Goal: Task Accomplishment & Management: Manage account settings

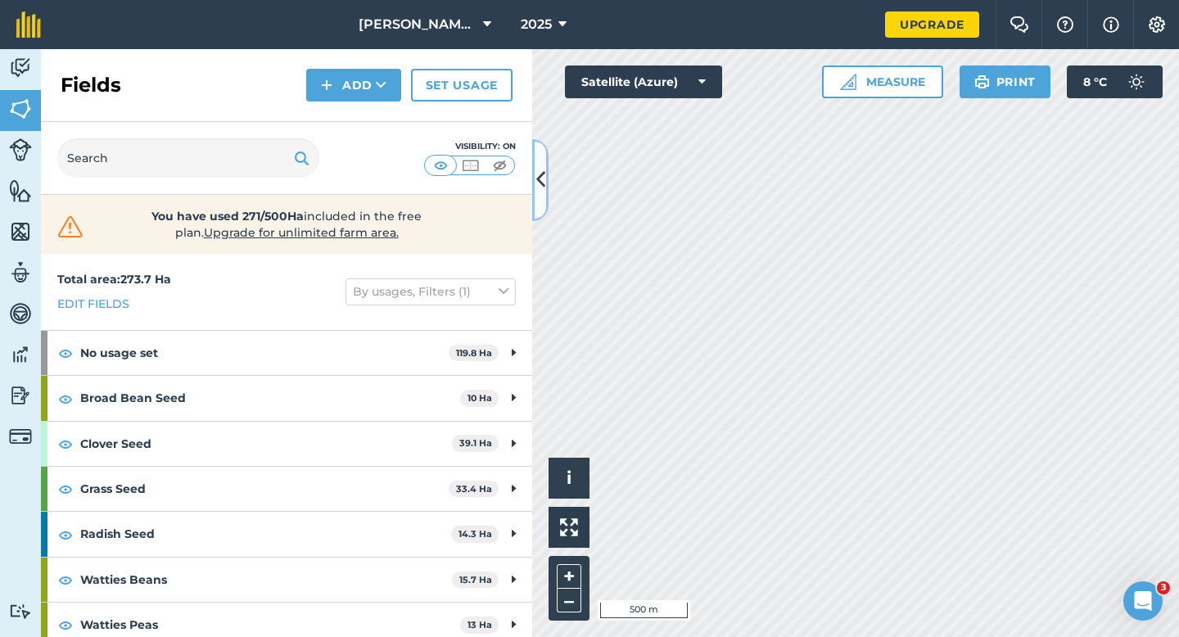
click at [533, 177] on button at bounding box center [540, 180] width 16 height 82
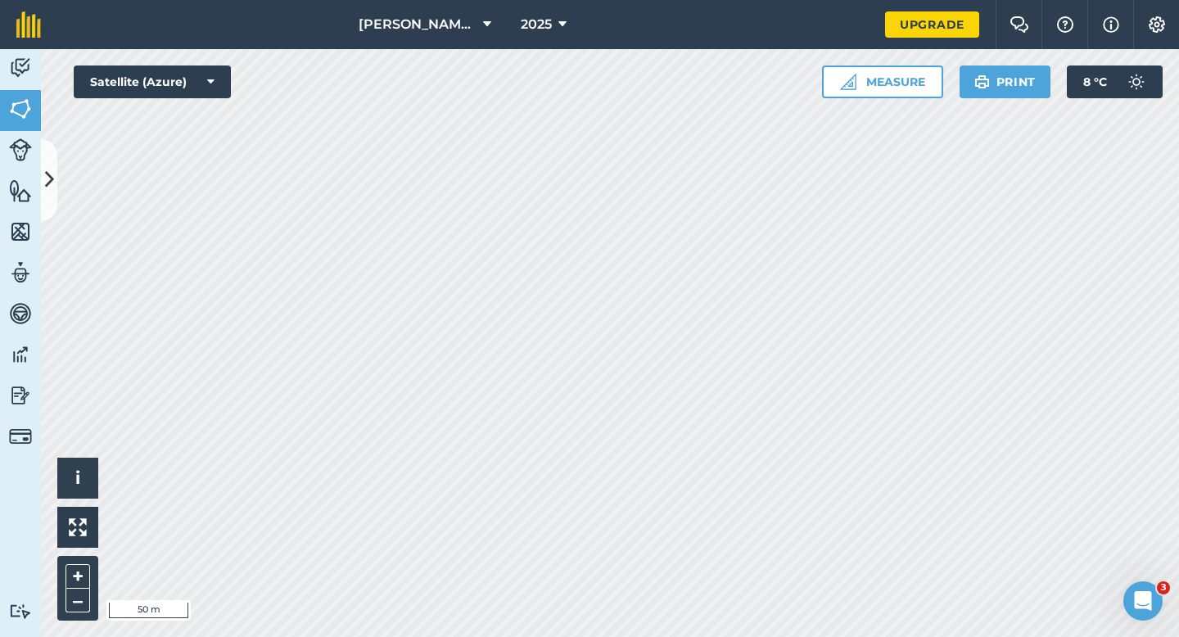
click at [825, 92] on div "Click to start drawing i © 2025 TomTom, Microsoft 50 m + – Satellite (Azure) Me…" at bounding box center [610, 343] width 1138 height 588
click at [52, 174] on icon at bounding box center [49, 179] width 9 height 29
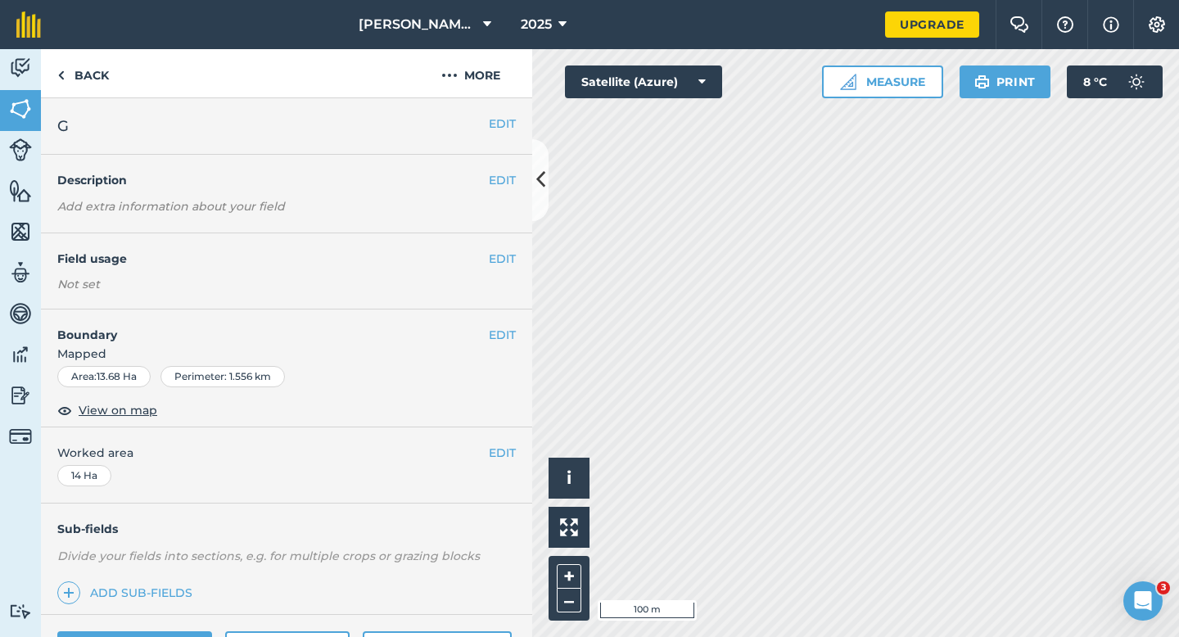
click at [500, 353] on span "Mapped" at bounding box center [286, 354] width 491 height 18
click at [500, 338] on button "EDIT" at bounding box center [502, 335] width 27 height 18
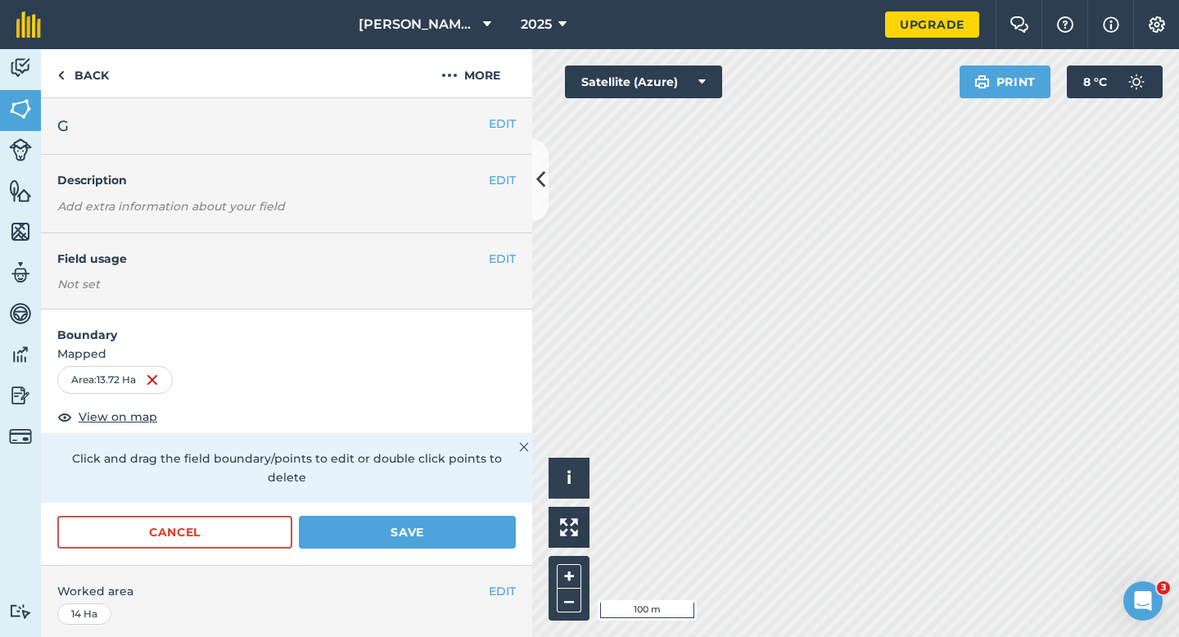
click at [423, 532] on div "Cancel Save" at bounding box center [286, 540] width 491 height 49
click at [425, 516] on button "Save" at bounding box center [407, 532] width 217 height 33
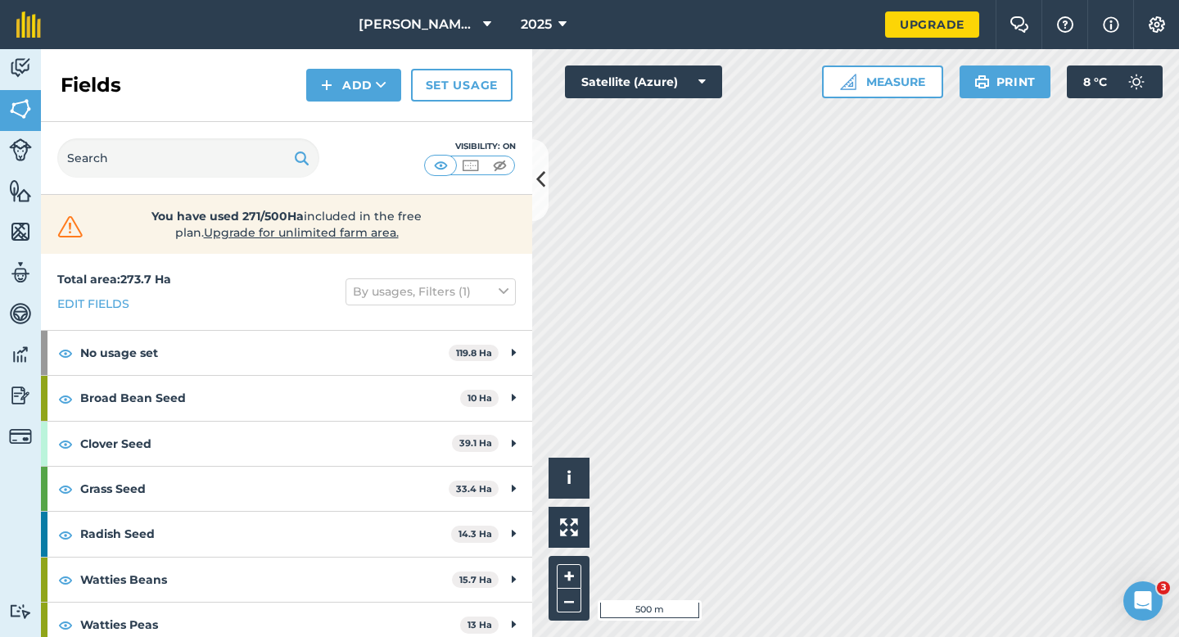
click at [701, 69] on div "Click to start drawing i © 2025 TomTom, Microsoft 500 m + – Satellite (Azure) M…" at bounding box center [855, 343] width 647 height 588
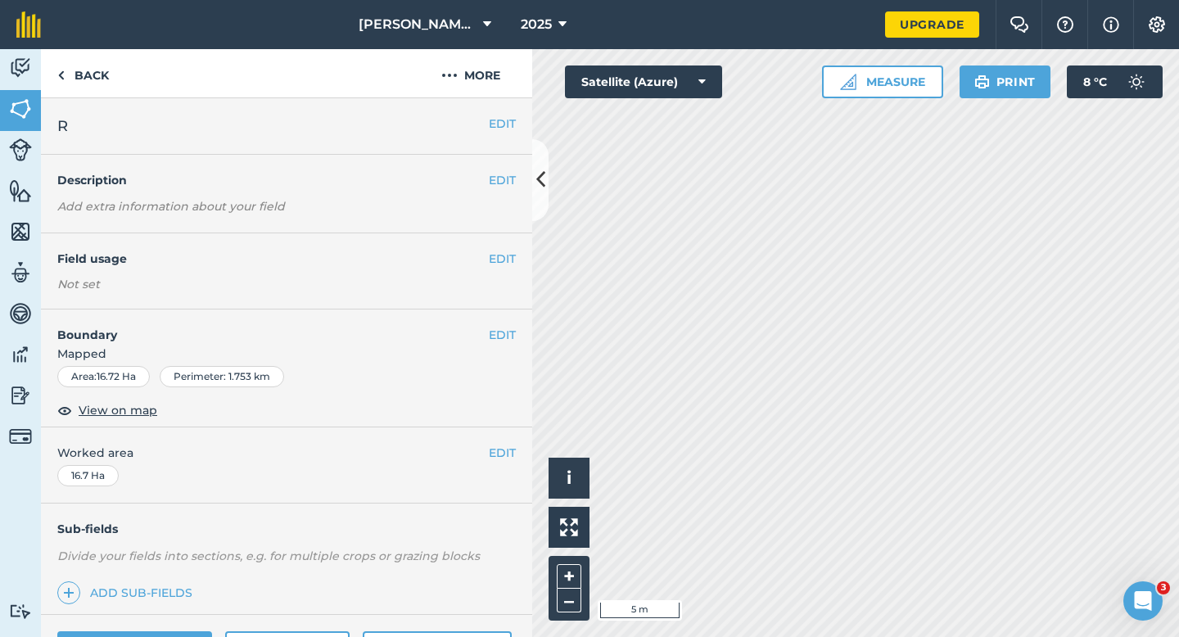
click at [506, 324] on div "EDIT Boundary Mapped Area : 16.72 Ha Perimeter : 1.753 km View on map" at bounding box center [286, 369] width 491 height 118
click at [499, 338] on button "EDIT" at bounding box center [502, 335] width 27 height 18
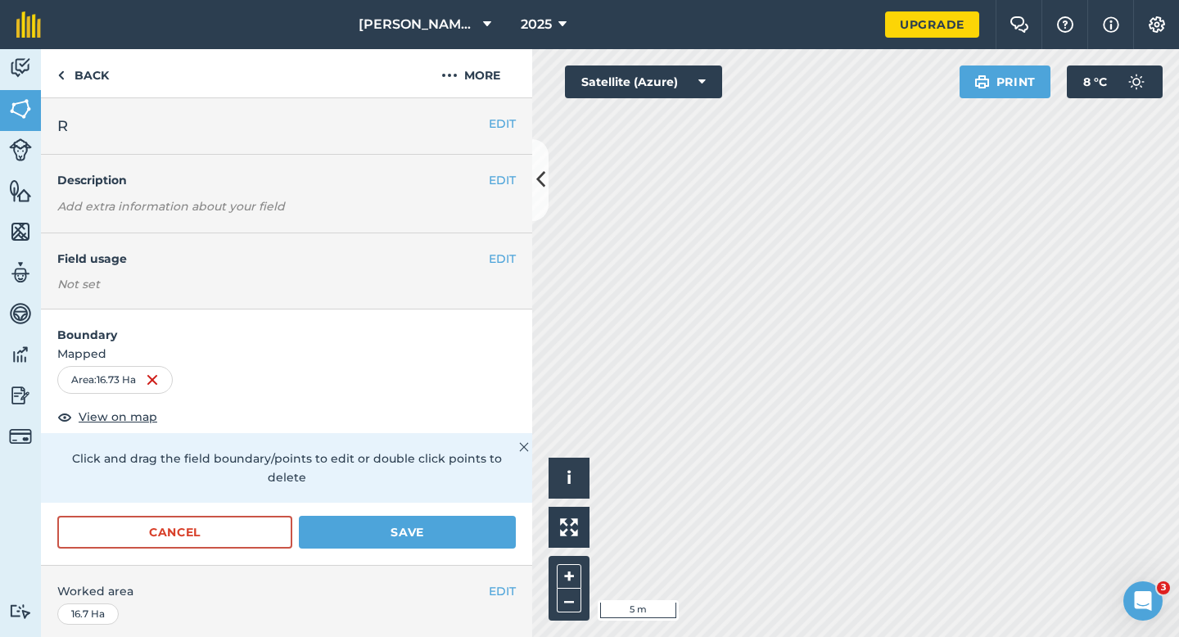
click at [436, 566] on div "EDIT Worked area 16.7 Ha" at bounding box center [286, 604] width 491 height 76
click at [436, 526] on button "Save" at bounding box center [407, 532] width 217 height 33
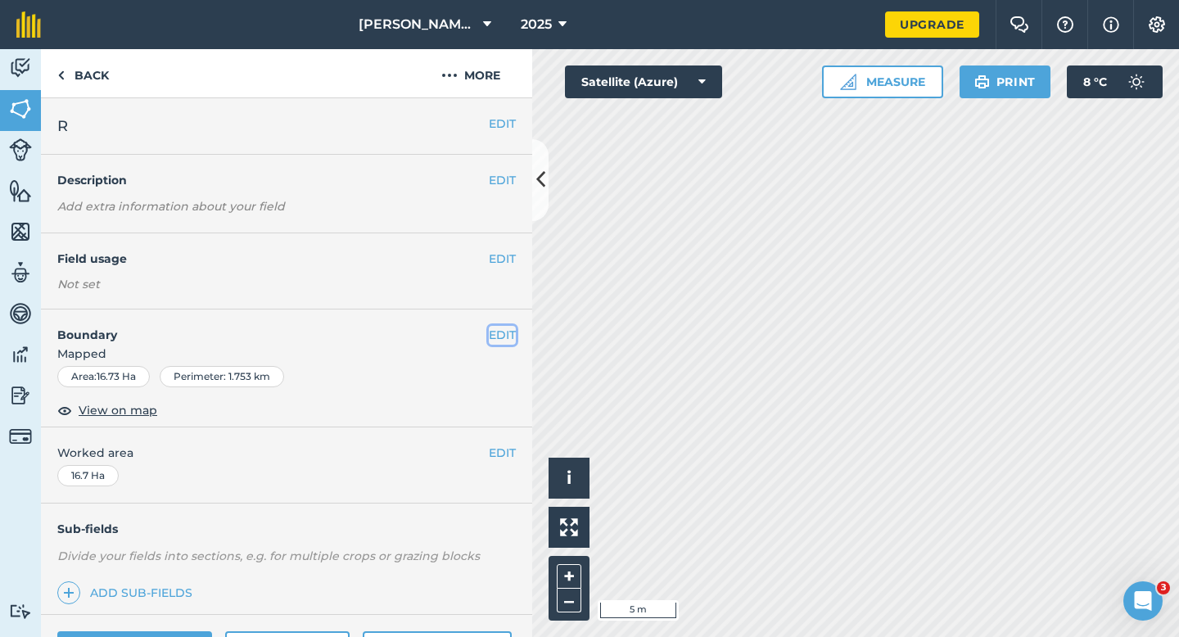
click at [497, 337] on button "EDIT" at bounding box center [502, 335] width 27 height 18
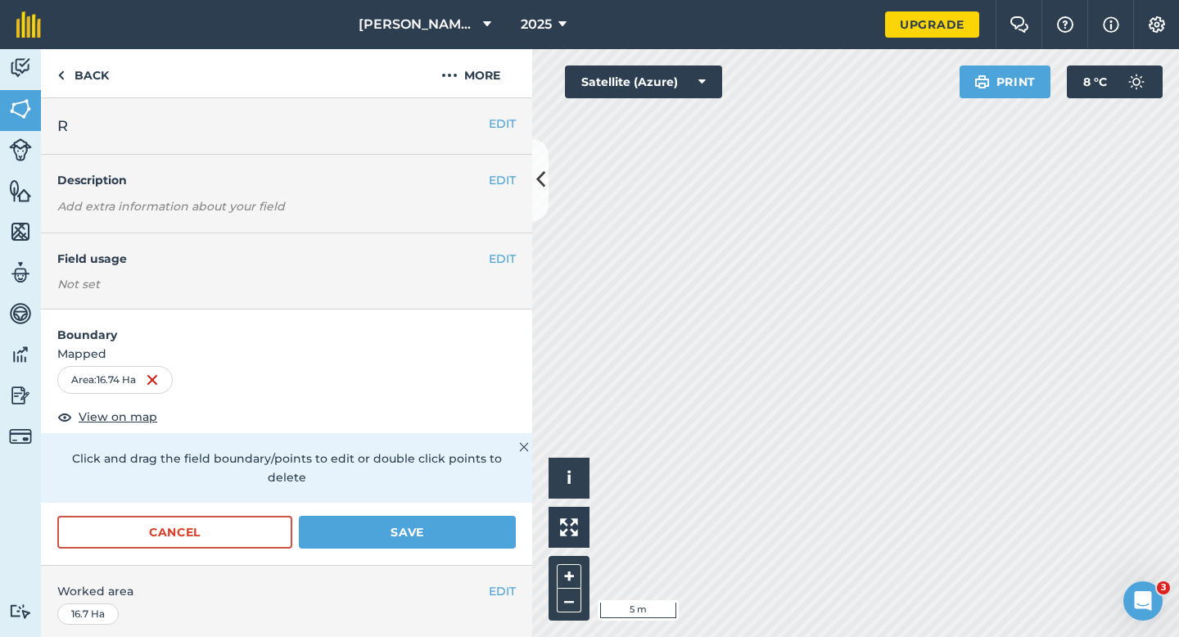
click at [483, 543] on div "Cancel Save" at bounding box center [286, 540] width 491 height 49
click at [483, 525] on button "Save" at bounding box center [407, 532] width 217 height 33
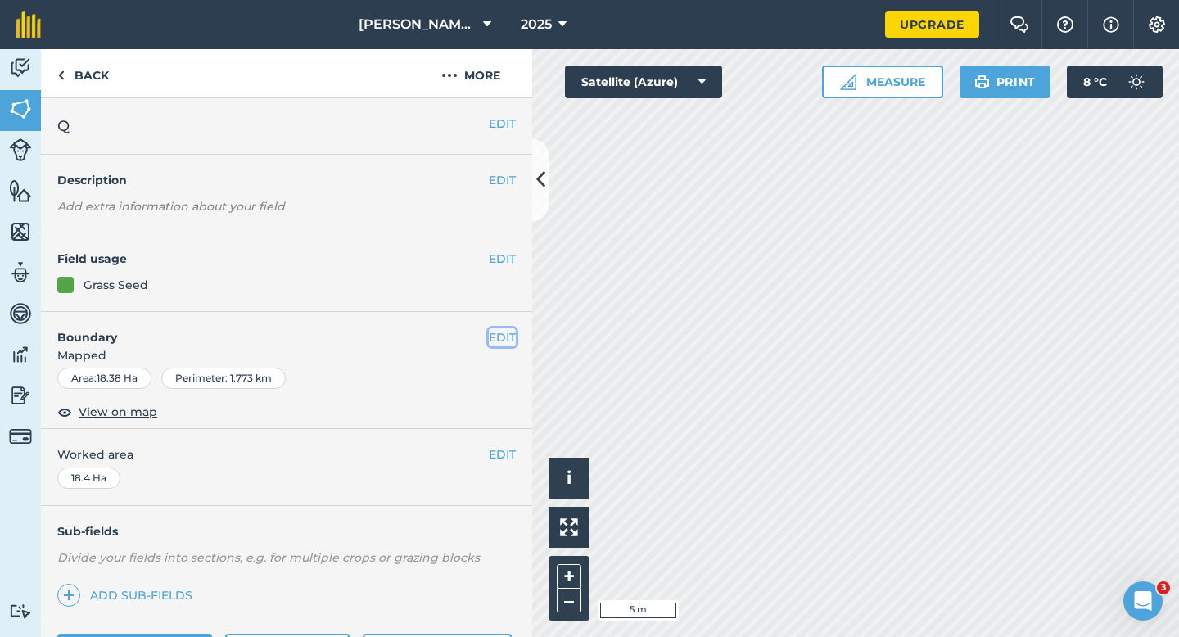
click at [500, 337] on button "EDIT" at bounding box center [502, 337] width 27 height 18
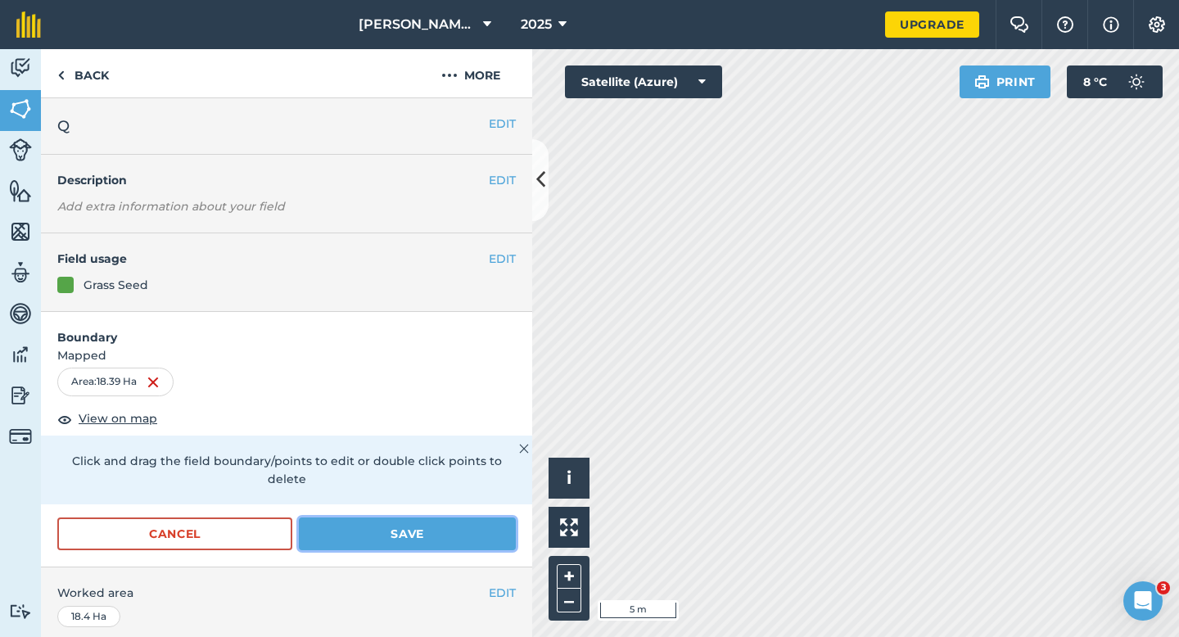
click at [421, 520] on button "Save" at bounding box center [407, 534] width 217 height 33
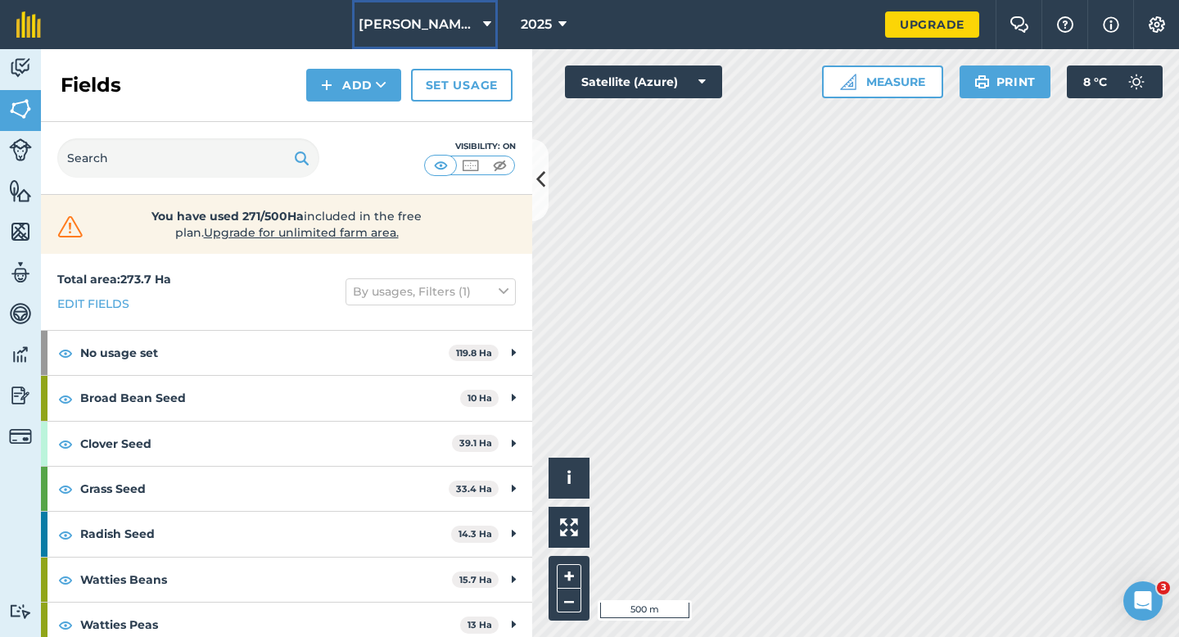
click at [435, 38] on button "[PERSON_NAME] Farming" at bounding box center [425, 24] width 146 height 49
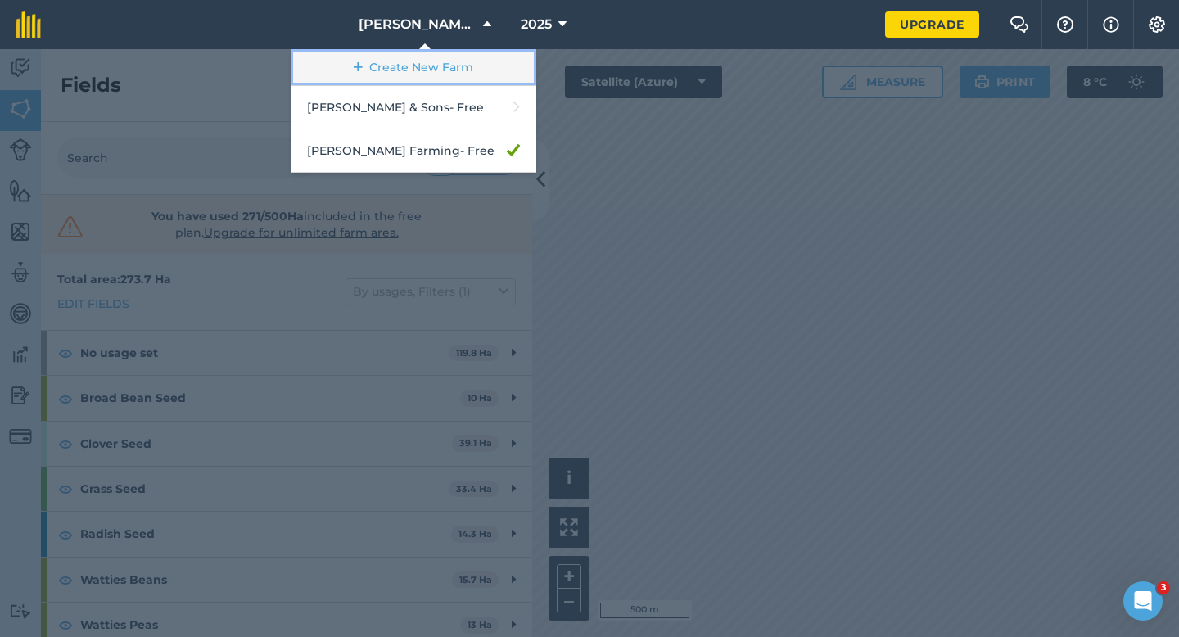
click at [433, 73] on link "Create New Farm" at bounding box center [414, 67] width 246 height 37
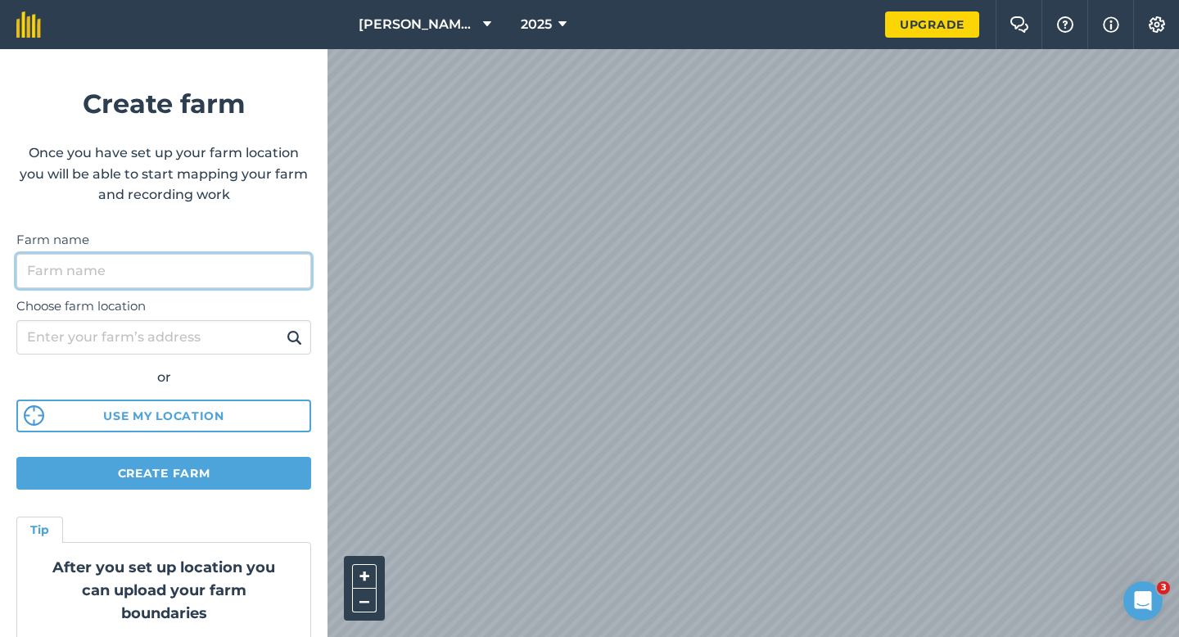
click at [269, 256] on input "Farm name" at bounding box center [163, 271] width 295 height 34
type input "[PERSON_NAME] & Sons Farming LTD"
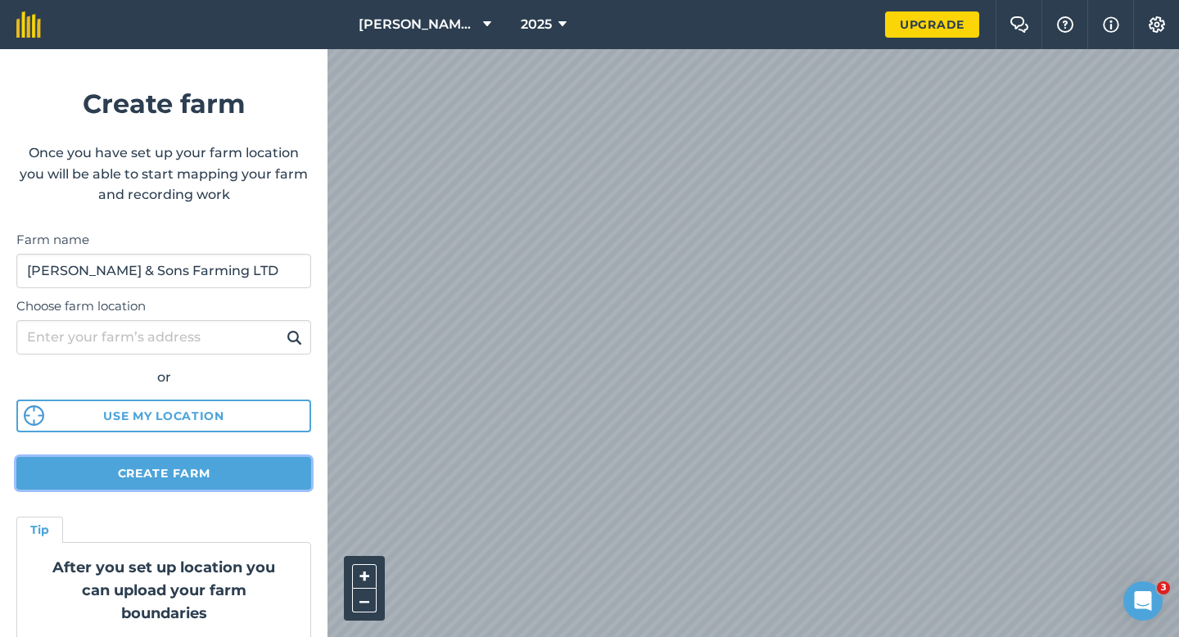
click at [269, 473] on button "Create farm" at bounding box center [163, 473] width 295 height 33
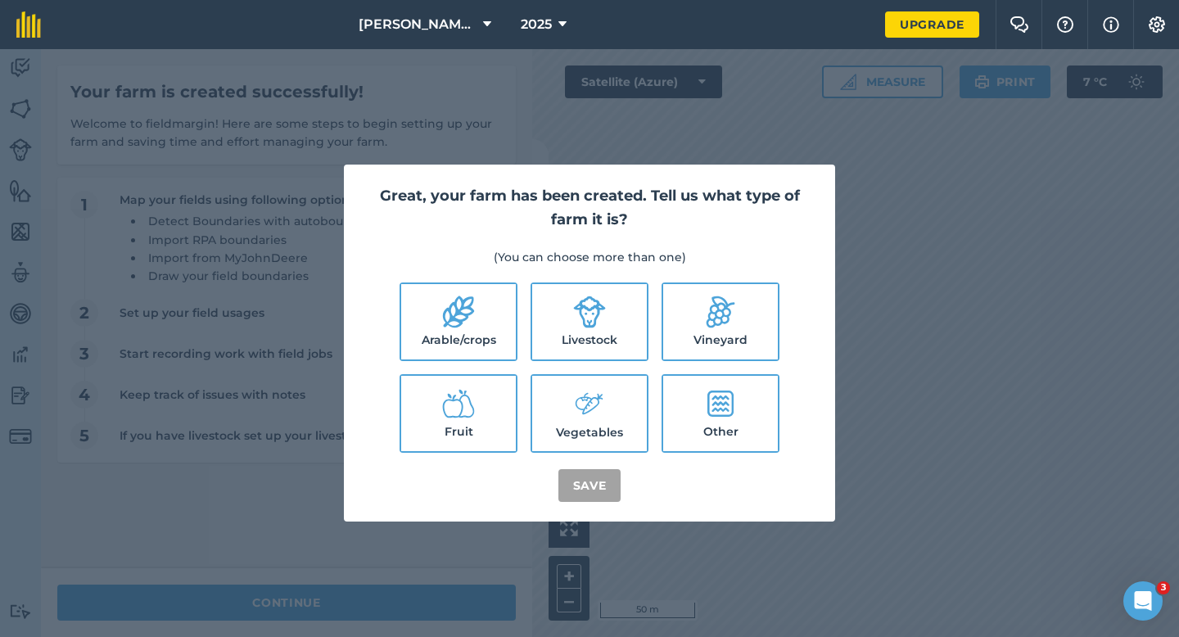
click at [481, 350] on label "Arable/crops" at bounding box center [458, 321] width 115 height 75
checkbox input "true"
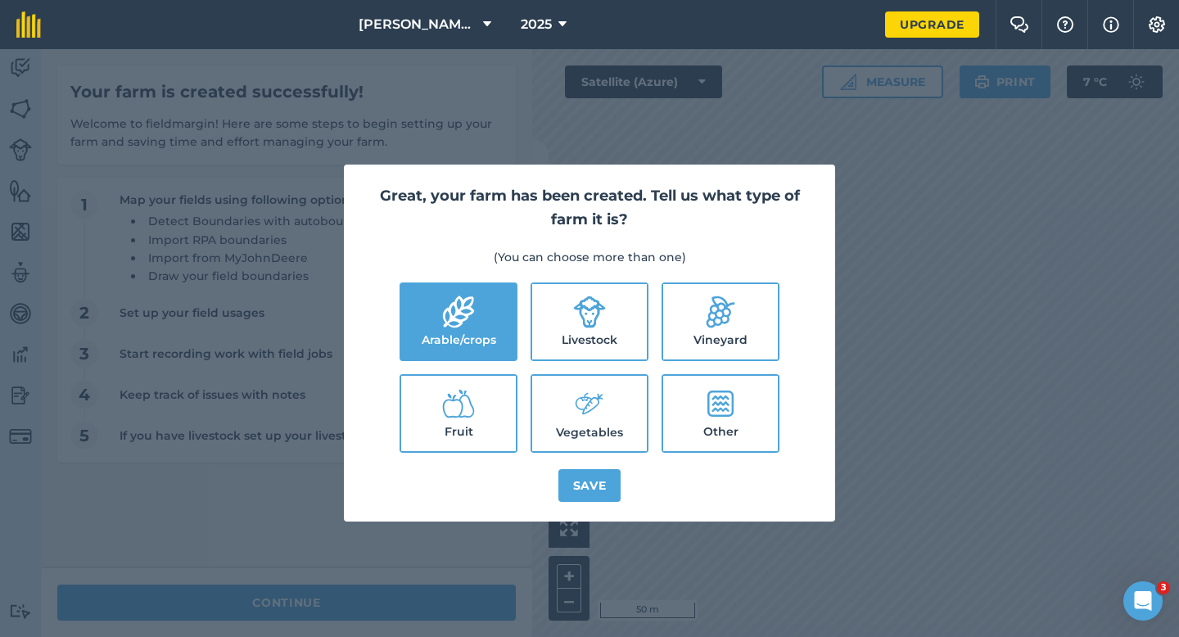
click at [555, 350] on label "Livestock" at bounding box center [589, 321] width 115 height 75
checkbox input "true"
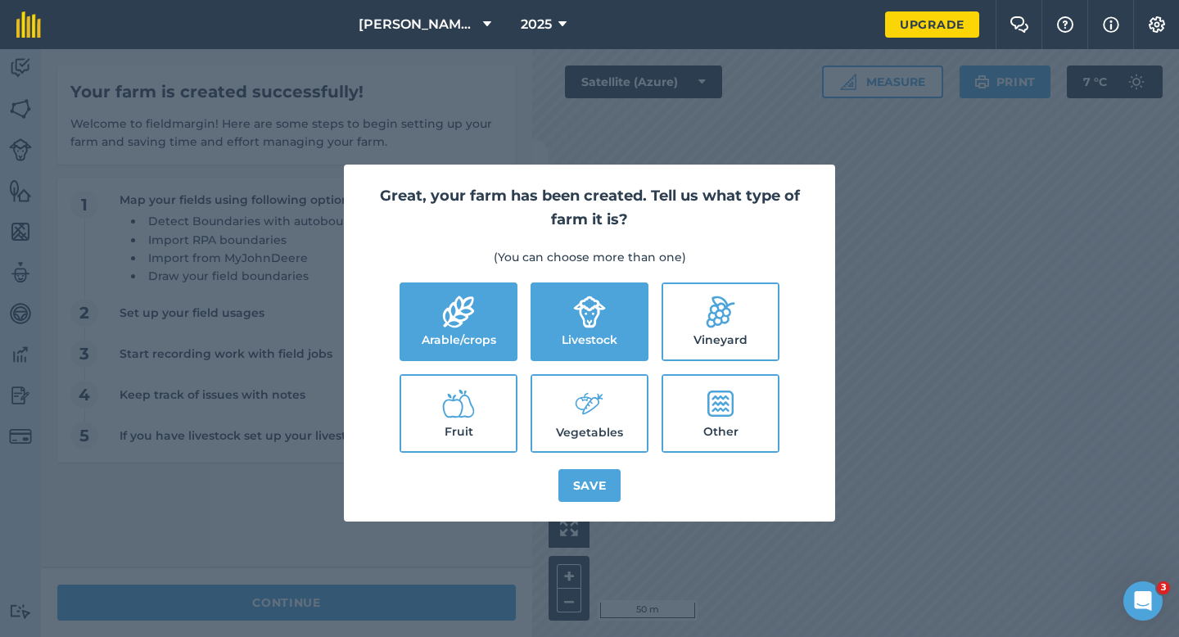
click at [555, 405] on label "Vegetables" at bounding box center [589, 413] width 115 height 75
checkbox input "true"
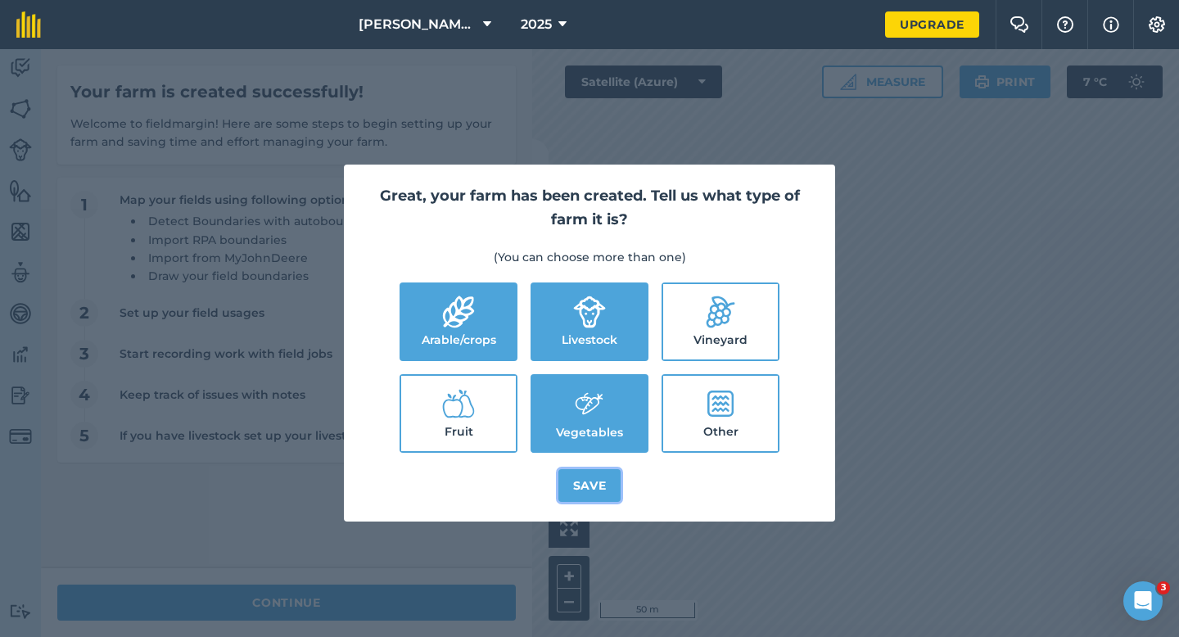
click at [571, 493] on button "Save" at bounding box center [590, 485] width 63 height 33
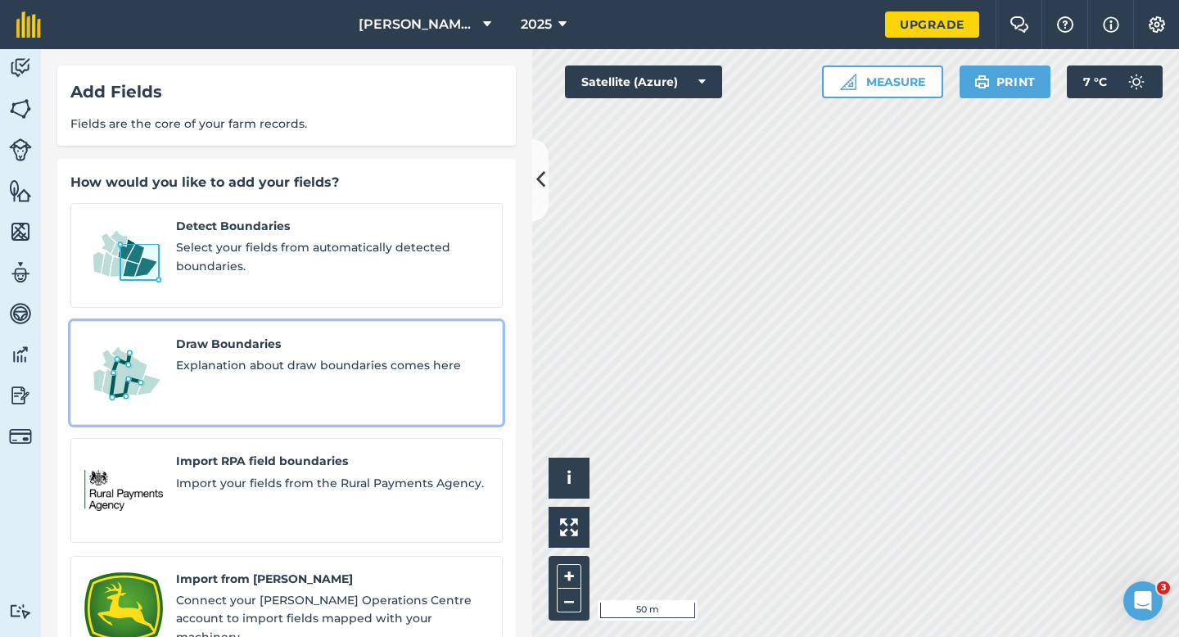
click at [217, 356] on span "Explanation about draw boundaries comes here" at bounding box center [332, 365] width 313 height 18
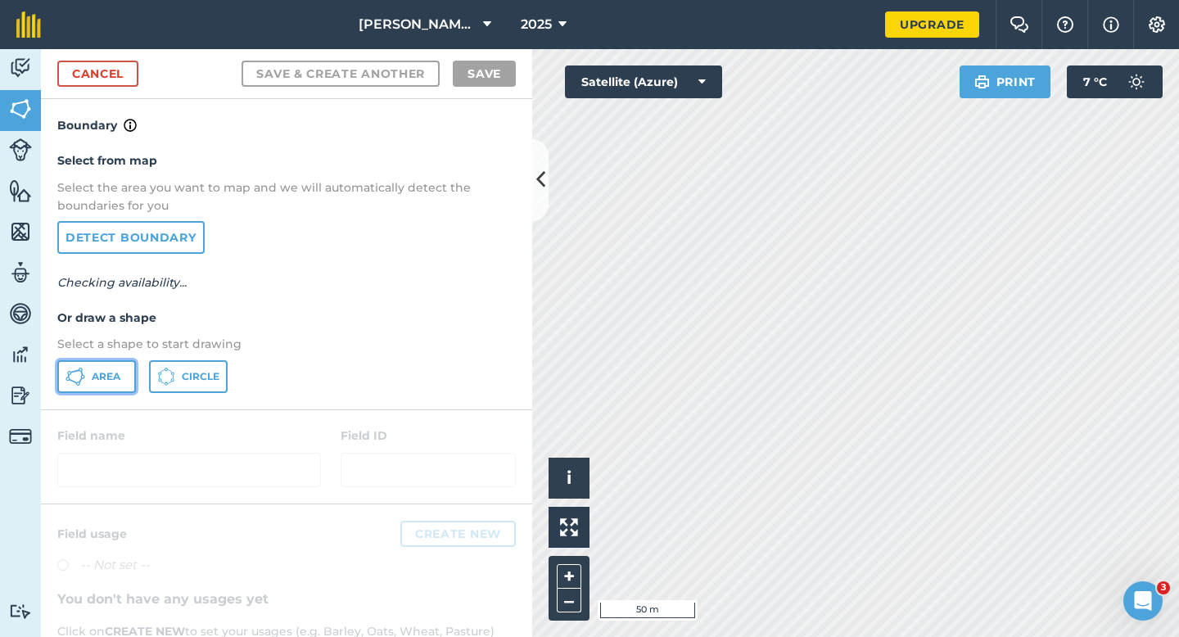
click at [114, 366] on button "Area" at bounding box center [96, 376] width 79 height 33
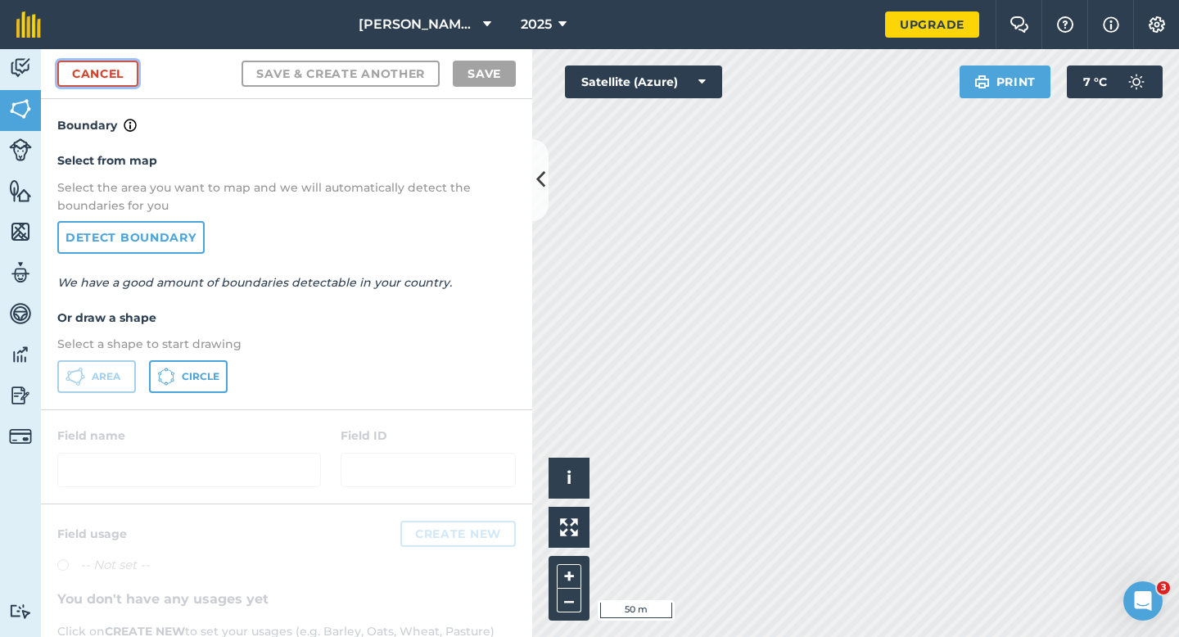
click at [91, 73] on link "Cancel" at bounding box center [97, 74] width 81 height 26
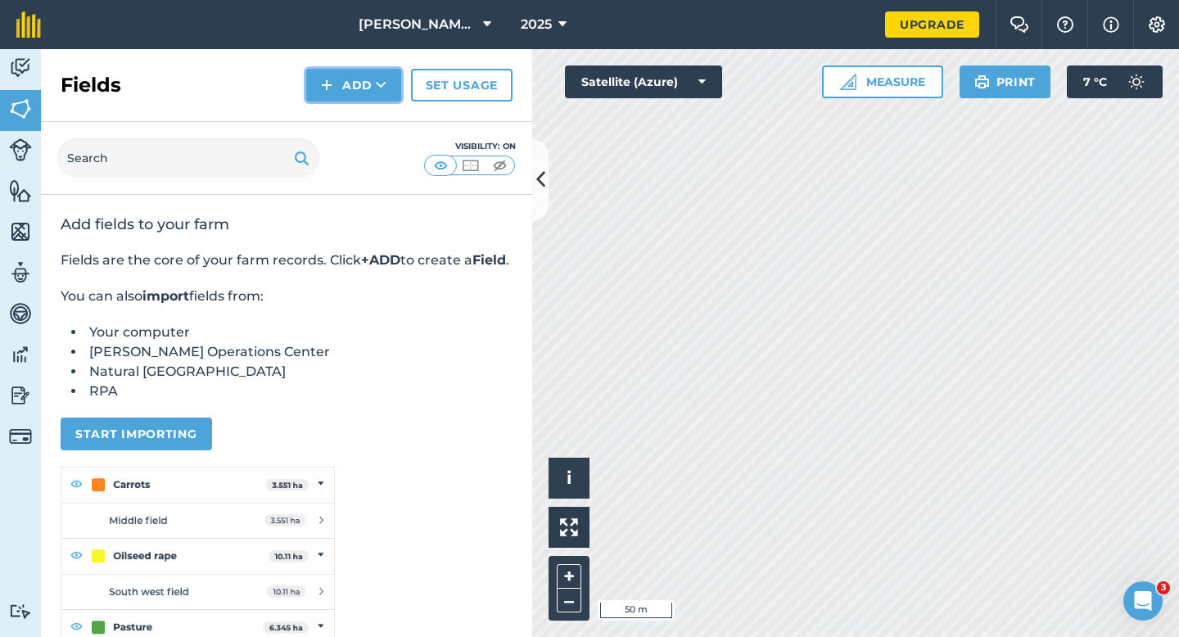
click at [378, 97] on button "Add" at bounding box center [353, 85] width 95 height 33
click at [378, 120] on link "Draw" at bounding box center [354, 122] width 90 height 36
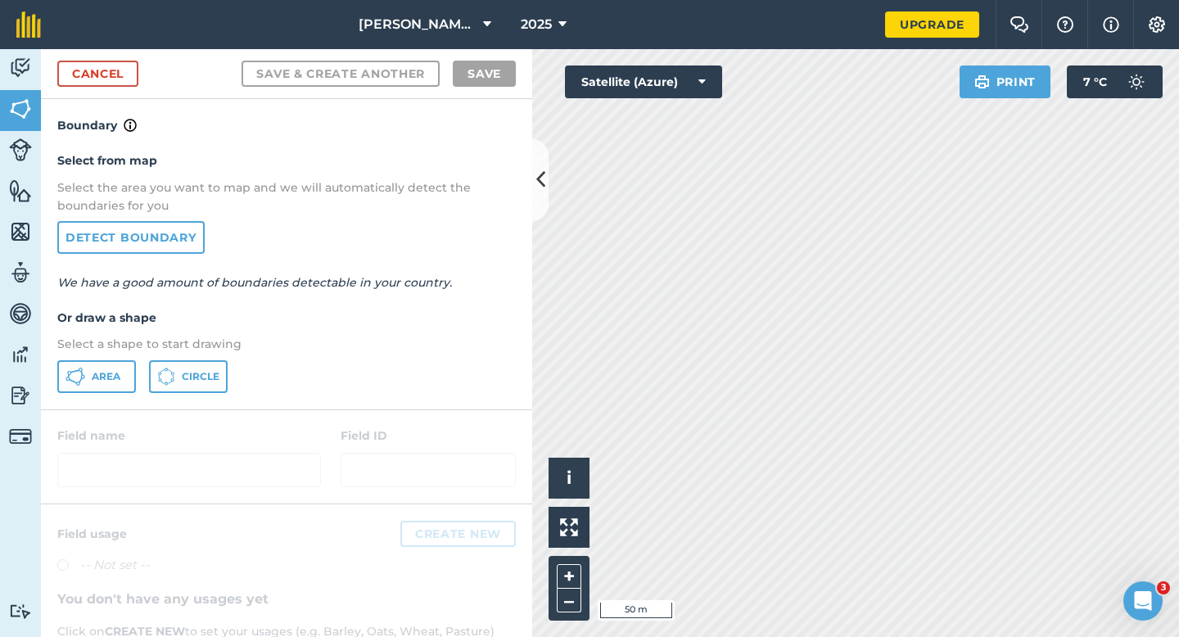
click at [103, 396] on div "Select from map Select the area you want to map and we will automatically detec…" at bounding box center [286, 272] width 491 height 274
click at [124, 382] on button "Area" at bounding box center [96, 376] width 79 height 33
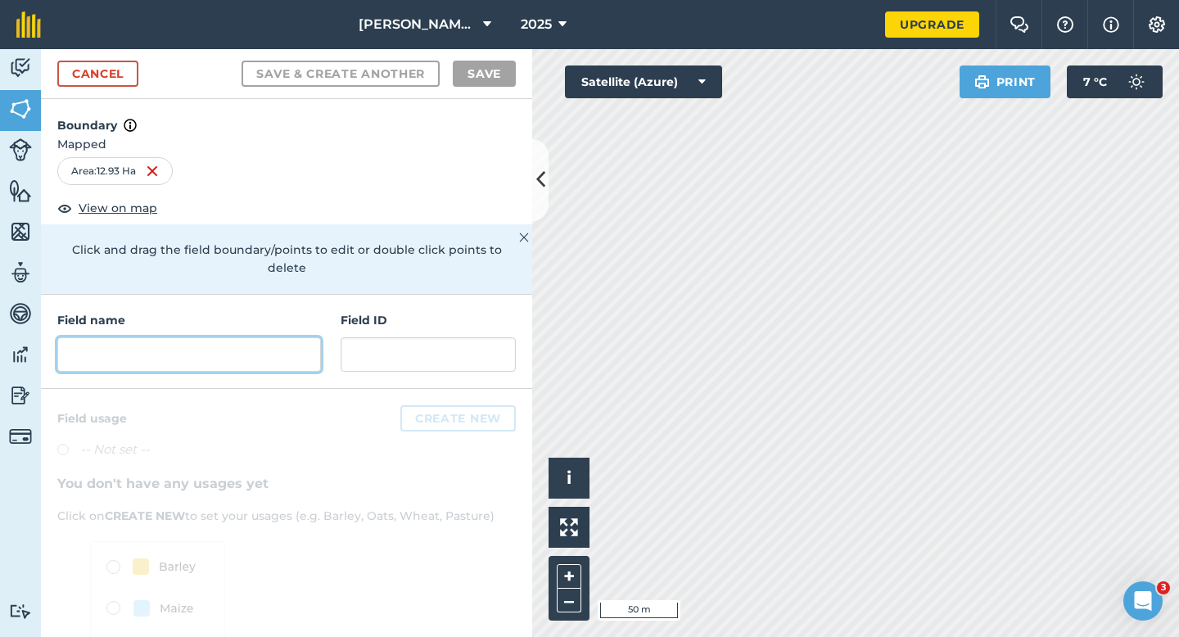
click at [320, 347] on input "text" at bounding box center [189, 354] width 264 height 34
click at [144, 359] on div "Field name Field ID" at bounding box center [286, 342] width 491 height 94
click at [146, 351] on input "text" at bounding box center [189, 354] width 264 height 34
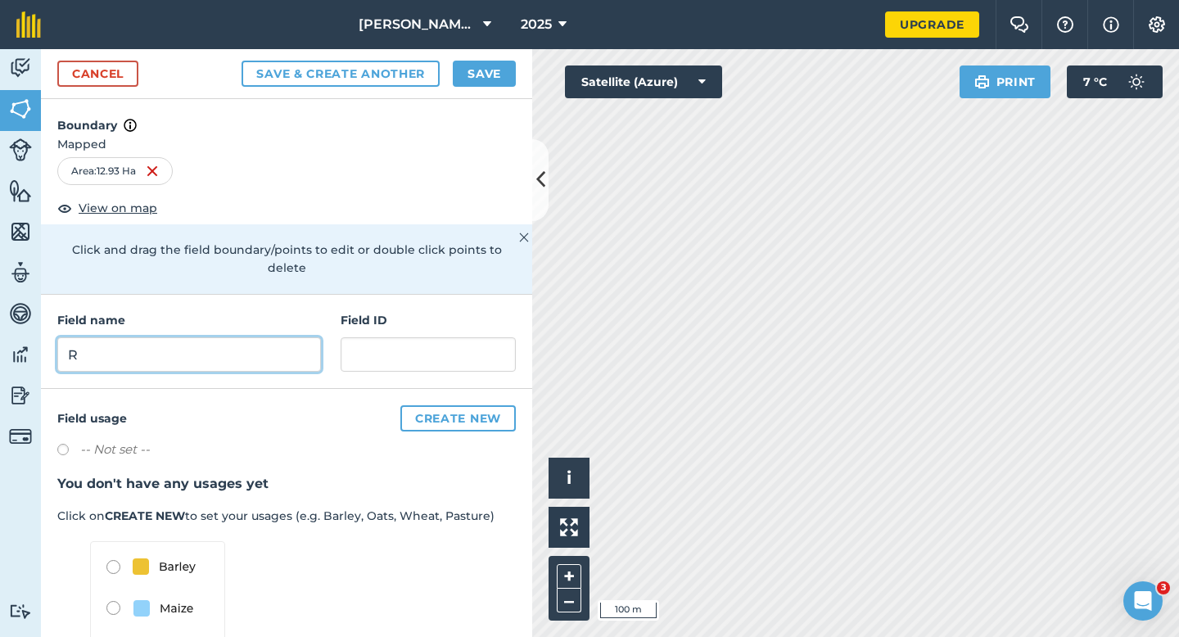
type input "R"
click at [495, 57] on div "Cancel Save & Create Another Save" at bounding box center [286, 74] width 491 height 50
click at [514, 62] on button "Save" at bounding box center [484, 74] width 63 height 26
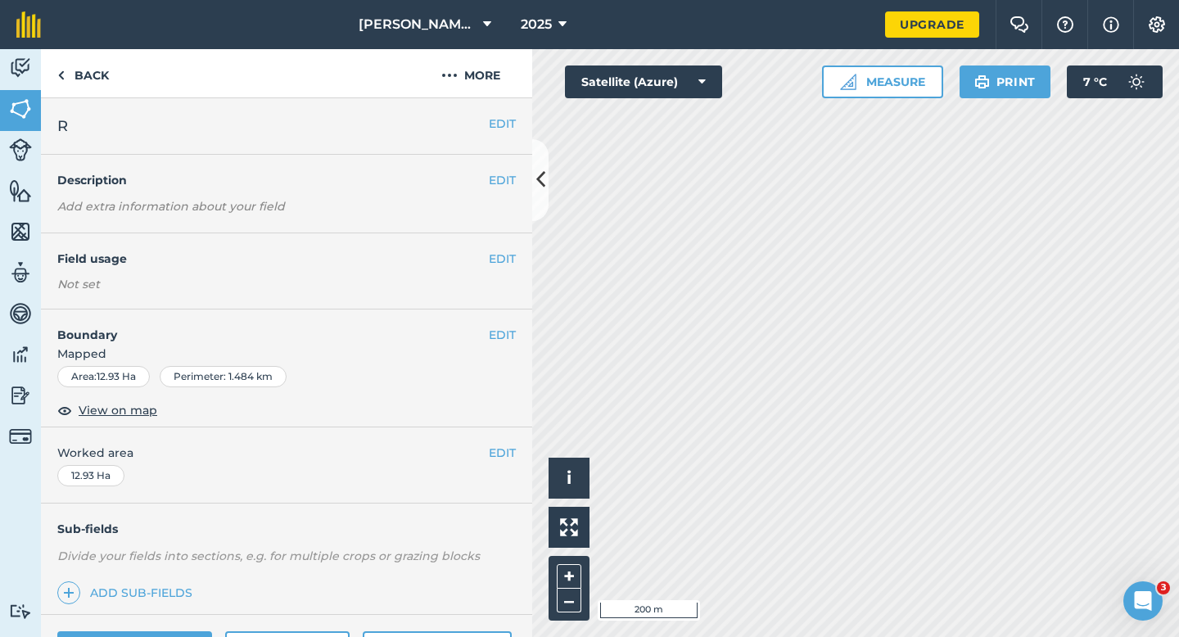
click at [509, 434] on div "EDIT Worked area 12.93 Ha" at bounding box center [286, 465] width 491 height 76
click at [509, 442] on div "EDIT Worked area 12.93 Ha" at bounding box center [286, 465] width 491 height 76
click at [509, 451] on button "EDIT" at bounding box center [502, 453] width 27 height 18
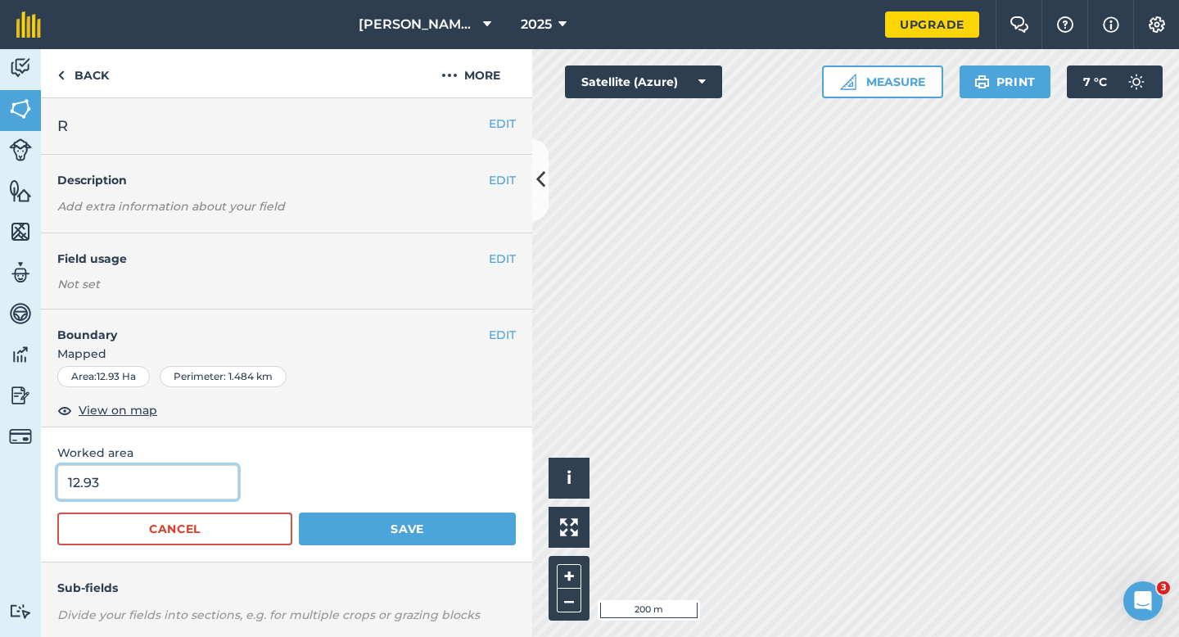
click at [122, 484] on input "12.93" at bounding box center [147, 482] width 181 height 34
type input "13"
click at [299, 513] on button "Save" at bounding box center [407, 529] width 217 height 33
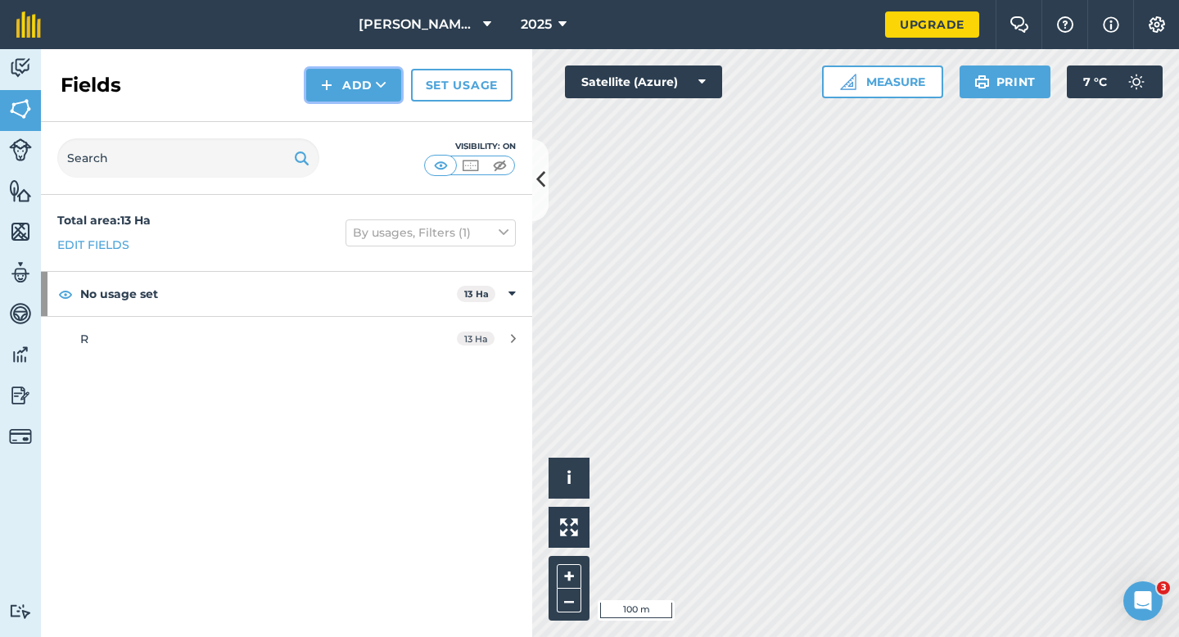
click at [378, 83] on icon at bounding box center [381, 85] width 11 height 16
click at [378, 118] on link "Draw" at bounding box center [354, 122] width 90 height 36
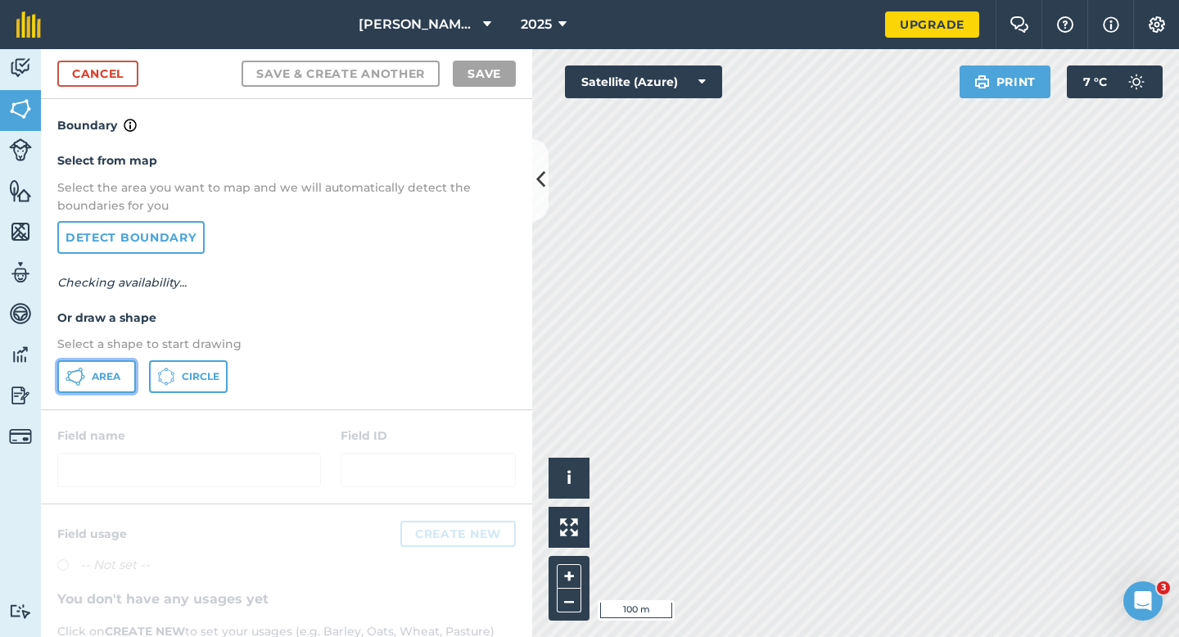
click at [133, 377] on button "Area" at bounding box center [96, 376] width 79 height 33
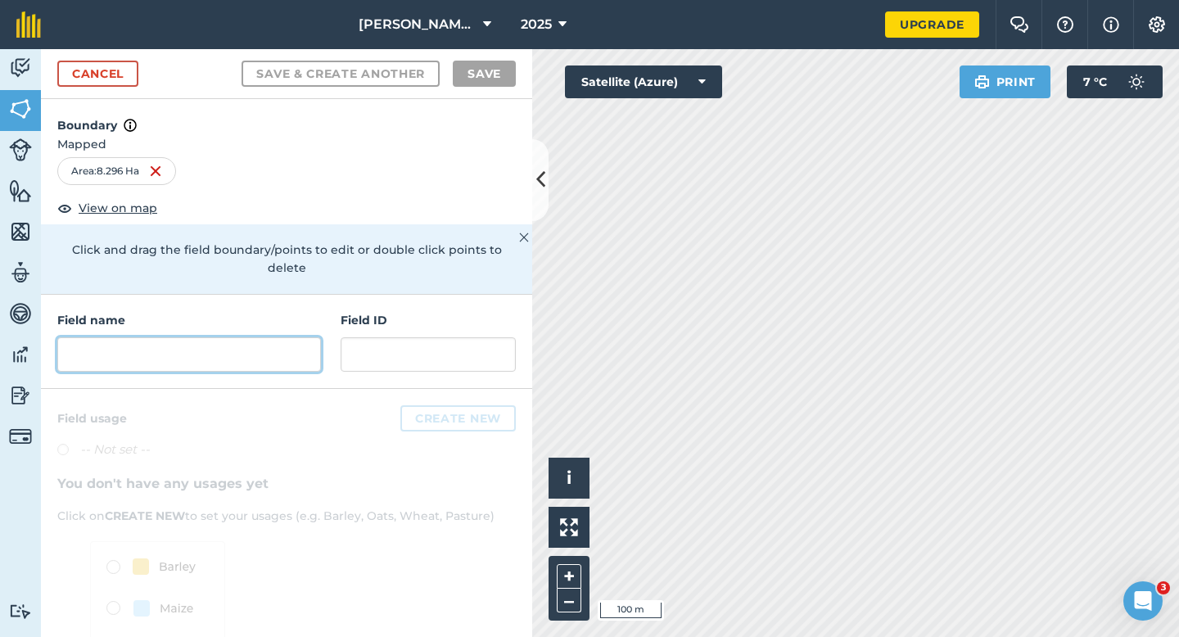
click at [295, 344] on input "text" at bounding box center [189, 354] width 264 height 34
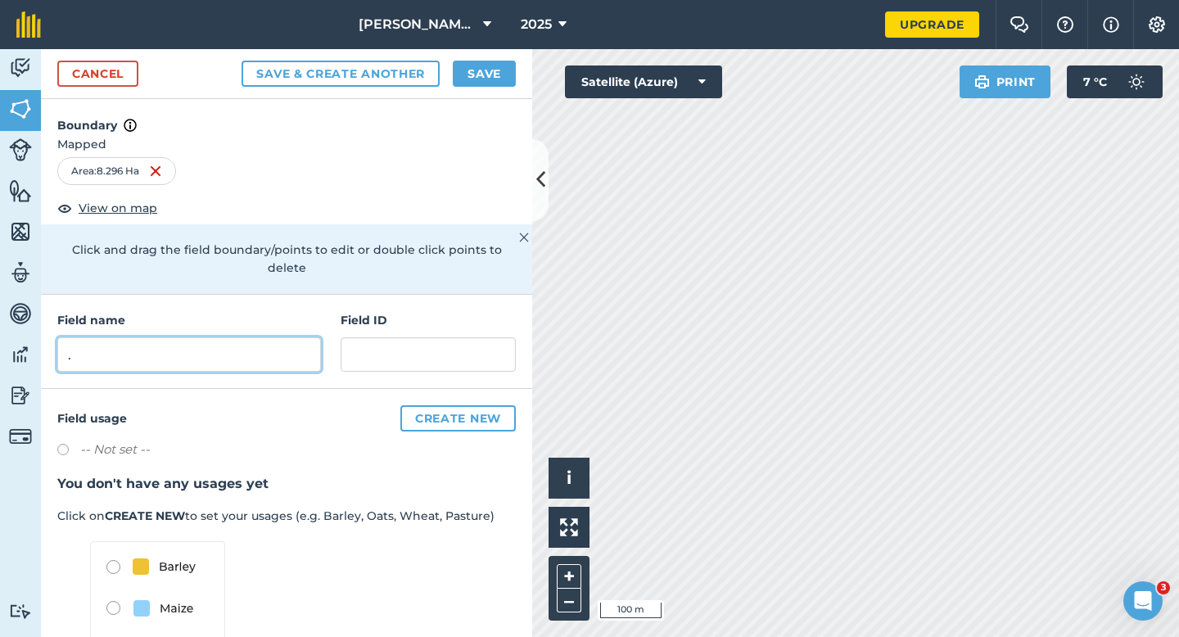
type input "."
click at [507, 80] on button "Save" at bounding box center [484, 74] width 63 height 26
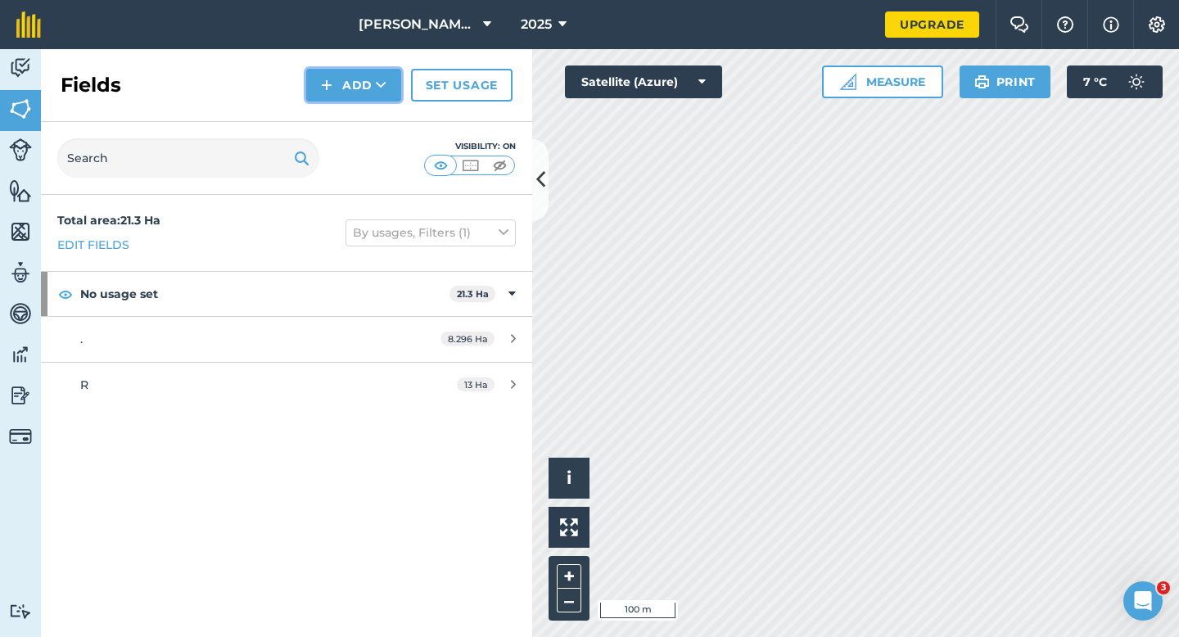
click at [391, 101] on button "Add" at bounding box center [353, 85] width 95 height 33
click at [391, 120] on link "Draw" at bounding box center [354, 122] width 90 height 36
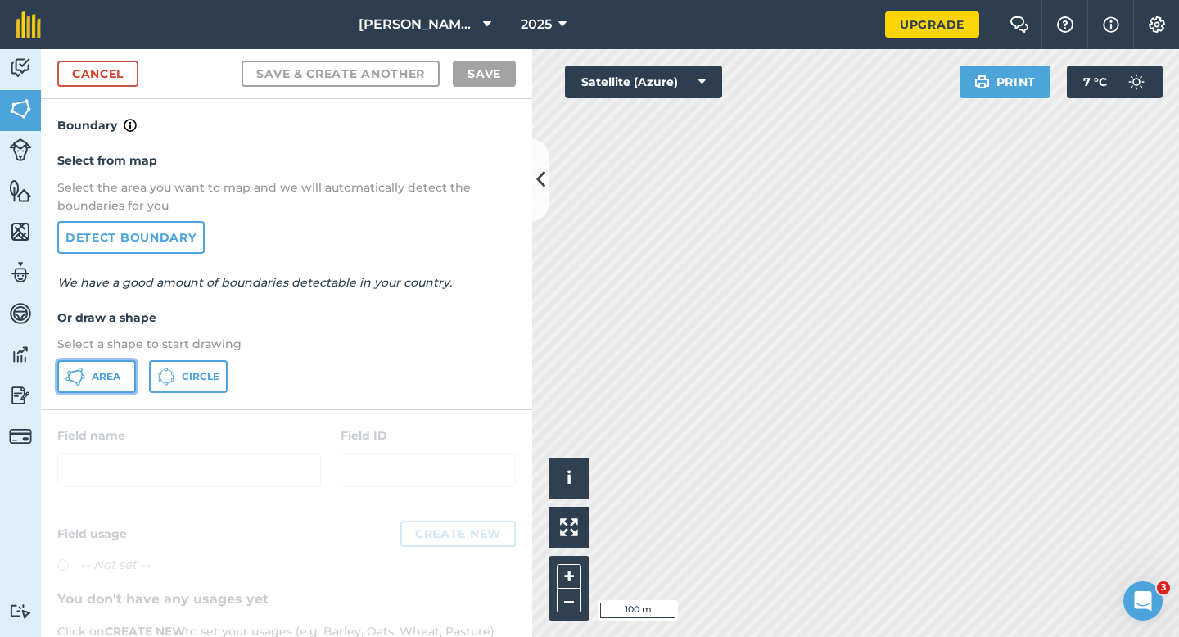
click at [119, 372] on span "Area" at bounding box center [106, 376] width 29 height 13
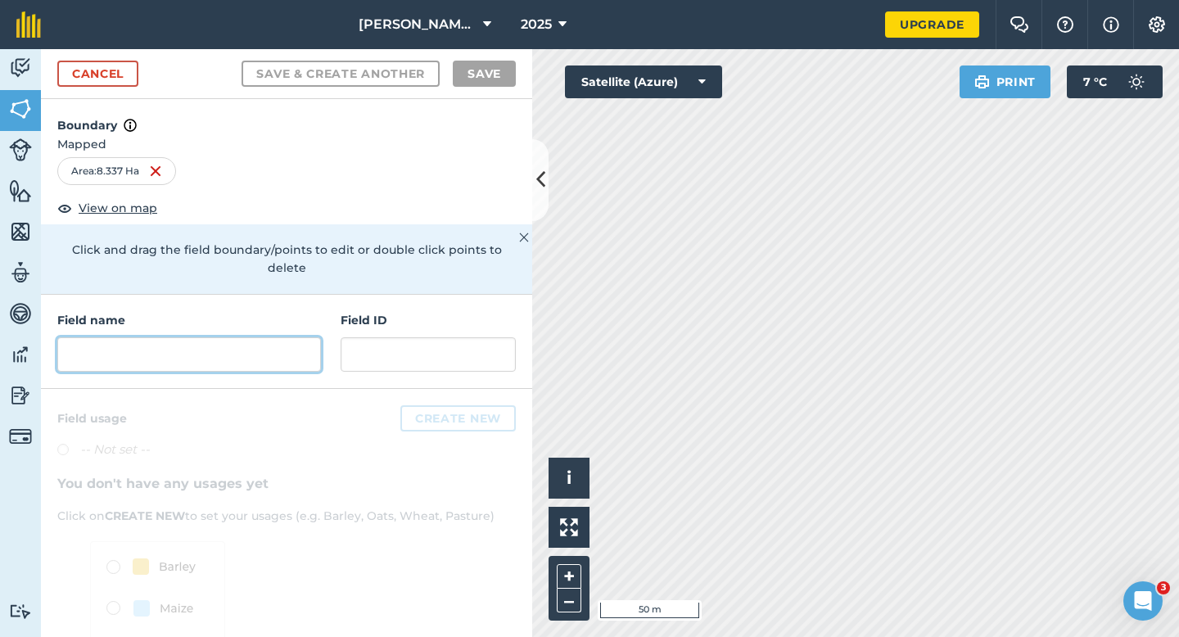
click at [289, 341] on input "text" at bounding box center [189, 354] width 264 height 34
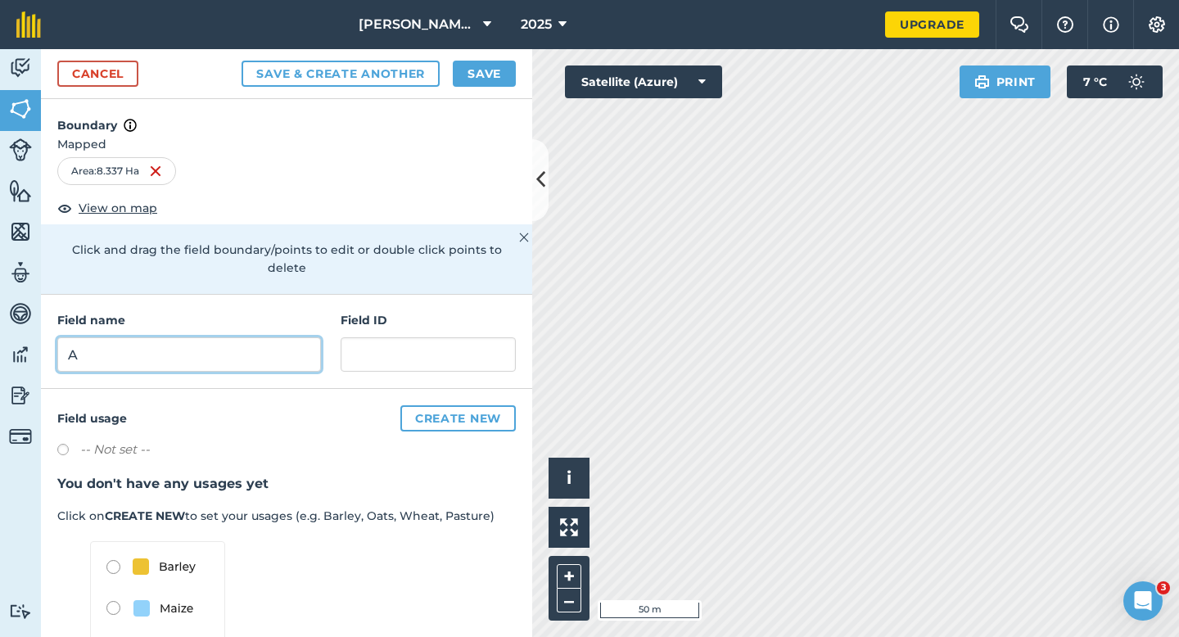
type input "A"
click at [476, 66] on button "Save" at bounding box center [484, 74] width 63 height 26
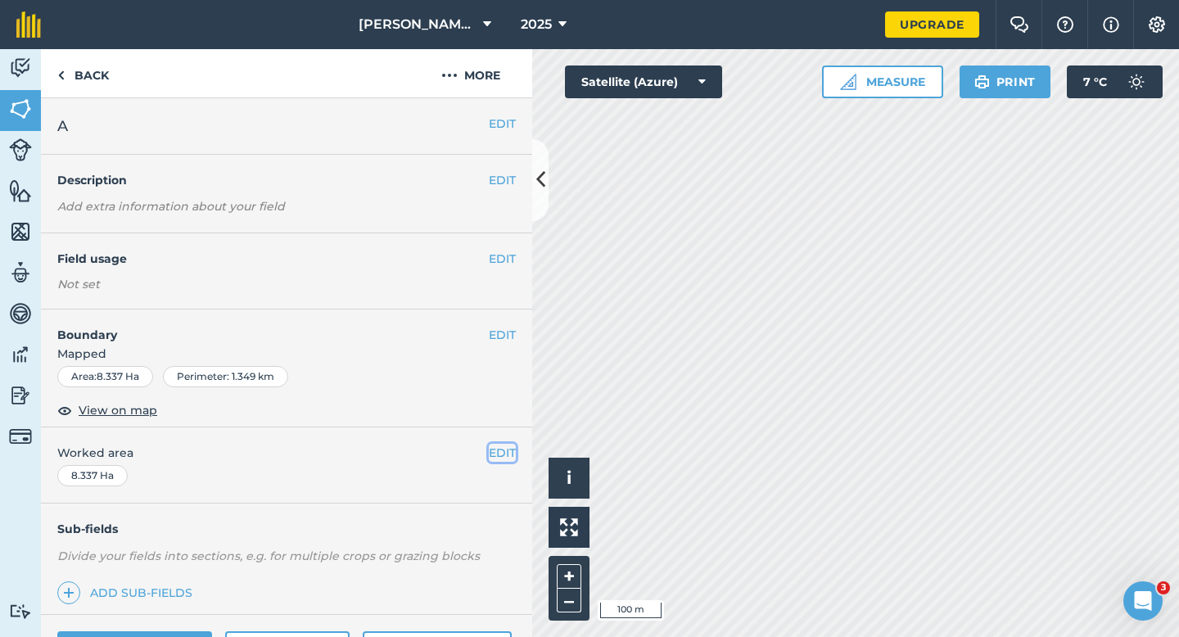
click at [495, 454] on button "EDIT" at bounding box center [502, 453] width 27 height 18
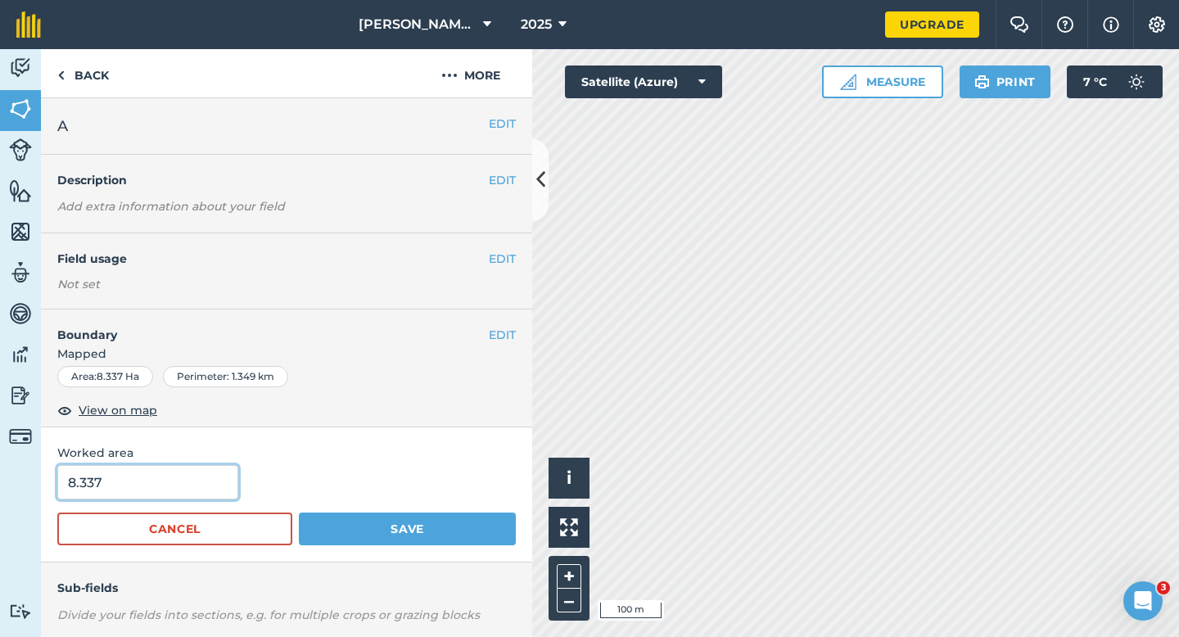
click at [170, 491] on input "8.337" at bounding box center [147, 482] width 181 height 34
type input "8.3"
click at [299, 513] on button "Save" at bounding box center [407, 529] width 217 height 33
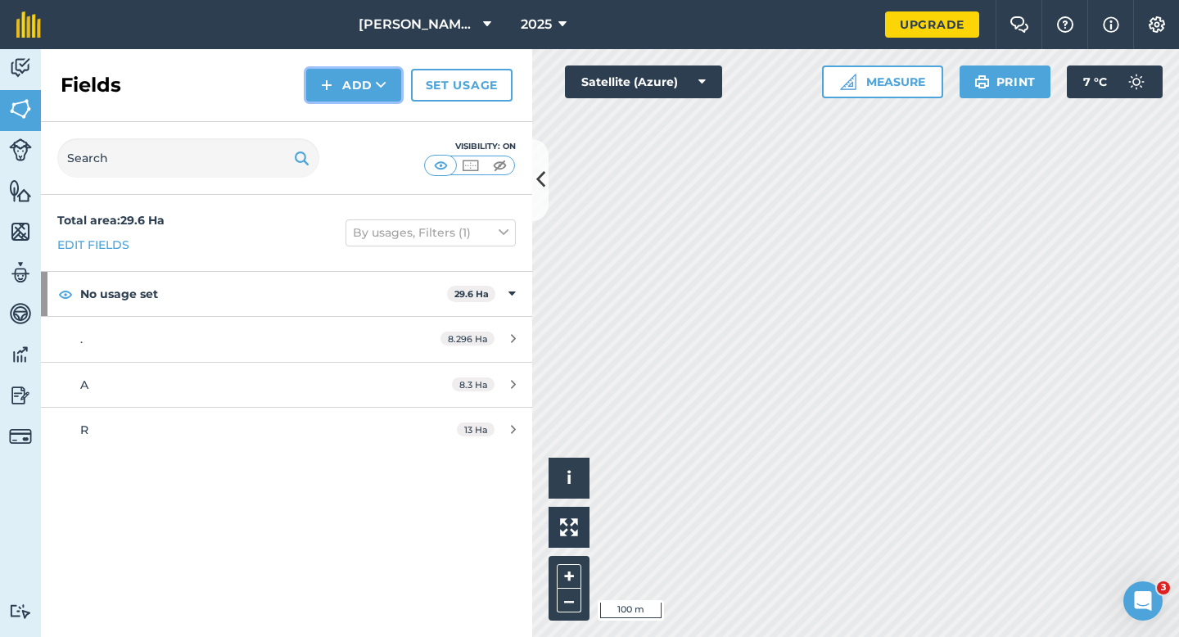
click at [351, 79] on button "Add" at bounding box center [353, 85] width 95 height 33
click at [354, 115] on link "Draw" at bounding box center [354, 122] width 90 height 36
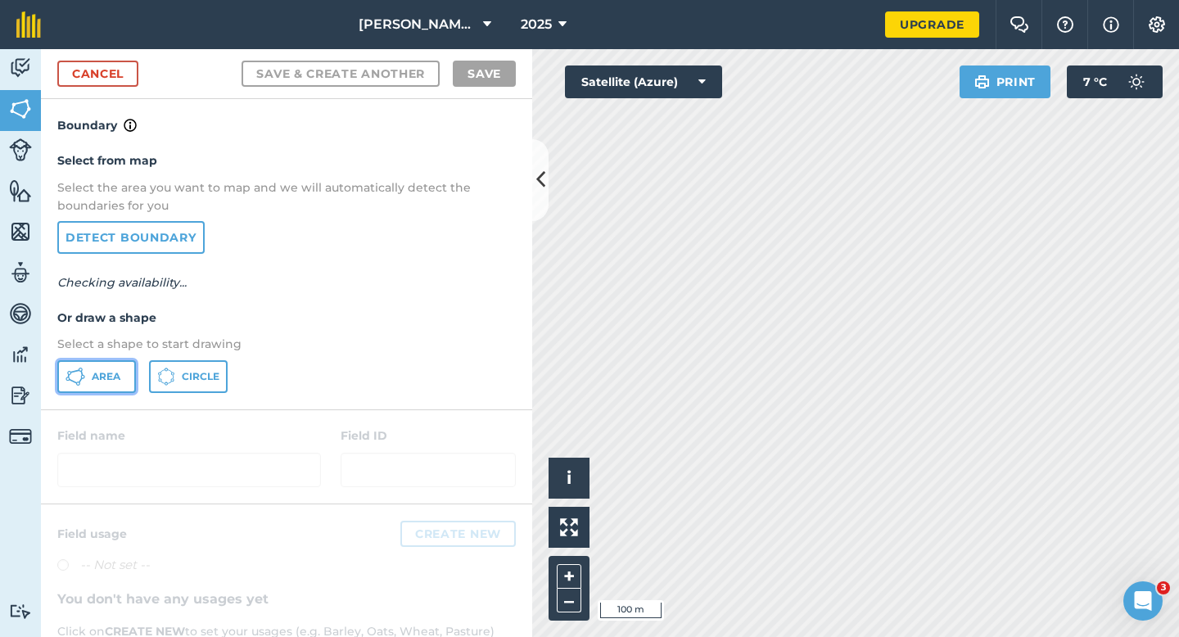
click at [122, 373] on button "Area" at bounding box center [96, 376] width 79 height 33
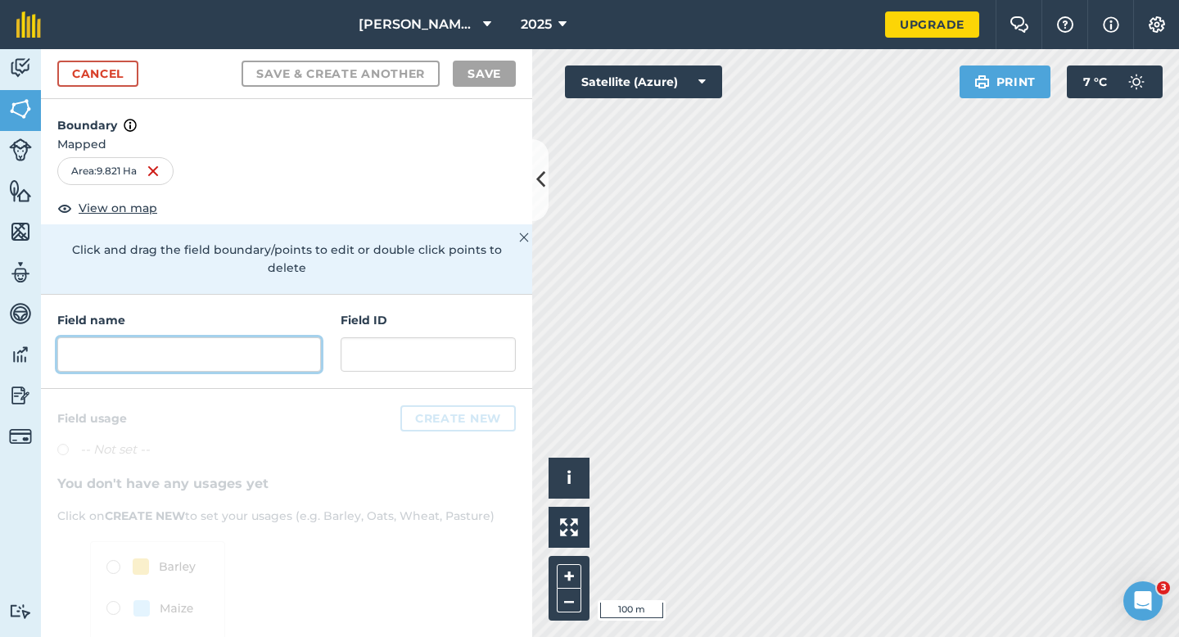
click at [298, 337] on input "text" at bounding box center [189, 354] width 264 height 34
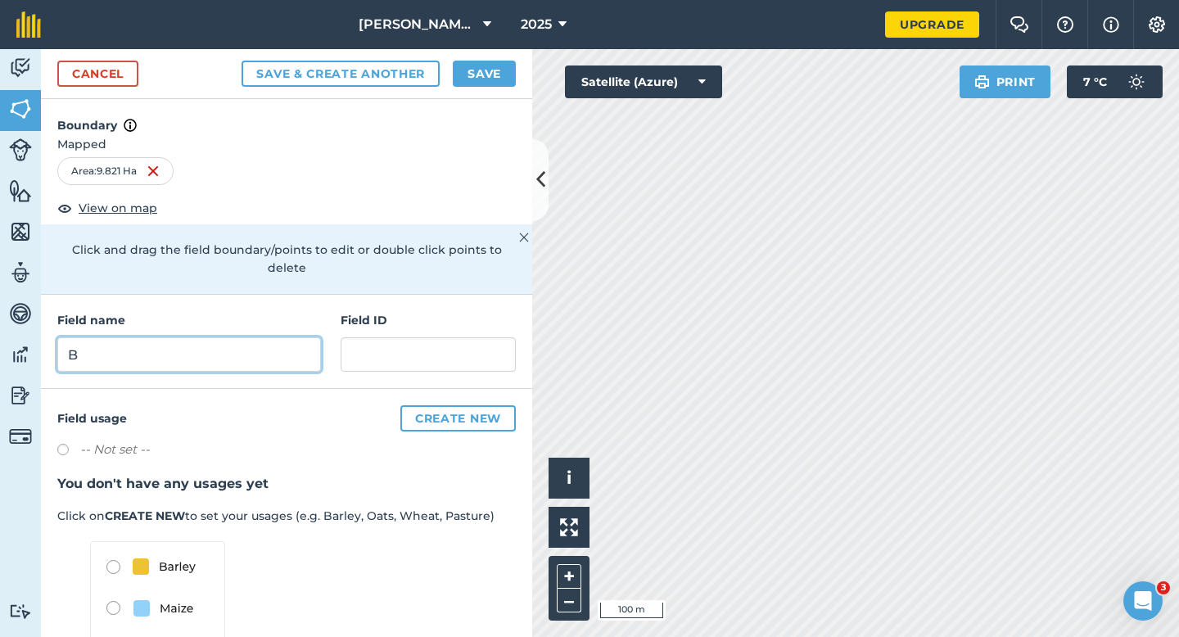
type input "B"
click at [487, 76] on button "Save" at bounding box center [484, 74] width 63 height 26
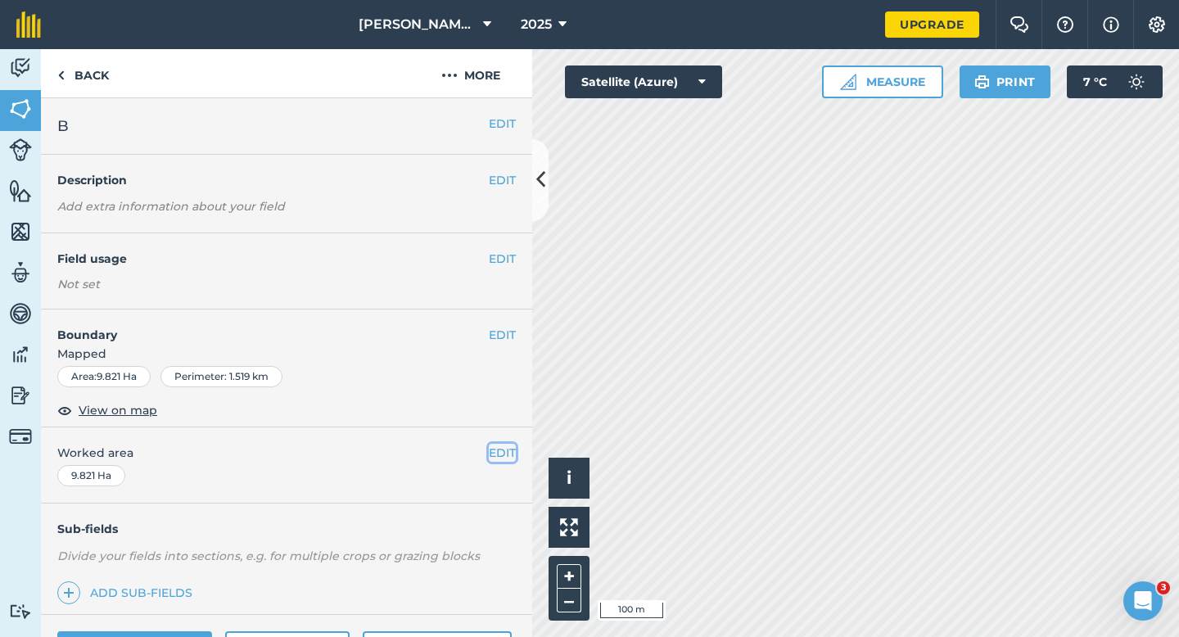
click at [504, 448] on button "EDIT" at bounding box center [502, 453] width 27 height 18
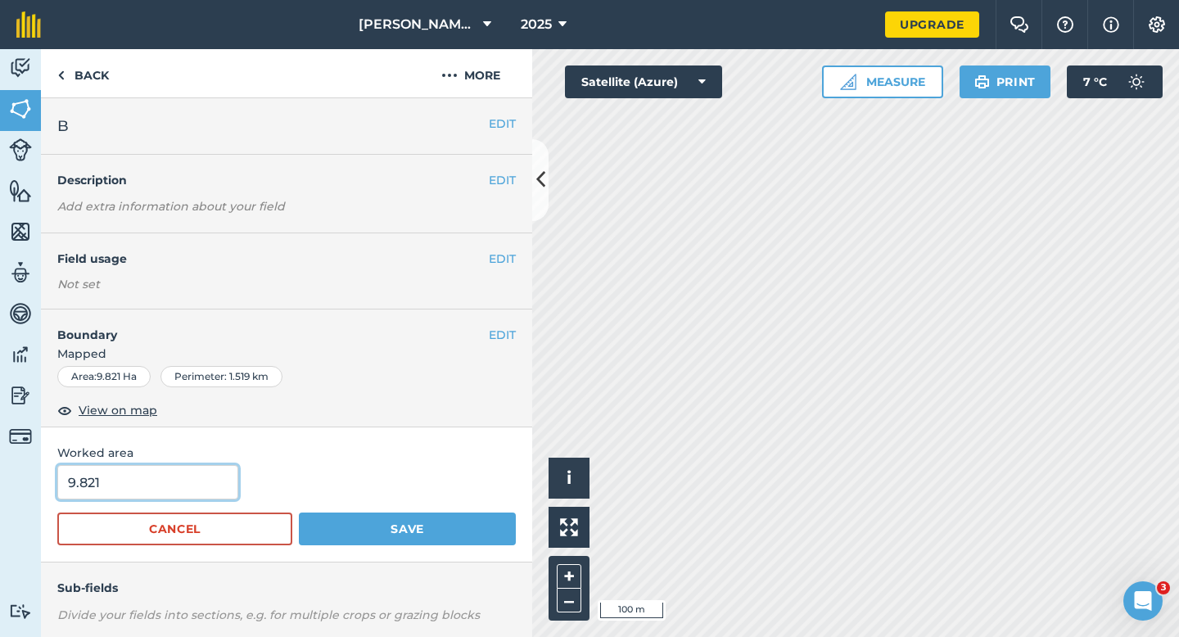
click at [191, 478] on input "9.821" at bounding box center [147, 482] width 181 height 34
type input "10"
click at [299, 513] on button "Save" at bounding box center [407, 529] width 217 height 33
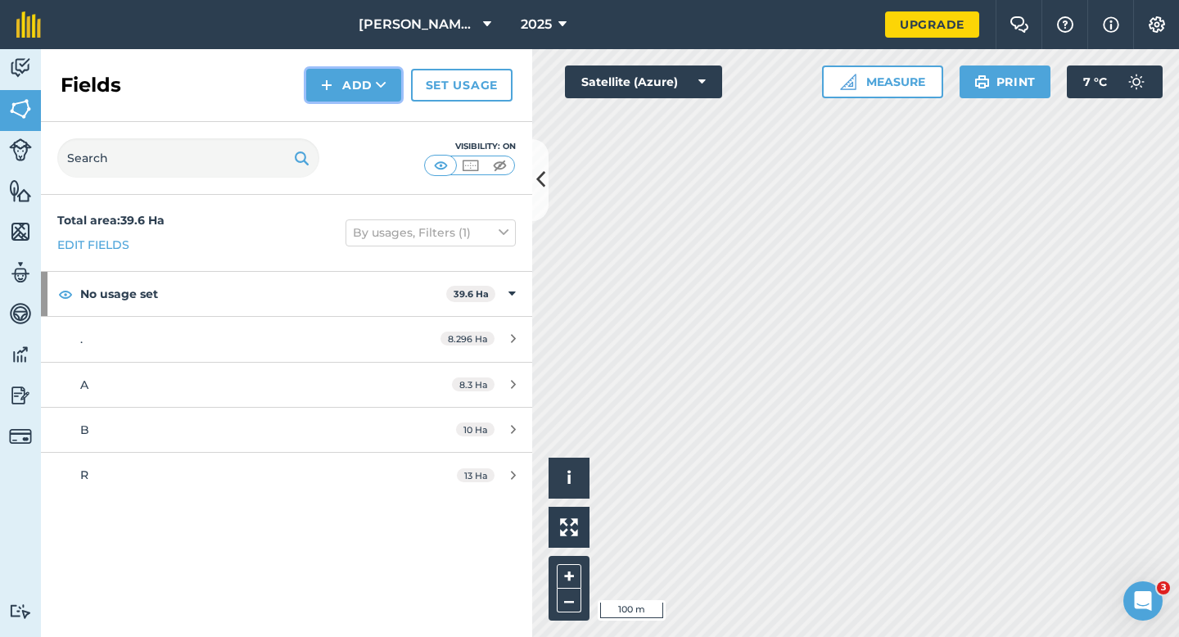
click at [355, 94] on button "Add" at bounding box center [353, 85] width 95 height 33
click at [355, 130] on link "Draw" at bounding box center [354, 122] width 90 height 36
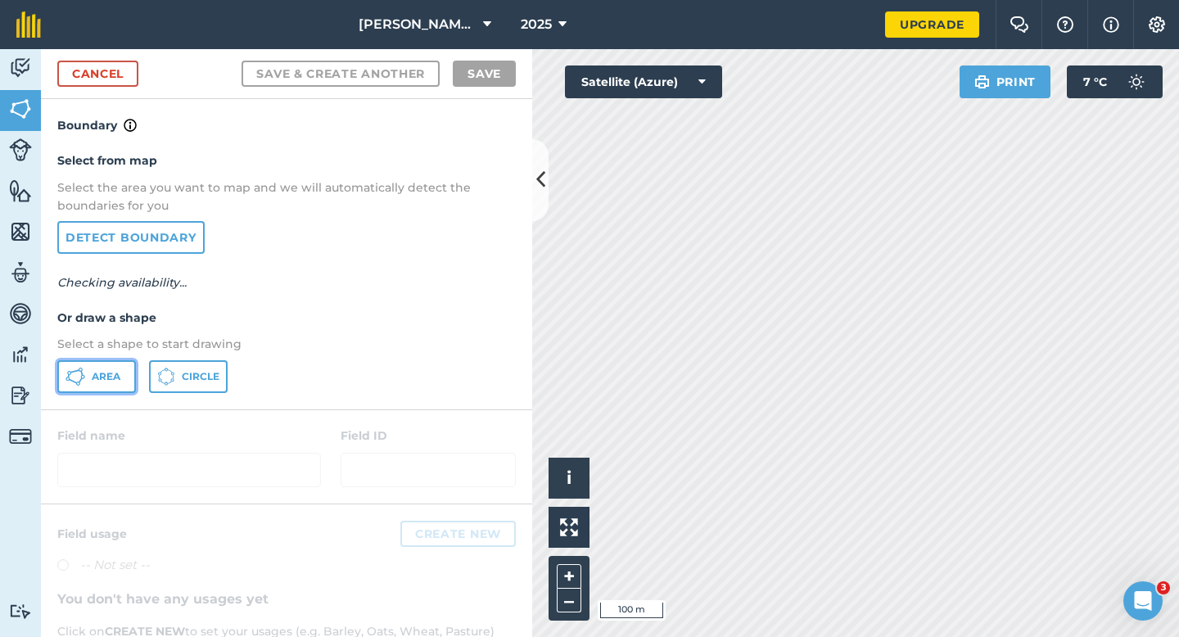
click at [120, 378] on span "Area" at bounding box center [106, 376] width 29 height 13
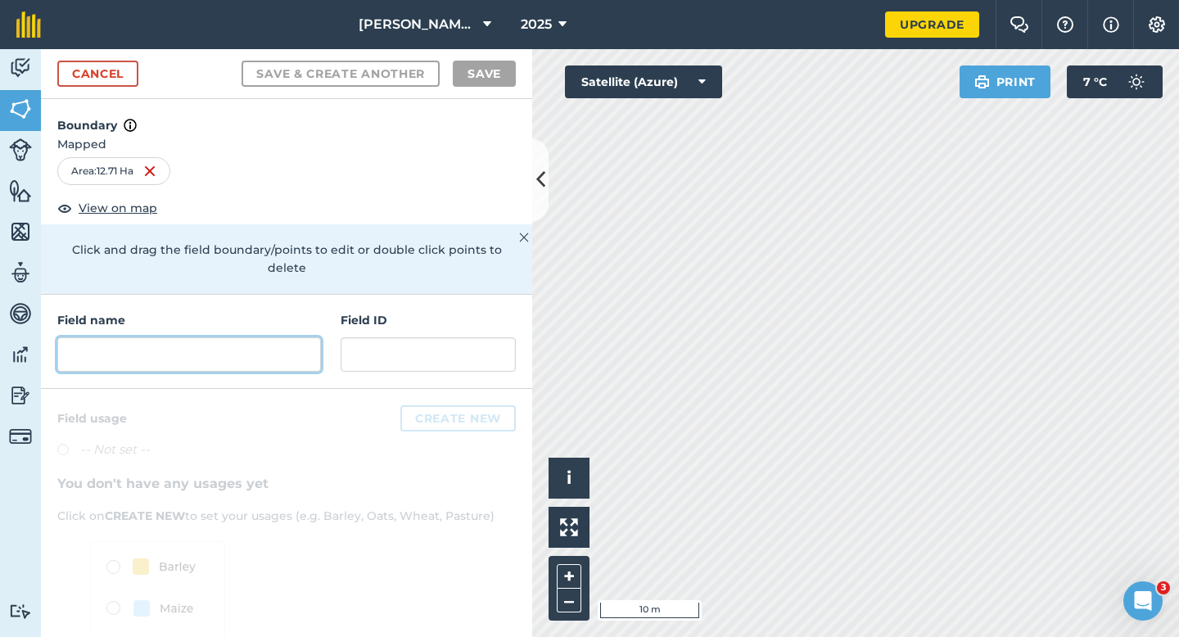
click at [266, 337] on input "text" at bounding box center [189, 354] width 264 height 34
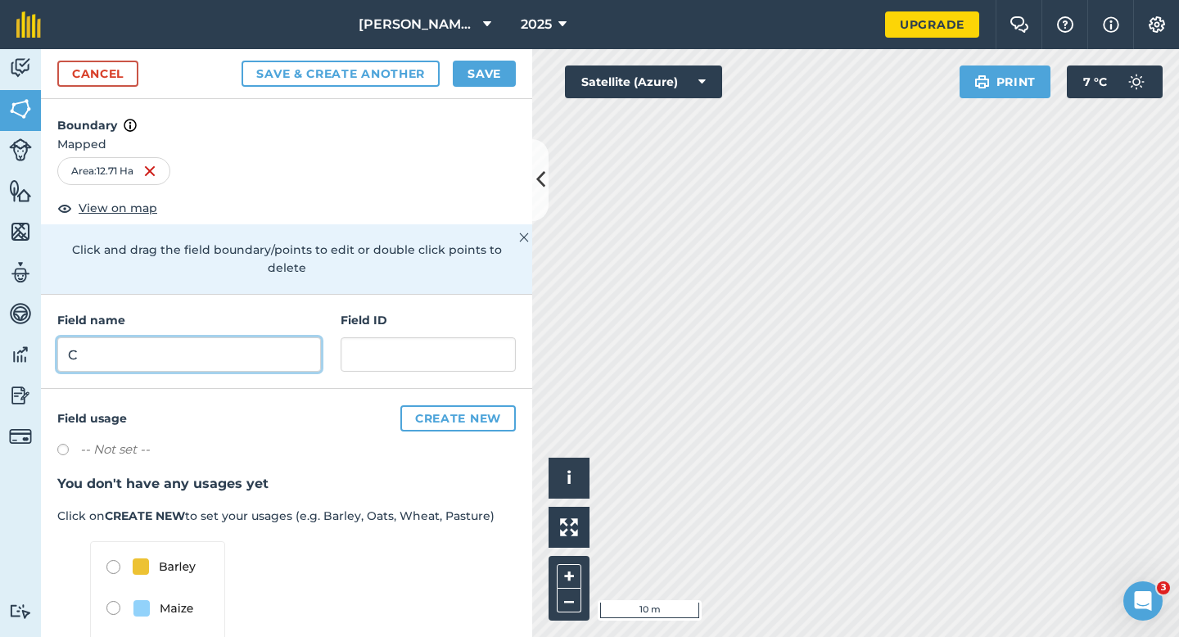
type input "C"
click at [459, 92] on div "Cancel Save & Create Another Save" at bounding box center [286, 74] width 491 height 50
click at [472, 83] on button "Save" at bounding box center [484, 74] width 63 height 26
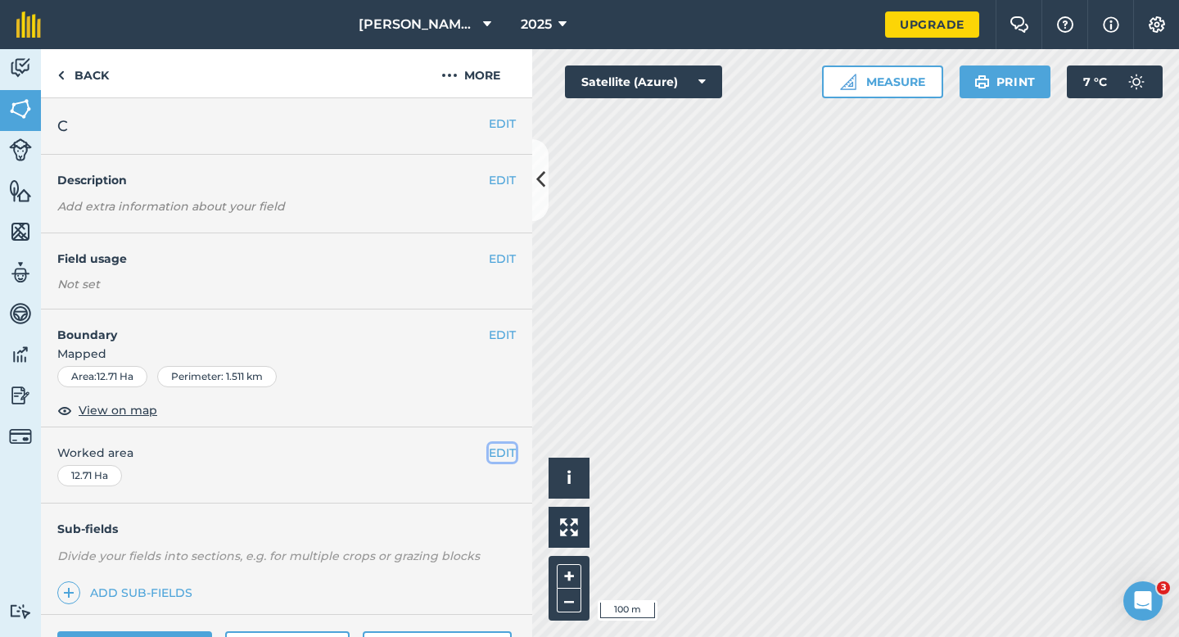
click at [500, 454] on button "EDIT" at bounding box center [502, 453] width 27 height 18
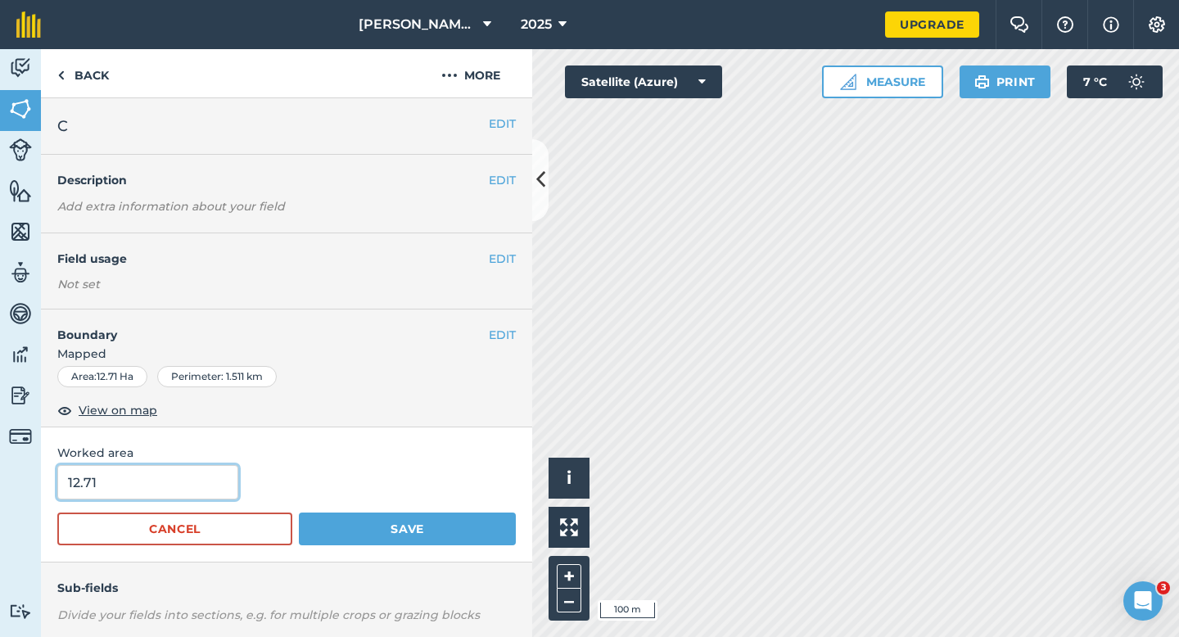
click at [165, 468] on input "12.71" at bounding box center [147, 482] width 181 height 34
click at [165, 480] on input "12.71" at bounding box center [147, 482] width 181 height 34
type input "12.7"
click at [299, 513] on button "Save" at bounding box center [407, 529] width 217 height 33
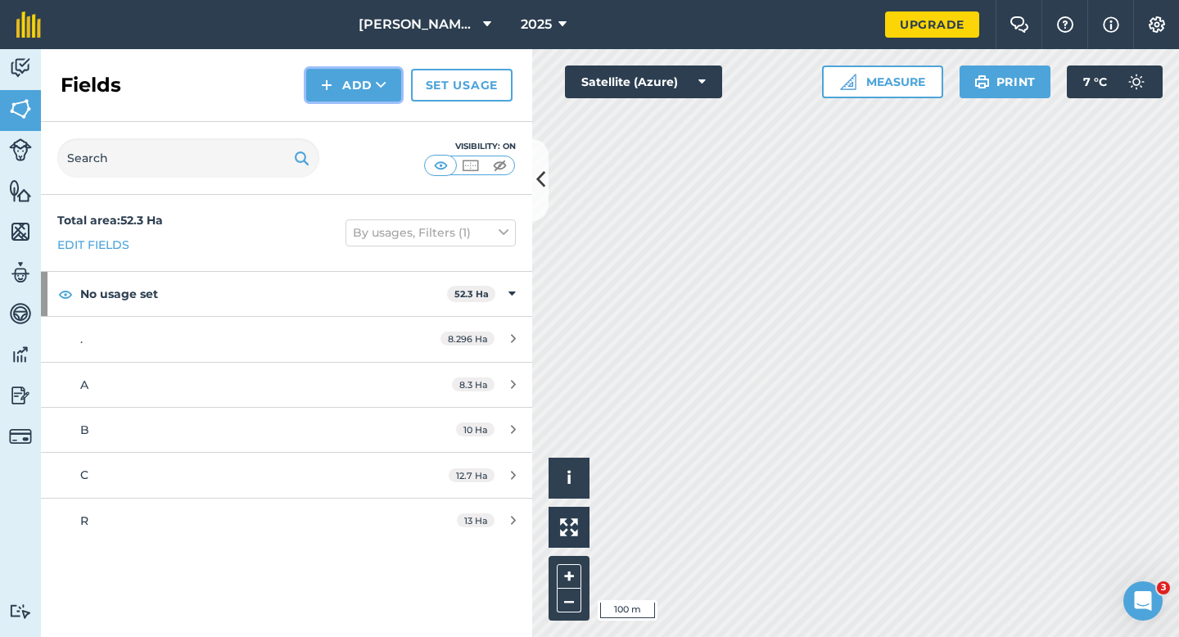
click at [337, 76] on button "Add" at bounding box center [353, 85] width 95 height 33
click at [337, 106] on link "Draw" at bounding box center [354, 122] width 90 height 36
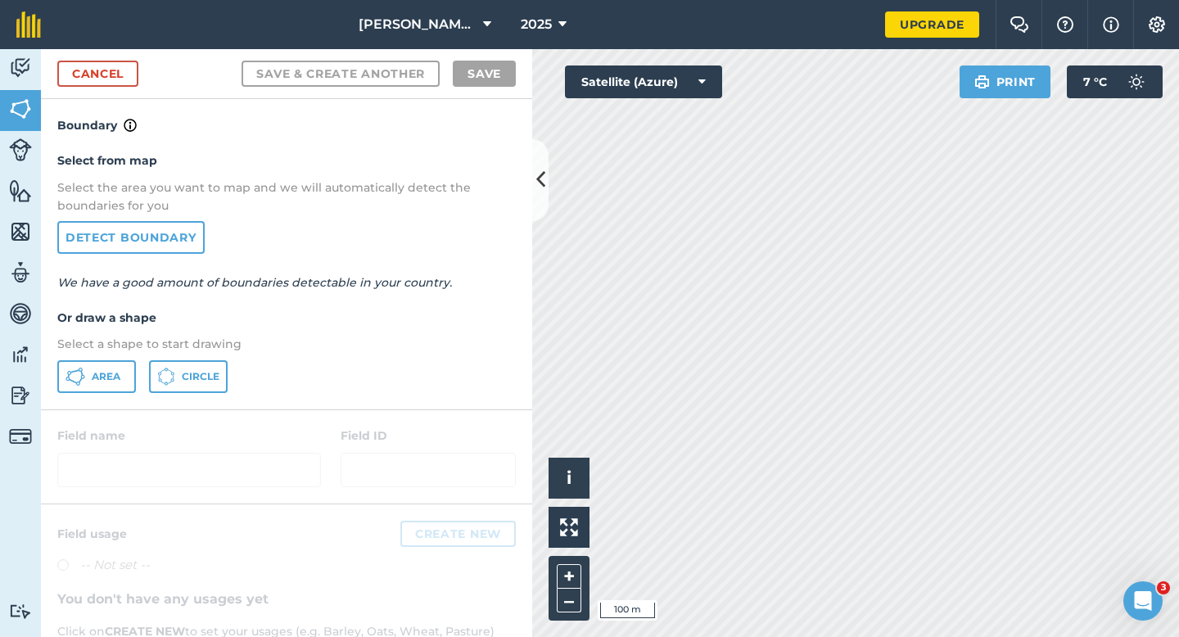
click at [124, 355] on div "Select from map Select the area you want to map and we will automatically detec…" at bounding box center [286, 272] width 491 height 274
click at [111, 368] on button "Area" at bounding box center [96, 376] width 79 height 33
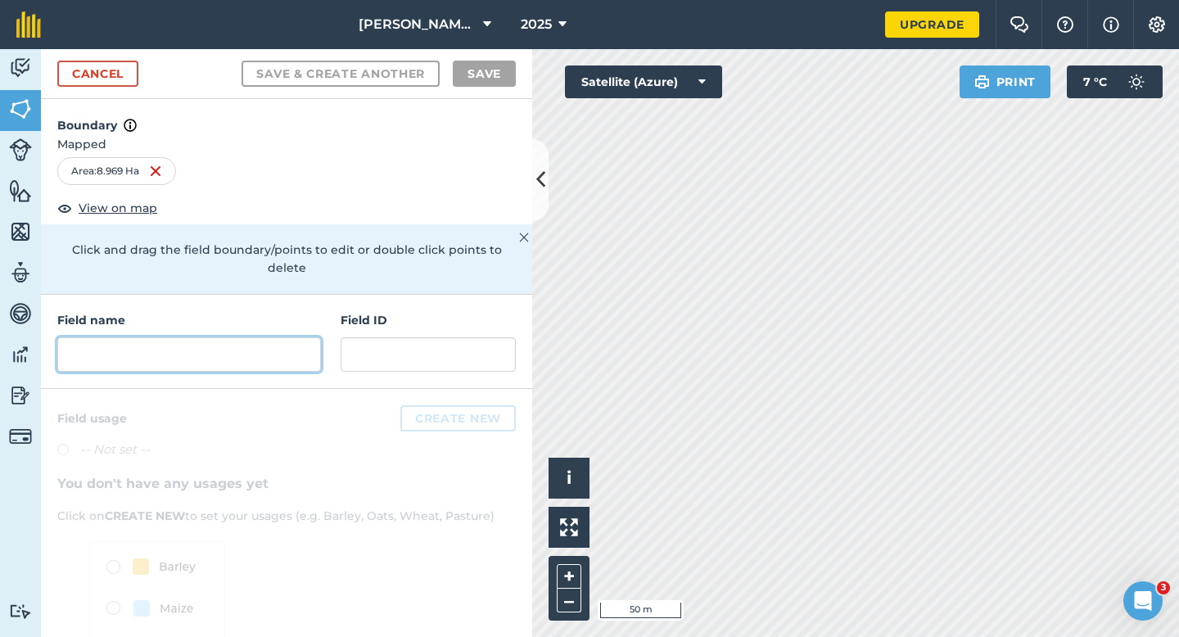
click at [291, 344] on input "text" at bounding box center [189, 354] width 264 height 34
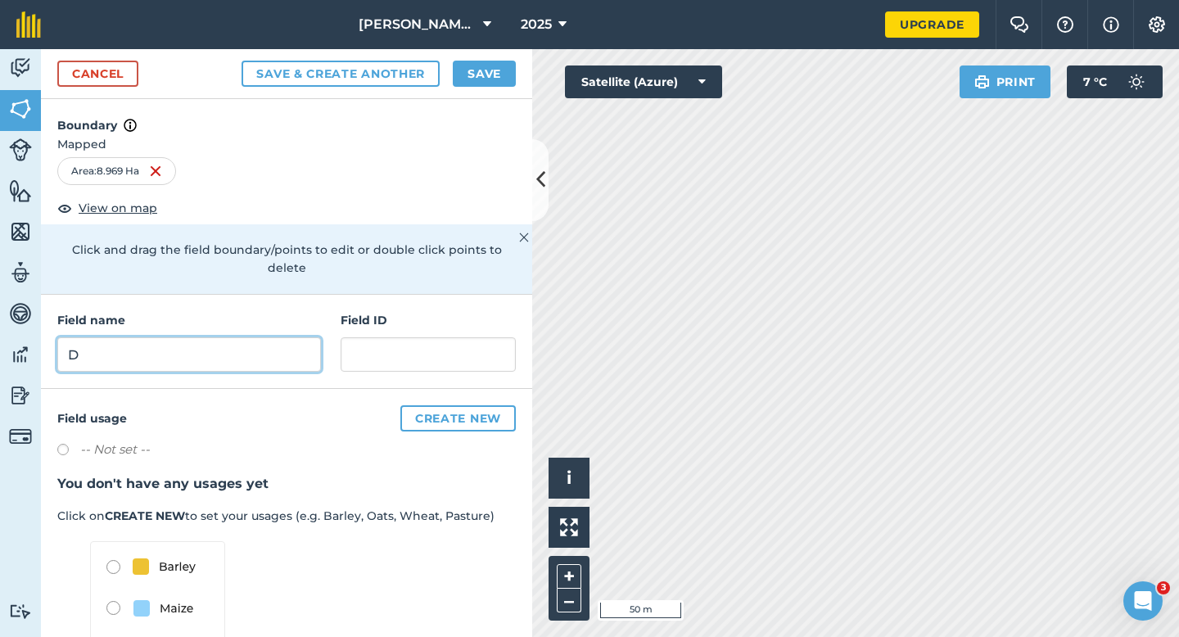
type input "D"
click at [508, 83] on button "Save" at bounding box center [484, 74] width 63 height 26
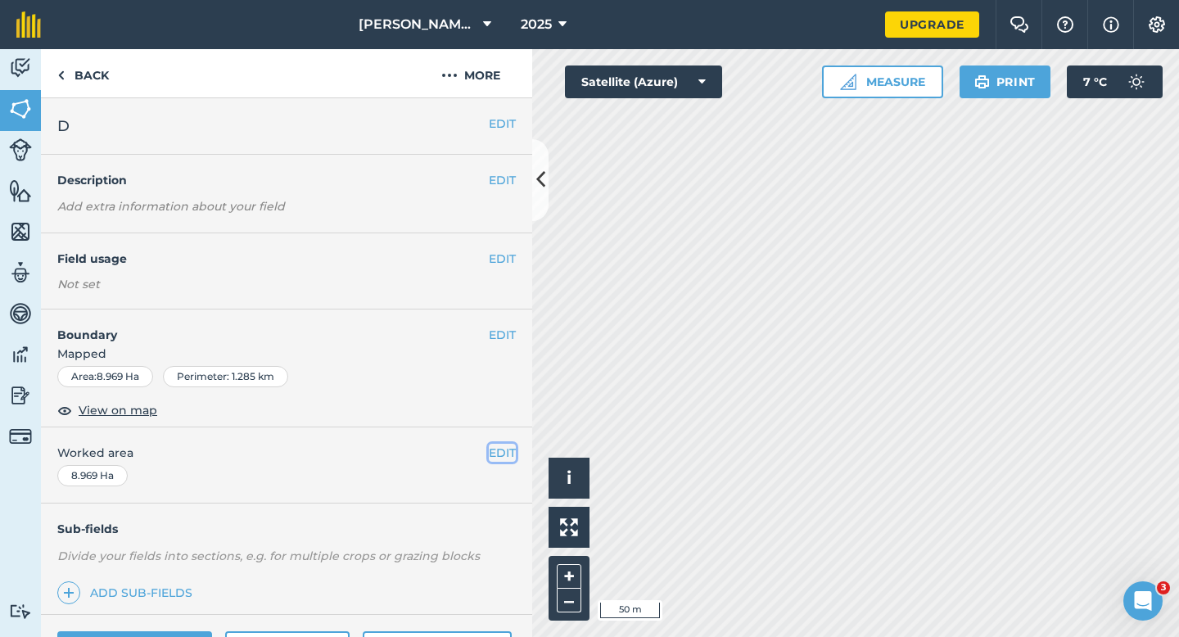
click at [492, 446] on button "EDIT" at bounding box center [502, 453] width 27 height 18
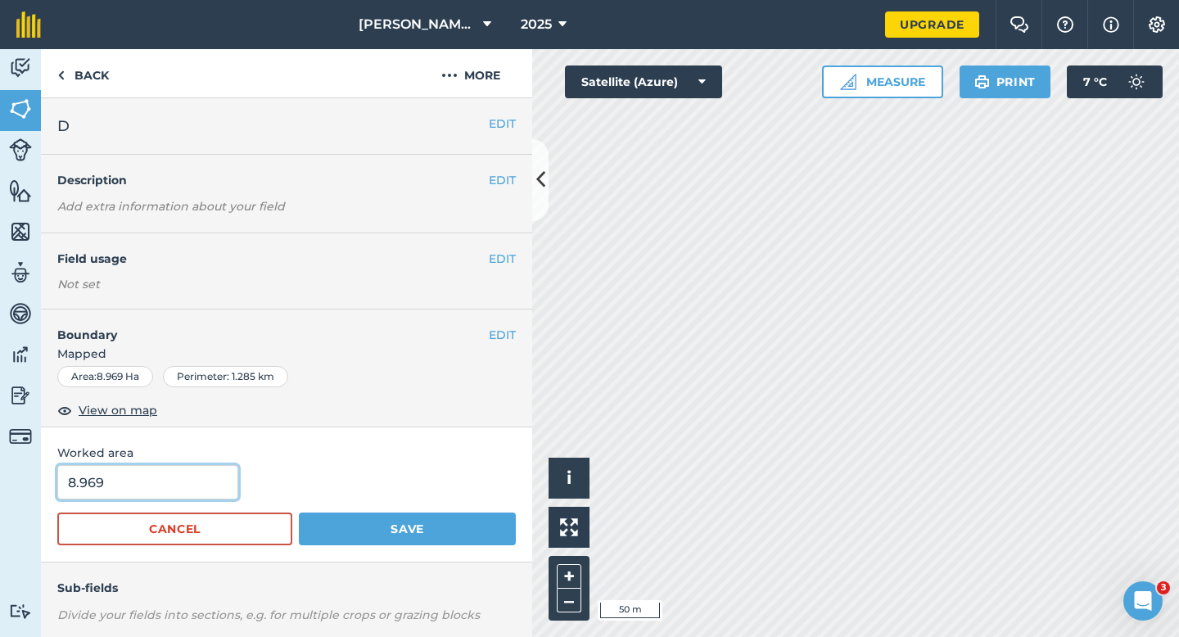
click at [128, 486] on input "8.969" at bounding box center [147, 482] width 181 height 34
type input "9"
click at [299, 513] on button "Save" at bounding box center [407, 529] width 217 height 33
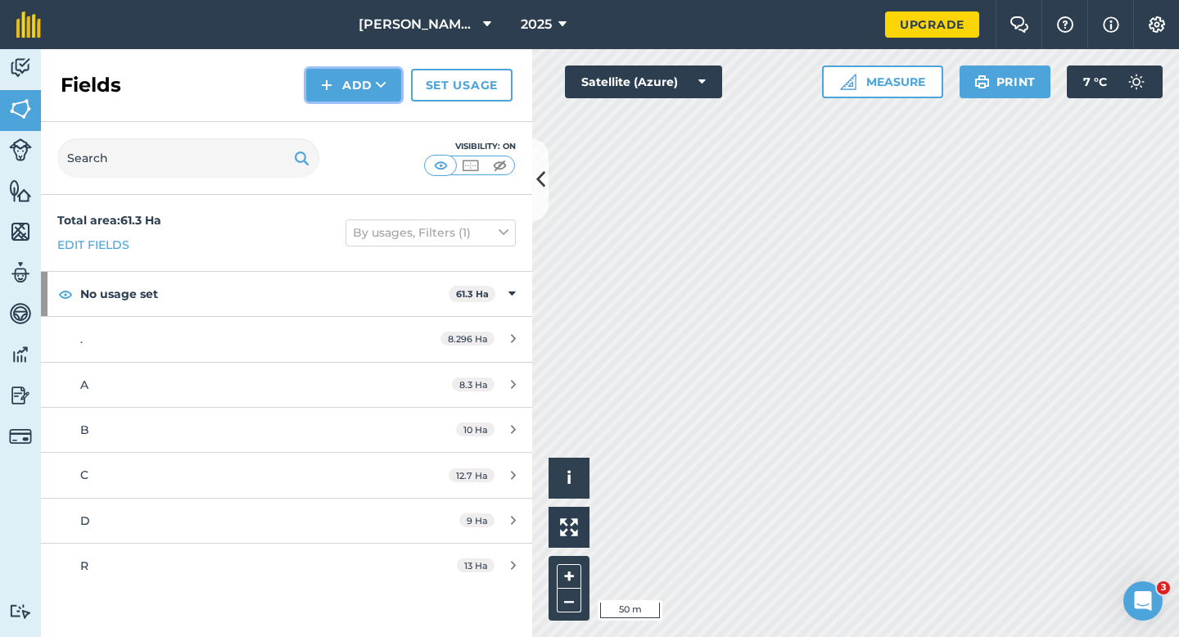
click at [342, 93] on button "Add" at bounding box center [353, 85] width 95 height 33
click at [342, 126] on link "Draw" at bounding box center [354, 122] width 90 height 36
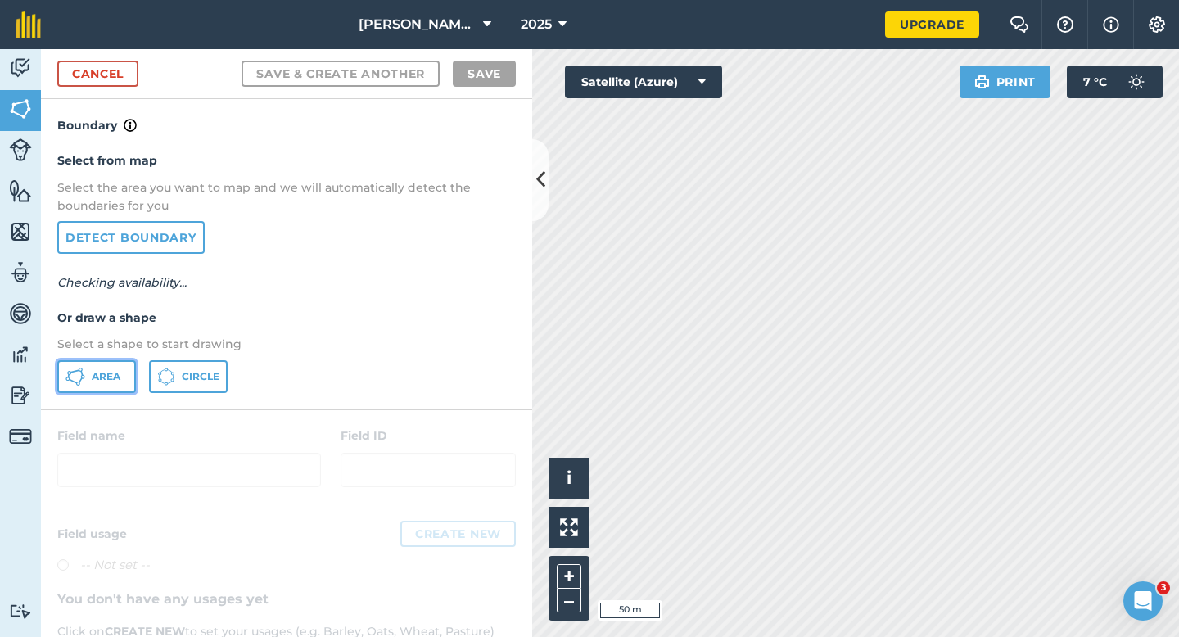
click at [98, 376] on span "Area" at bounding box center [106, 376] width 29 height 13
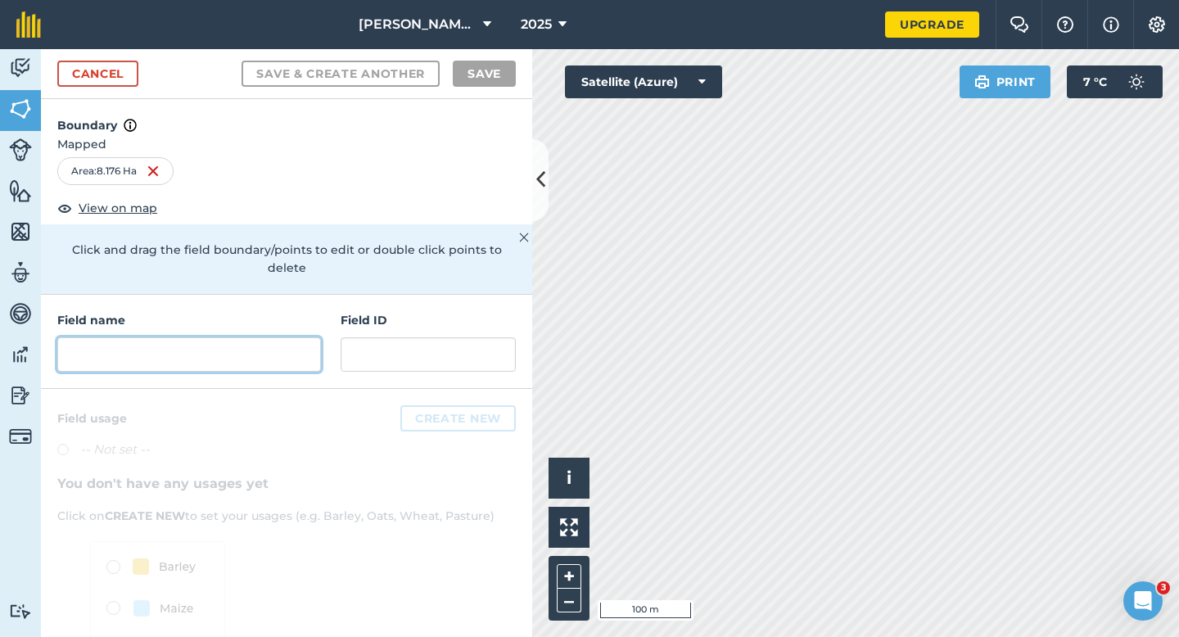
click at [242, 353] on input "text" at bounding box center [189, 354] width 264 height 34
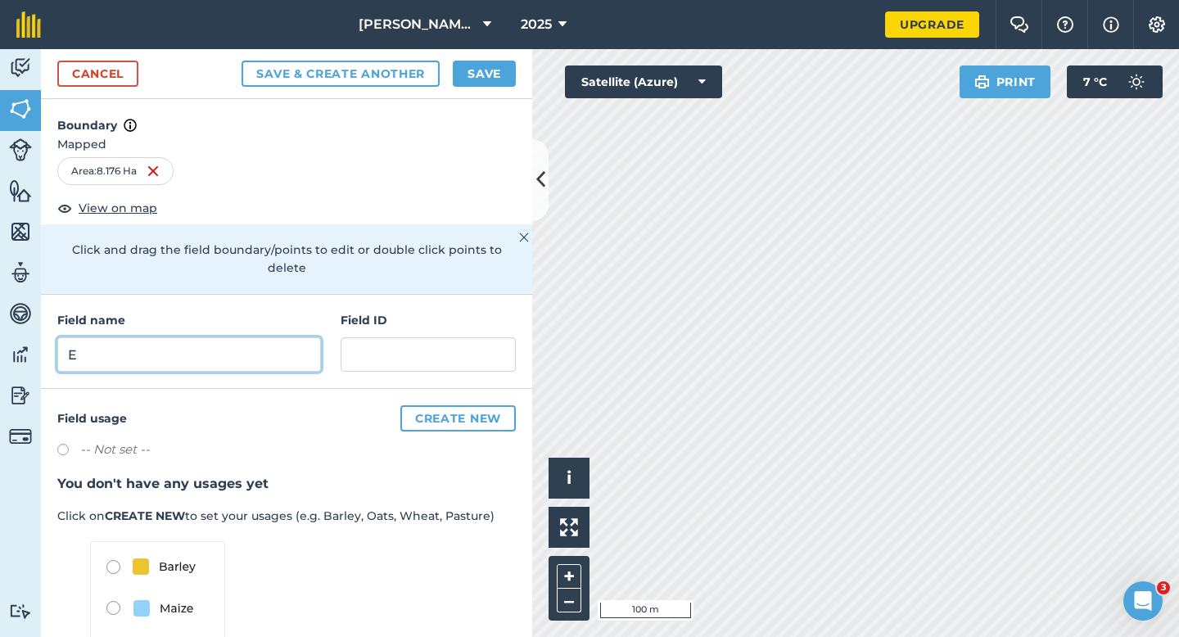
type input "E"
click at [497, 67] on button "Save" at bounding box center [484, 74] width 63 height 26
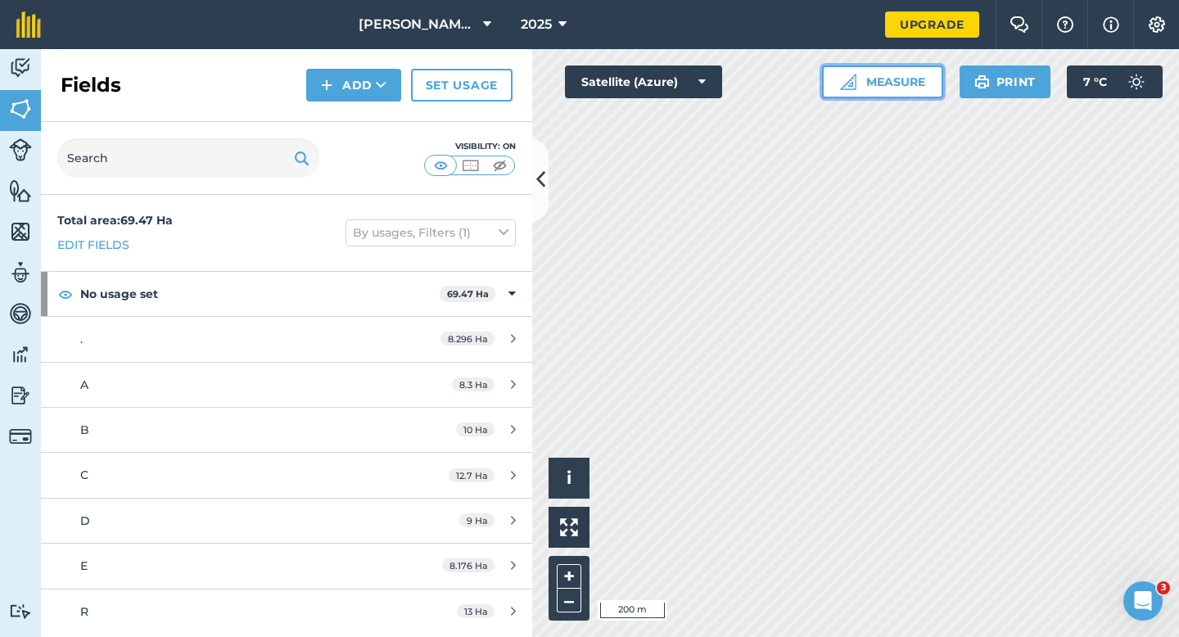
click at [893, 71] on button "Measure" at bounding box center [882, 82] width 121 height 33
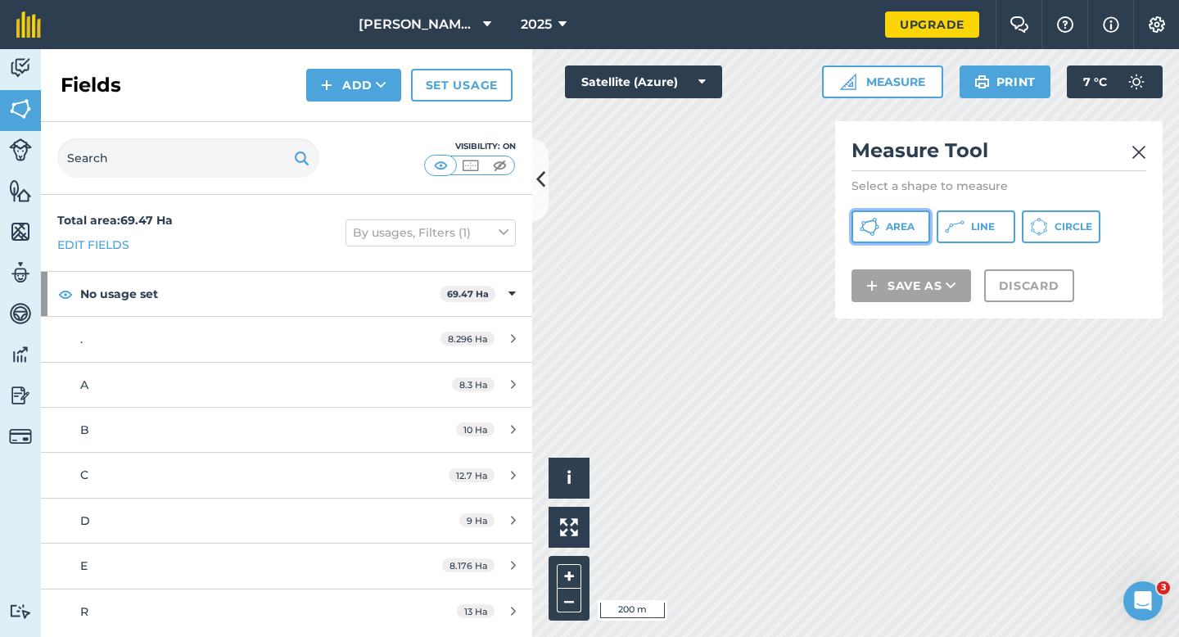
click at [907, 228] on span "Area" at bounding box center [900, 226] width 29 height 13
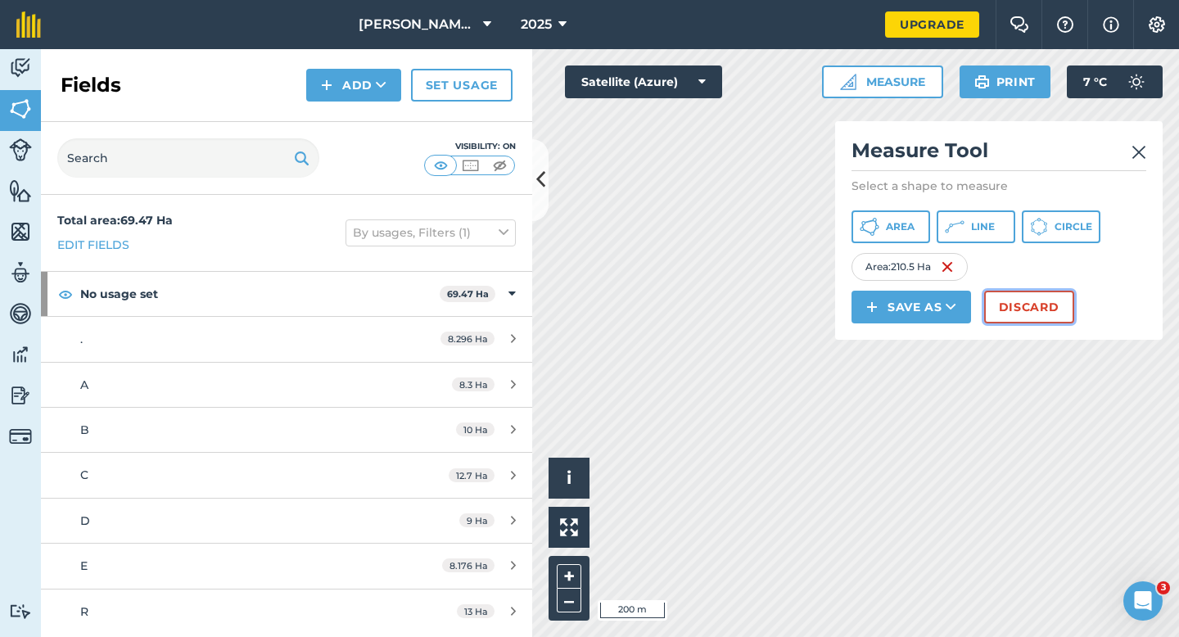
click at [1024, 296] on button "Discard" at bounding box center [1029, 307] width 90 height 33
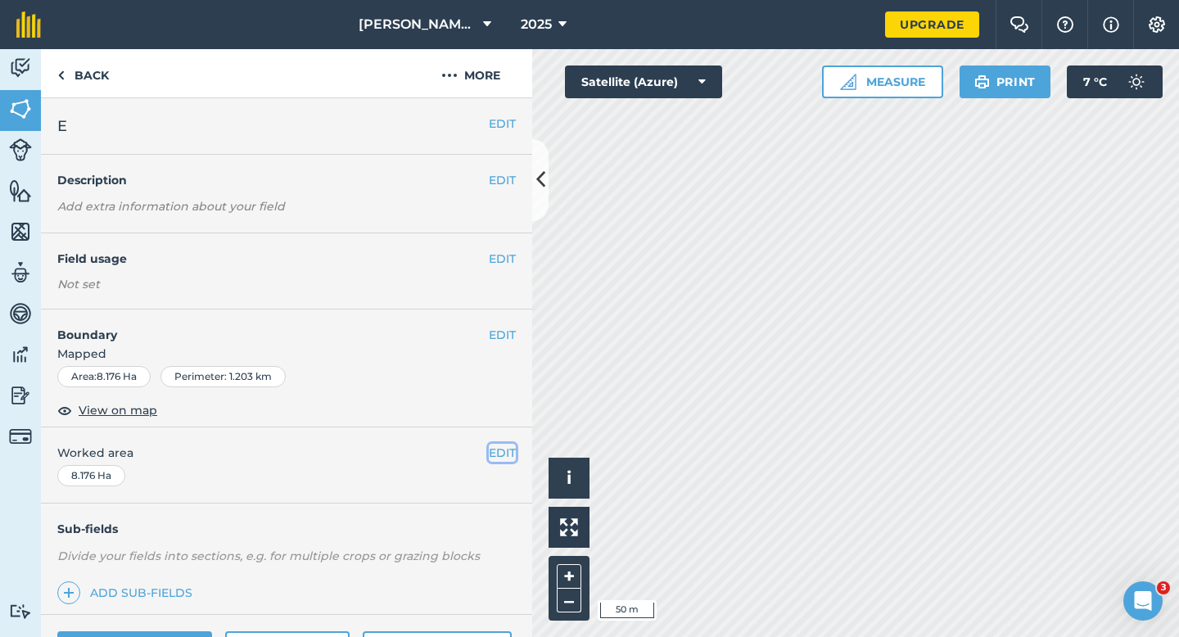
click at [491, 454] on button "EDIT" at bounding box center [502, 453] width 27 height 18
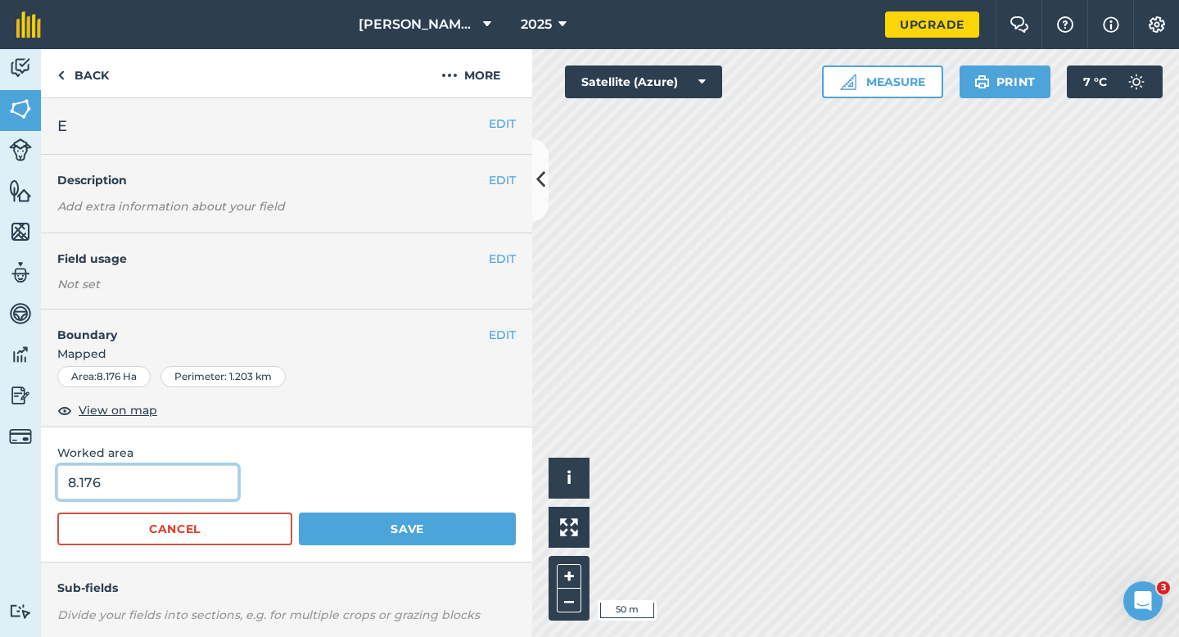
click at [183, 477] on input "8.176" at bounding box center [147, 482] width 181 height 34
type input "8.2"
click at [299, 513] on button "Save" at bounding box center [407, 529] width 217 height 33
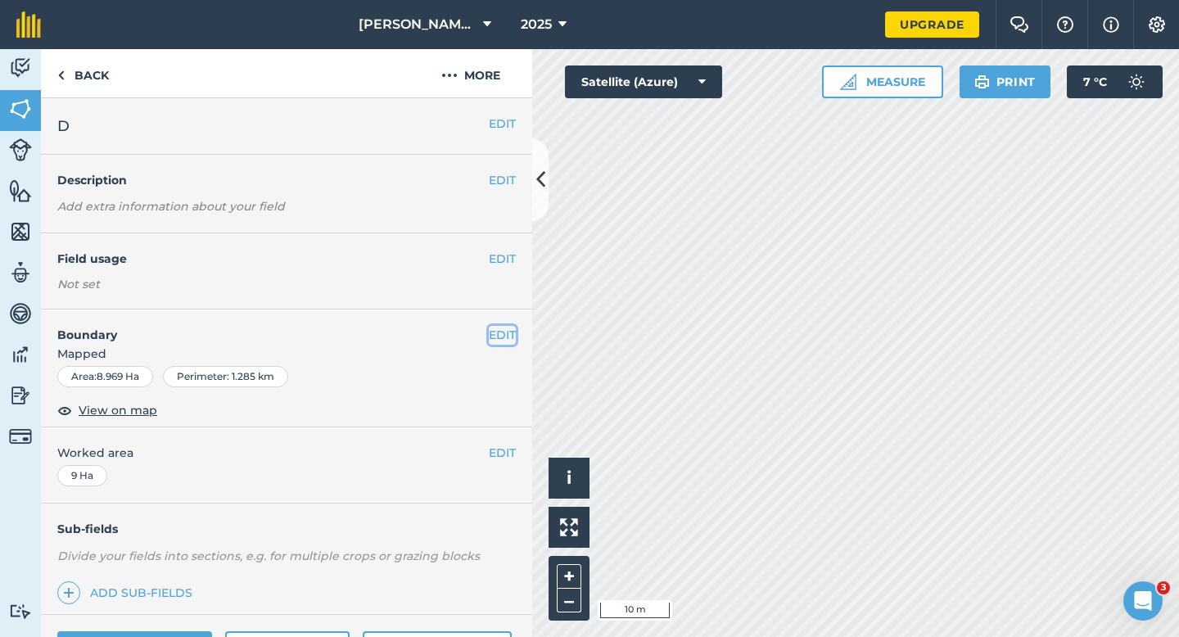
click at [490, 337] on button "EDIT" at bounding box center [502, 335] width 27 height 18
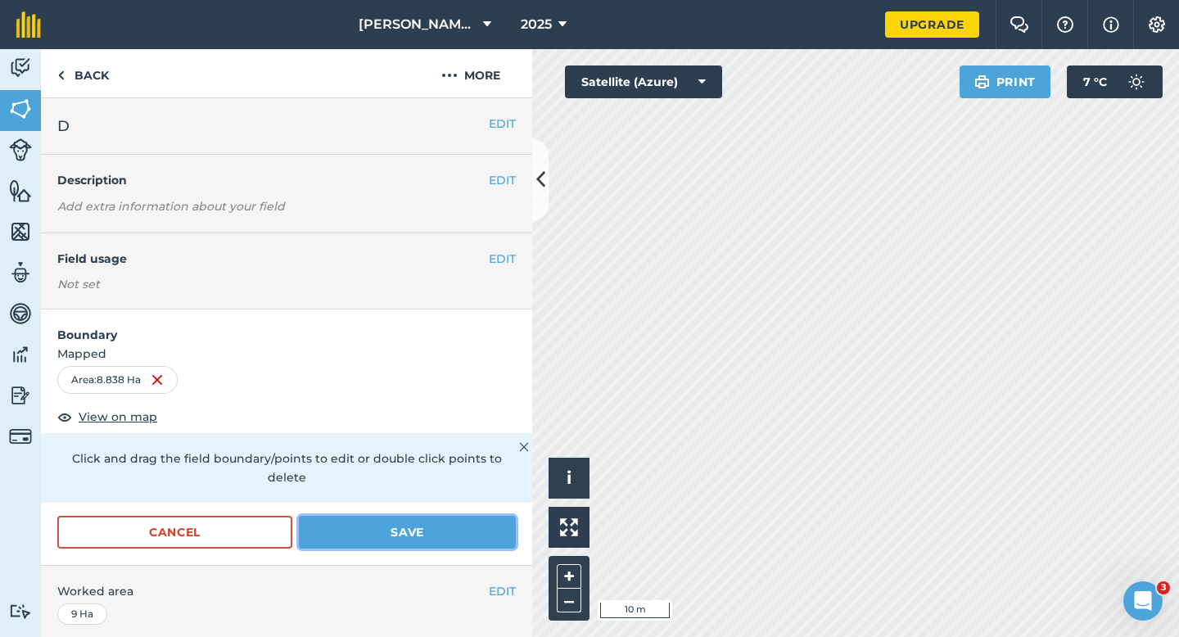
click at [462, 516] on button "Save" at bounding box center [407, 532] width 217 height 33
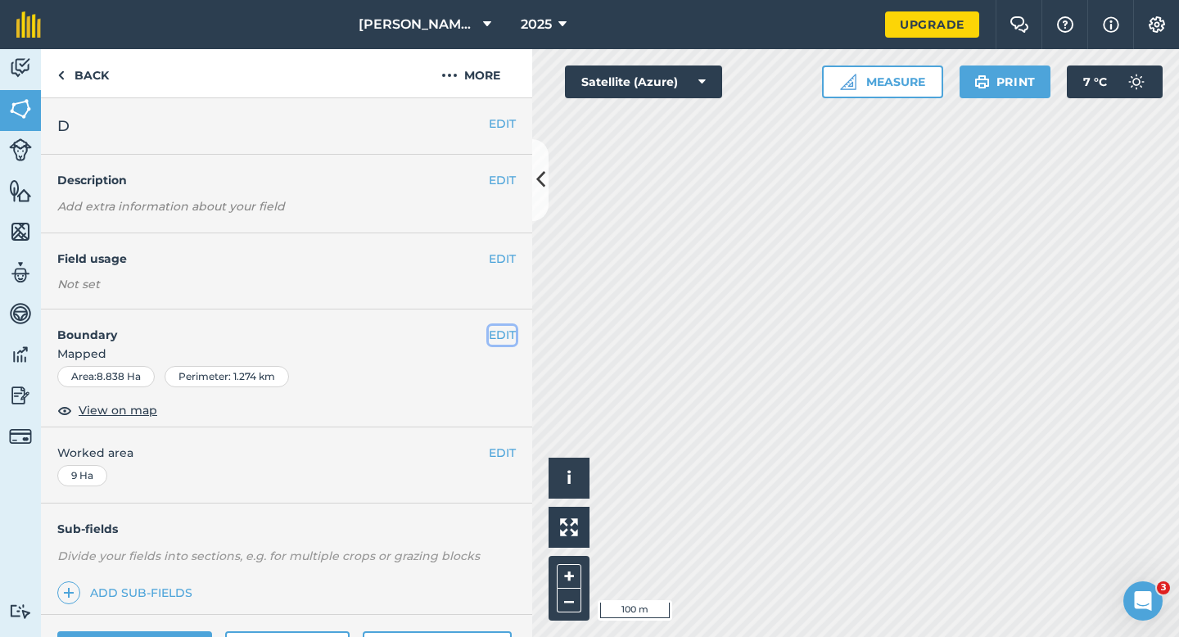
click at [499, 338] on button "EDIT" at bounding box center [502, 335] width 27 height 18
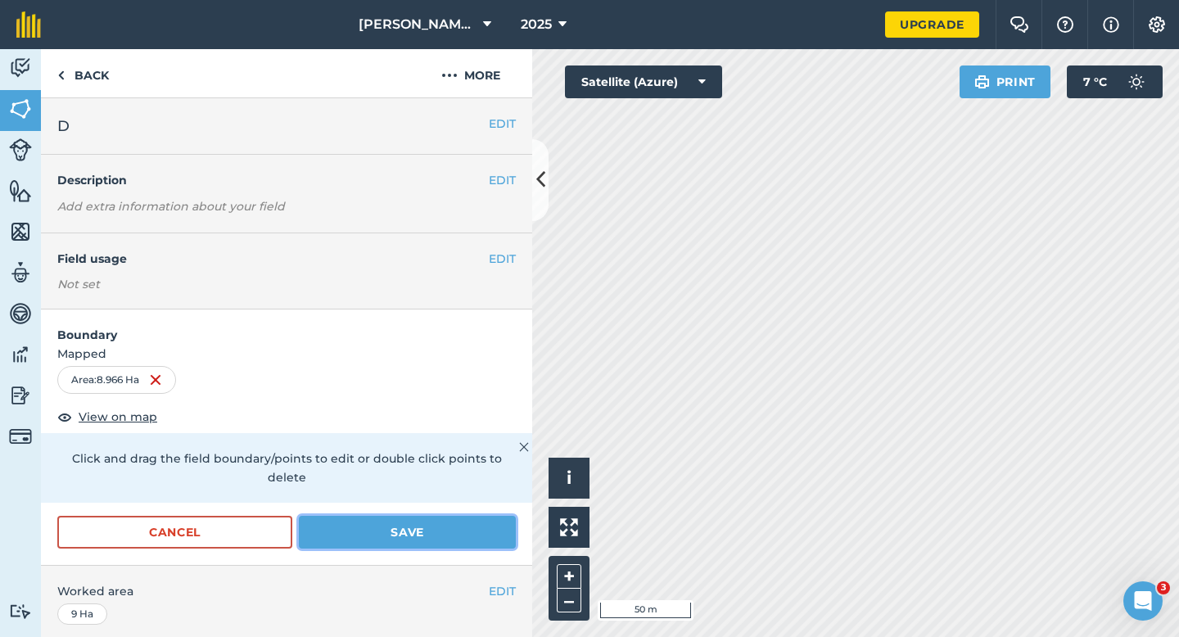
click at [375, 516] on button "Save" at bounding box center [407, 532] width 217 height 33
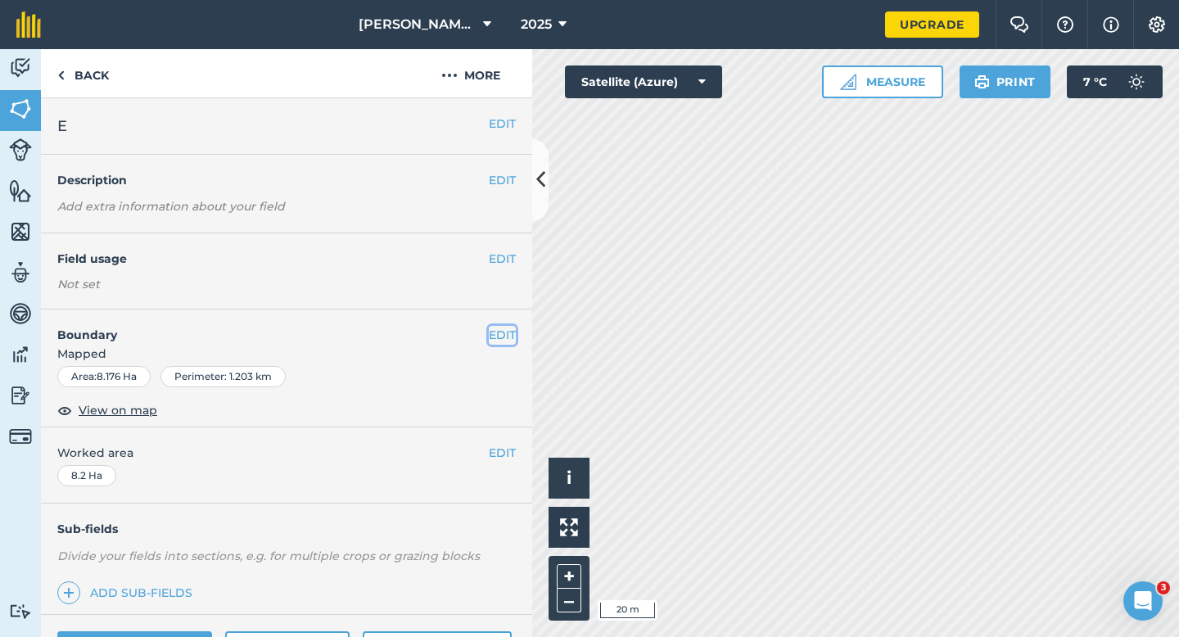
click at [496, 326] on button "EDIT" at bounding box center [502, 335] width 27 height 18
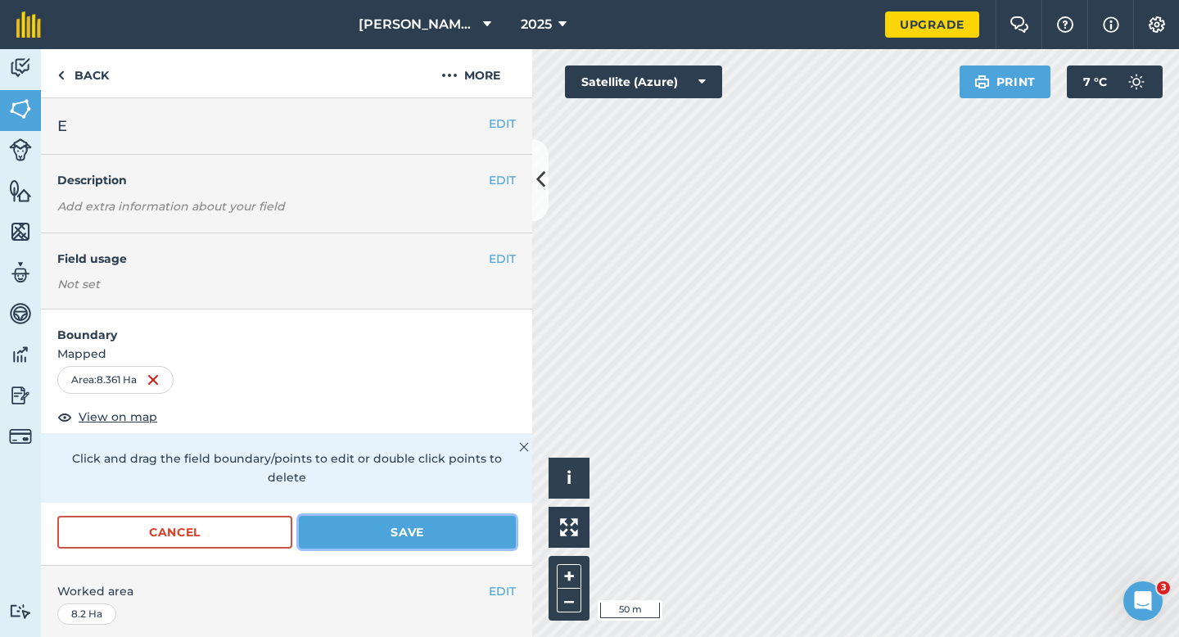
click at [455, 516] on button "Save" at bounding box center [407, 532] width 217 height 33
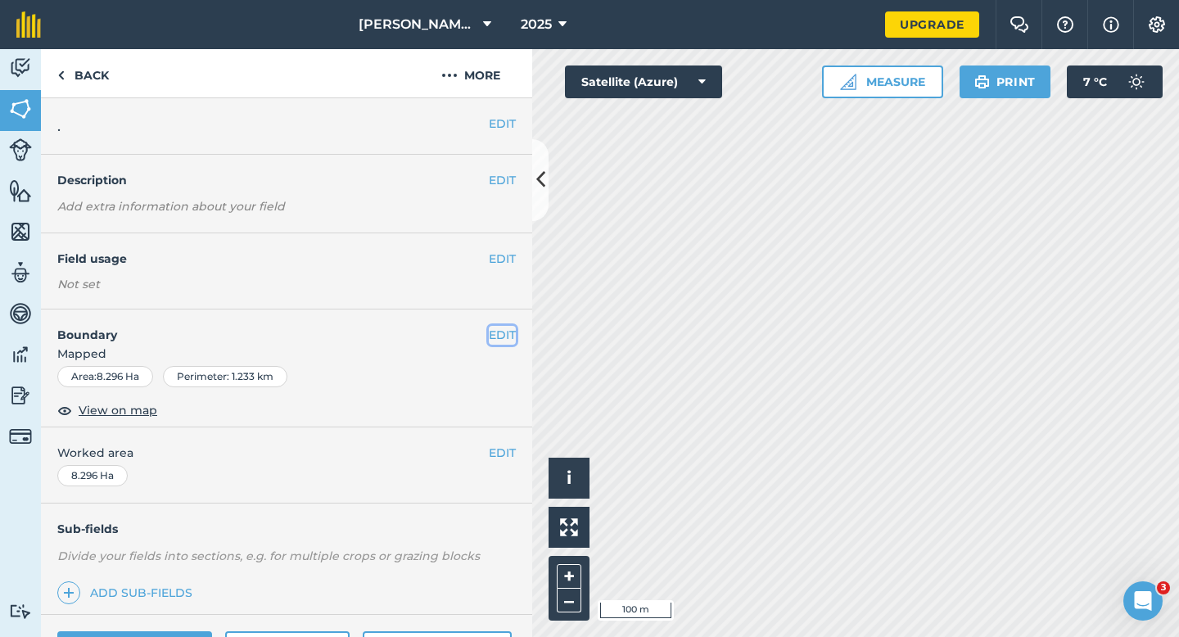
click at [508, 329] on button "EDIT" at bounding box center [502, 335] width 27 height 18
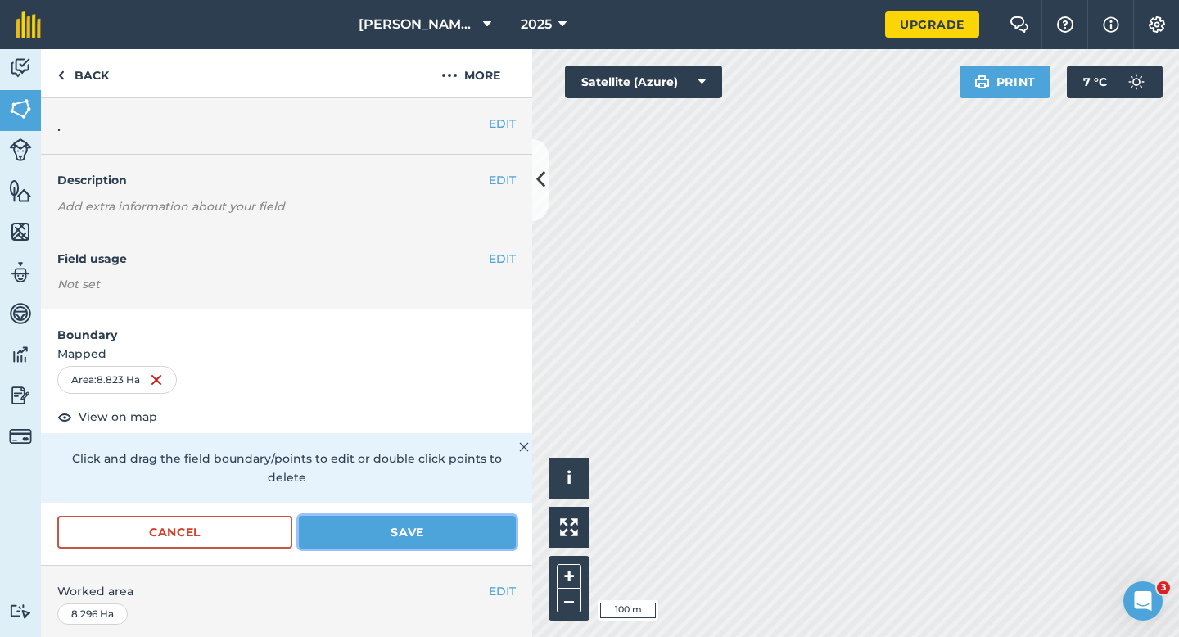
click at [462, 516] on button "Save" at bounding box center [407, 532] width 217 height 33
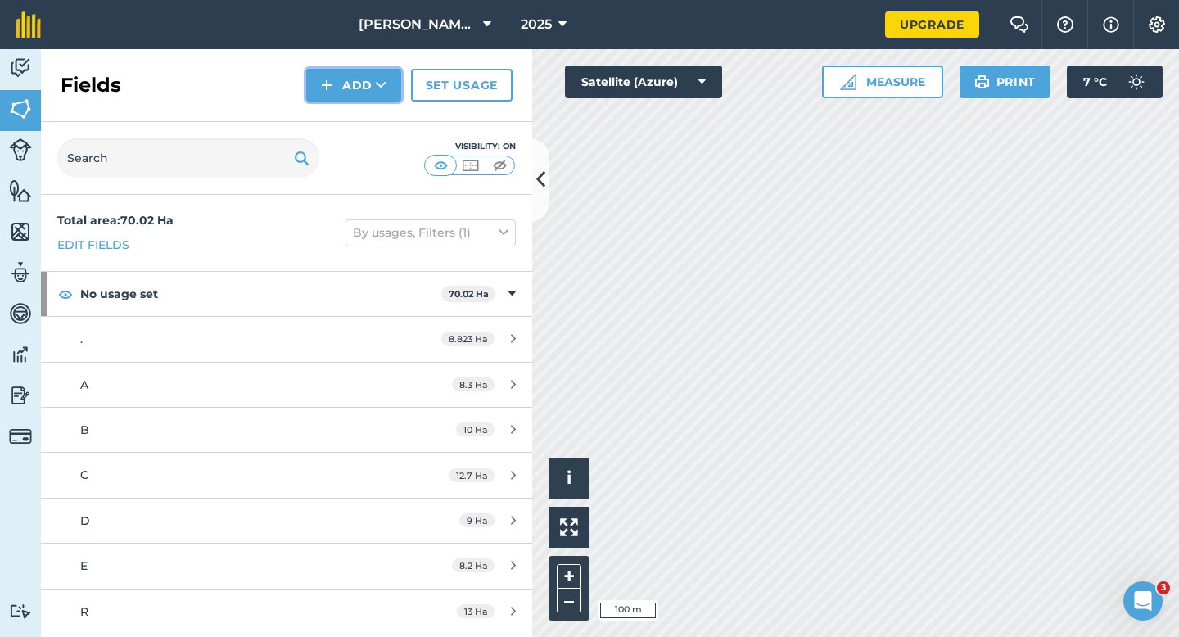
click at [343, 93] on button "Add" at bounding box center [353, 85] width 95 height 33
click at [349, 124] on link "Draw" at bounding box center [354, 122] width 90 height 36
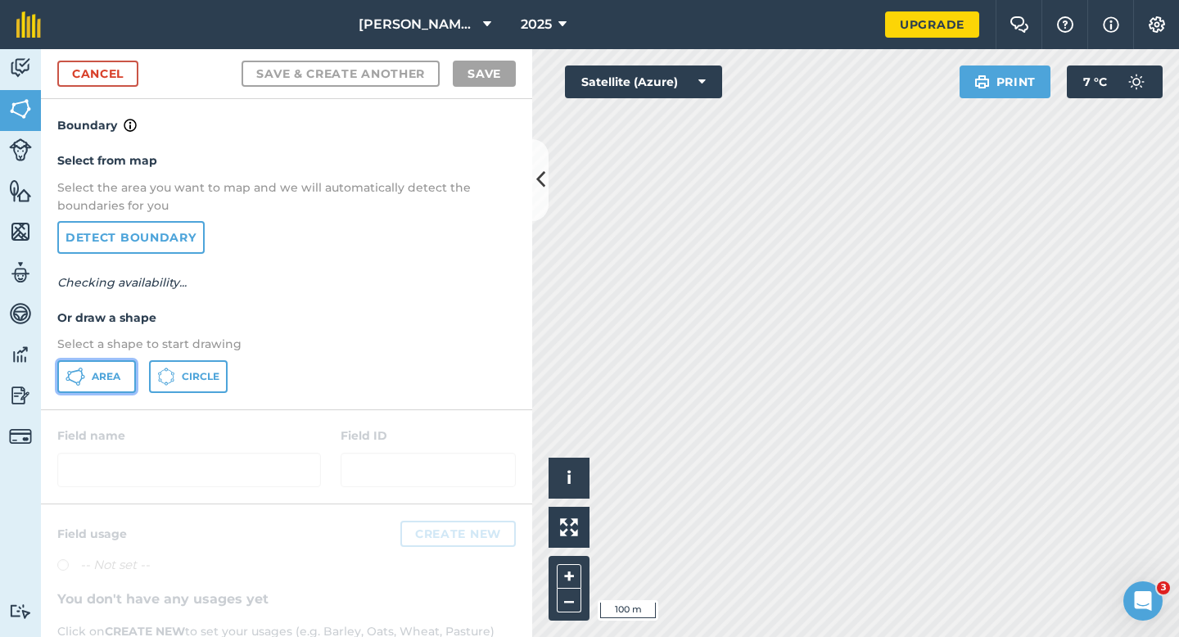
click at [114, 386] on button "Area" at bounding box center [96, 376] width 79 height 33
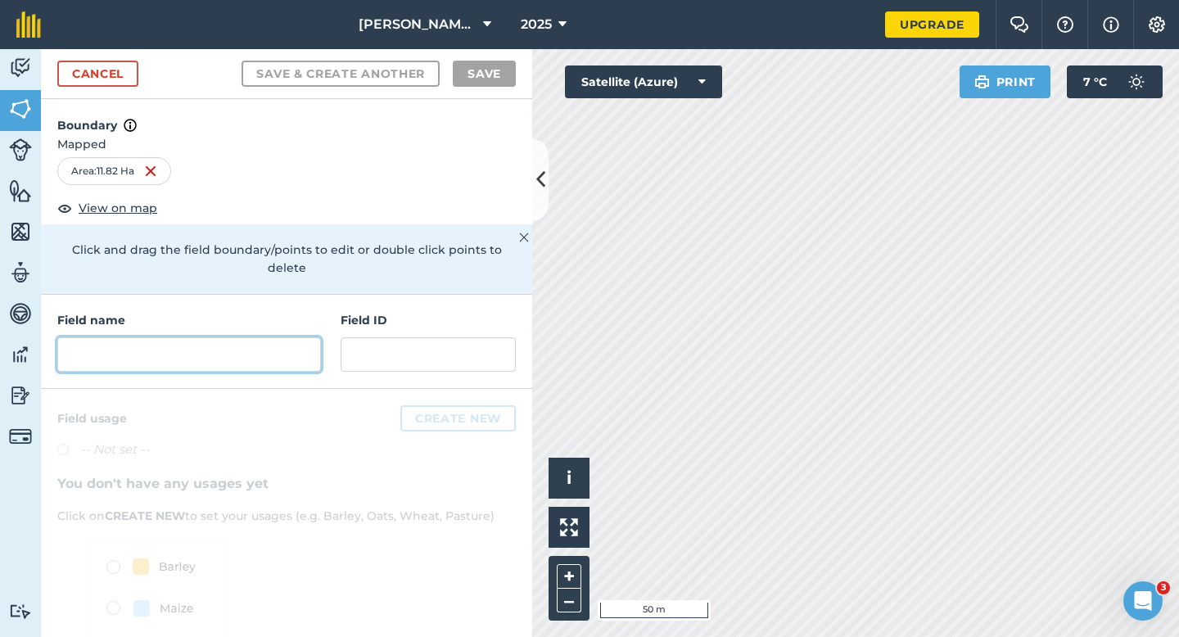
click at [261, 337] on input "text" at bounding box center [189, 354] width 264 height 34
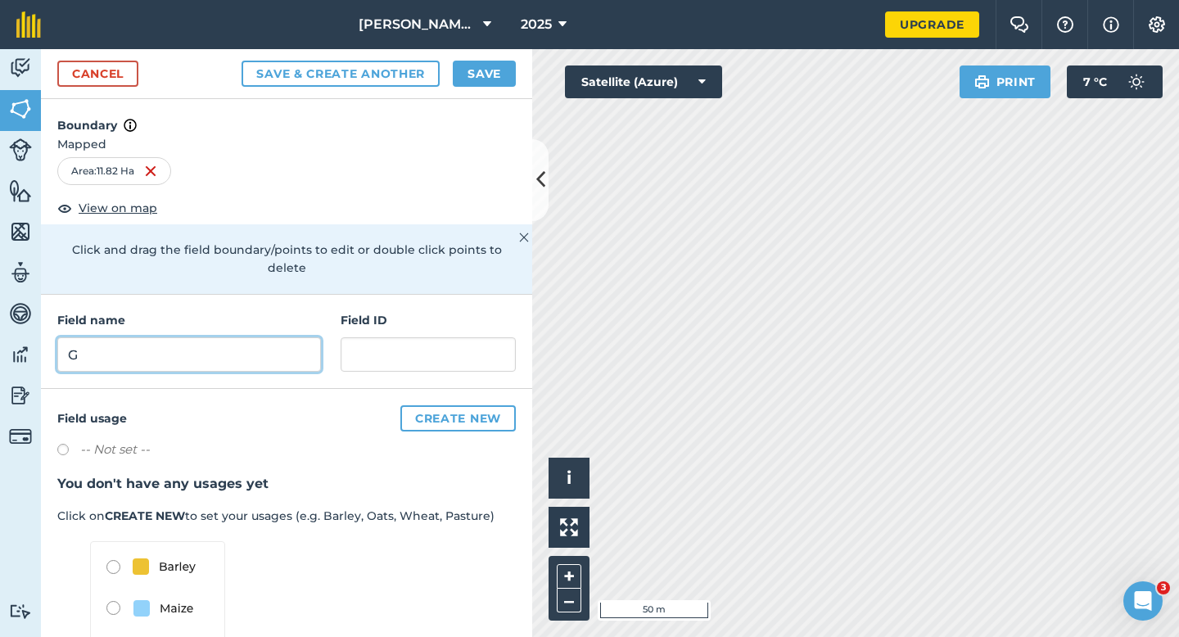
type input "G"
click at [487, 83] on button "Save" at bounding box center [484, 74] width 63 height 26
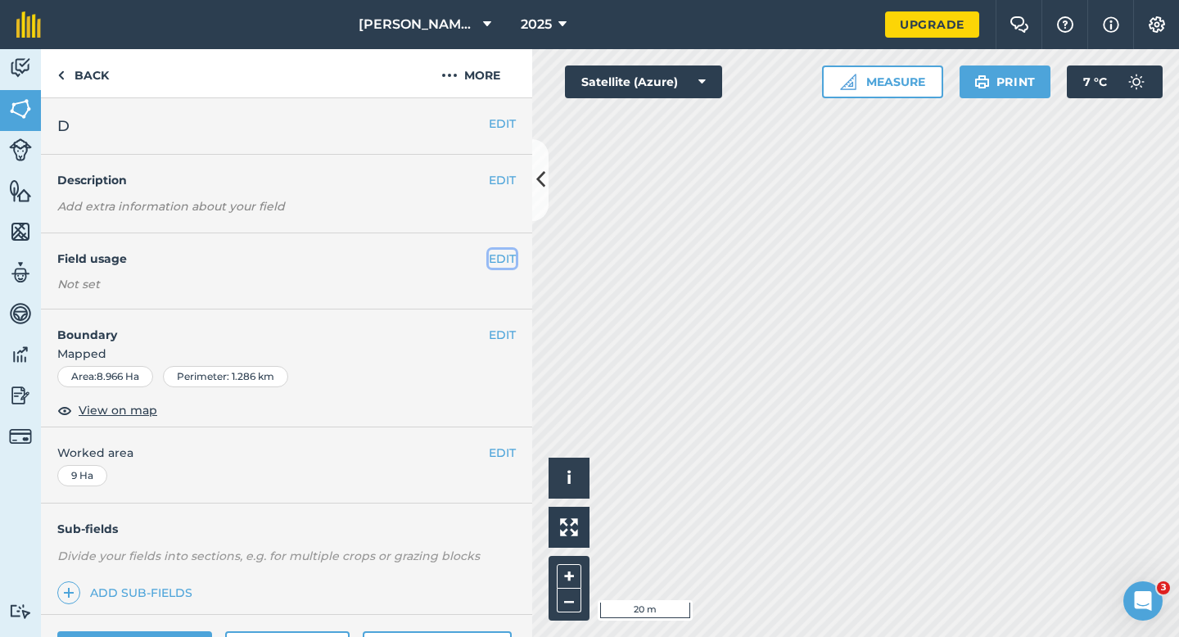
click at [500, 265] on button "EDIT" at bounding box center [502, 259] width 27 height 18
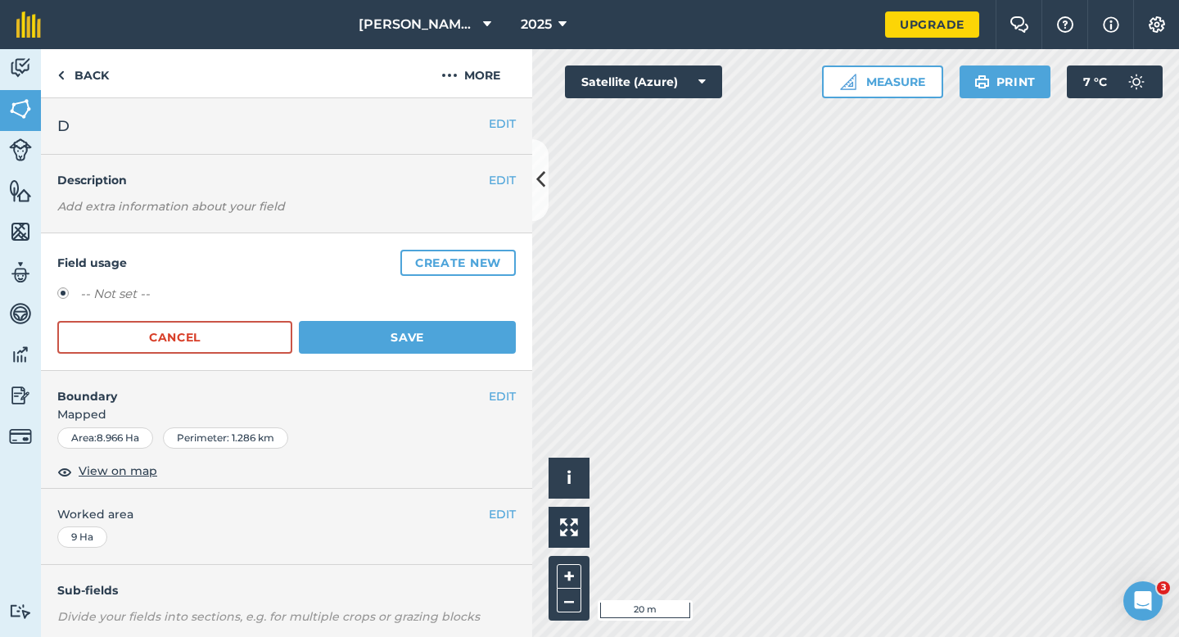
click at [253, 314] on form "-- Not set -- Cancel Save" at bounding box center [286, 319] width 459 height 70
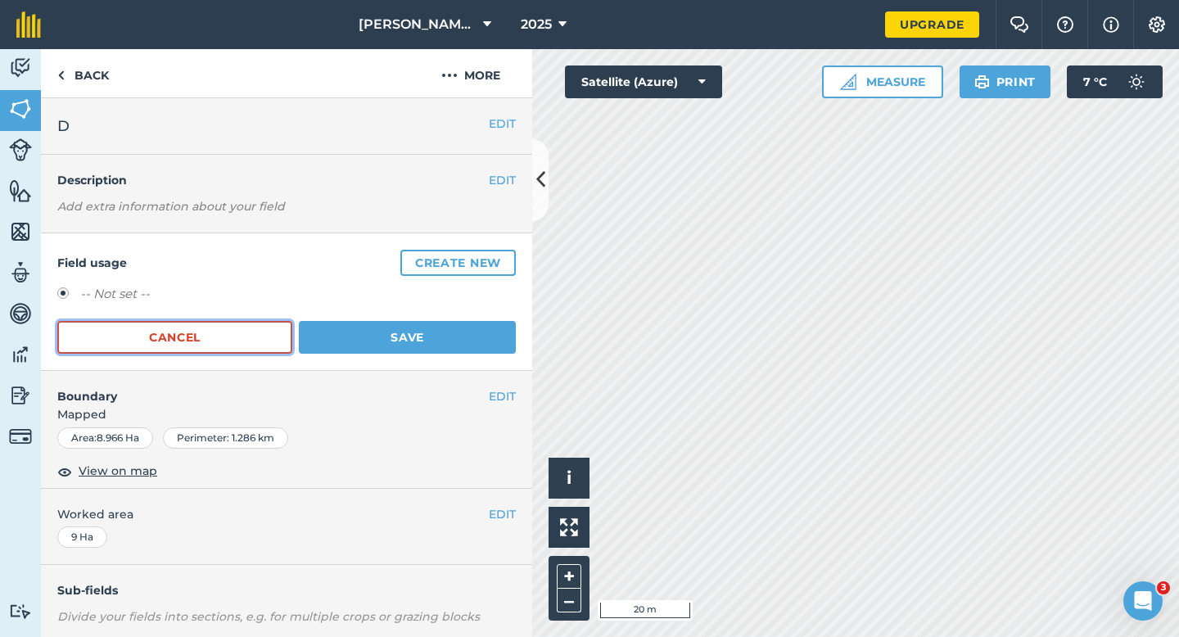
click at [255, 336] on button "Cancel" at bounding box center [174, 337] width 235 height 33
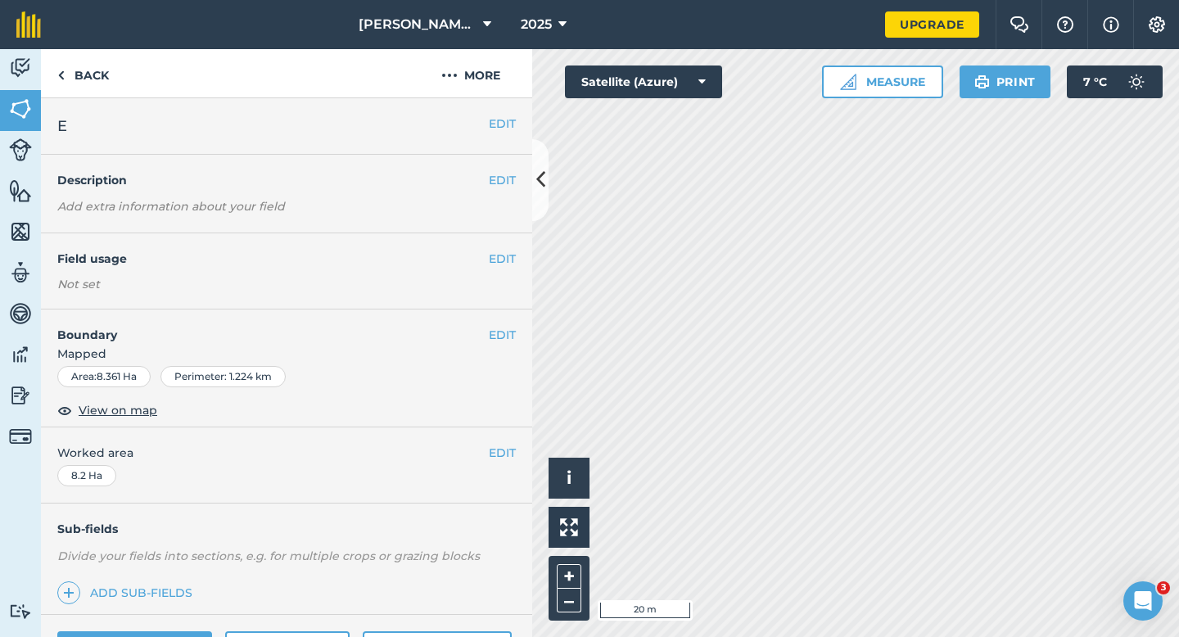
click at [493, 321] on div "EDIT Boundary Mapped Area : 8.361 Ha Perimeter : 1.224 km View on map" at bounding box center [286, 369] width 491 height 118
click at [493, 334] on button "EDIT" at bounding box center [502, 335] width 27 height 18
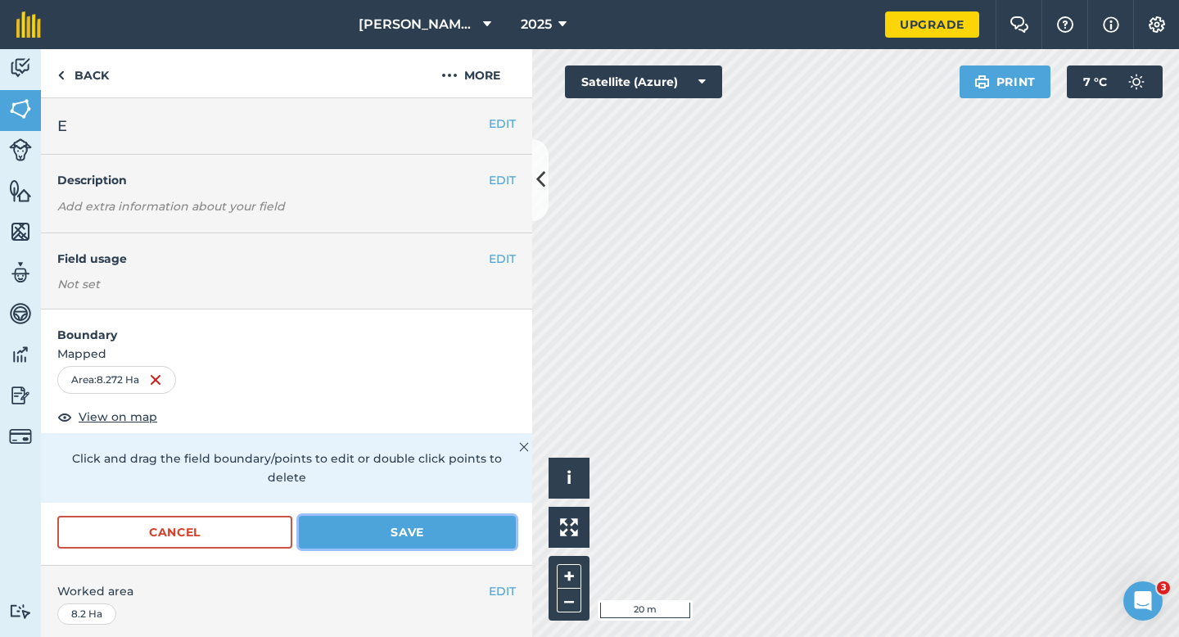
click at [494, 520] on button "Save" at bounding box center [407, 532] width 217 height 33
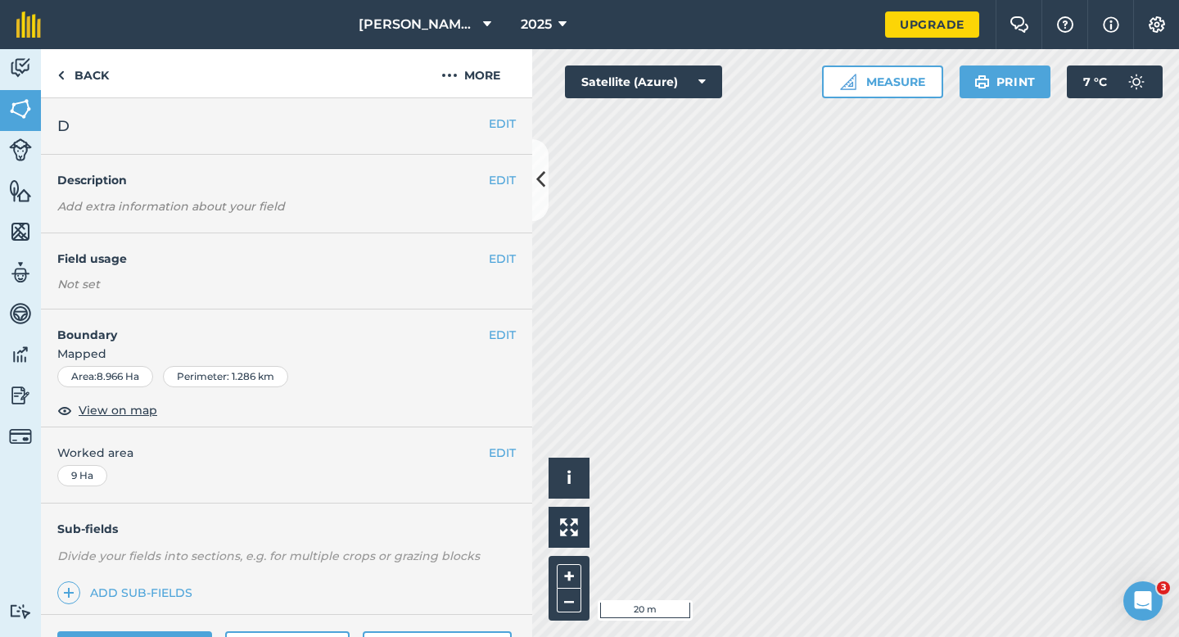
click at [513, 345] on span "Mapped" at bounding box center [286, 354] width 491 height 18
click at [503, 335] on button "EDIT" at bounding box center [502, 335] width 27 height 18
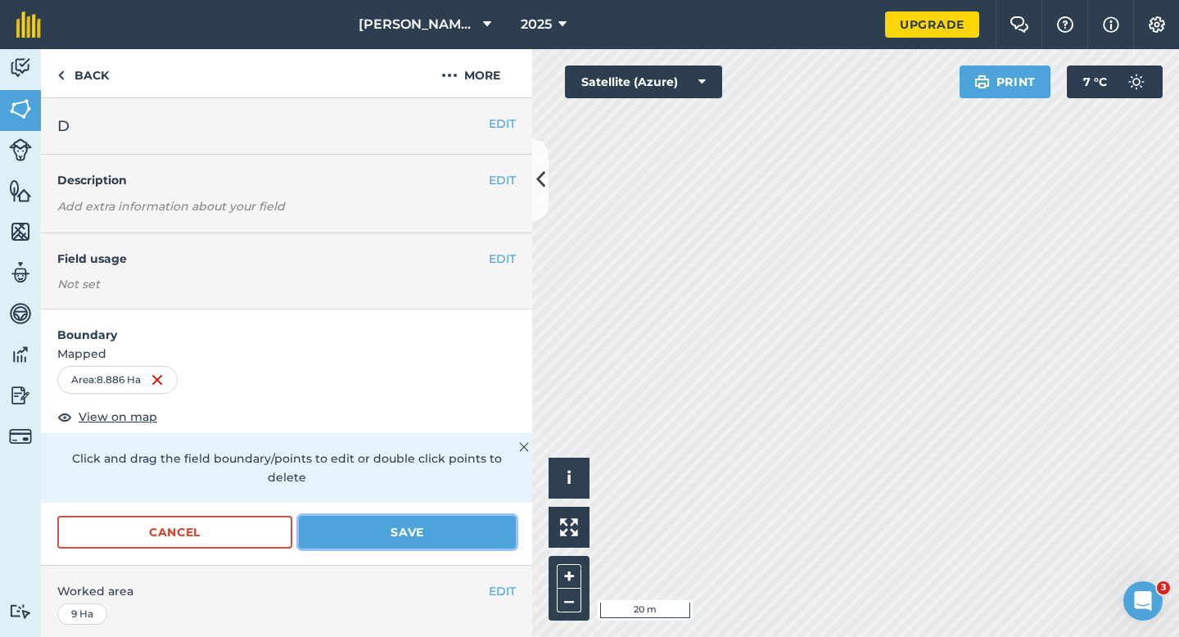
click at [506, 516] on button "Save" at bounding box center [407, 532] width 217 height 33
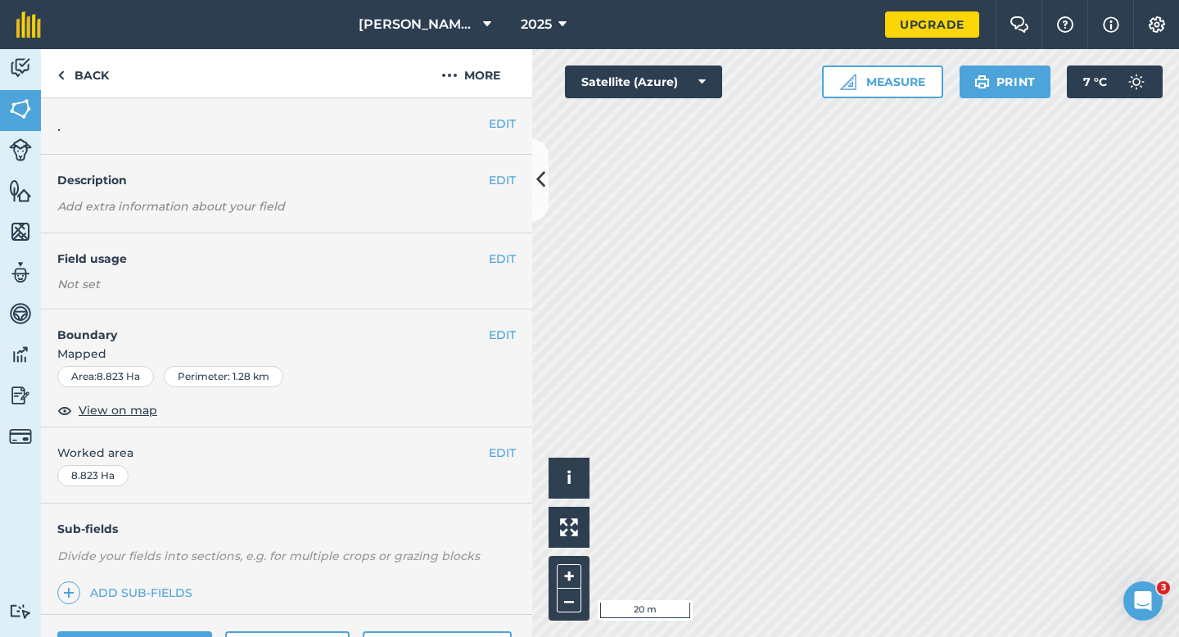
click at [513, 344] on div "EDIT Boundary Mapped Area : 8.823 Ha Perimeter : 1.28 km View on map" at bounding box center [286, 369] width 491 height 118
click at [513, 336] on button "EDIT" at bounding box center [502, 335] width 27 height 18
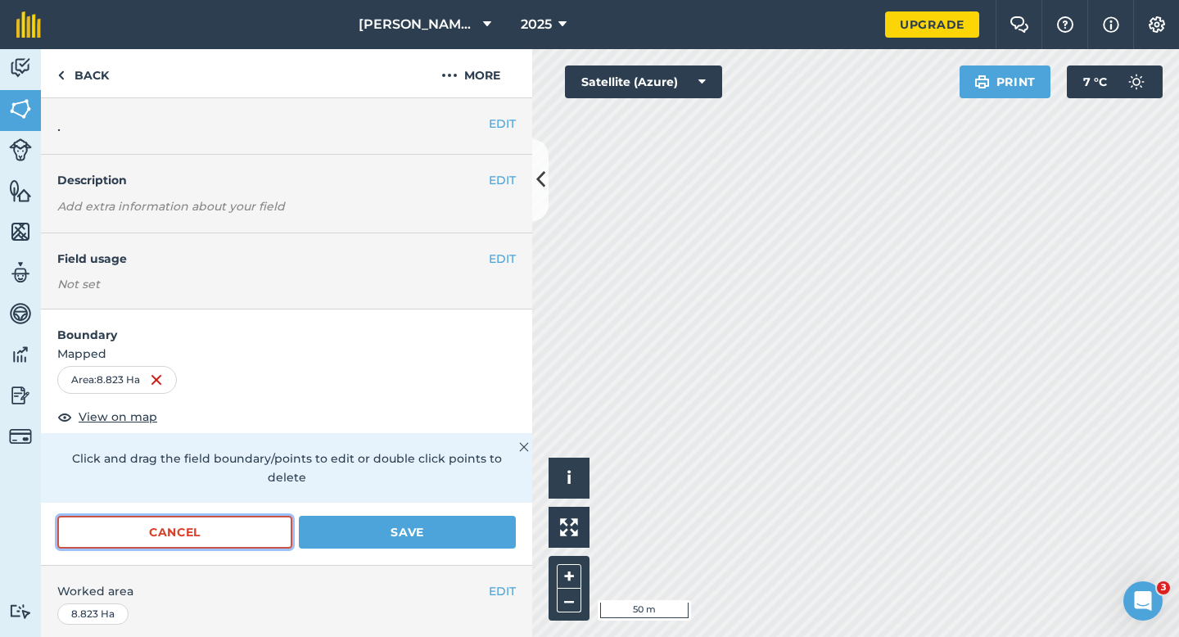
click at [257, 516] on button "Cancel" at bounding box center [174, 532] width 235 height 33
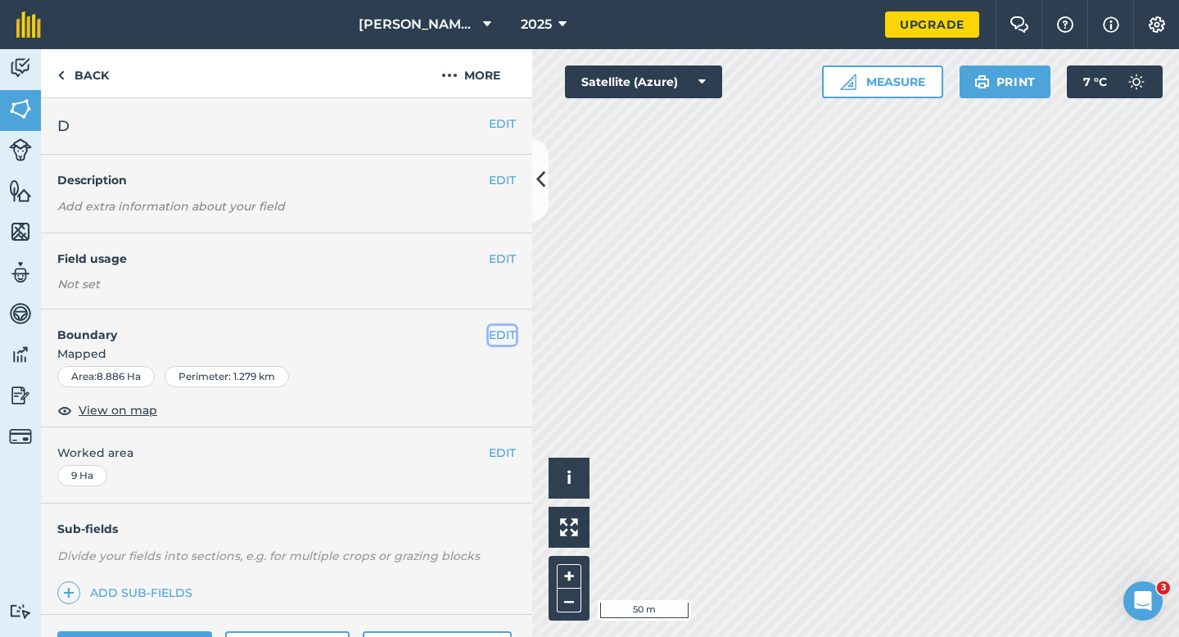
click at [499, 333] on button "EDIT" at bounding box center [502, 335] width 27 height 18
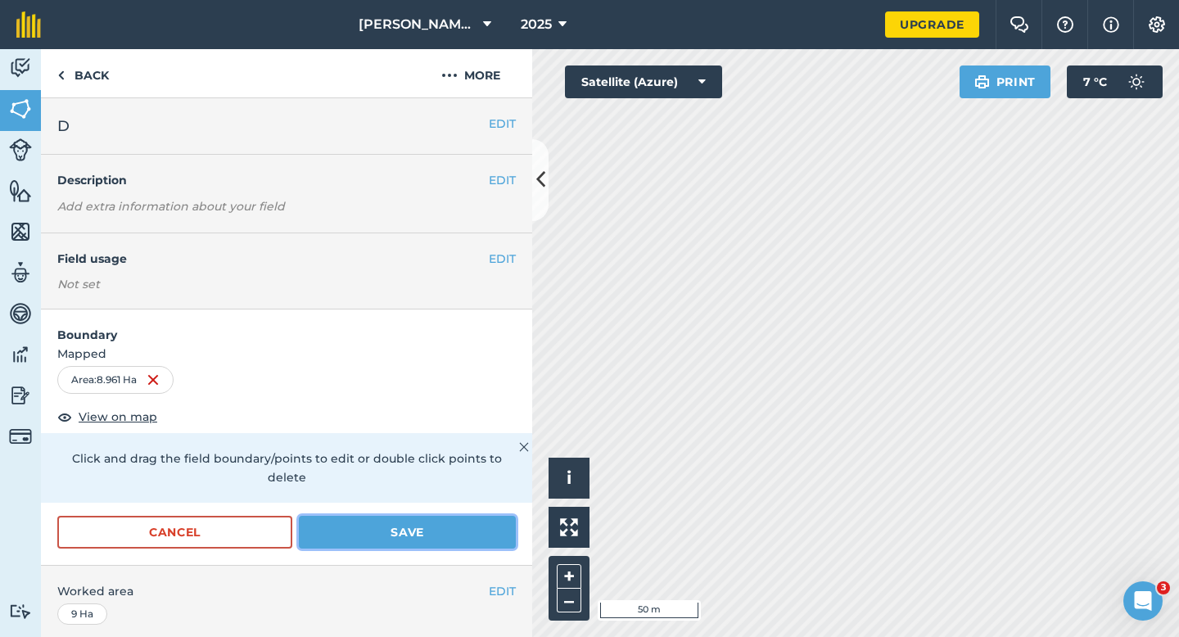
click at [402, 518] on button "Save" at bounding box center [407, 532] width 217 height 33
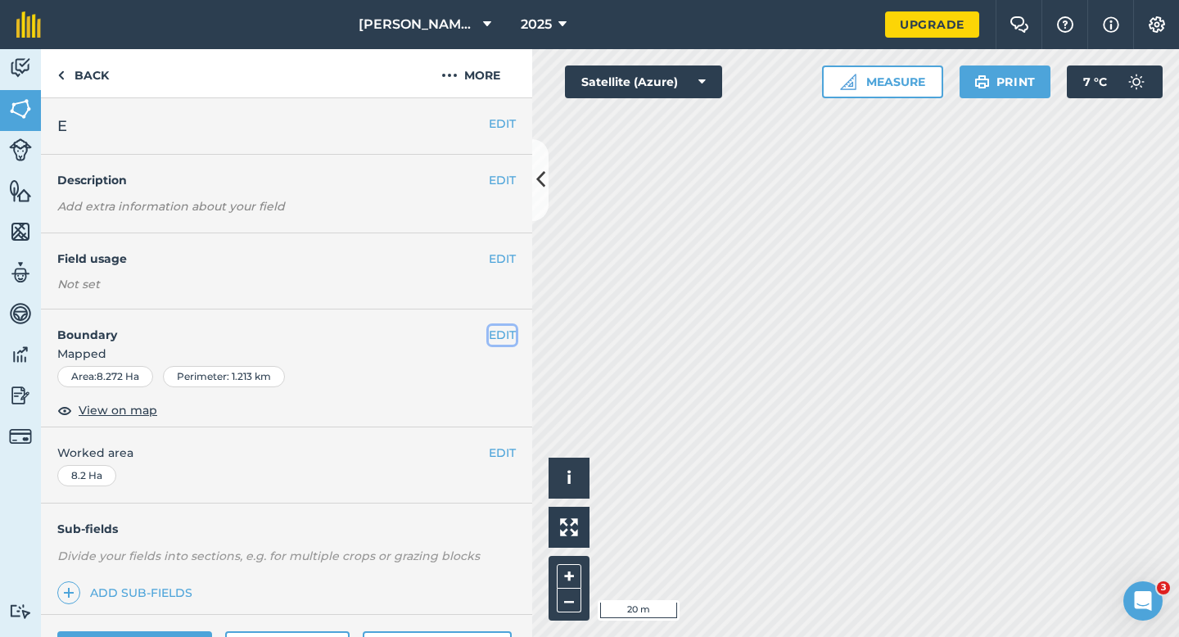
click at [495, 332] on button "EDIT" at bounding box center [502, 335] width 27 height 18
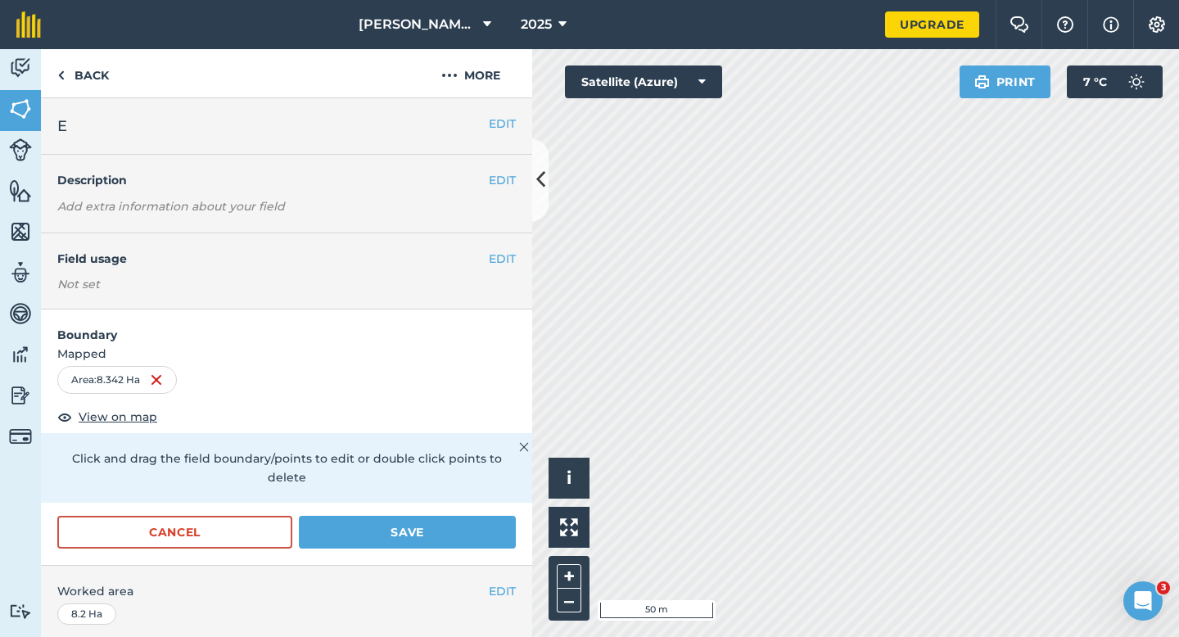
click at [492, 531] on div "Cancel Save" at bounding box center [286, 540] width 491 height 49
click at [492, 516] on button "Save" at bounding box center [407, 532] width 217 height 33
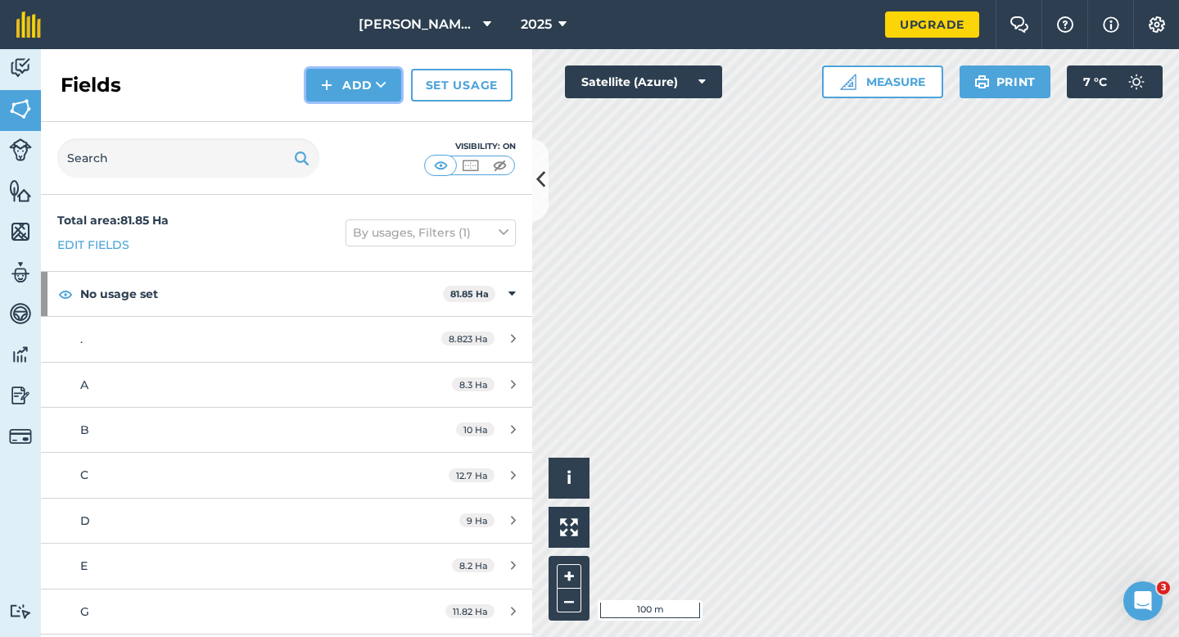
click at [354, 88] on button "Add" at bounding box center [353, 85] width 95 height 33
click at [354, 112] on link "Draw" at bounding box center [354, 122] width 90 height 36
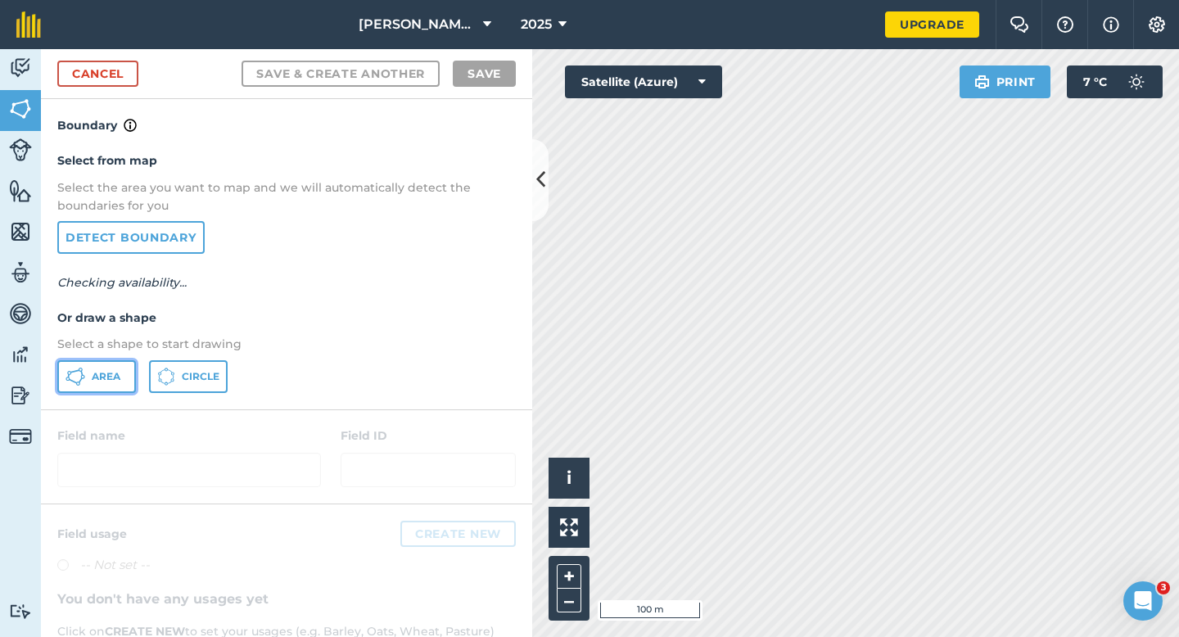
click at [128, 373] on button "Area" at bounding box center [96, 376] width 79 height 33
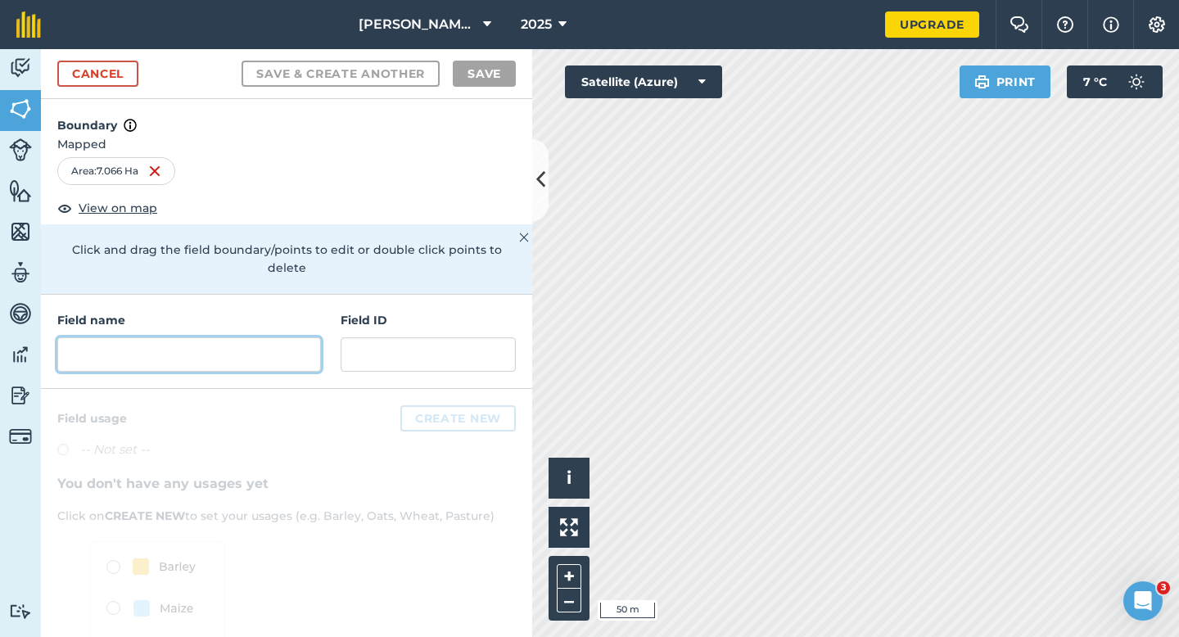
click at [300, 337] on input "text" at bounding box center [189, 354] width 264 height 34
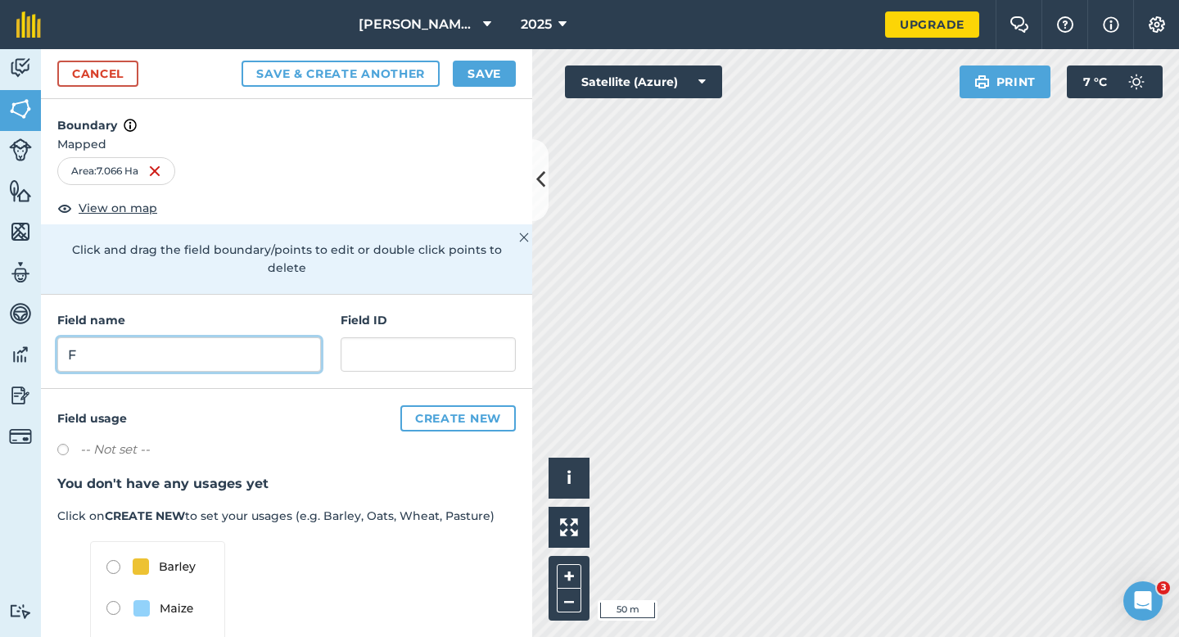
type input "F"
click at [471, 73] on button "Save" at bounding box center [484, 74] width 63 height 26
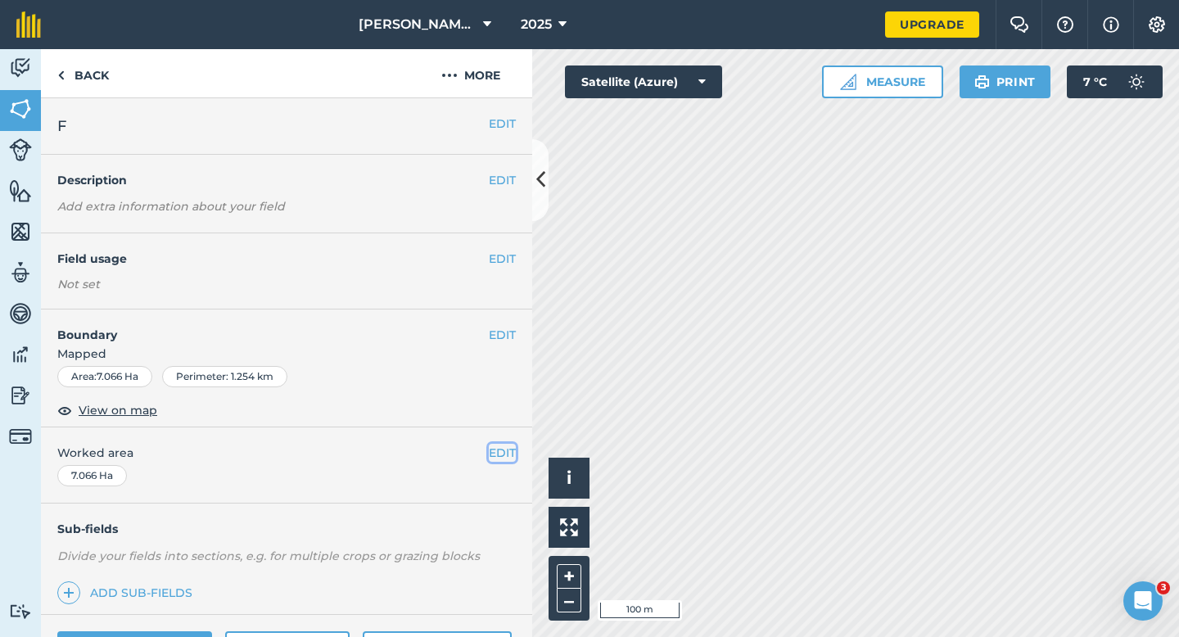
click at [495, 459] on button "EDIT" at bounding box center [502, 453] width 27 height 18
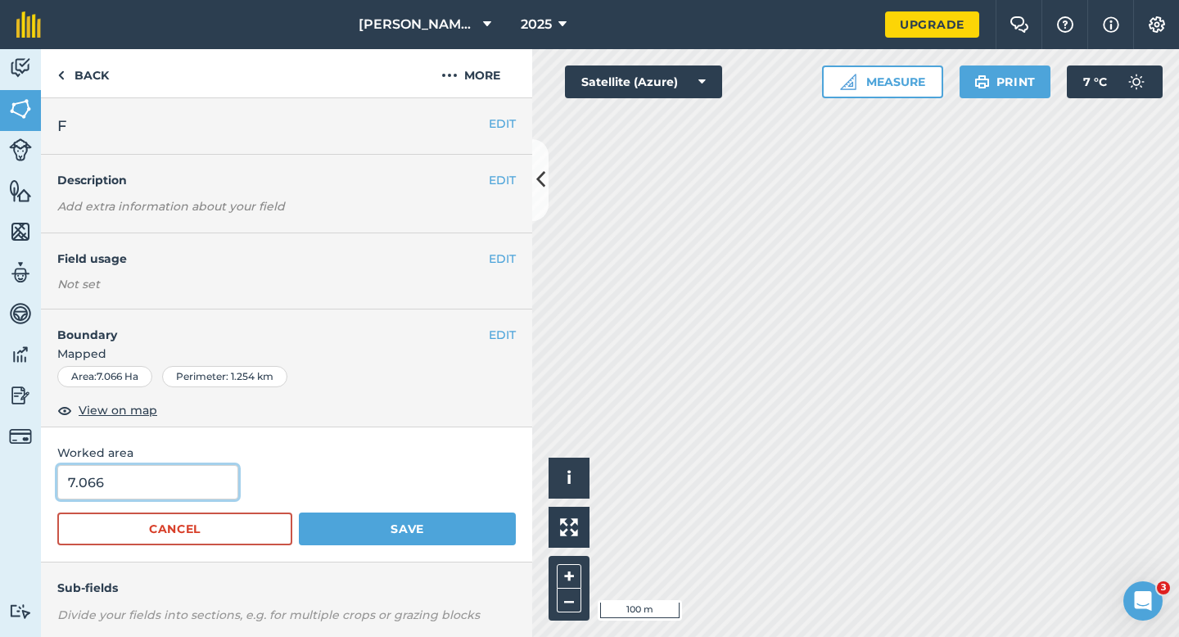
click at [161, 476] on input "7.066" at bounding box center [147, 482] width 181 height 34
type input "7"
click at [299, 513] on button "Save" at bounding box center [407, 529] width 217 height 33
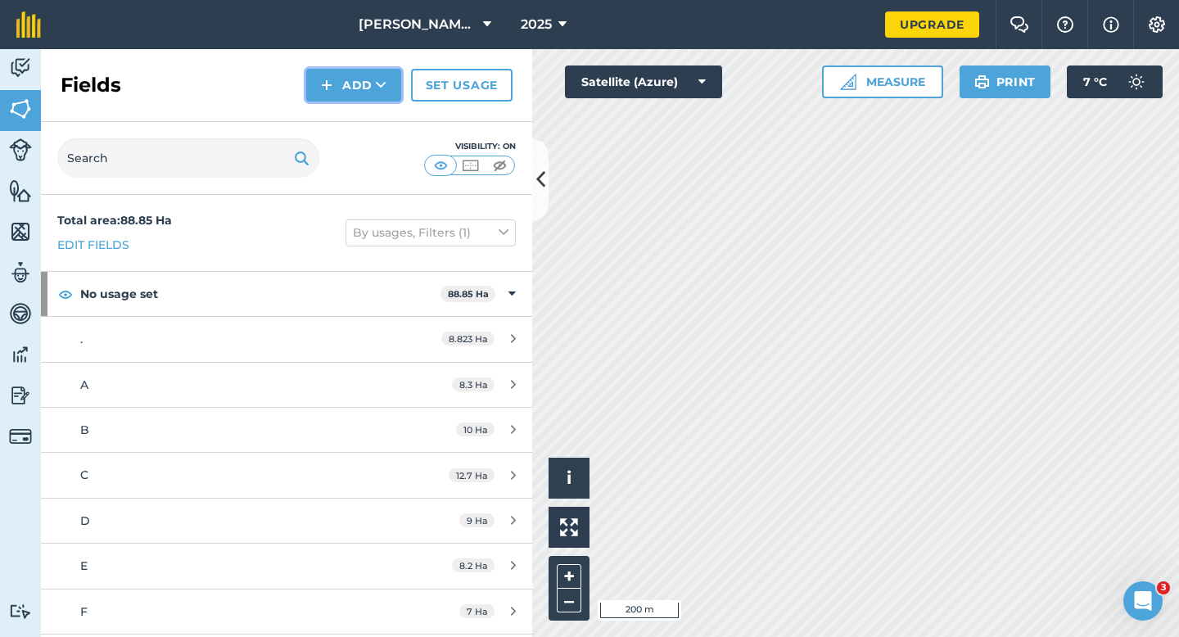
click at [355, 94] on button "Add" at bounding box center [353, 85] width 95 height 33
click at [355, 114] on link "Draw" at bounding box center [354, 122] width 90 height 36
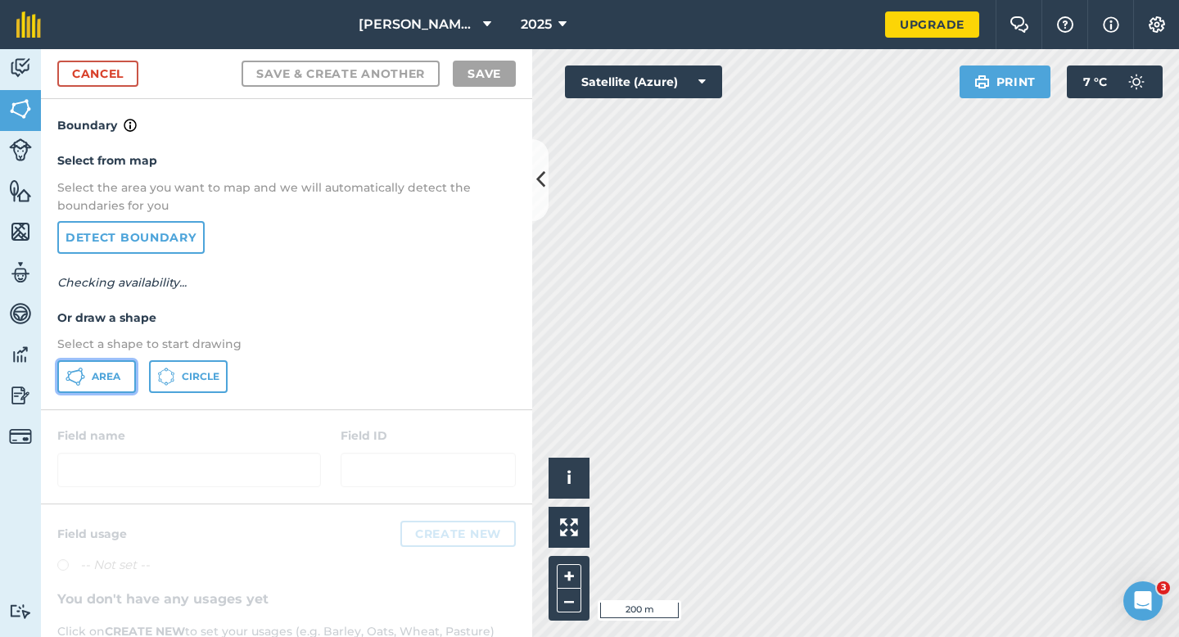
click at [123, 364] on button "Area" at bounding box center [96, 376] width 79 height 33
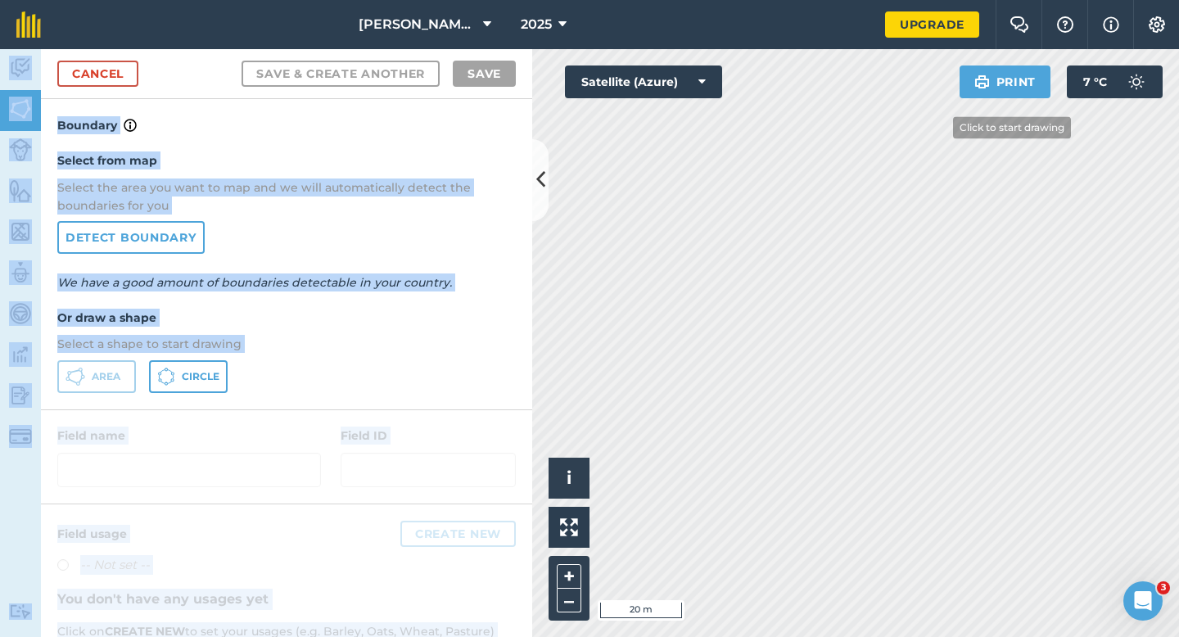
click at [1038, 226] on div "[PERSON_NAME] & Sons Farming LTD 2025 Upgrade Farm Chat Help Info Settings Map …" at bounding box center [589, 318] width 1179 height 637
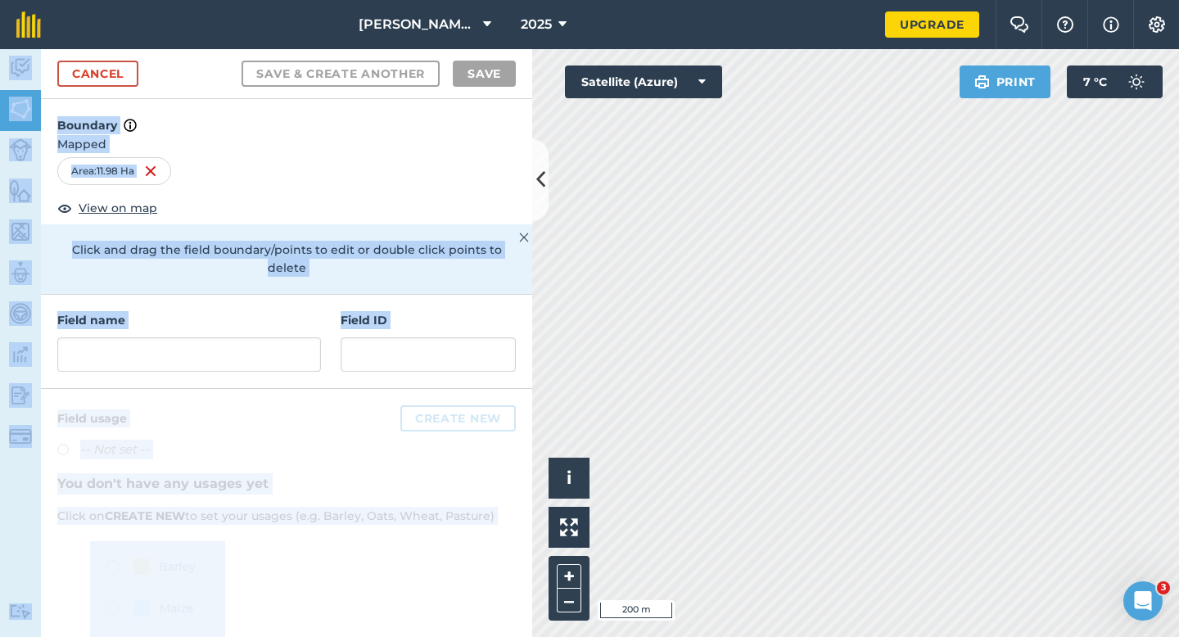
click at [260, 295] on div "Field name Field ID" at bounding box center [286, 342] width 491 height 94
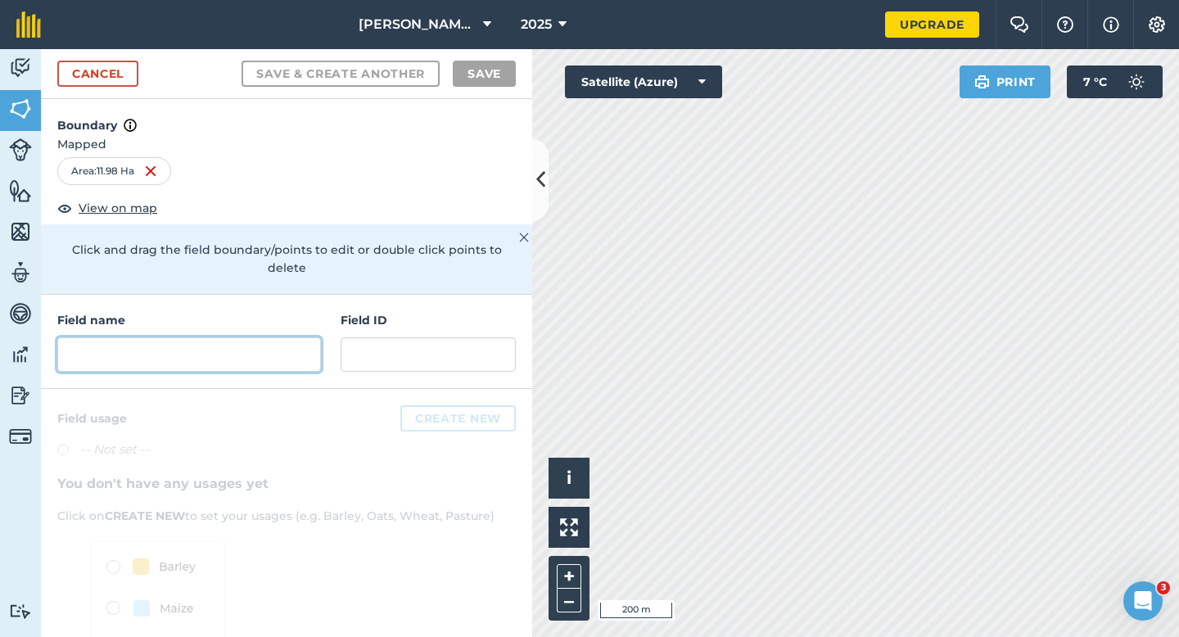
click at [260, 337] on input "text" at bounding box center [189, 354] width 264 height 34
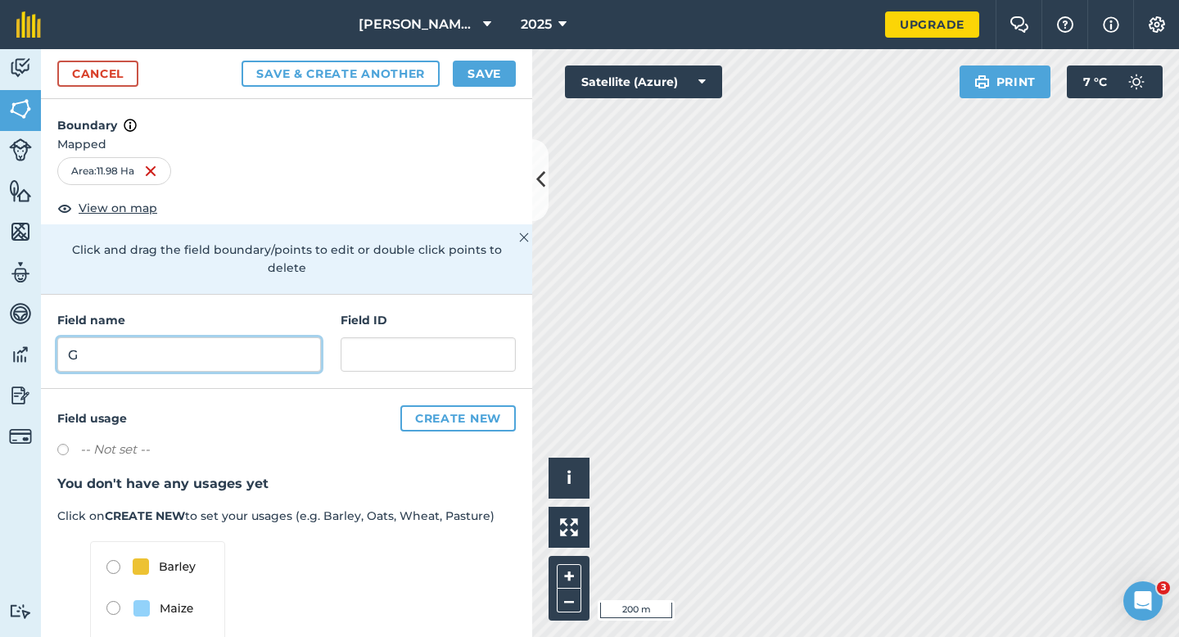
type input "G"
click at [487, 81] on button "Save" at bounding box center [484, 74] width 63 height 26
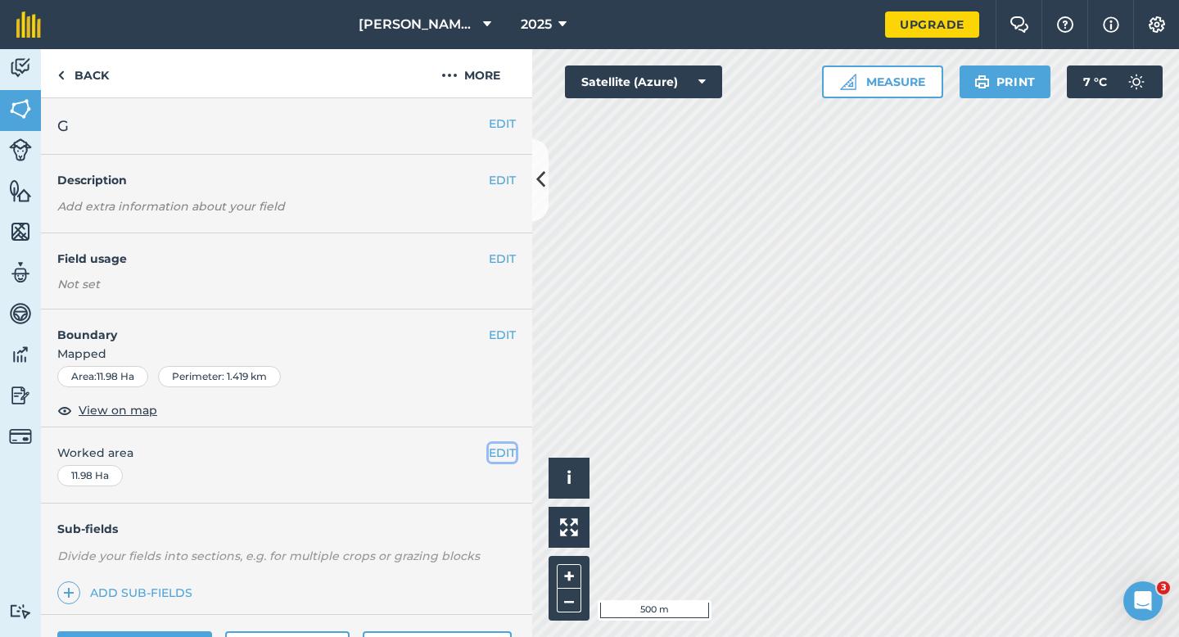
click at [500, 459] on button "EDIT" at bounding box center [502, 453] width 27 height 18
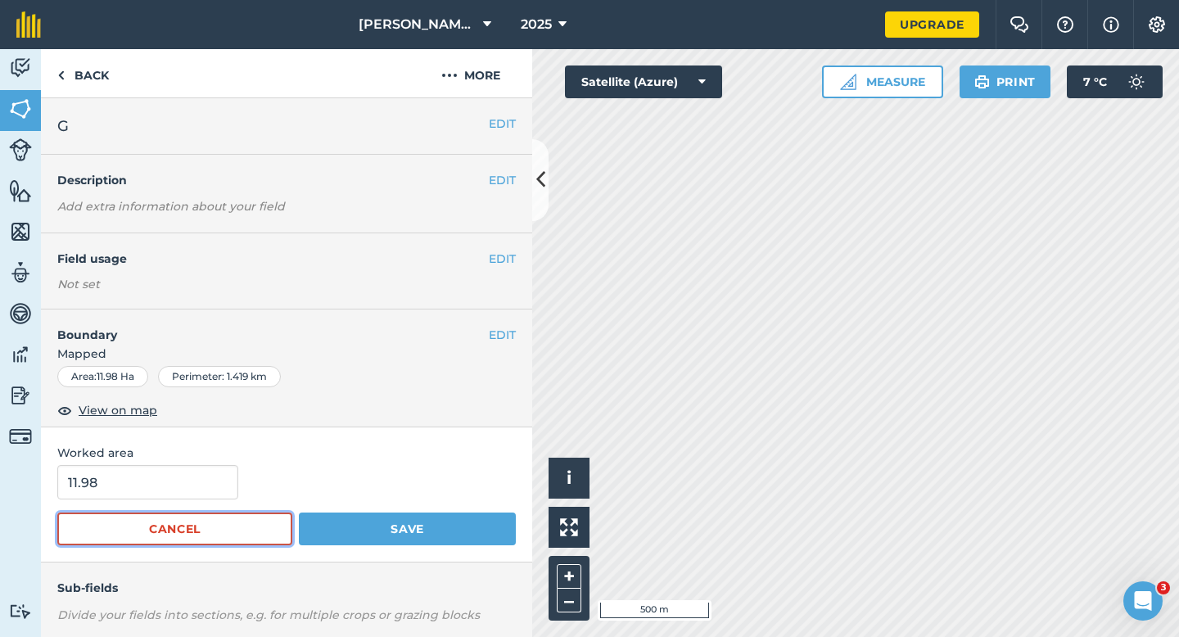
click at [201, 513] on button "Cancel" at bounding box center [174, 529] width 235 height 33
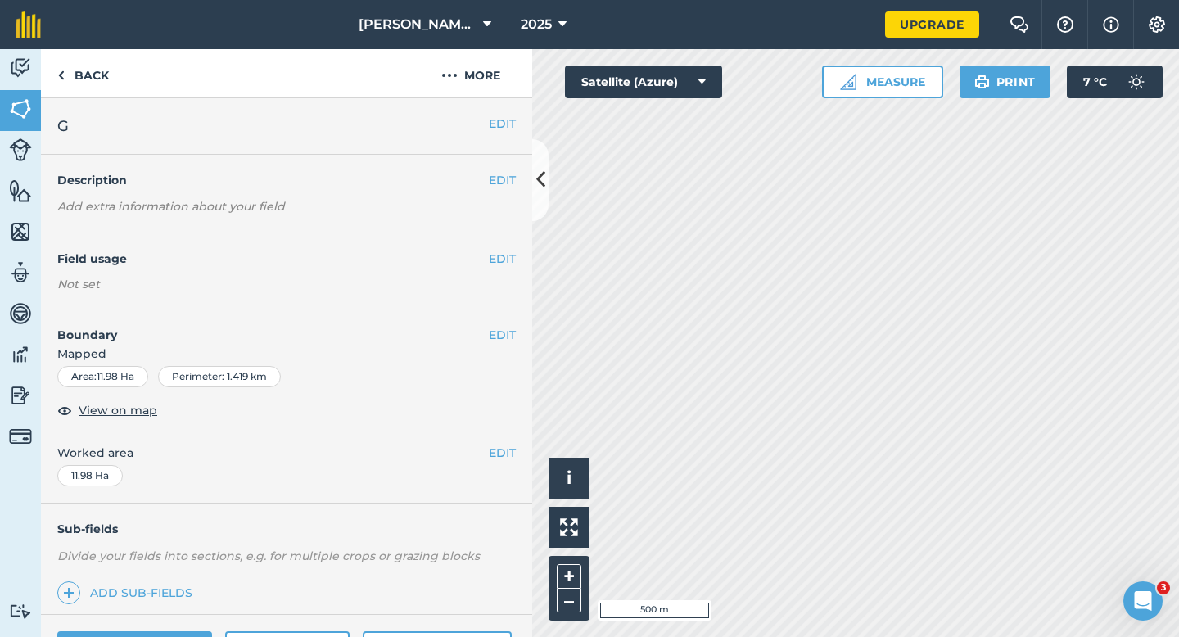
click at [201, 493] on div "EDIT Worked area 11.98 Ha" at bounding box center [286, 465] width 491 height 76
click at [507, 450] on button "EDIT" at bounding box center [502, 453] width 27 height 18
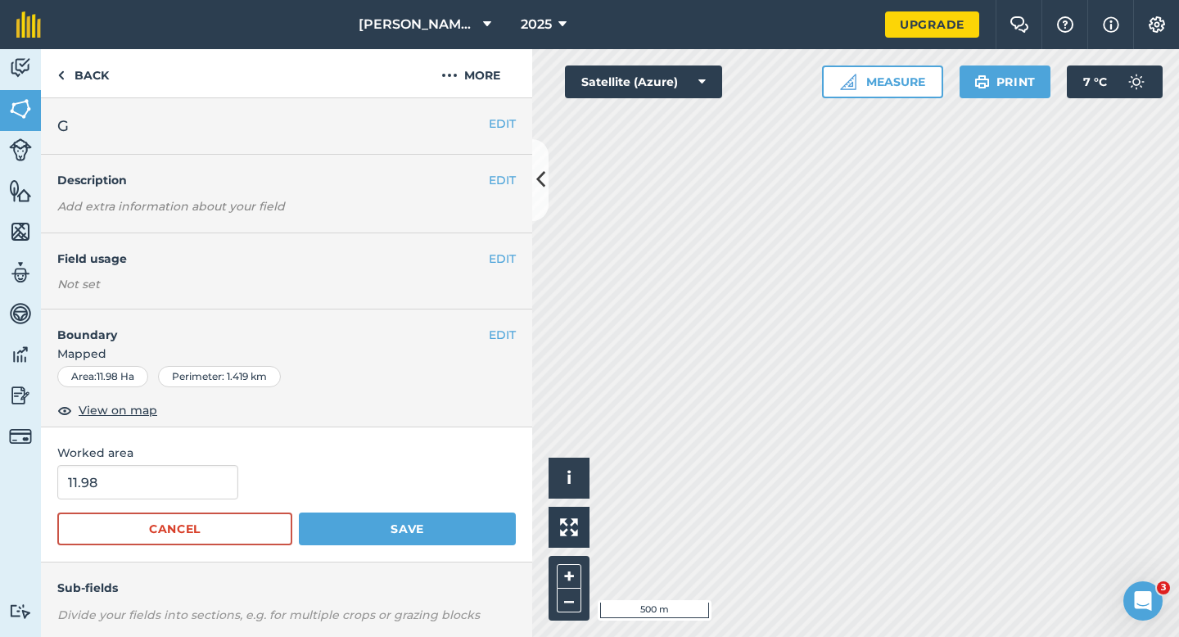
click at [157, 509] on form "11.98 Cancel Save" at bounding box center [286, 505] width 459 height 80
click at [157, 487] on input "11.98" at bounding box center [147, 482] width 181 height 34
type input "12"
click at [299, 513] on button "Save" at bounding box center [407, 529] width 217 height 33
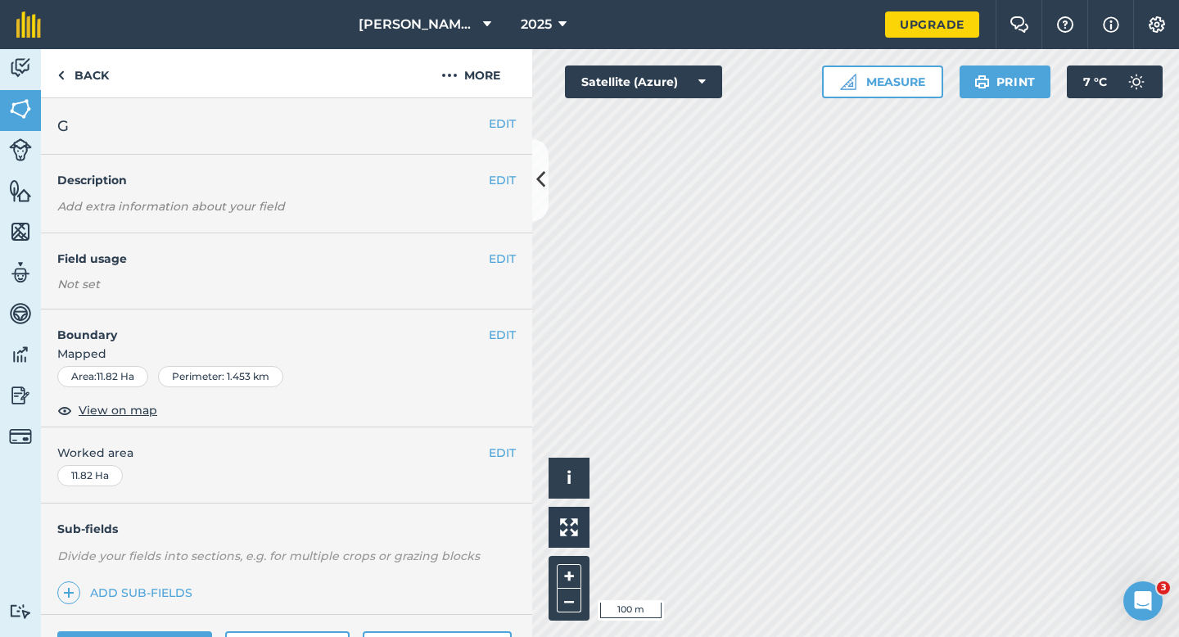
click at [503, 443] on div "EDIT Worked area 11.82 Ha" at bounding box center [286, 465] width 491 height 76
click at [500, 450] on button "EDIT" at bounding box center [502, 453] width 27 height 18
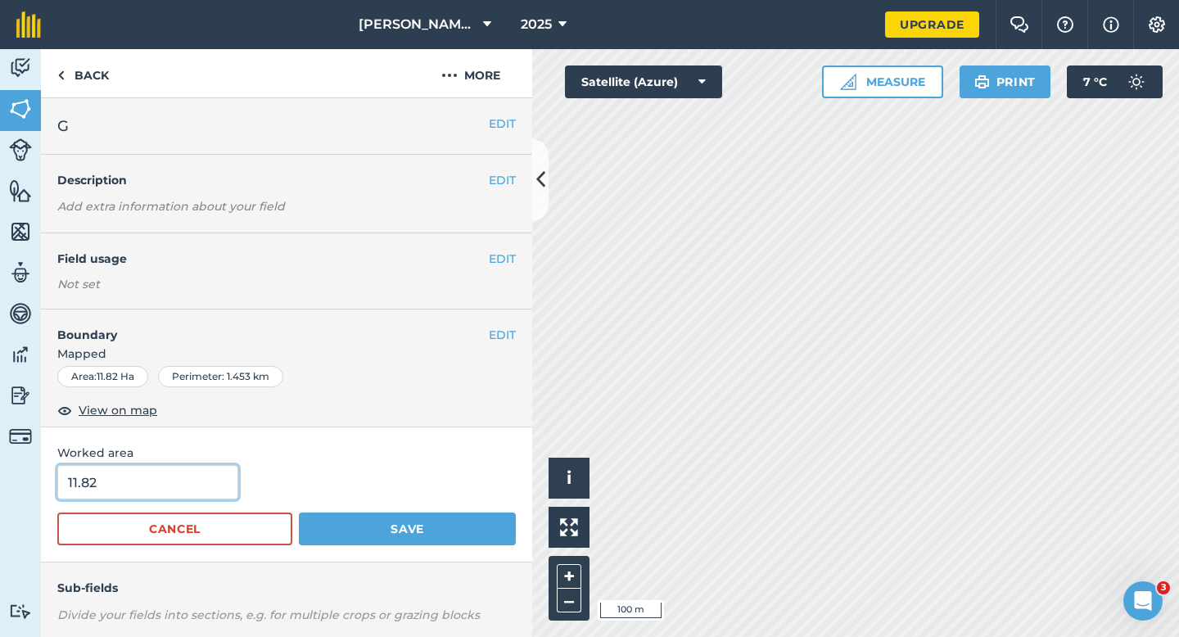
click at [180, 495] on input "11.82" at bounding box center [147, 482] width 181 height 34
type input "12"
click at [299, 513] on button "Save" at bounding box center [407, 529] width 217 height 33
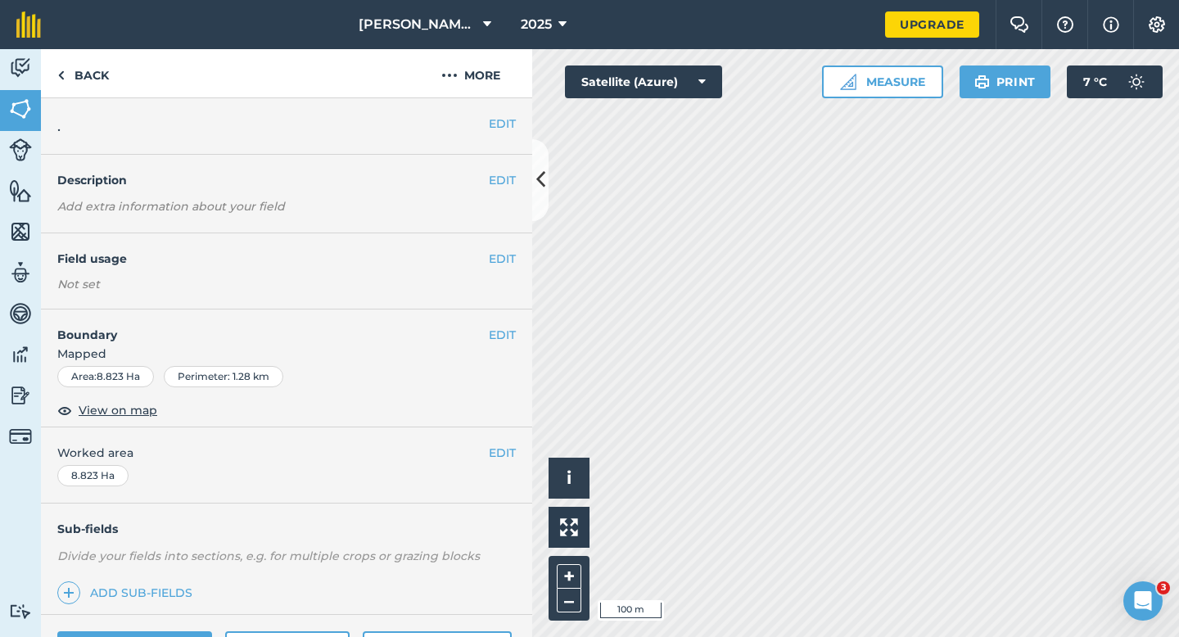
click at [498, 443] on div "EDIT Worked area 8.823 Ha" at bounding box center [286, 465] width 491 height 76
click at [496, 448] on button "EDIT" at bounding box center [502, 453] width 27 height 18
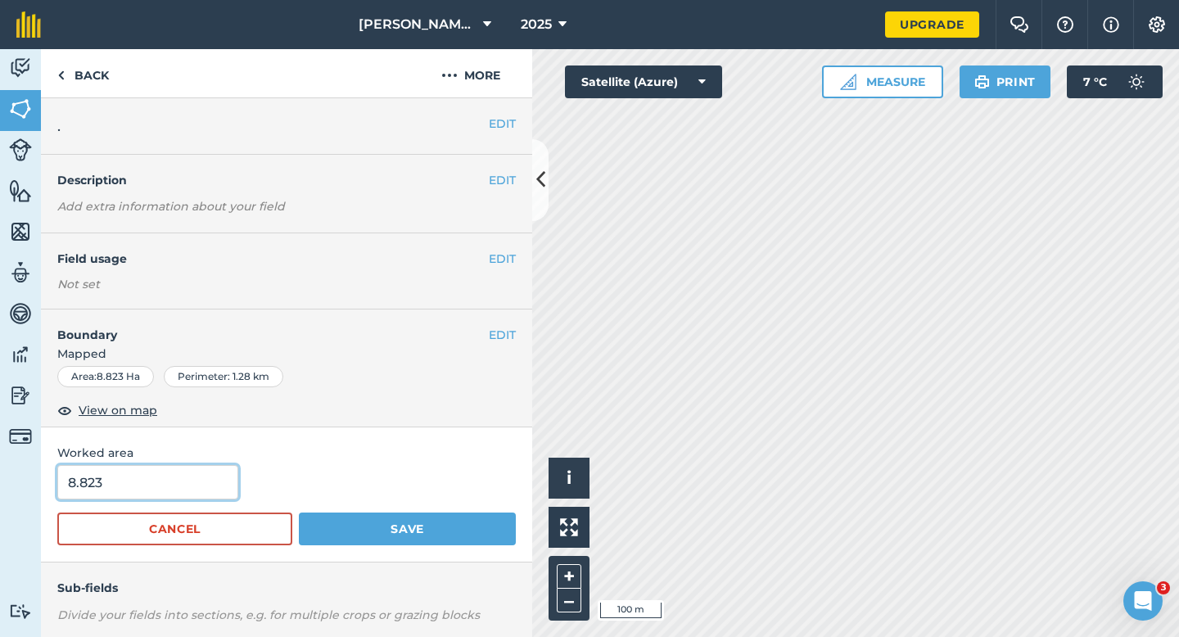
click at [174, 485] on input "8.823" at bounding box center [147, 482] width 181 height 34
type input "8.8"
click at [299, 513] on button "Save" at bounding box center [407, 529] width 217 height 33
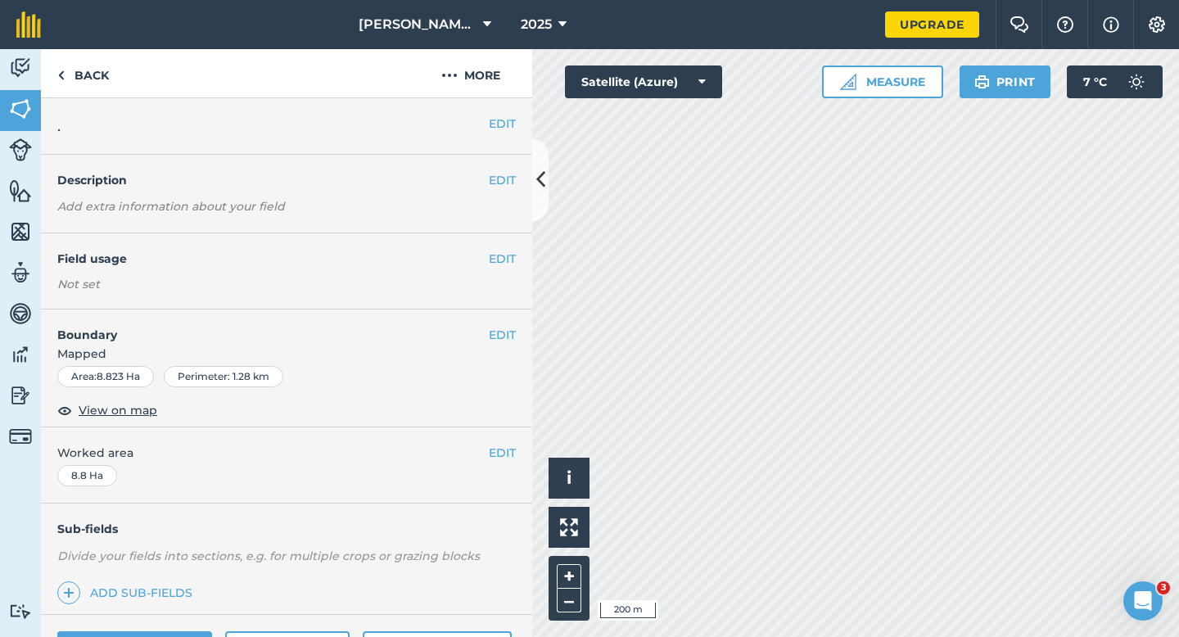
click at [477, 124] on h2 "." at bounding box center [273, 126] width 432 height 23
click at [491, 124] on button "EDIT" at bounding box center [502, 124] width 27 height 18
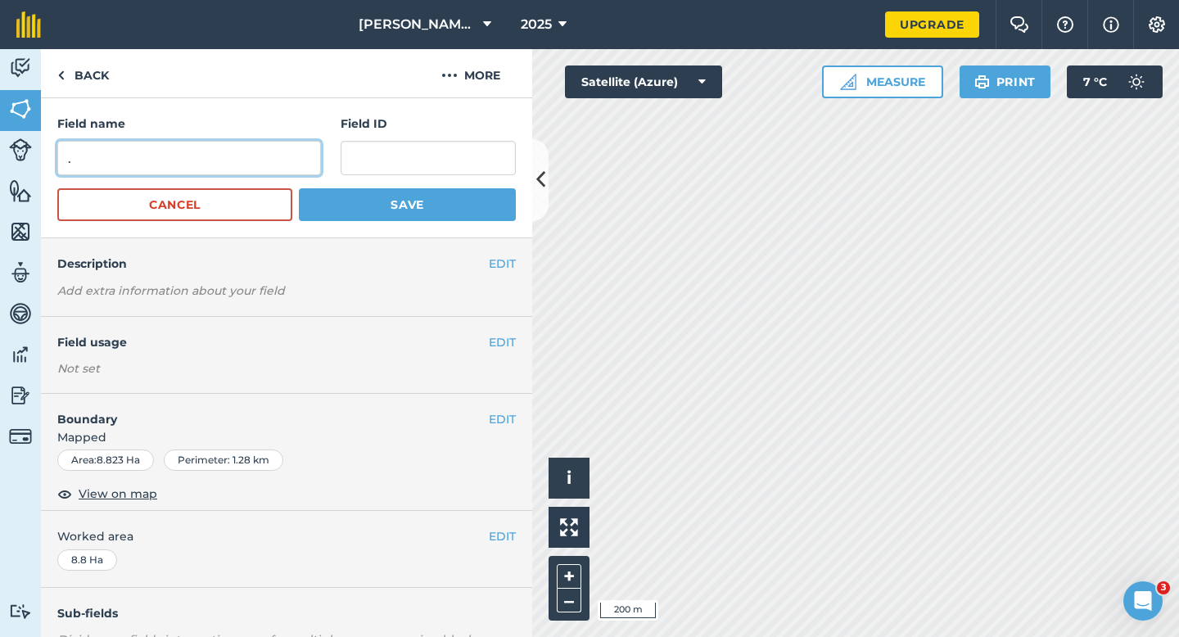
click at [261, 152] on input "." at bounding box center [189, 158] width 264 height 34
type input "H"
click at [299, 188] on button "Save" at bounding box center [407, 204] width 217 height 33
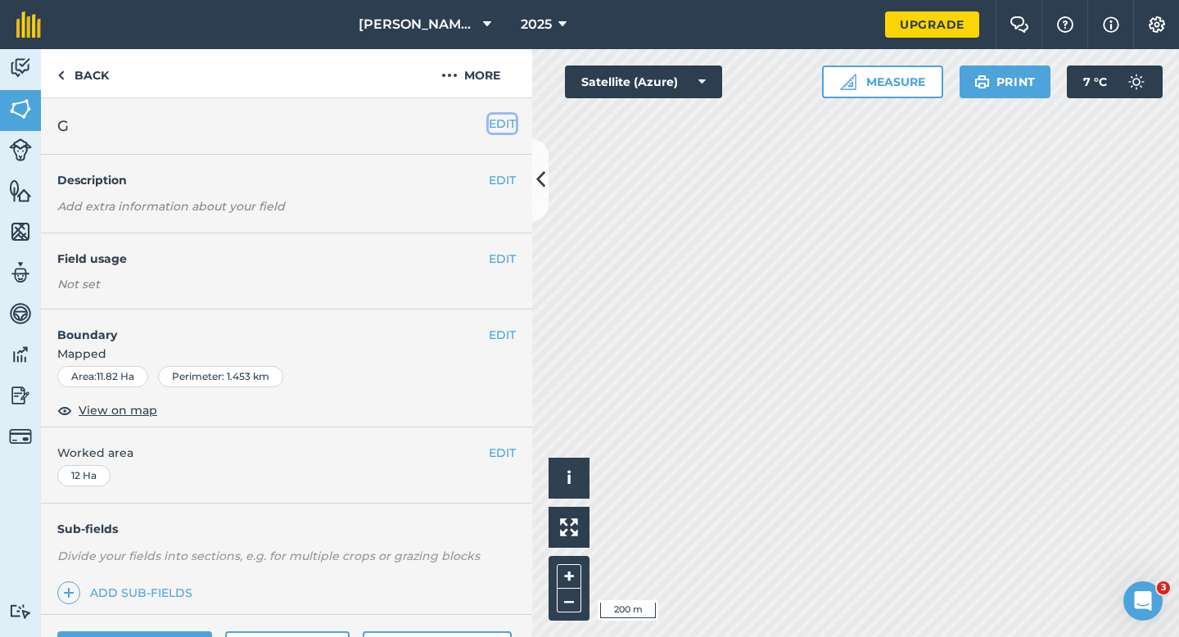
click at [494, 122] on button "EDIT" at bounding box center [502, 124] width 27 height 18
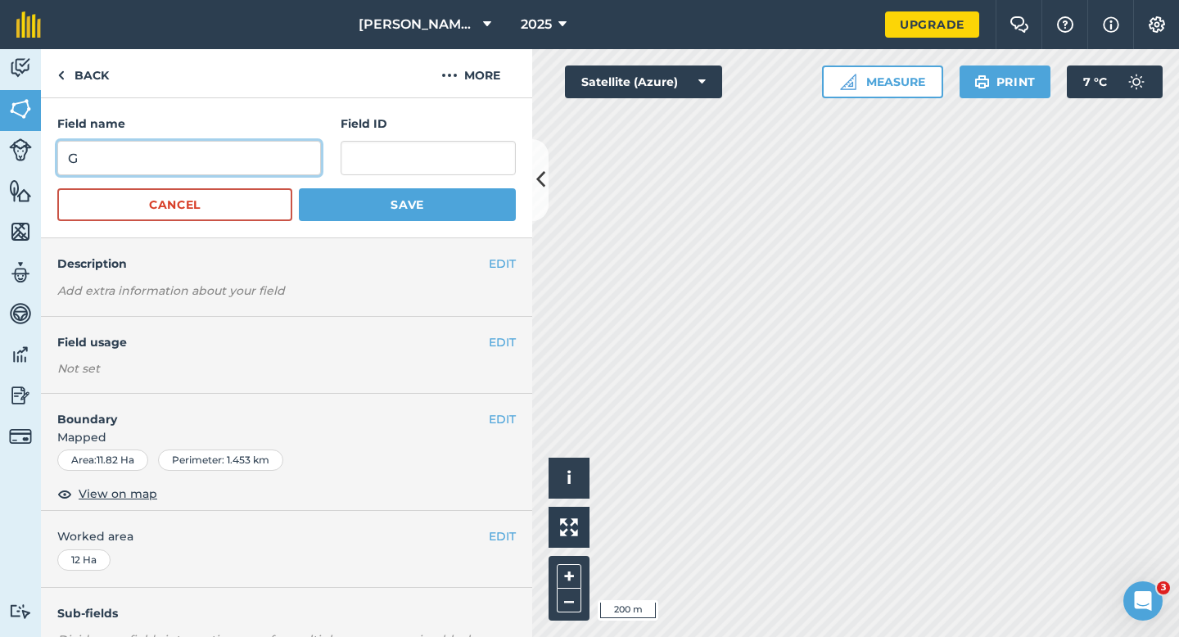
click at [257, 148] on input "G" at bounding box center [189, 158] width 264 height 34
type input "I"
click at [299, 188] on button "Save" at bounding box center [407, 204] width 217 height 33
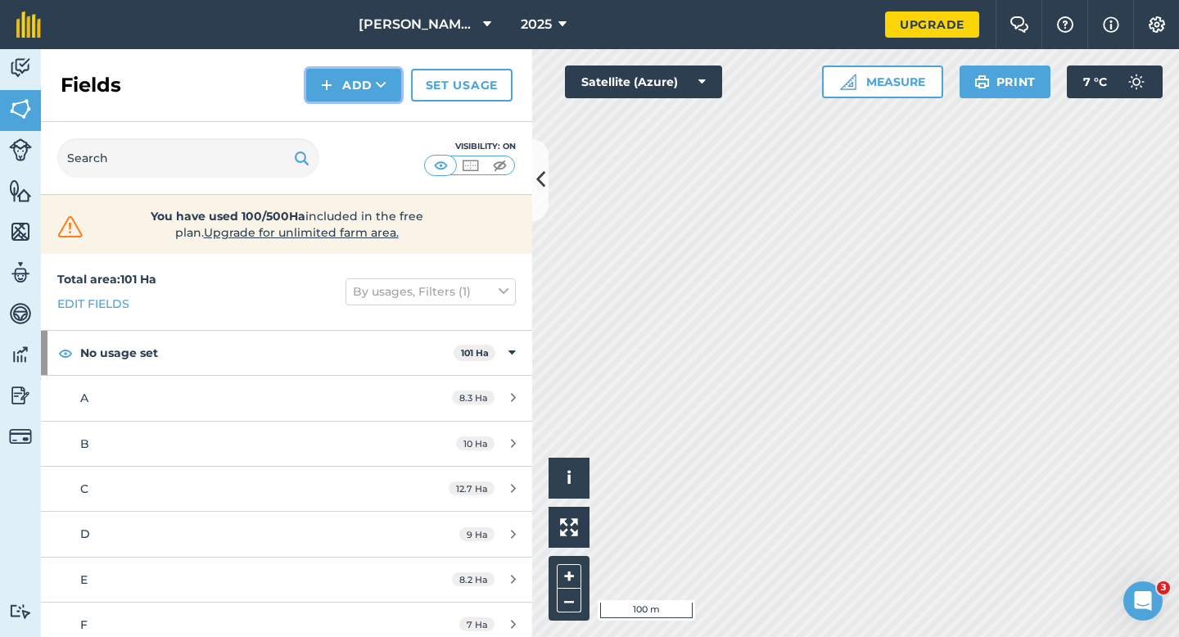
click at [346, 87] on button "Add" at bounding box center [353, 85] width 95 height 33
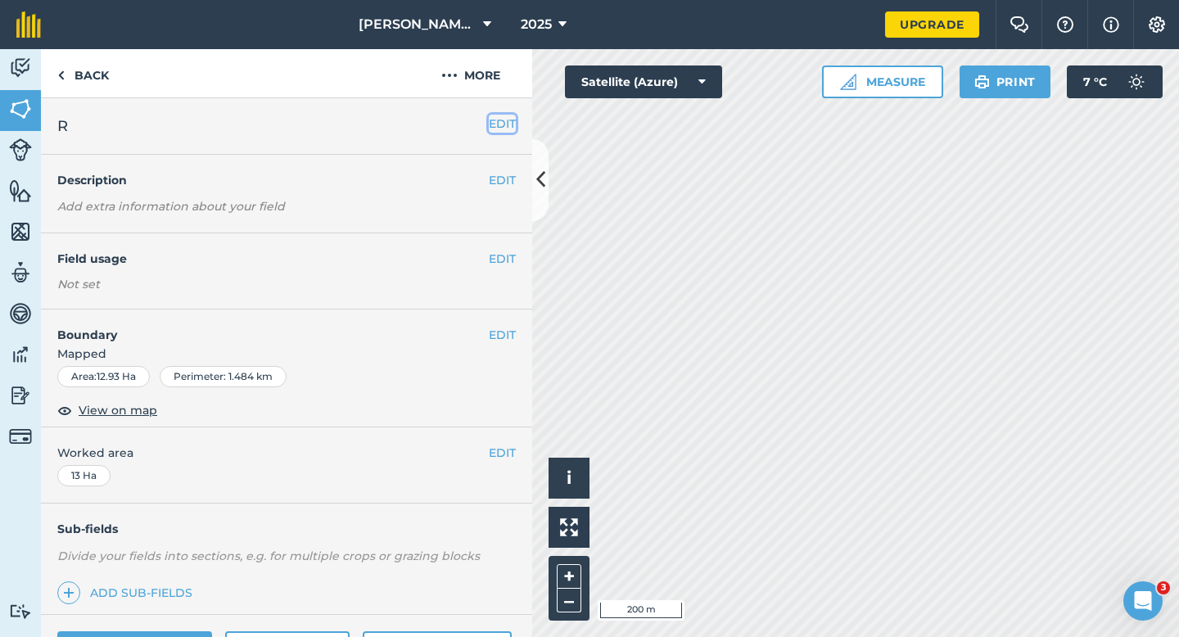
click at [505, 129] on button "EDIT" at bounding box center [502, 124] width 27 height 18
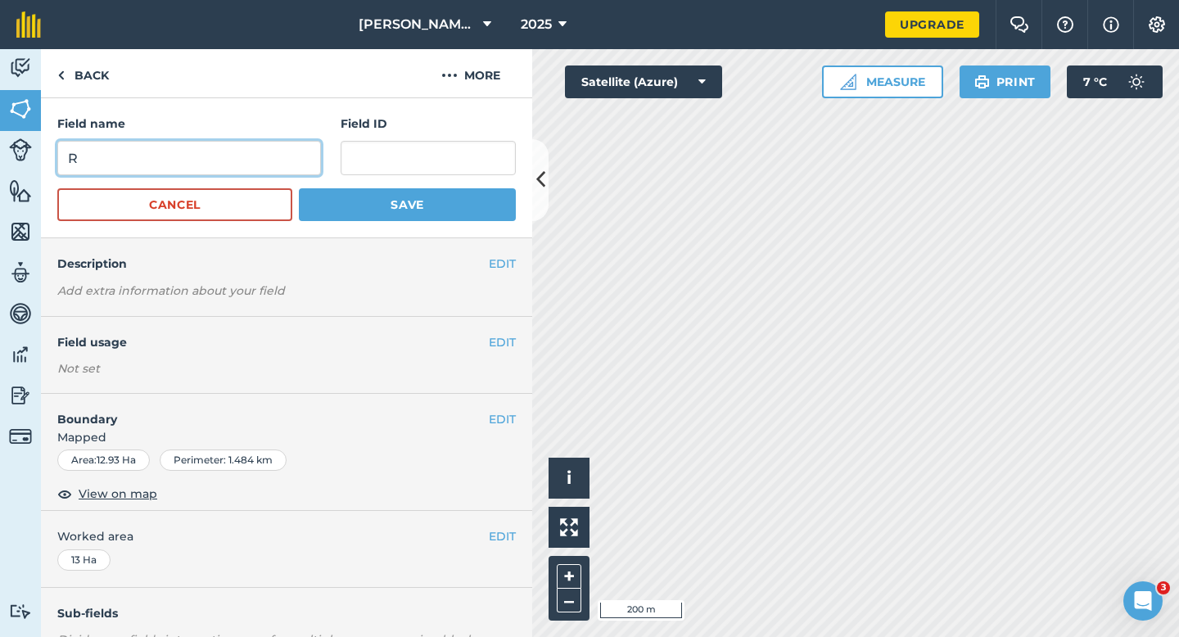
click at [271, 151] on input "R" at bounding box center [189, 158] width 264 height 34
type input "M"
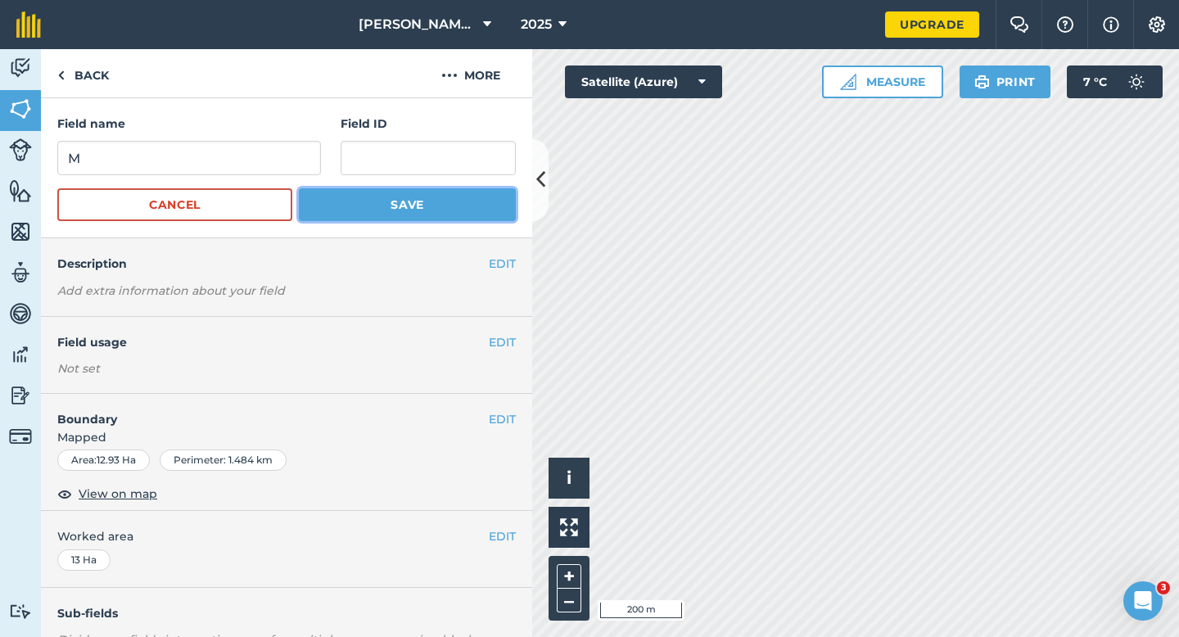
click at [458, 210] on button "Save" at bounding box center [407, 204] width 217 height 33
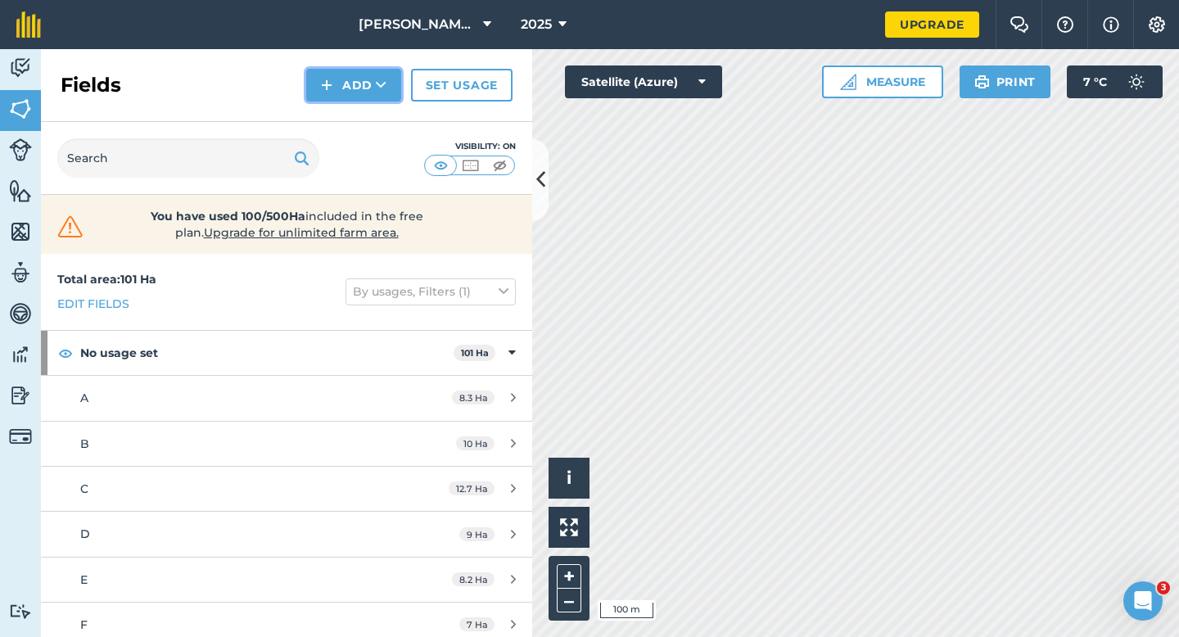
click at [342, 85] on button "Add" at bounding box center [353, 85] width 95 height 33
click at [342, 113] on link "Draw" at bounding box center [354, 122] width 90 height 36
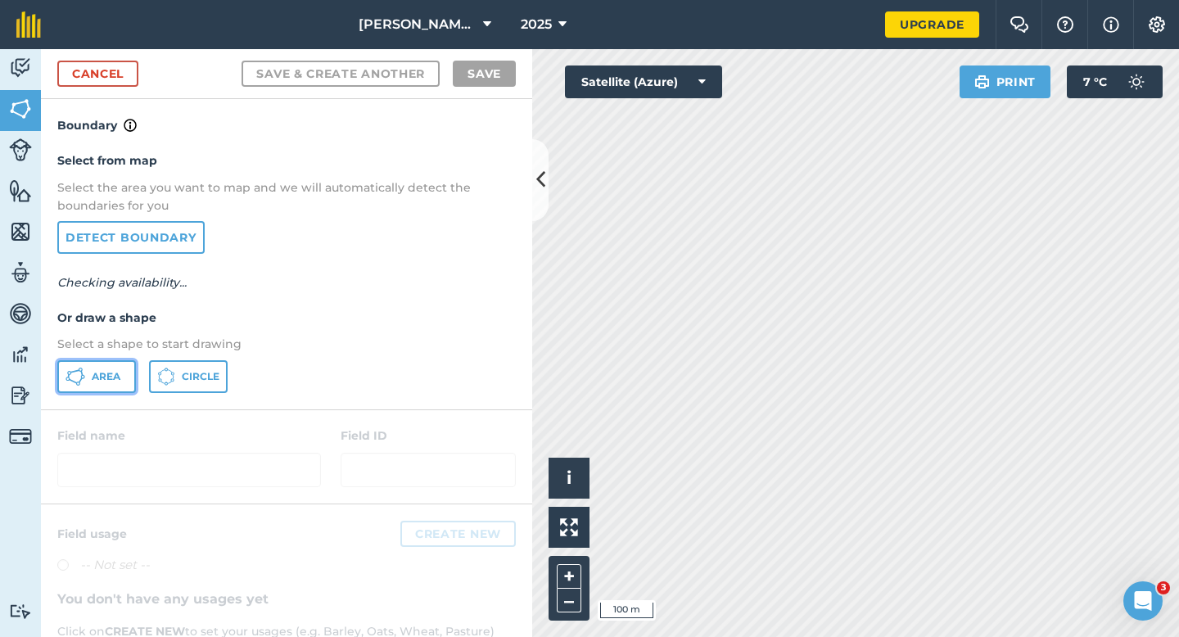
click at [79, 378] on icon at bounding box center [76, 377] width 20 height 20
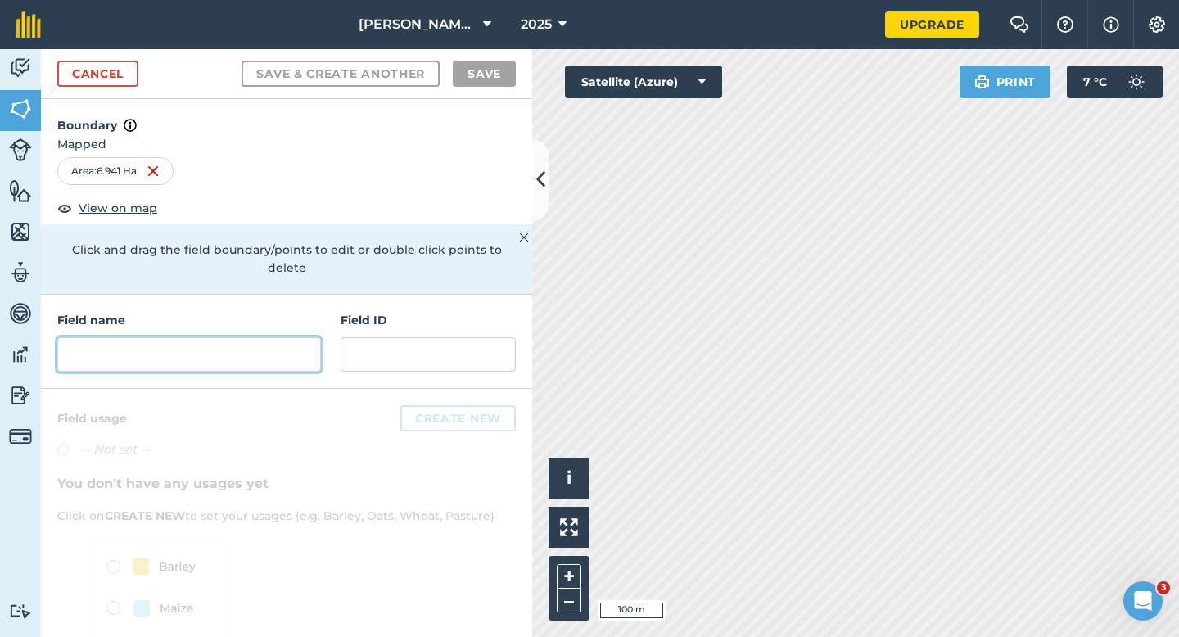
click at [254, 337] on input "text" at bounding box center [189, 354] width 264 height 34
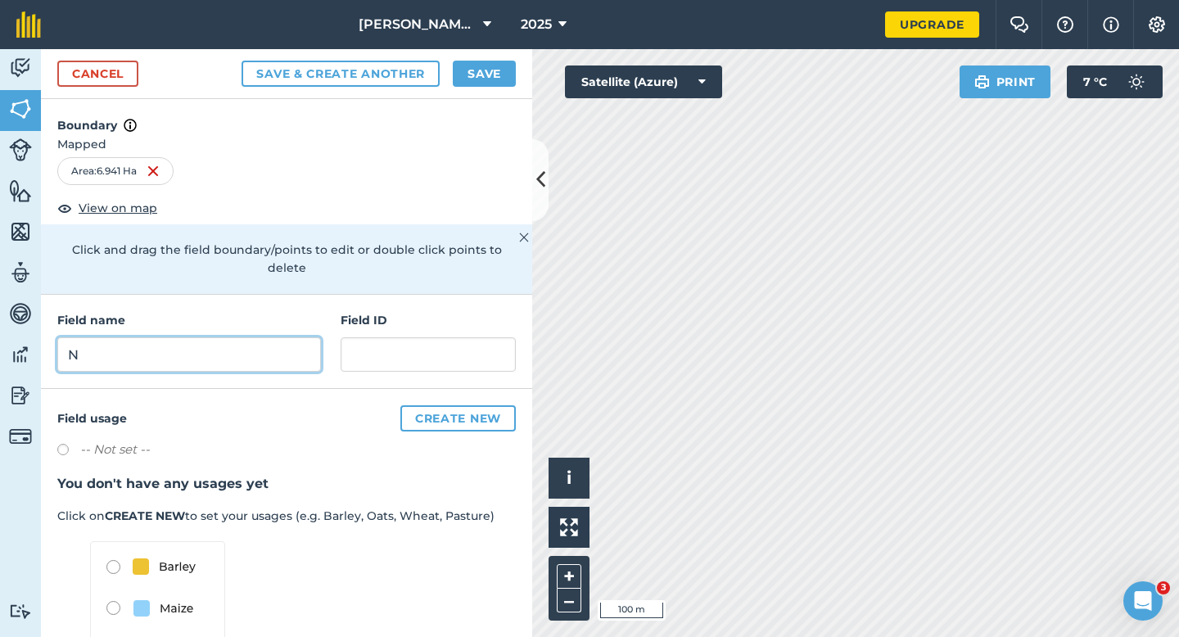
type input "N"
click at [473, 79] on button "Save" at bounding box center [484, 74] width 63 height 26
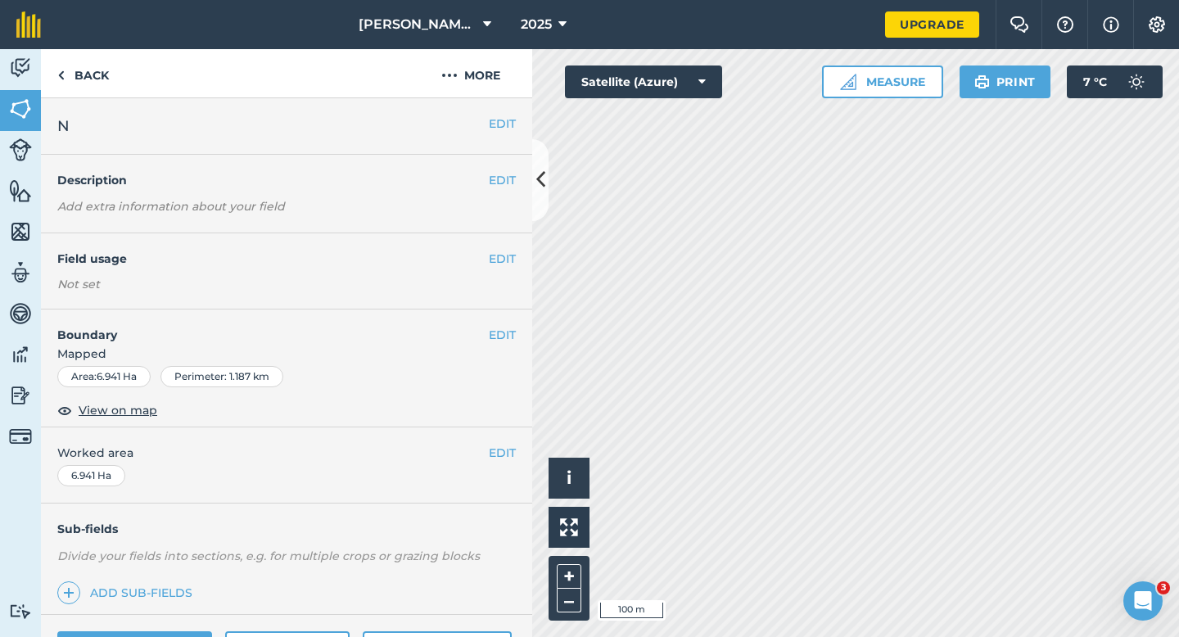
click at [491, 464] on div "EDIT Worked area 6.941 Ha" at bounding box center [286, 465] width 491 height 76
click at [504, 450] on button "EDIT" at bounding box center [502, 453] width 27 height 18
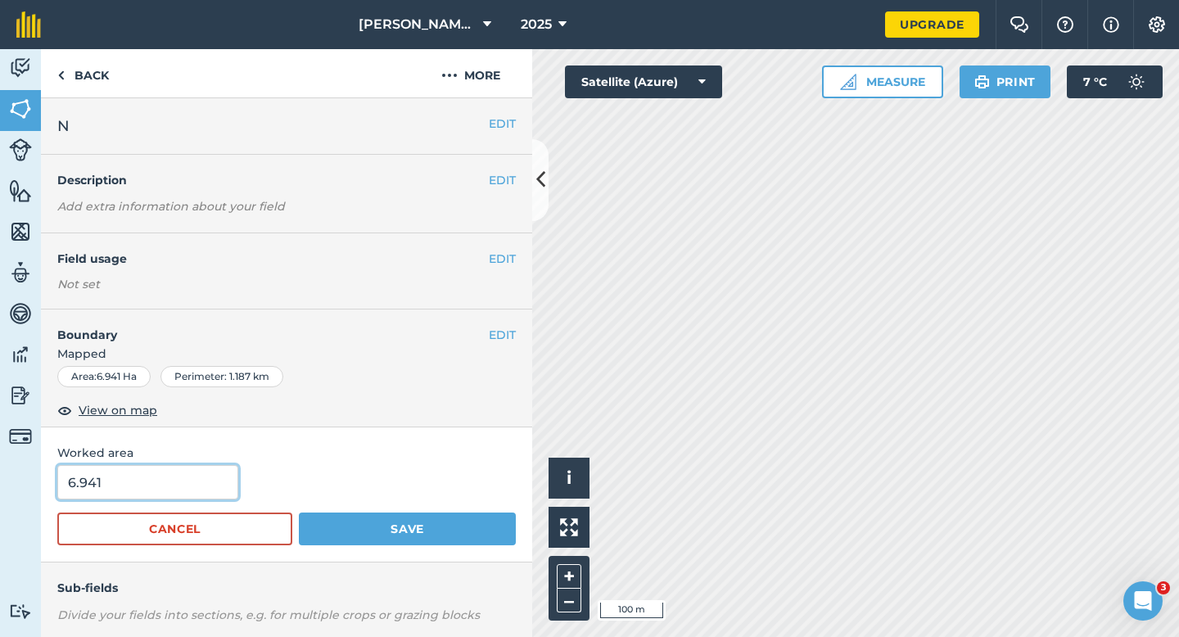
click at [181, 494] on input "6.941" at bounding box center [147, 482] width 181 height 34
type input "7"
click at [299, 513] on button "Save" at bounding box center [407, 529] width 217 height 33
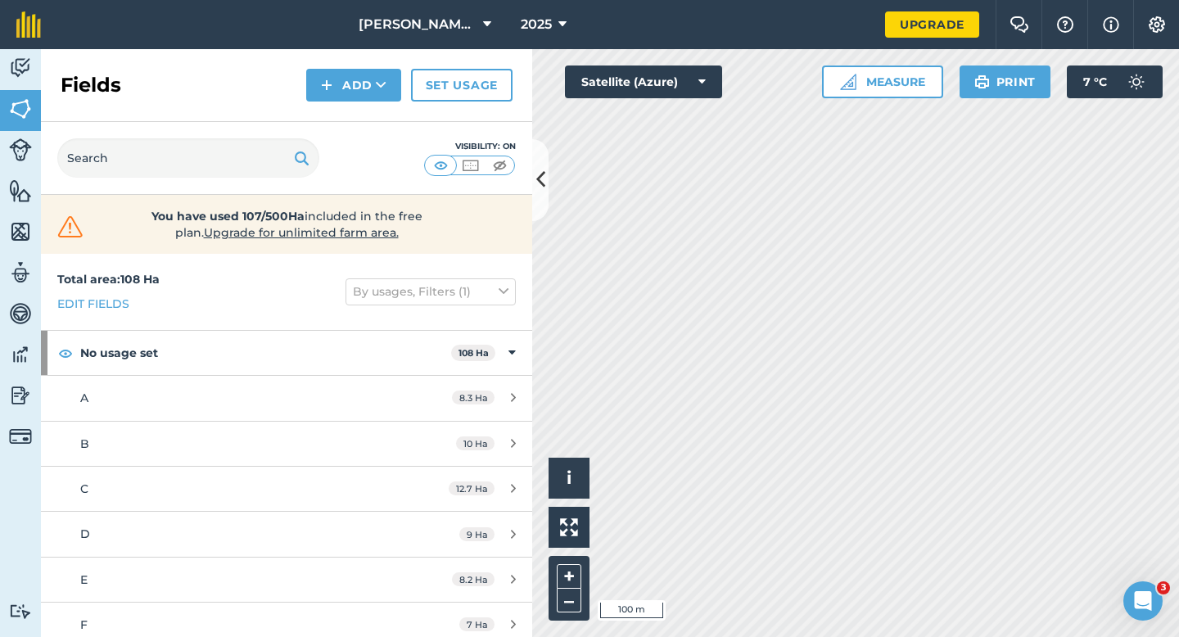
click at [373, 104] on div "Fields Add Set usage" at bounding box center [286, 85] width 491 height 73
click at [373, 97] on button "Add" at bounding box center [353, 85] width 95 height 33
click at [373, 113] on link "Draw" at bounding box center [354, 122] width 90 height 36
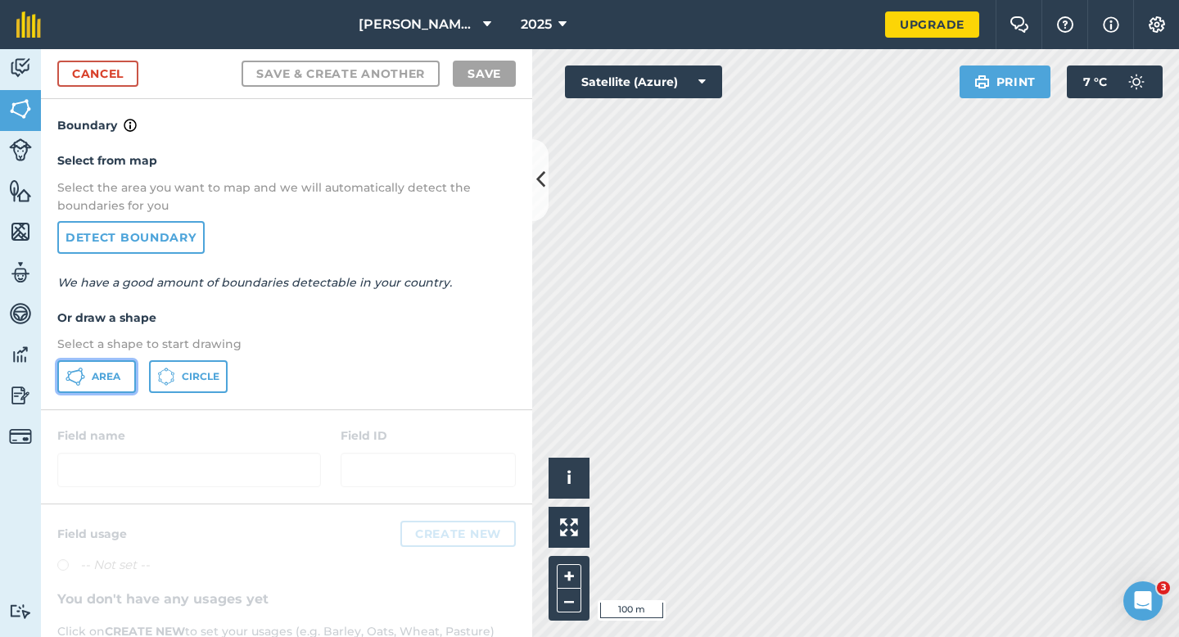
click at [115, 384] on button "Area" at bounding box center [96, 376] width 79 height 33
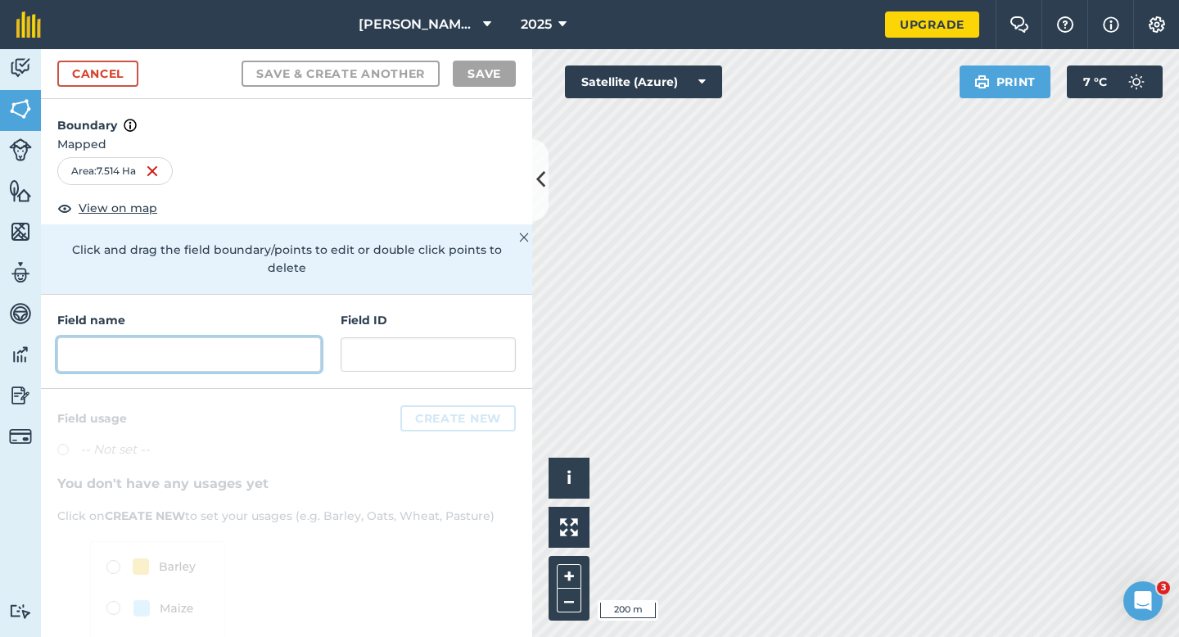
click at [233, 337] on input "text" at bounding box center [189, 354] width 264 height 34
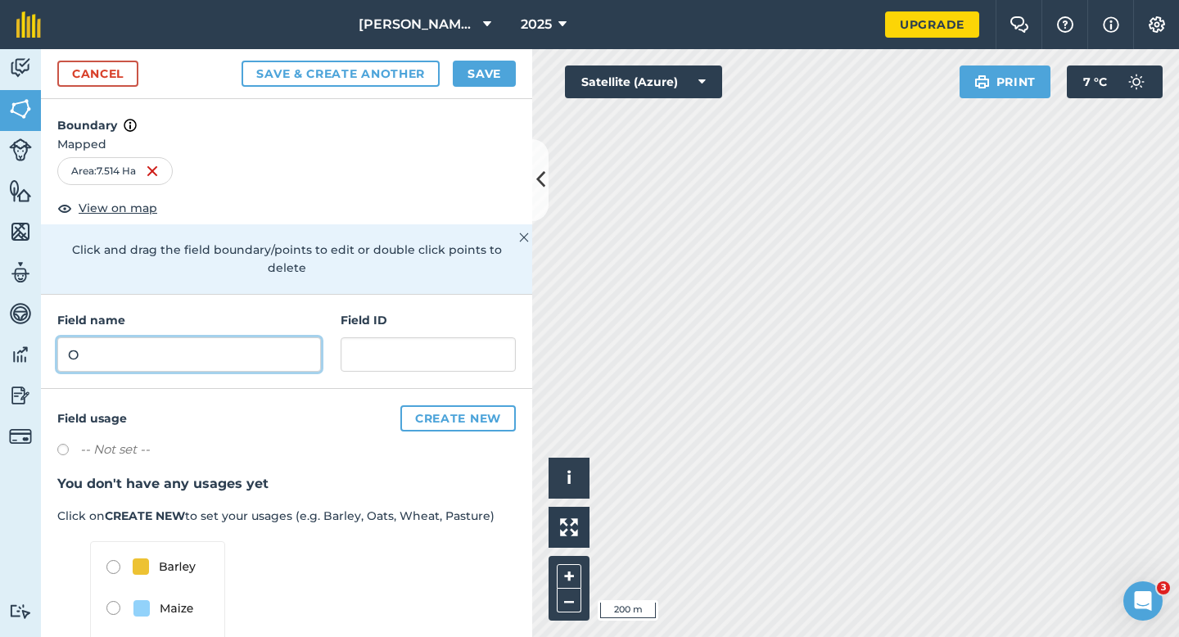
type input "O"
click at [495, 75] on button "Save" at bounding box center [484, 74] width 63 height 26
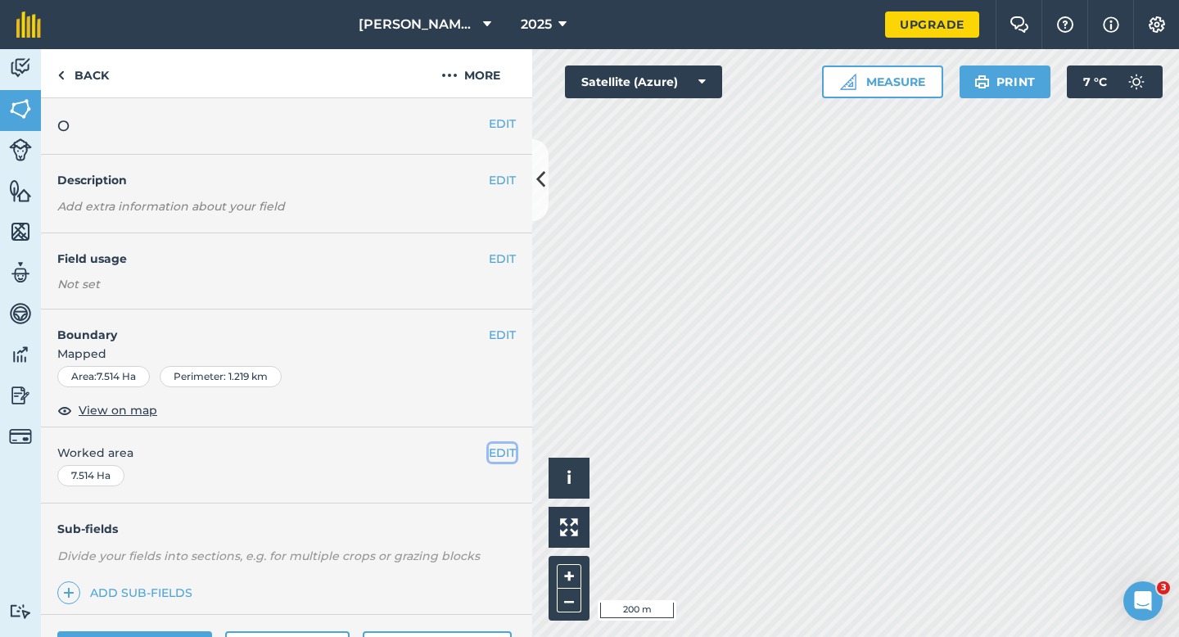
click at [511, 447] on button "EDIT" at bounding box center [502, 453] width 27 height 18
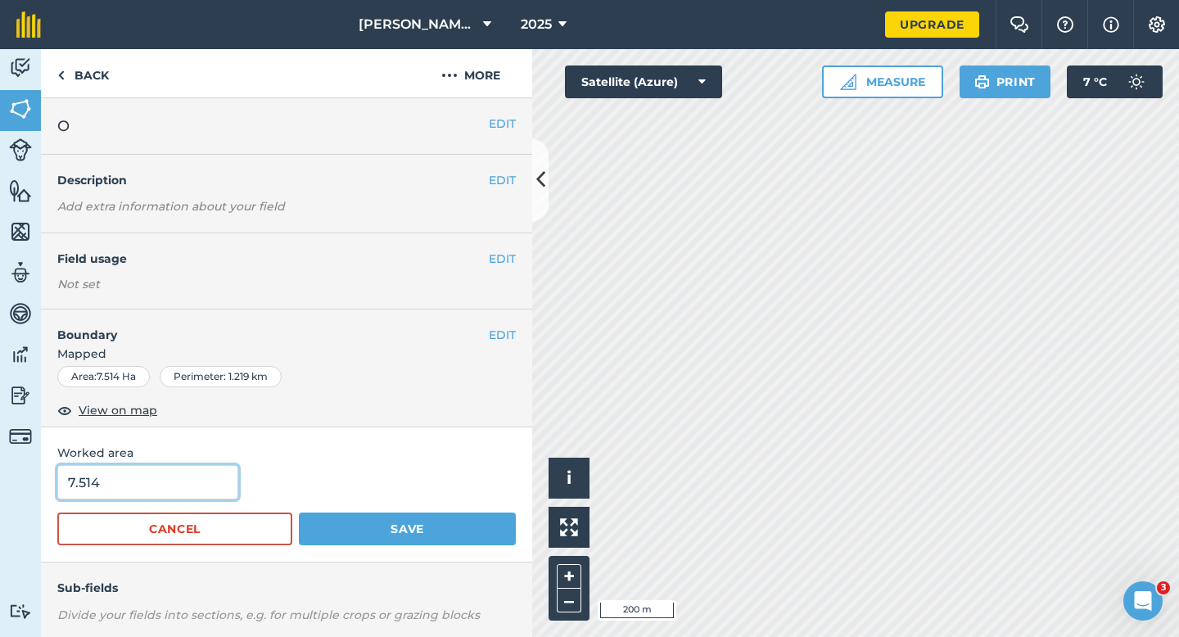
click at [215, 487] on input "7.514" at bounding box center [147, 482] width 181 height 34
type input "7.5"
click at [299, 513] on button "Save" at bounding box center [407, 529] width 217 height 33
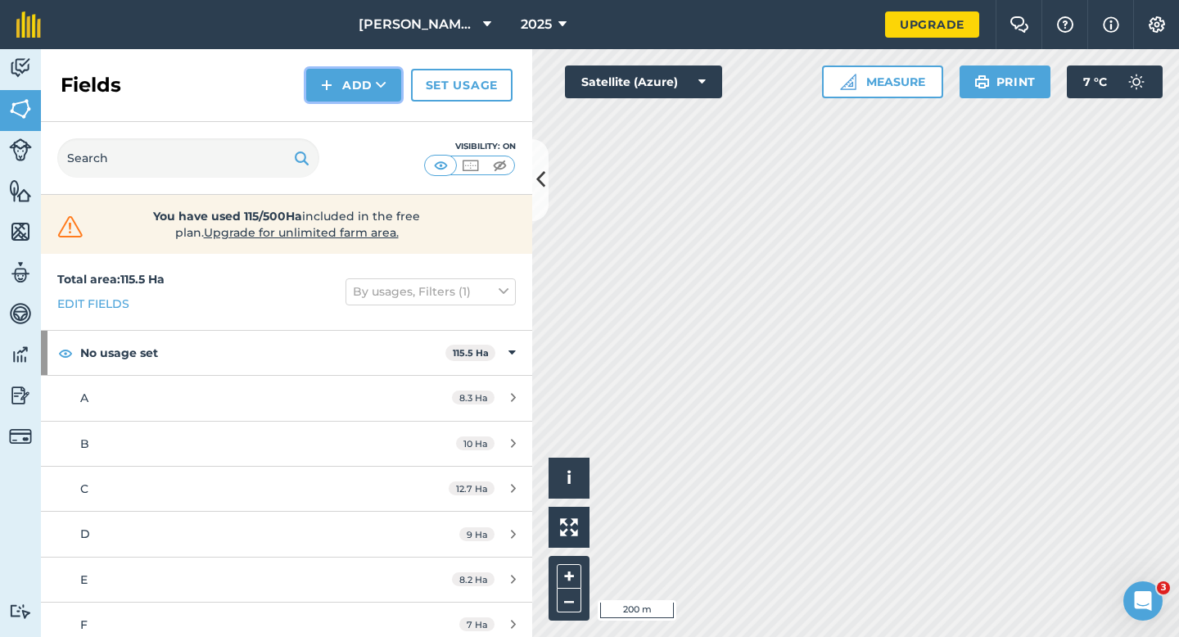
click at [342, 77] on button "Add" at bounding box center [353, 85] width 95 height 33
click at [345, 114] on link "Draw" at bounding box center [354, 122] width 90 height 36
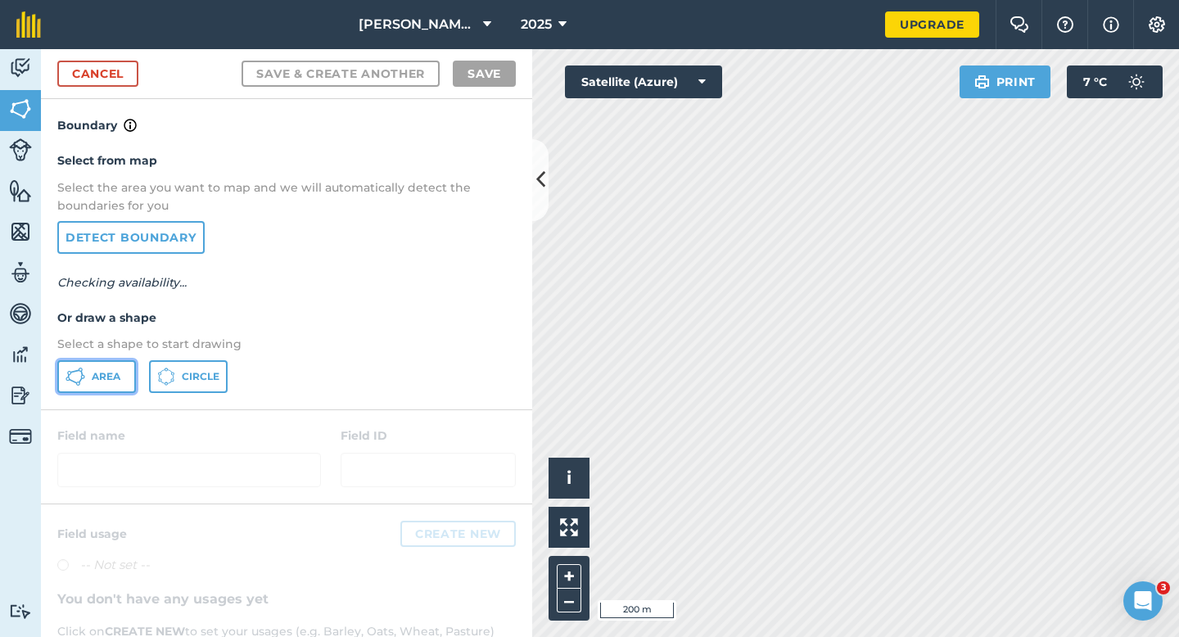
click at [77, 386] on icon at bounding box center [76, 377] width 20 height 20
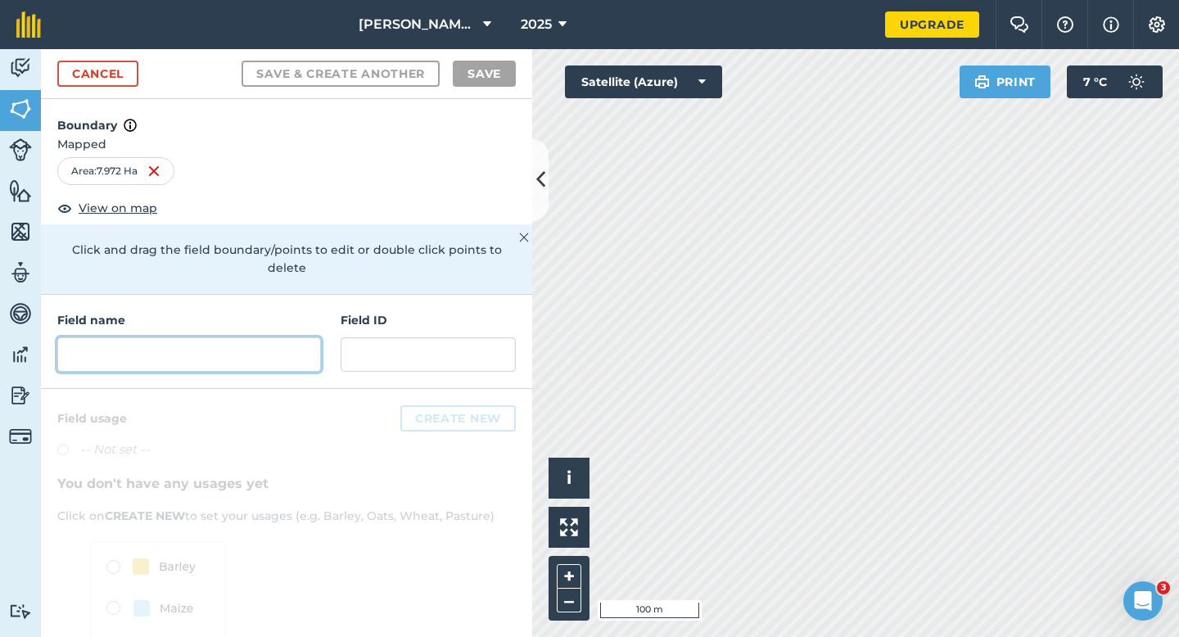
click at [240, 346] on input "text" at bounding box center [189, 354] width 264 height 34
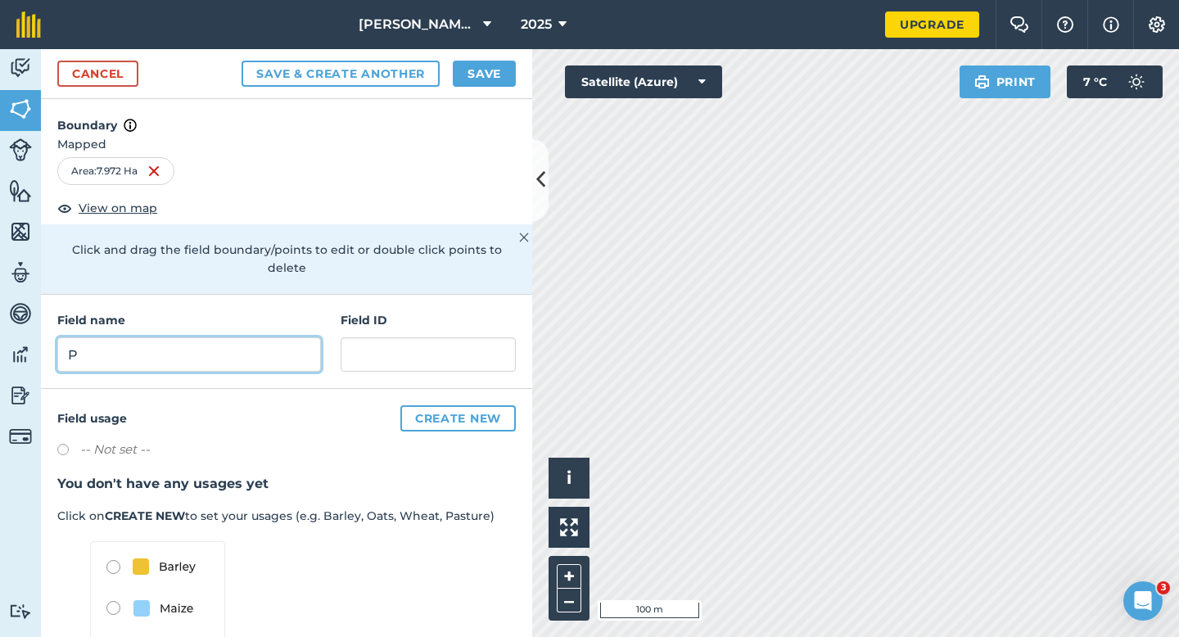
type input "P"
click at [463, 65] on button "Save" at bounding box center [484, 74] width 63 height 26
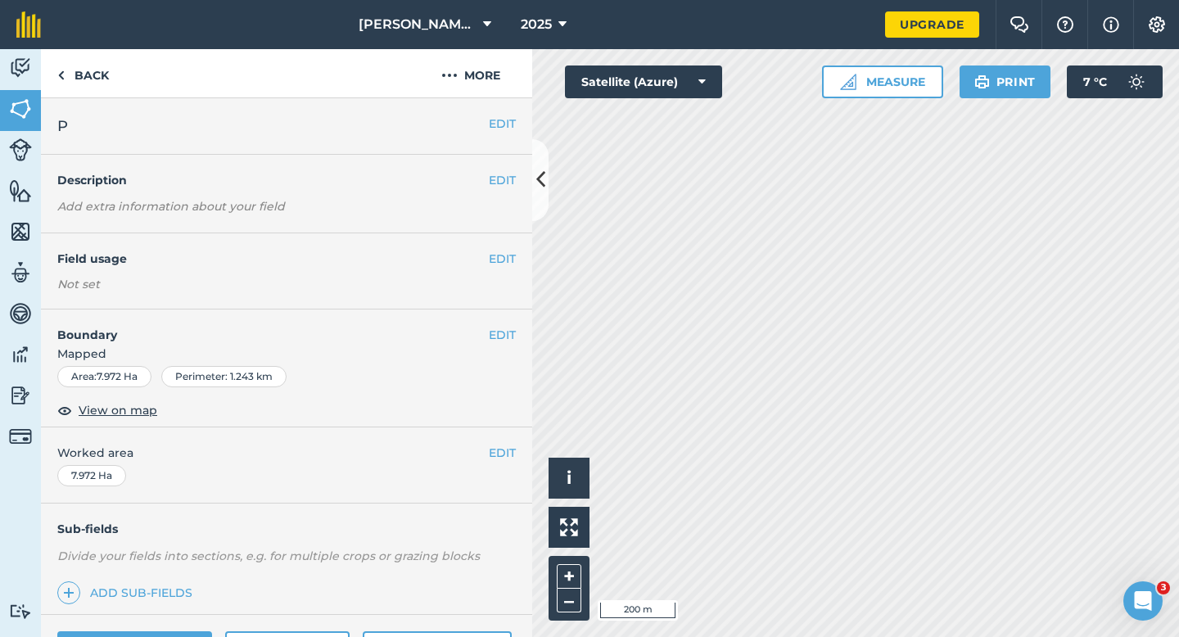
click at [516, 446] on div "EDIT Worked area 7.972 Ha" at bounding box center [286, 465] width 491 height 76
click at [509, 450] on button "EDIT" at bounding box center [502, 453] width 27 height 18
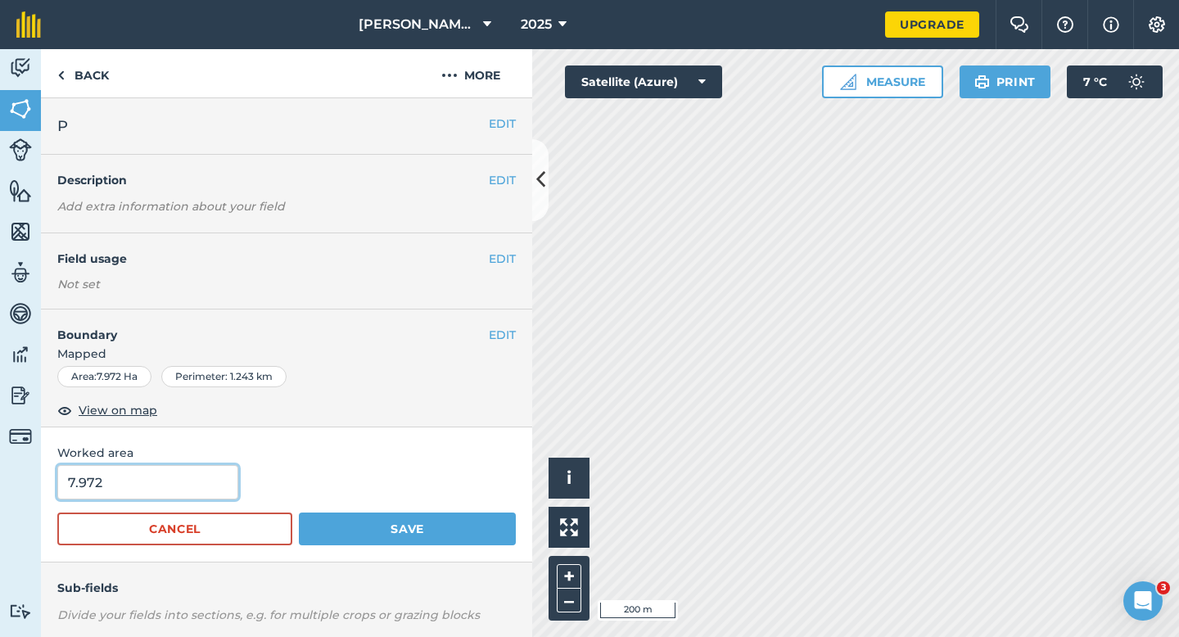
click at [172, 486] on input "7.972" at bounding box center [147, 482] width 181 height 34
type input "8"
click at [299, 513] on button "Save" at bounding box center [407, 529] width 217 height 33
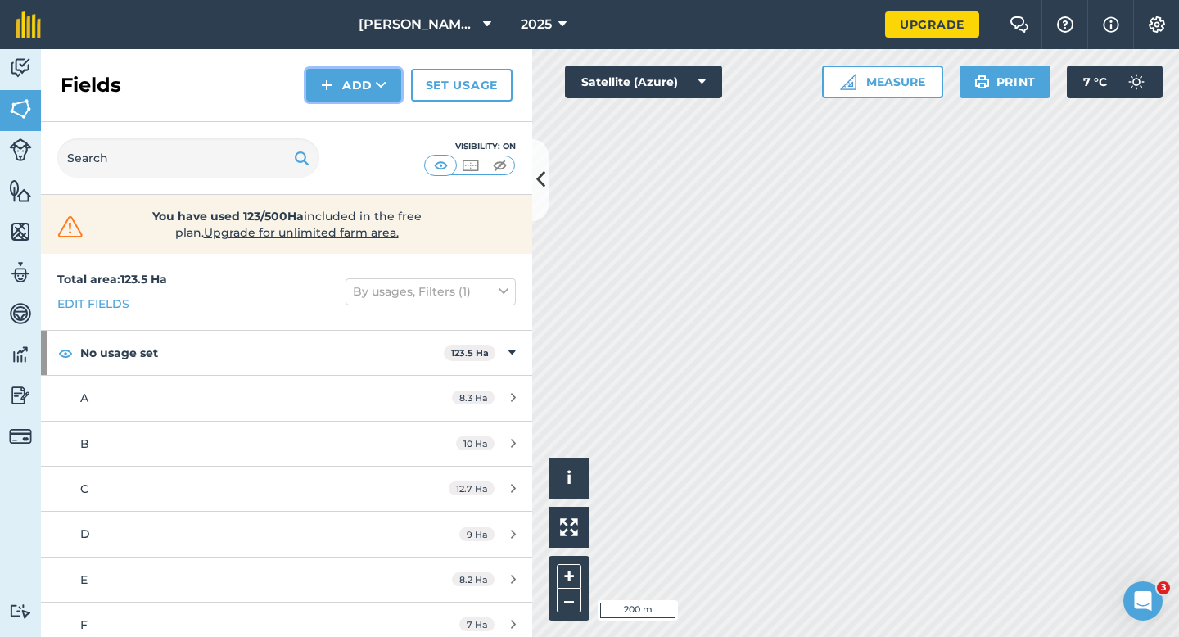
click at [369, 93] on button "Add" at bounding box center [353, 85] width 95 height 33
click at [369, 106] on link "Draw" at bounding box center [354, 122] width 90 height 36
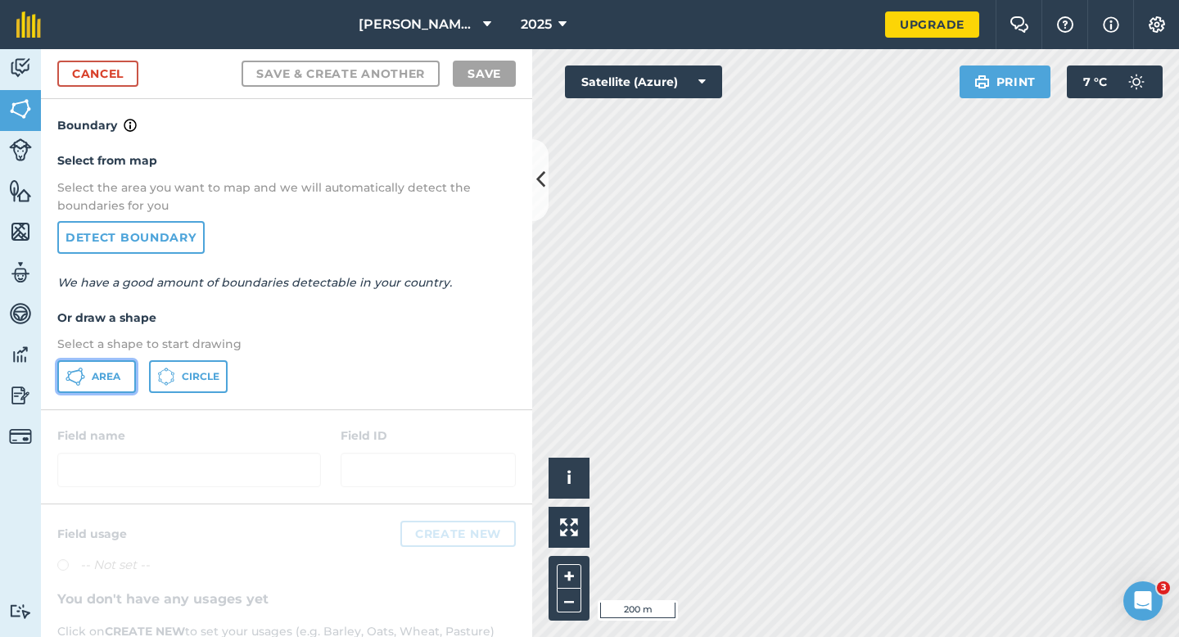
click at [112, 366] on button "Area" at bounding box center [96, 376] width 79 height 33
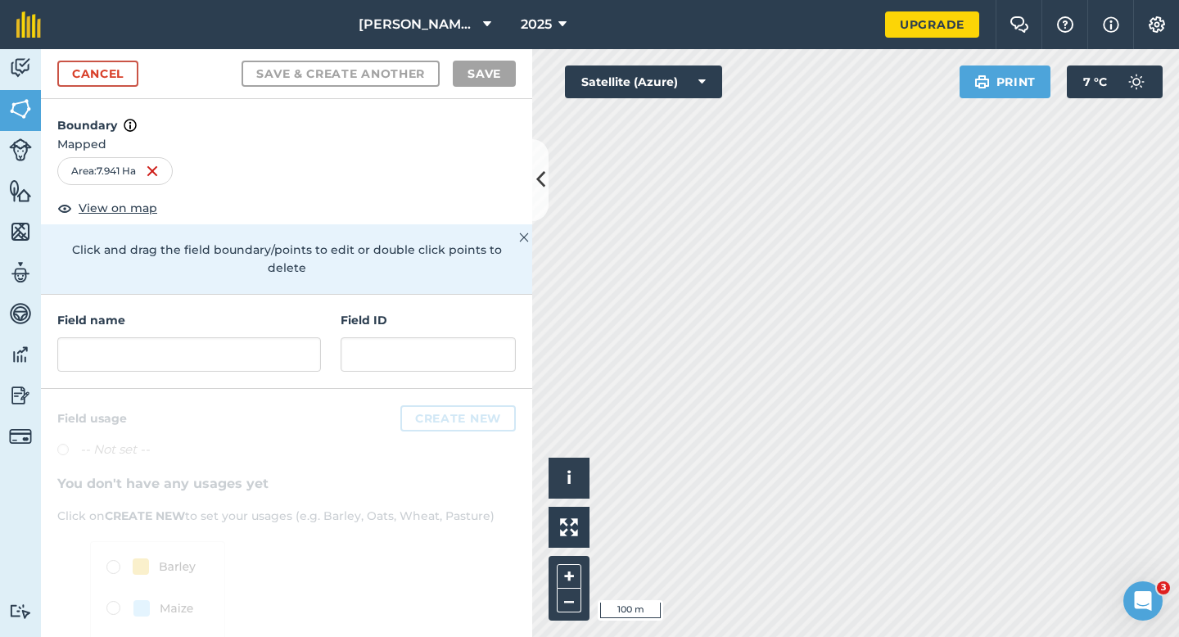
click at [256, 311] on h4 "Field name" at bounding box center [189, 320] width 264 height 18
click at [255, 337] on input "text" at bounding box center [189, 354] width 264 height 34
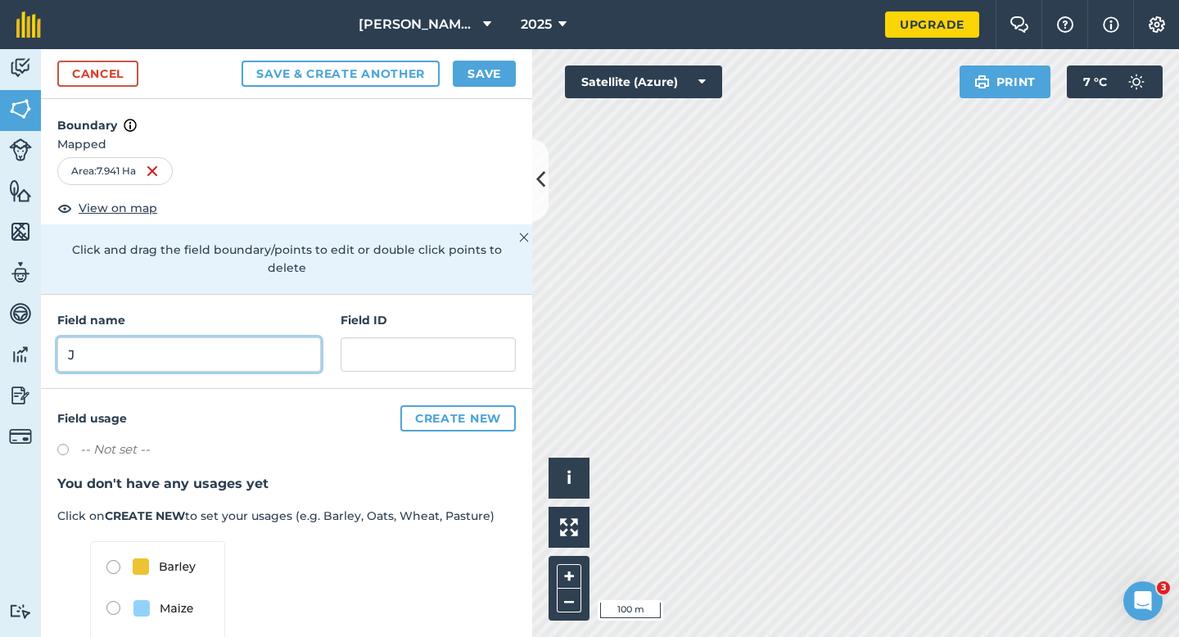
type input "J"
click at [475, 70] on button "Save" at bounding box center [484, 74] width 63 height 26
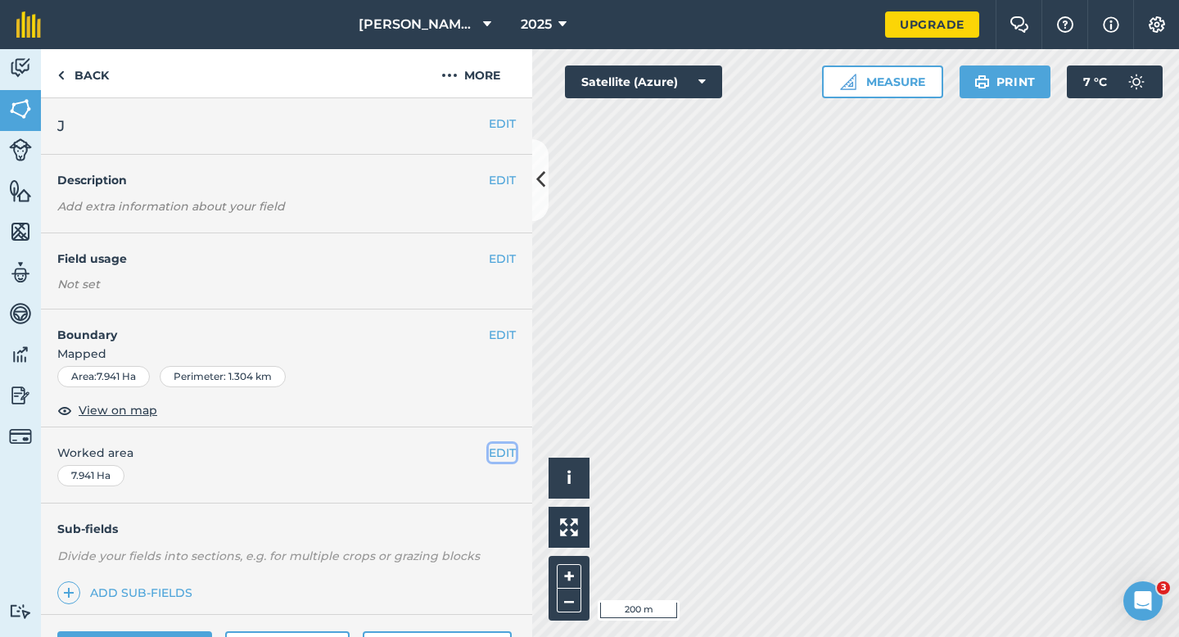
click at [500, 448] on button "EDIT" at bounding box center [502, 453] width 27 height 18
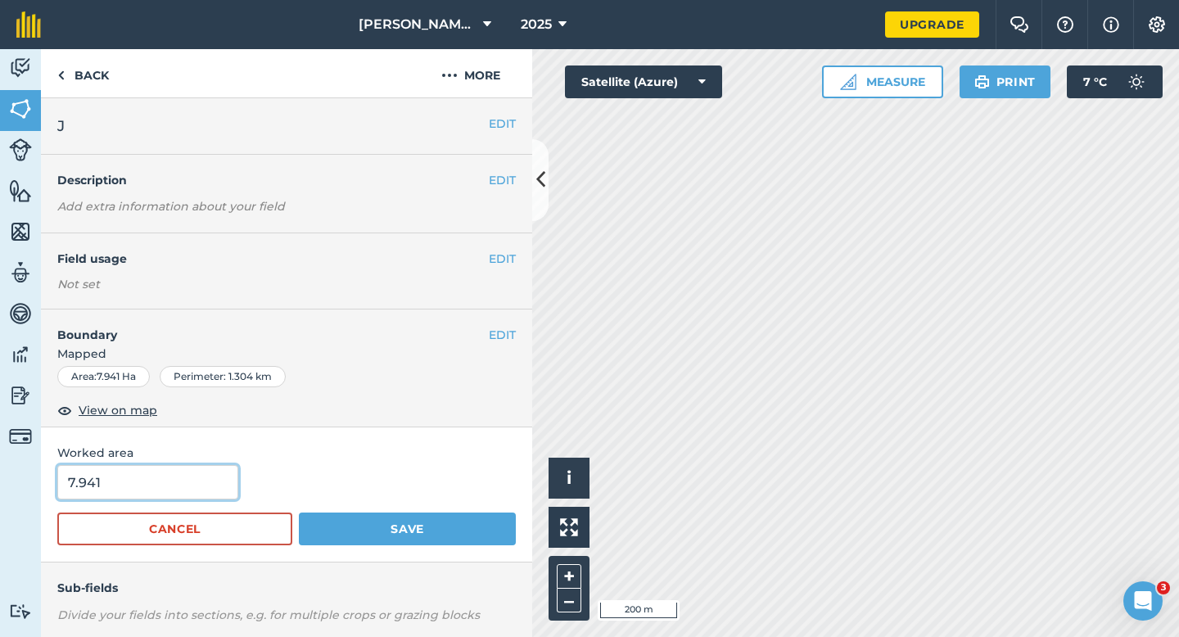
click at [143, 466] on input "7.941" at bounding box center [147, 482] width 181 height 34
type input "8"
click at [299, 513] on button "Save" at bounding box center [407, 529] width 217 height 33
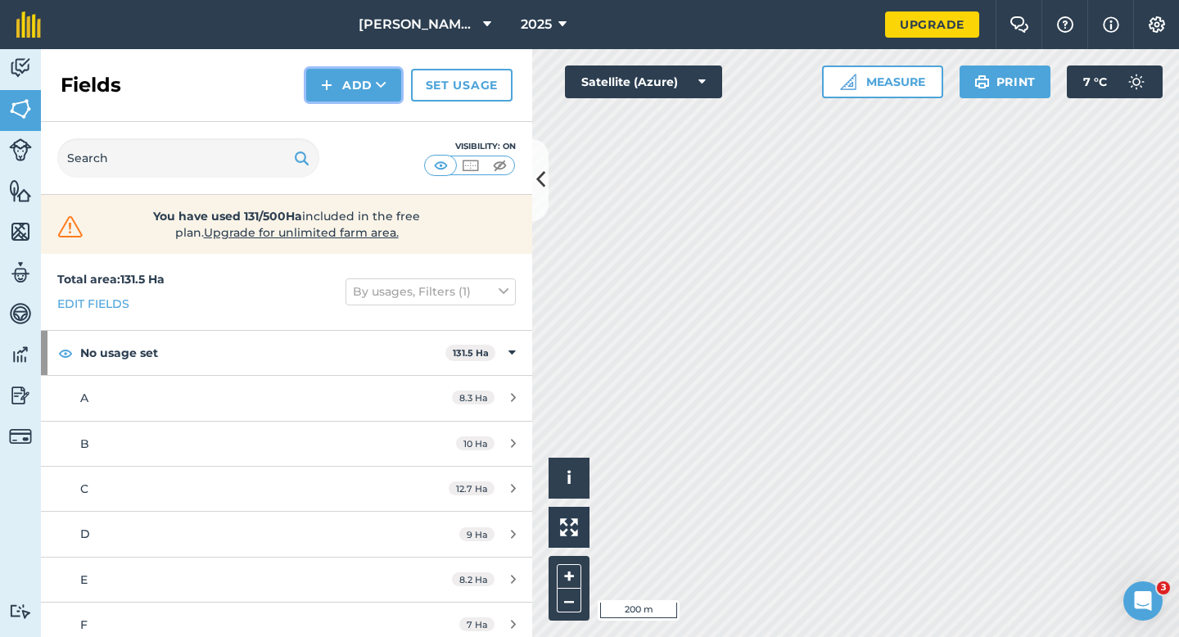
click at [333, 84] on button "Add" at bounding box center [353, 85] width 95 height 33
click at [345, 111] on link "Draw" at bounding box center [354, 122] width 90 height 36
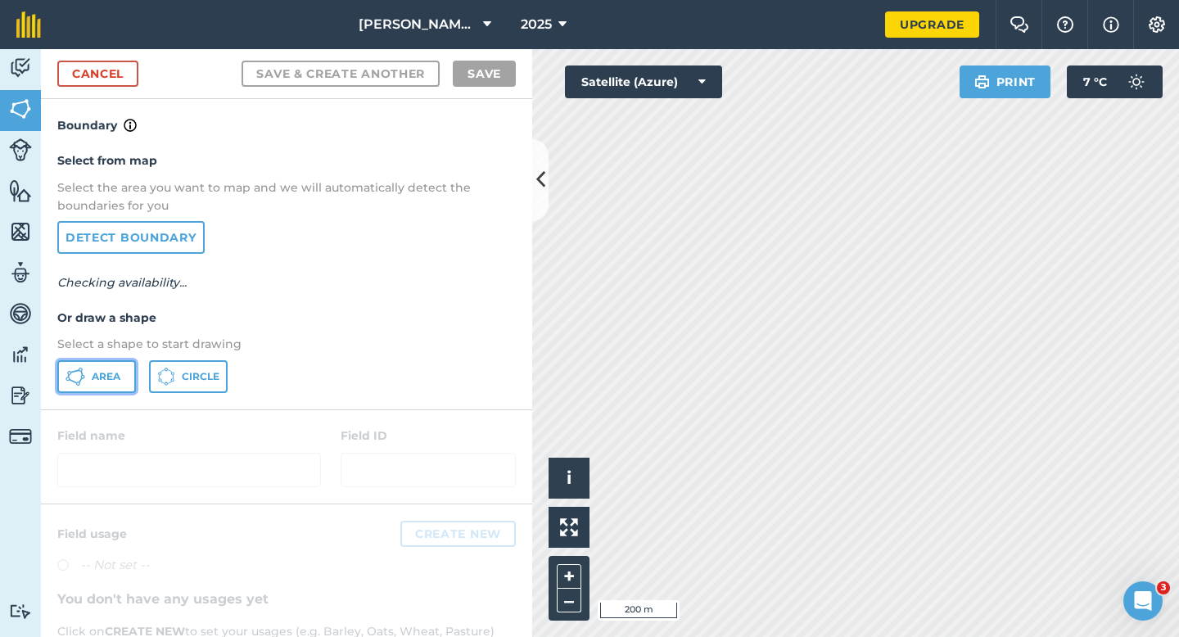
click at [103, 364] on button "Area" at bounding box center [96, 376] width 79 height 33
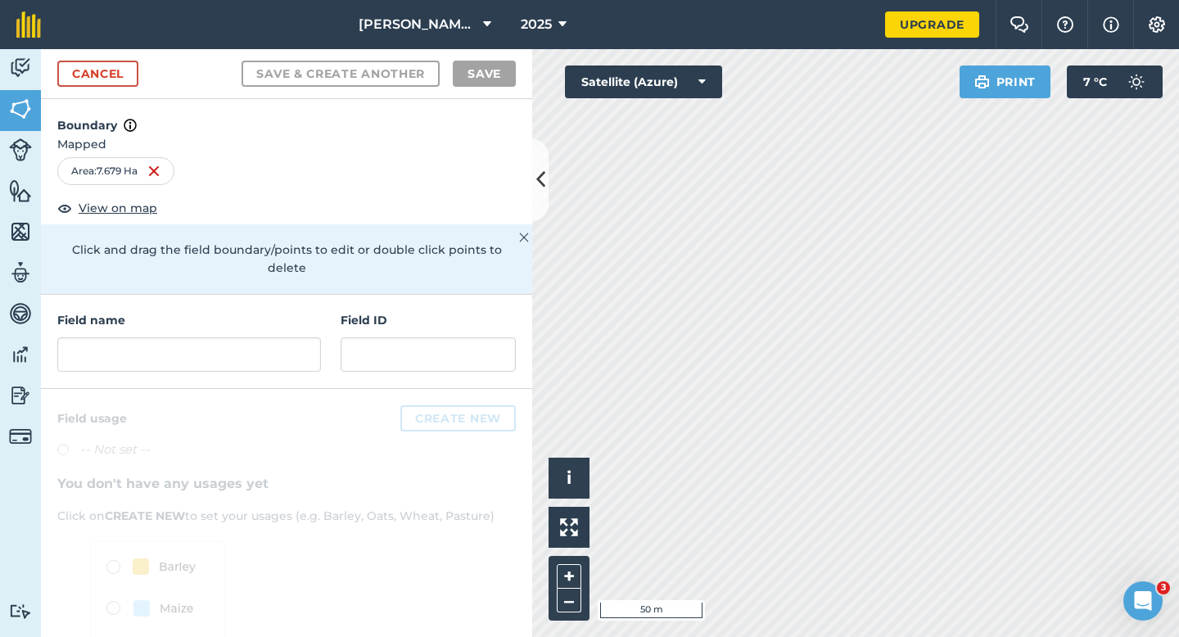
click at [305, 360] on div "Field name Field ID" at bounding box center [286, 342] width 491 height 94
click at [304, 346] on input "text" at bounding box center [189, 354] width 264 height 34
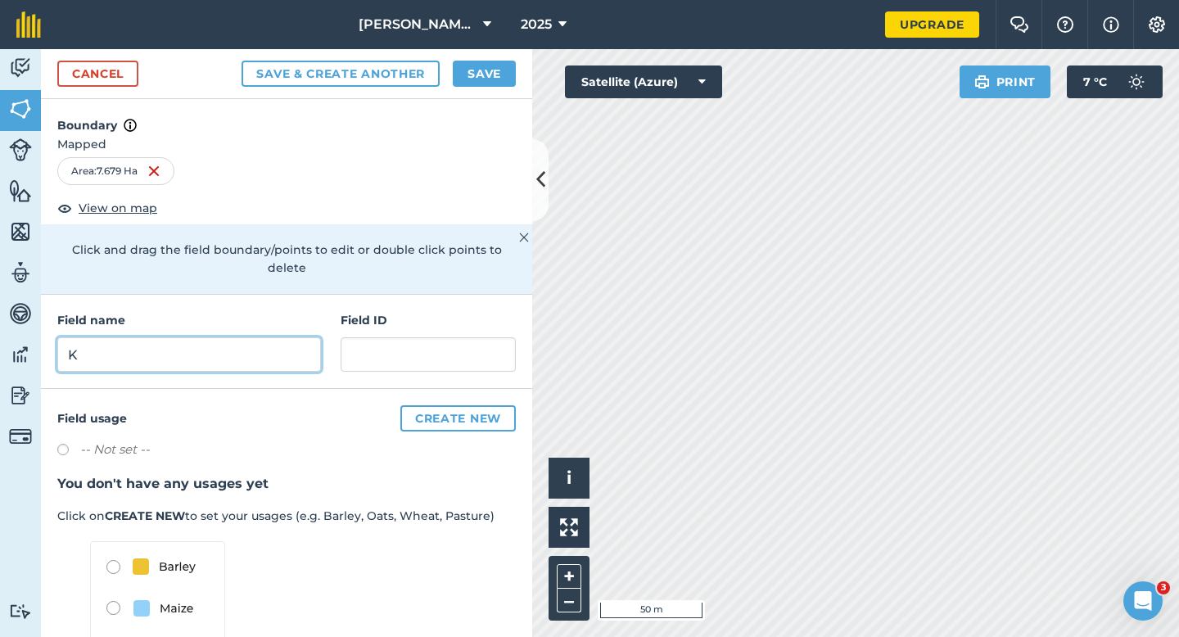
type input "K"
click at [478, 77] on button "Save" at bounding box center [484, 74] width 63 height 26
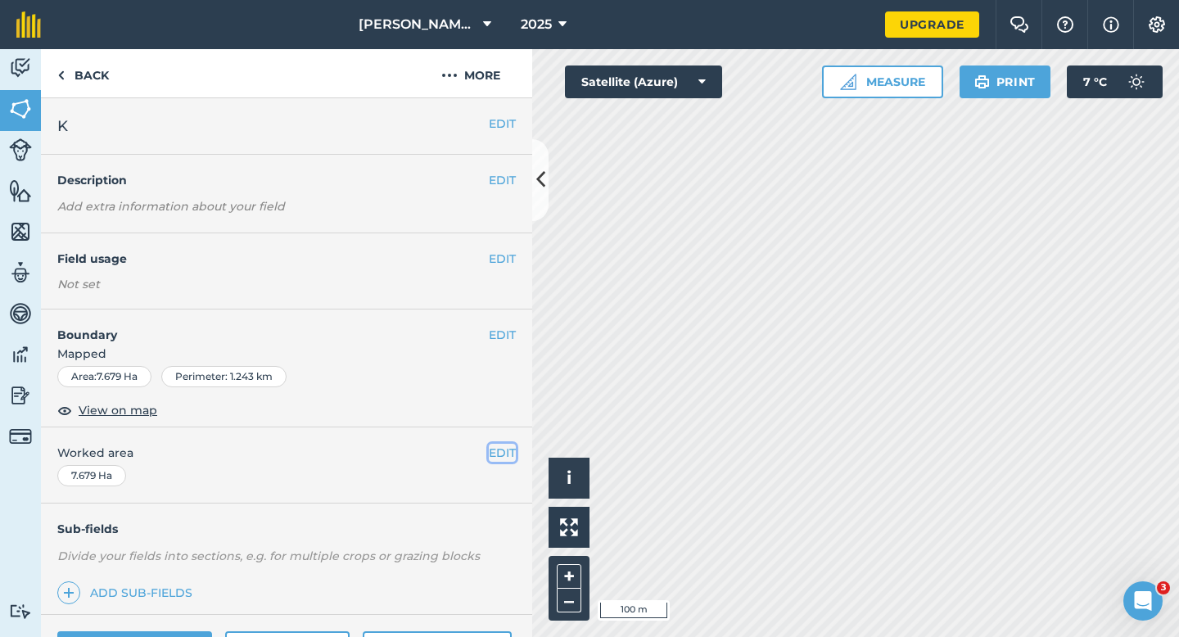
click at [500, 454] on button "EDIT" at bounding box center [502, 453] width 27 height 18
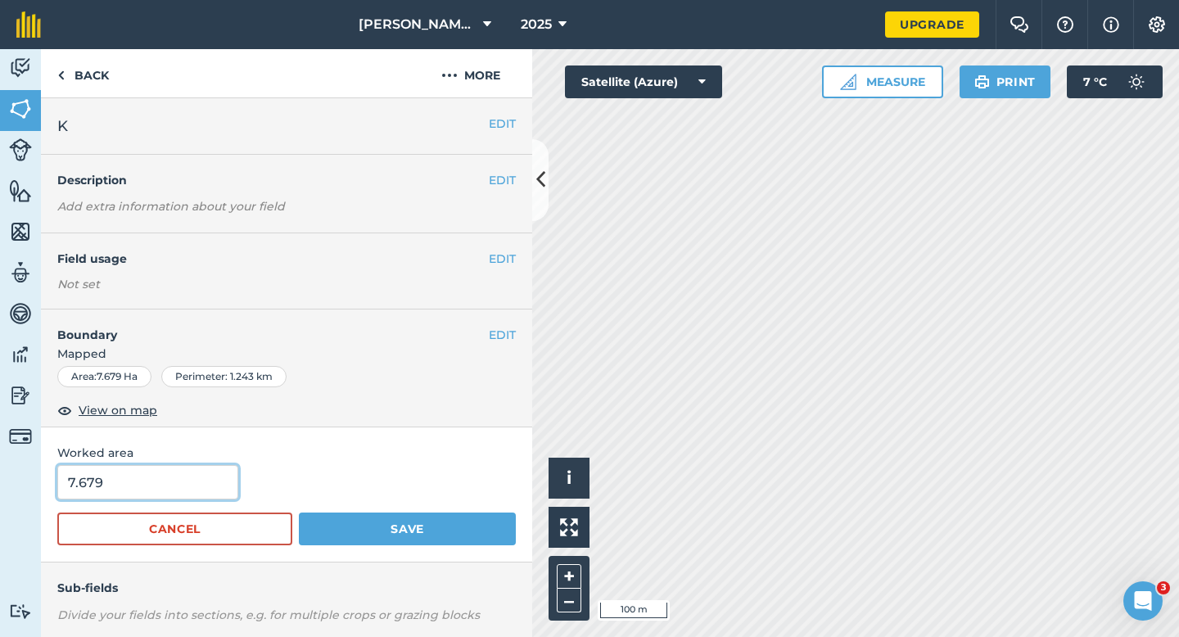
click at [210, 475] on input "7.679" at bounding box center [147, 482] width 181 height 34
type input "7.7"
click at [299, 513] on button "Save" at bounding box center [407, 529] width 217 height 33
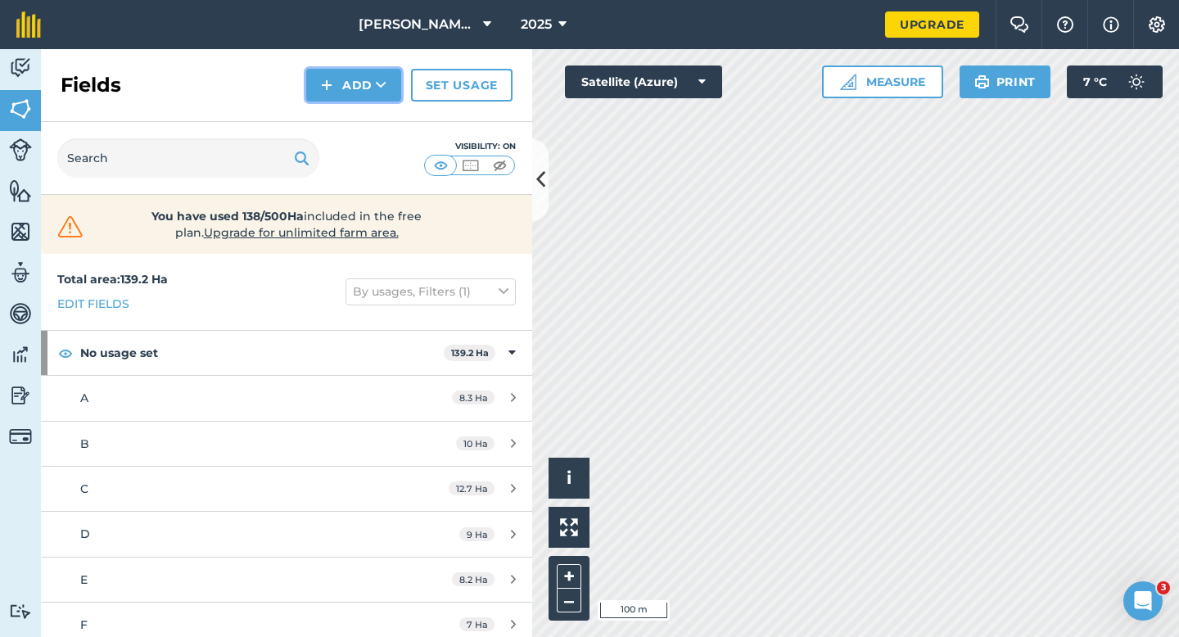
click at [350, 101] on button "Add" at bounding box center [353, 85] width 95 height 33
click at [350, 111] on link "Draw" at bounding box center [354, 122] width 90 height 36
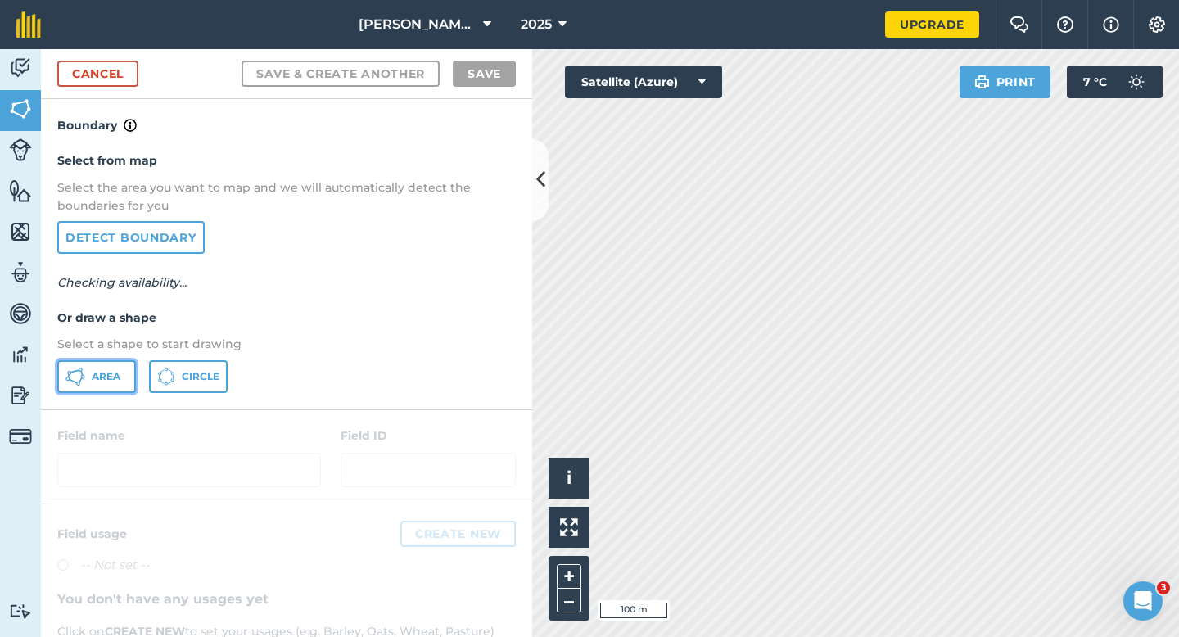
click at [117, 378] on span "Area" at bounding box center [106, 376] width 29 height 13
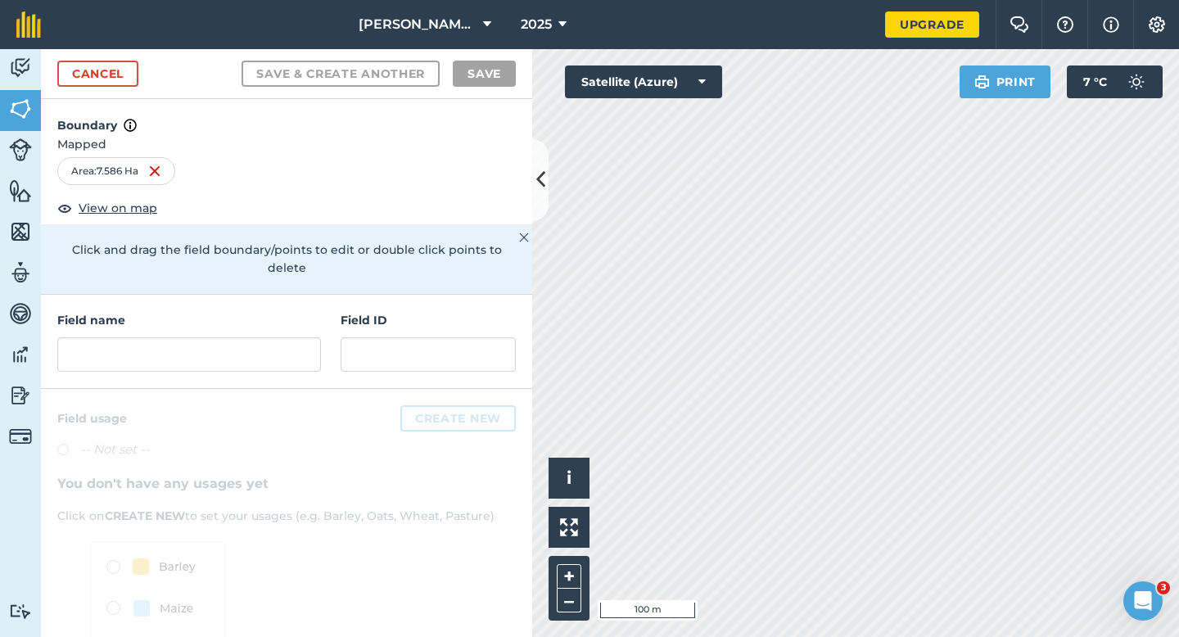
click at [328, 337] on div "Field name Field ID" at bounding box center [286, 342] width 491 height 94
click at [316, 337] on input "text" at bounding box center [189, 354] width 264 height 34
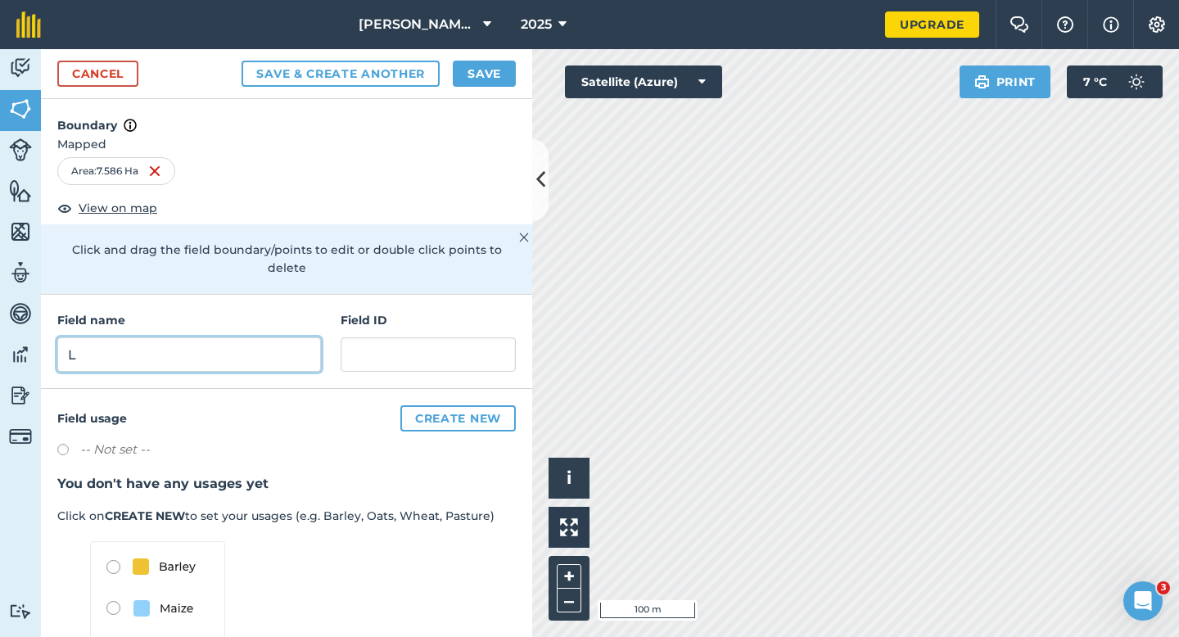
type input "L"
click at [484, 64] on button "Save" at bounding box center [484, 74] width 63 height 26
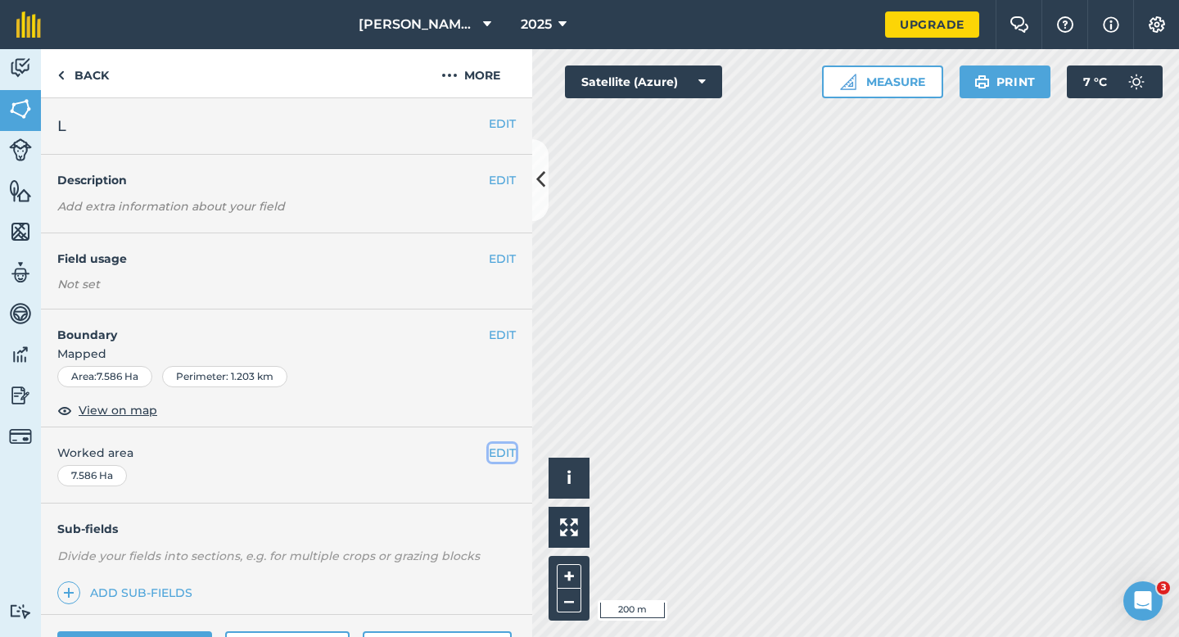
click at [509, 454] on button "EDIT" at bounding box center [502, 453] width 27 height 18
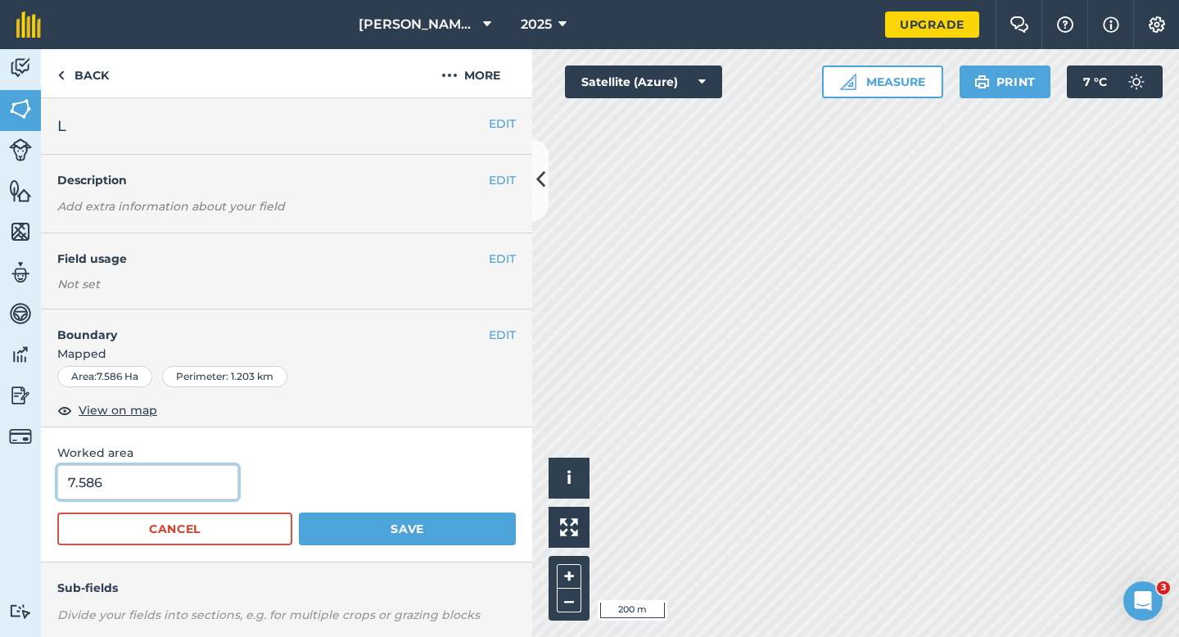
click at [177, 491] on input "7.586" at bounding box center [147, 482] width 181 height 34
type input "7.7"
click at [299, 513] on button "Save" at bounding box center [407, 529] width 217 height 33
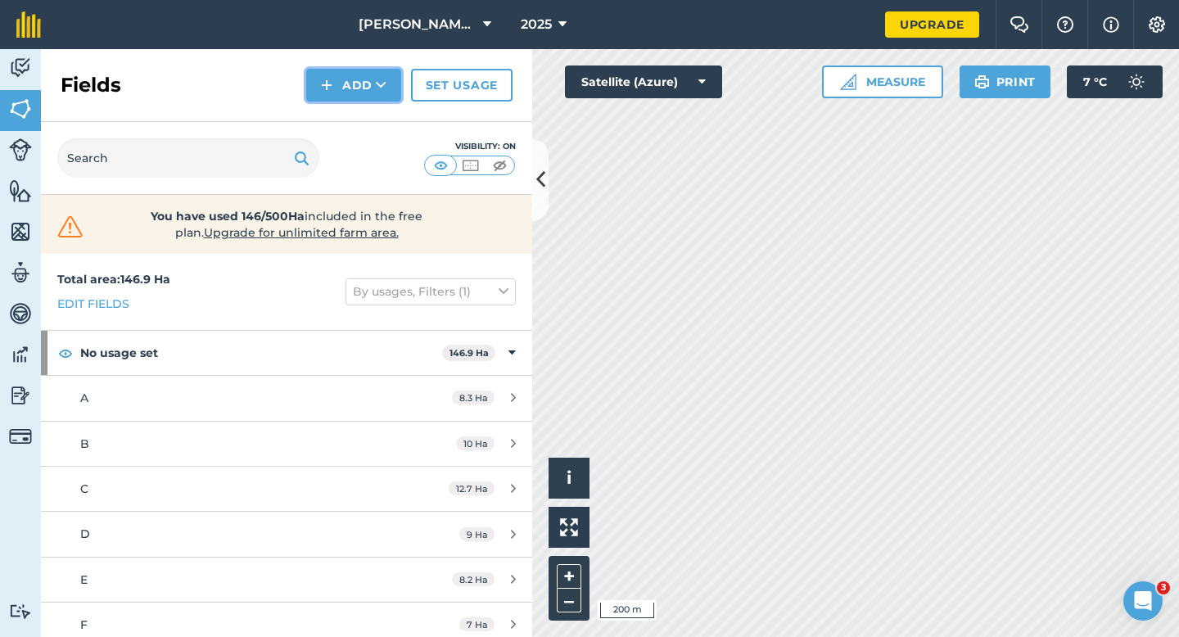
click at [373, 90] on button "Add" at bounding box center [353, 85] width 95 height 33
click at [373, 110] on link "Draw" at bounding box center [354, 122] width 90 height 36
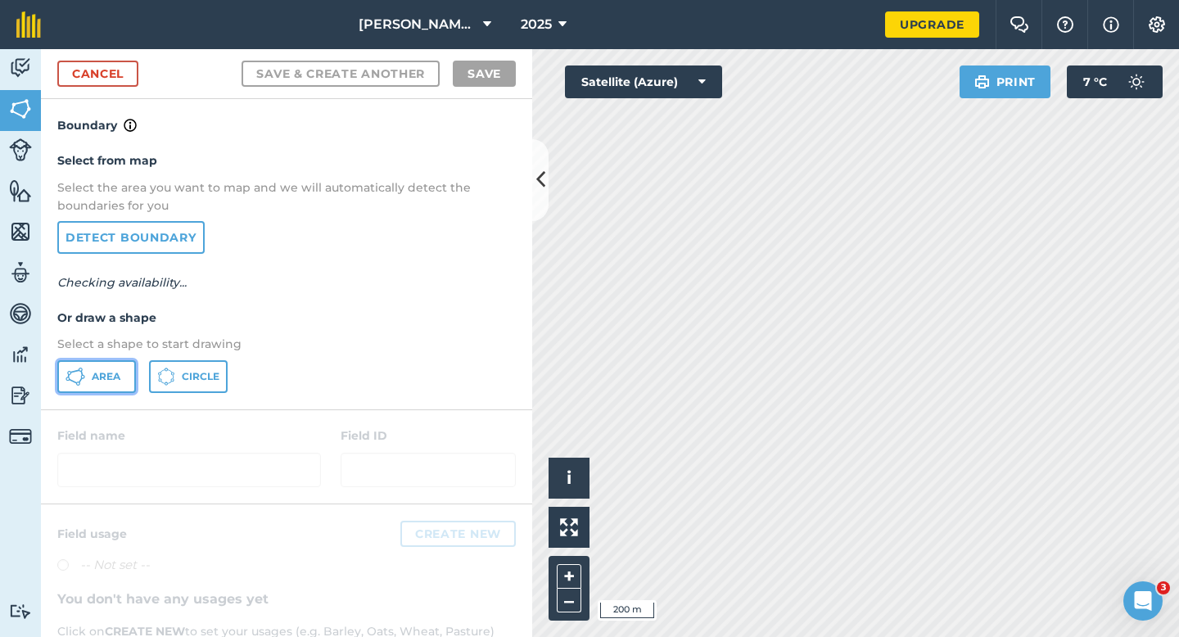
click at [119, 382] on span "Area" at bounding box center [106, 376] width 29 height 13
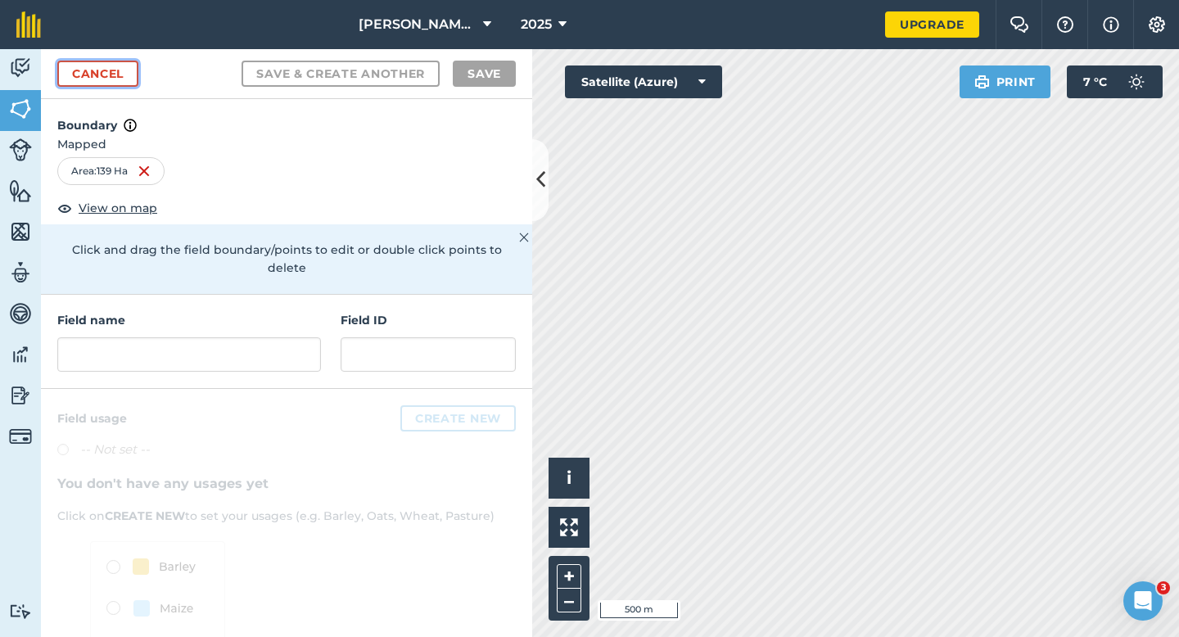
click at [115, 69] on link "Cancel" at bounding box center [97, 74] width 81 height 26
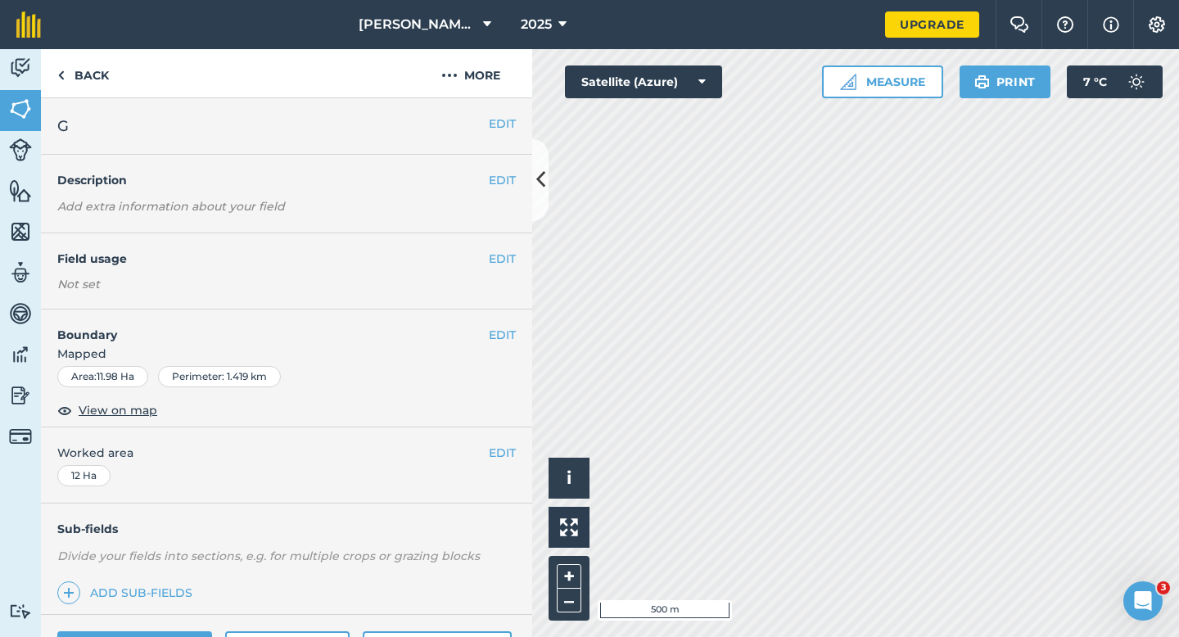
click at [517, 261] on div "EDIT Field usage Not set" at bounding box center [286, 271] width 491 height 76
click at [504, 261] on button "EDIT" at bounding box center [502, 259] width 27 height 18
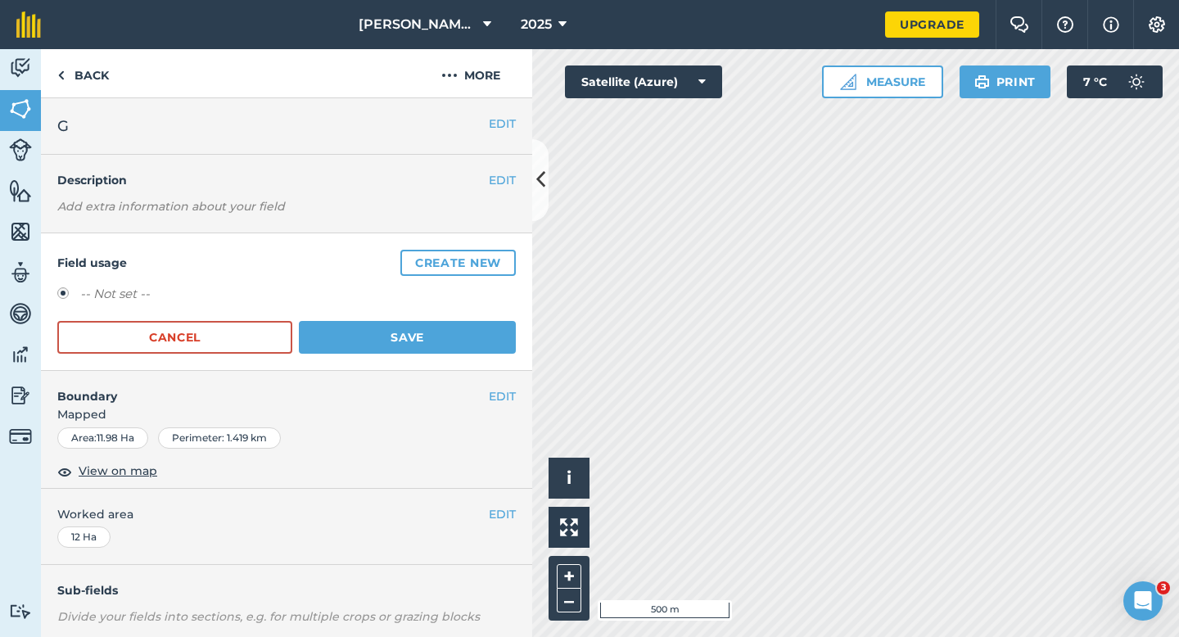
click at [504, 261] on button "Create new" at bounding box center [457, 263] width 115 height 26
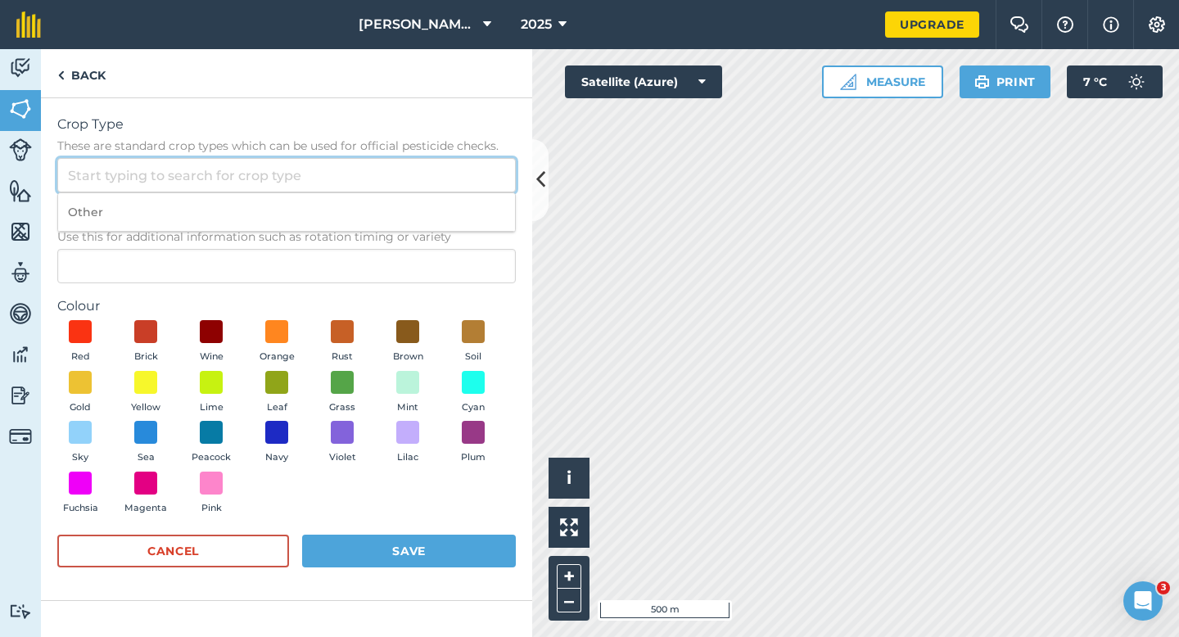
click at [402, 160] on input "Crop Type These are standard crop types which can be used for official pesticid…" at bounding box center [286, 175] width 459 height 34
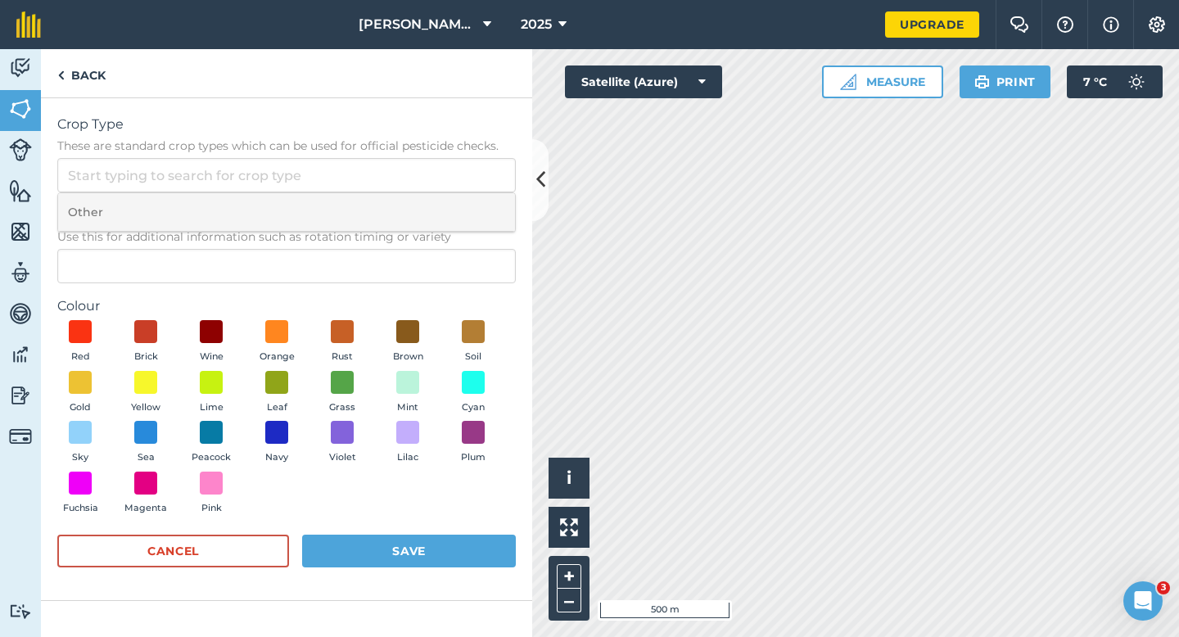
click at [402, 194] on li "Other" at bounding box center [286, 212] width 457 height 38
type input "Other"
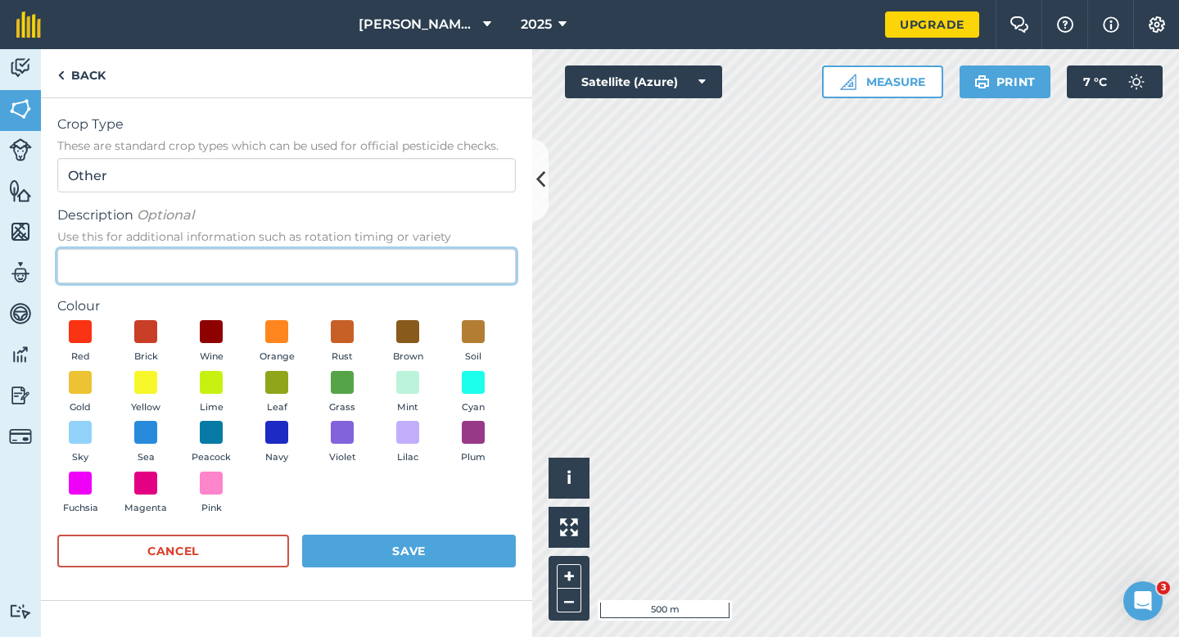
click at [400, 256] on input "Description Optional Use this for additional information such as rotation timin…" at bounding box center [286, 266] width 459 height 34
type input "Radish Seed"
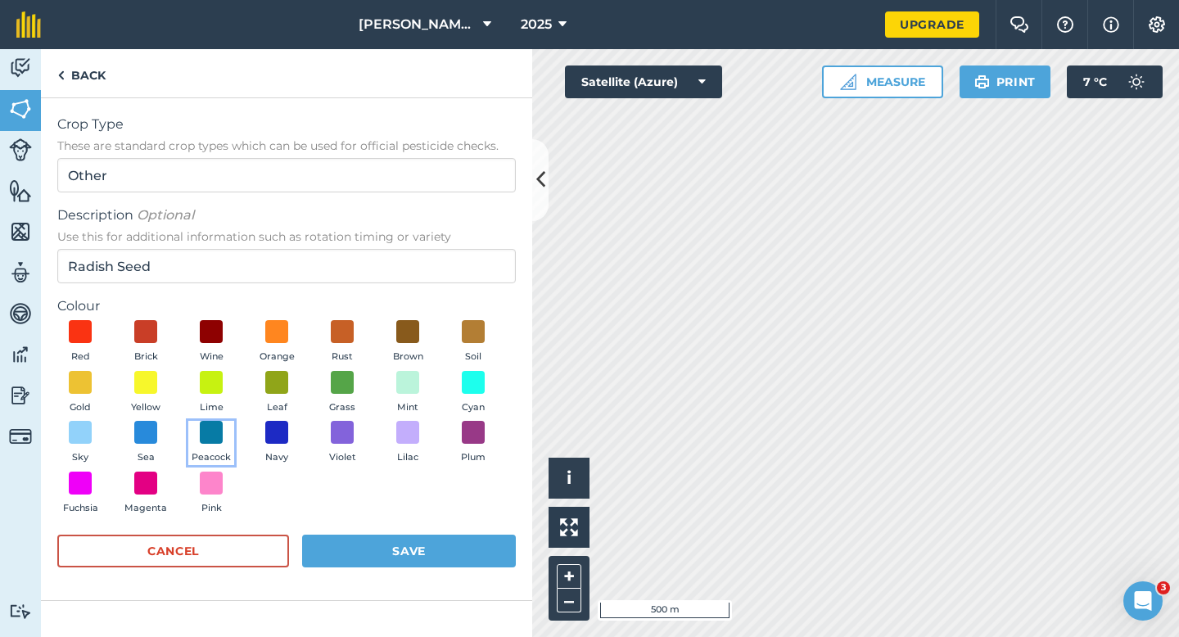
click at [197, 430] on button "Peacock" at bounding box center [211, 443] width 46 height 44
click at [344, 531] on form "Crop Type These are standard crop types which can be used for official pesticid…" at bounding box center [286, 349] width 459 height 469
click at [357, 548] on button "Save" at bounding box center [409, 551] width 214 height 33
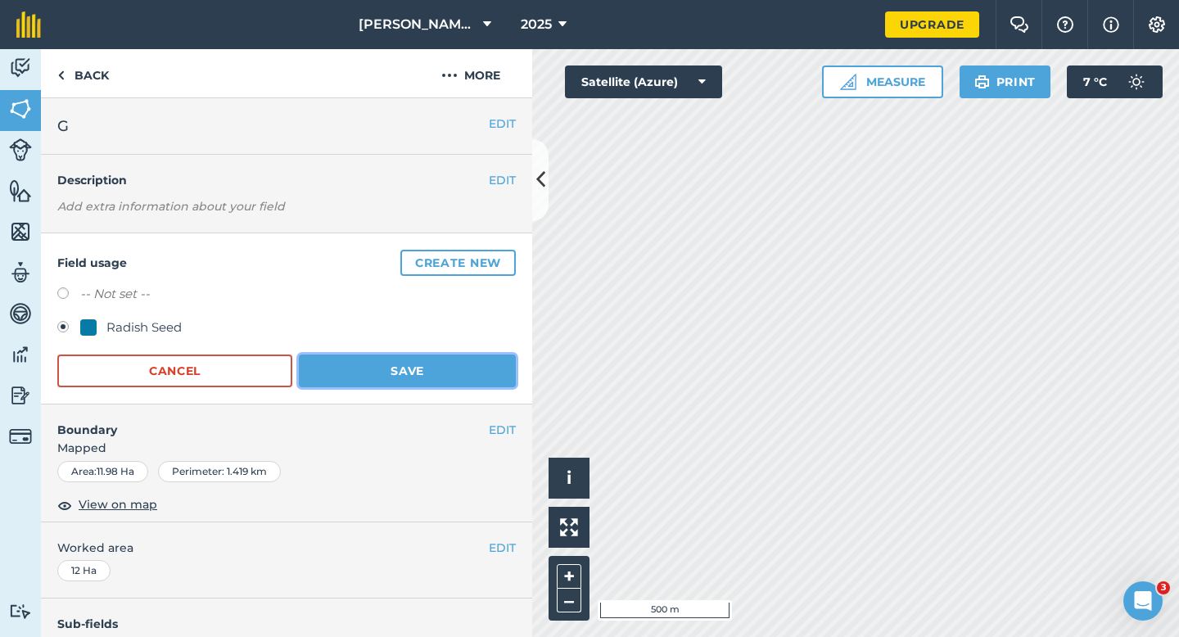
click at [355, 379] on button "Save" at bounding box center [407, 371] width 217 height 33
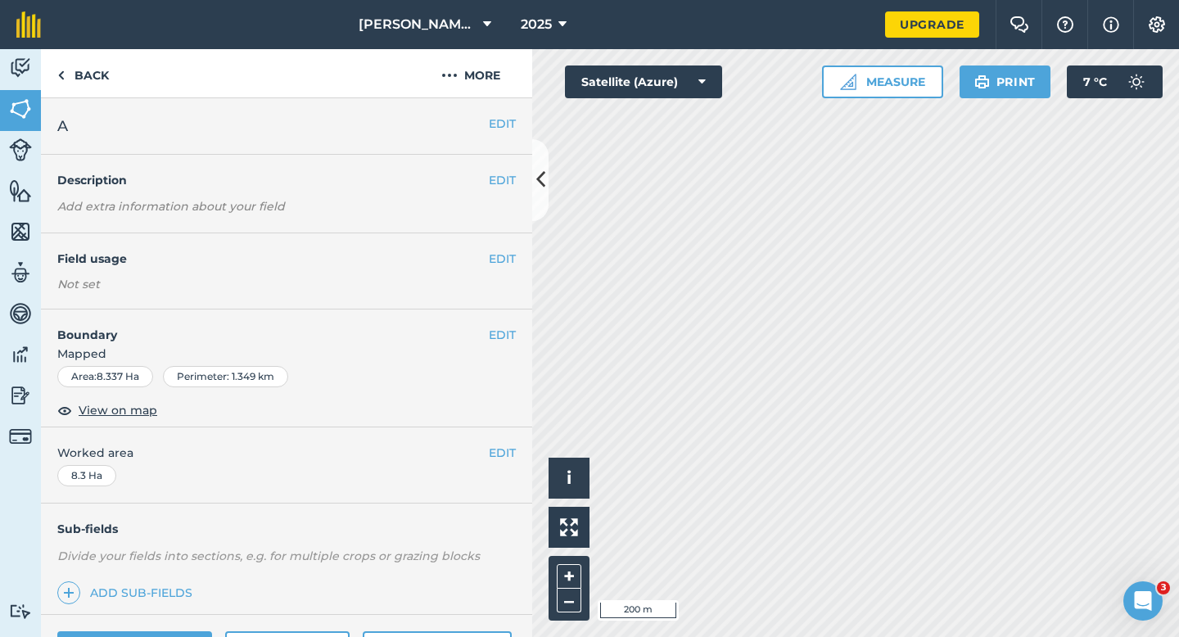
click at [494, 273] on div "EDIT Field usage Not set" at bounding box center [286, 271] width 491 height 76
click at [504, 256] on button "EDIT" at bounding box center [502, 259] width 27 height 18
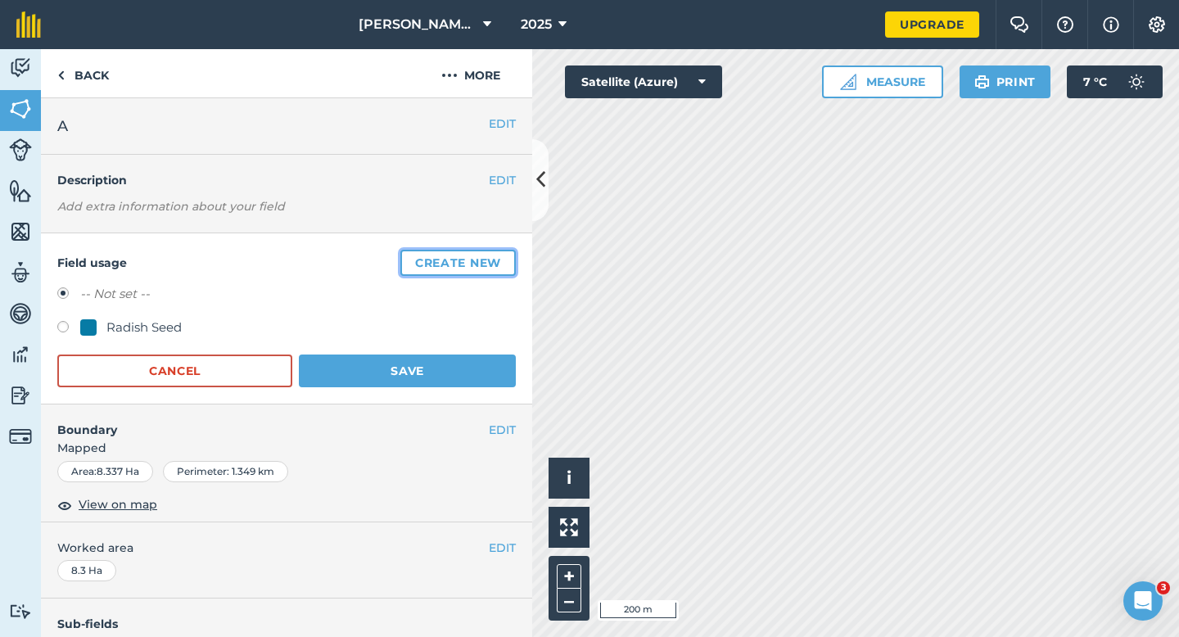
click at [504, 260] on button "Create new" at bounding box center [457, 263] width 115 height 26
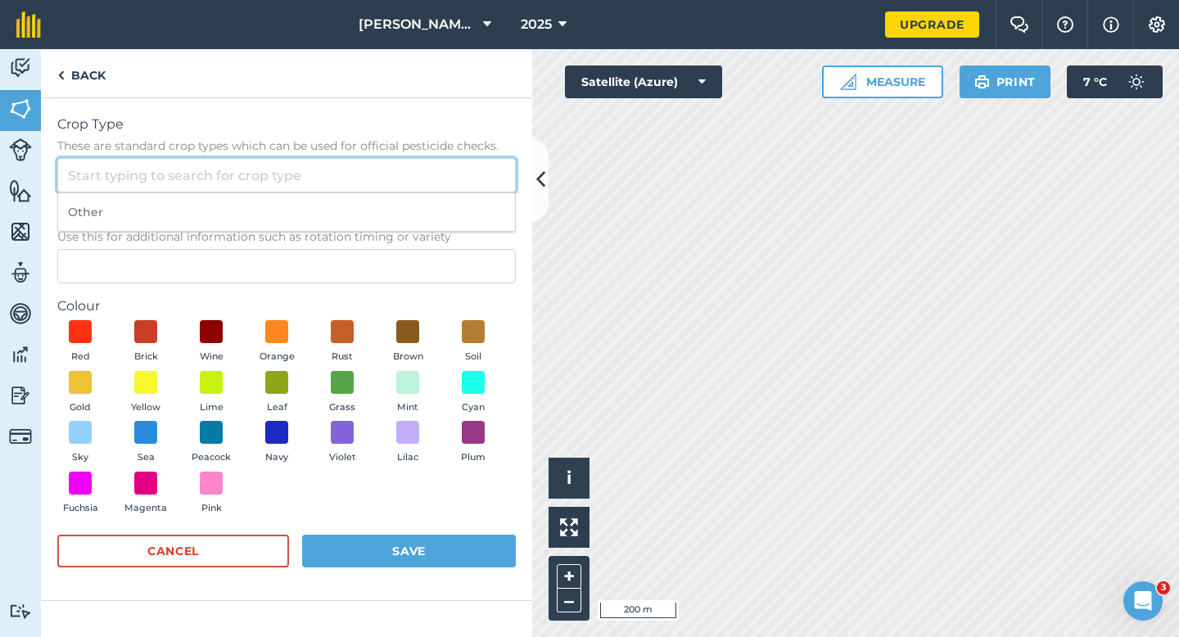
click at [441, 177] on input "Crop Type These are standard crop types which can be used for official pesticid…" at bounding box center [286, 175] width 459 height 34
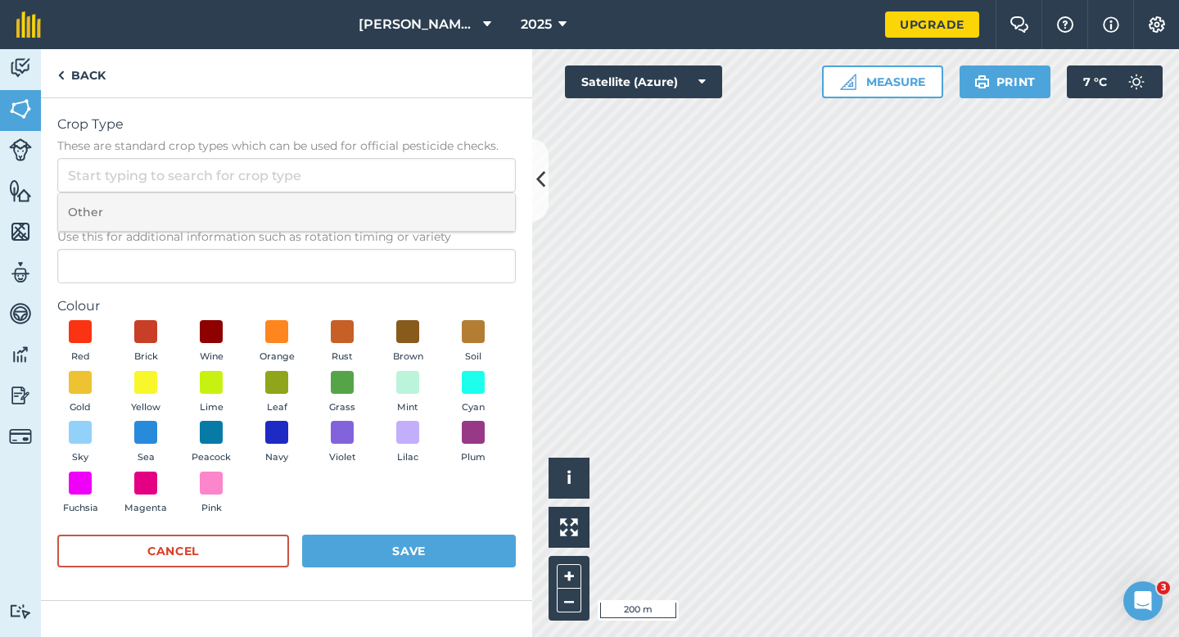
click at [441, 207] on li "Other" at bounding box center [286, 212] width 457 height 38
type input "Other"
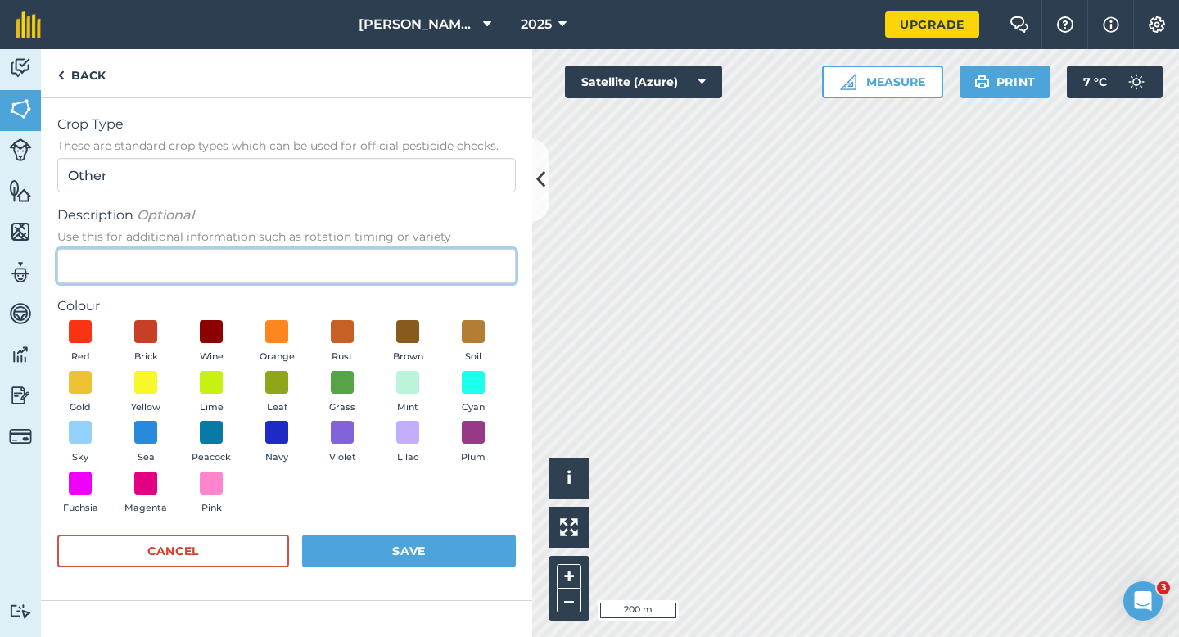
click at [441, 272] on input "Description Optional Use this for additional information such as rotation timin…" at bounding box center [286, 266] width 459 height 34
type input "Clover Seed"
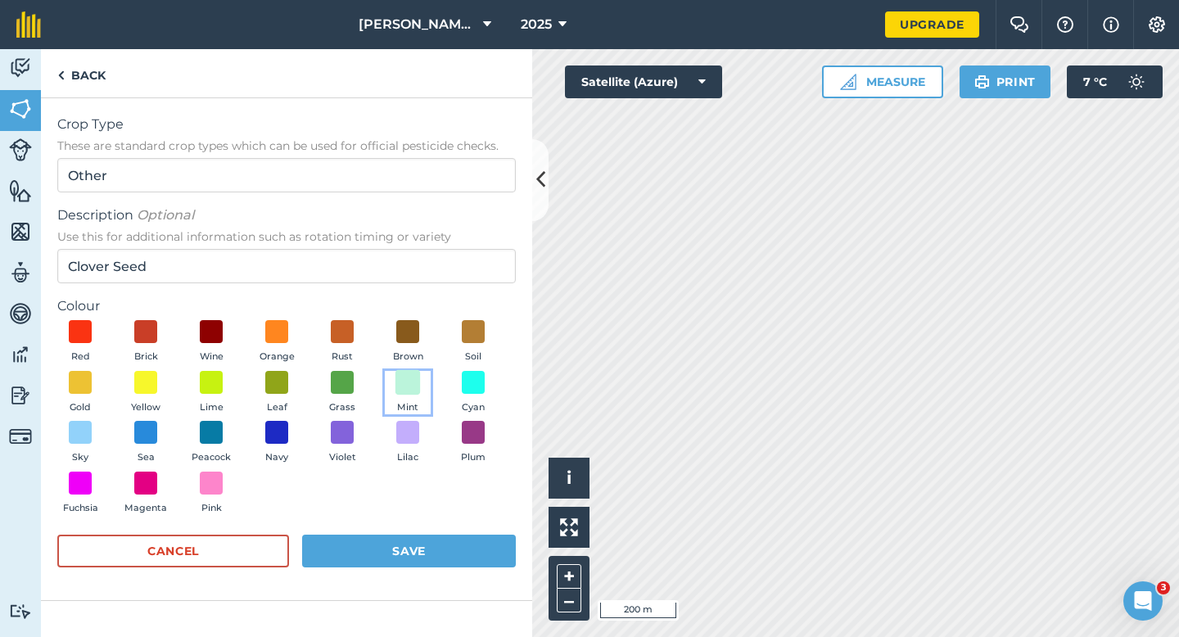
click at [418, 381] on span at bounding box center [408, 381] width 25 height 25
click at [452, 545] on button "Save" at bounding box center [409, 551] width 214 height 33
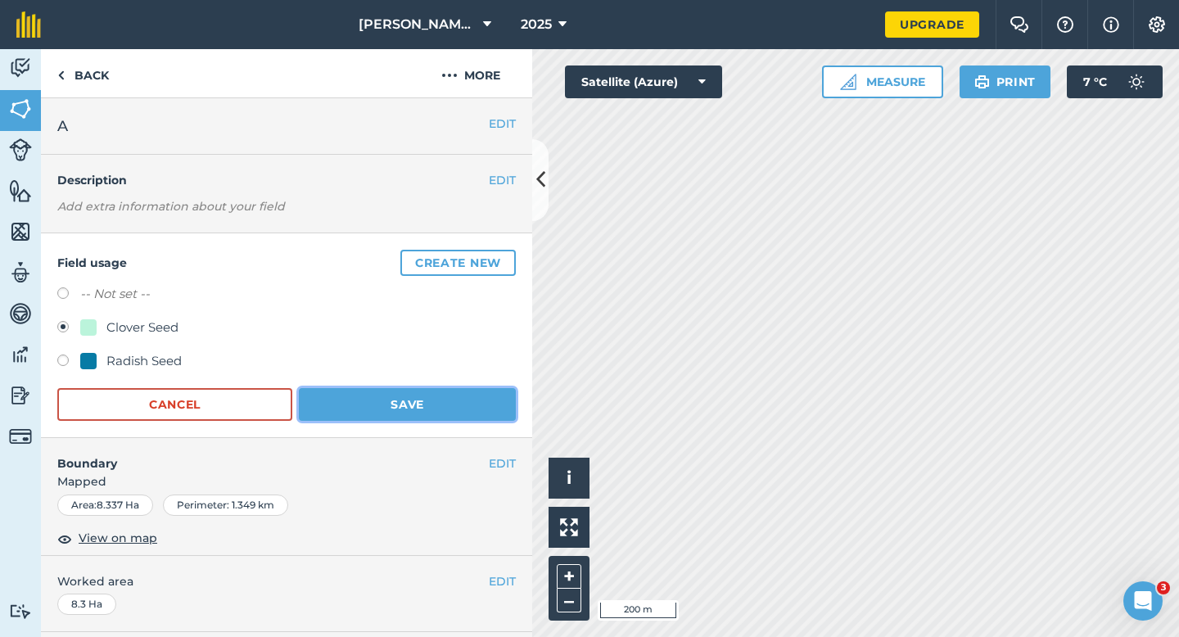
click at [387, 418] on button "Save" at bounding box center [407, 404] width 217 height 33
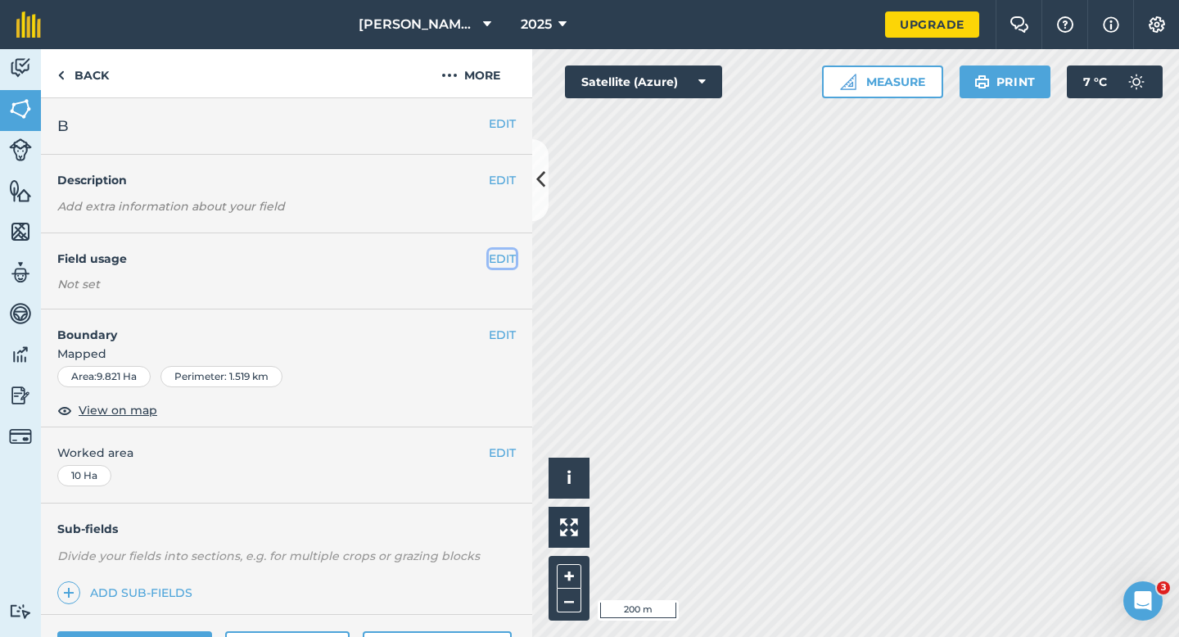
click at [491, 254] on button "EDIT" at bounding box center [502, 259] width 27 height 18
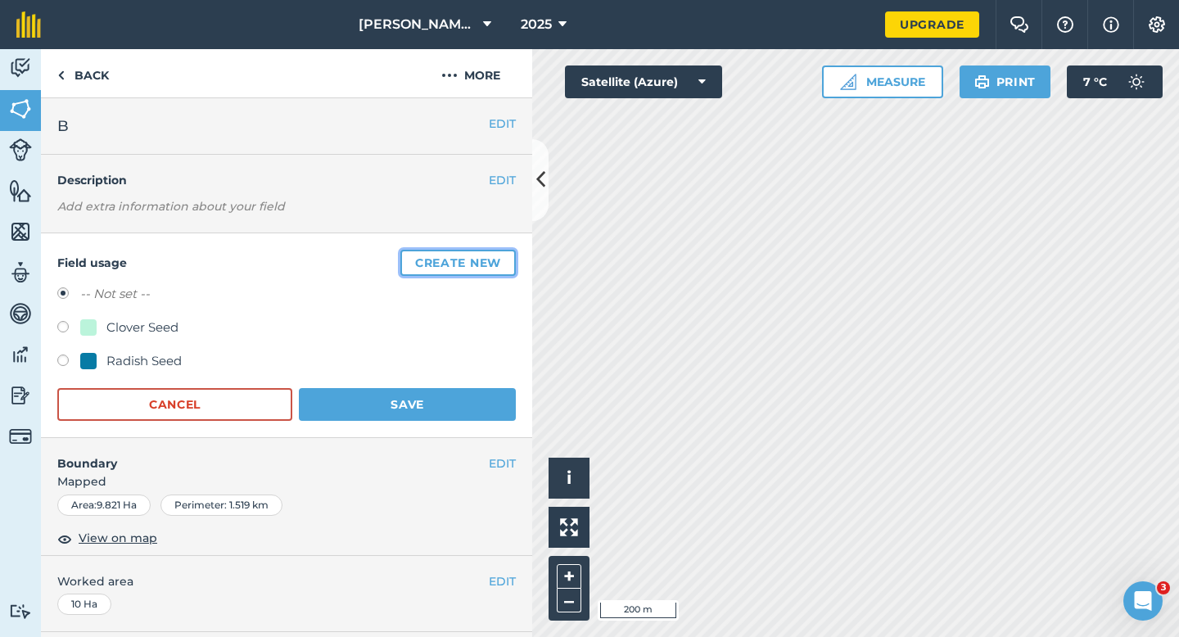
click at [491, 254] on button "Create new" at bounding box center [457, 263] width 115 height 26
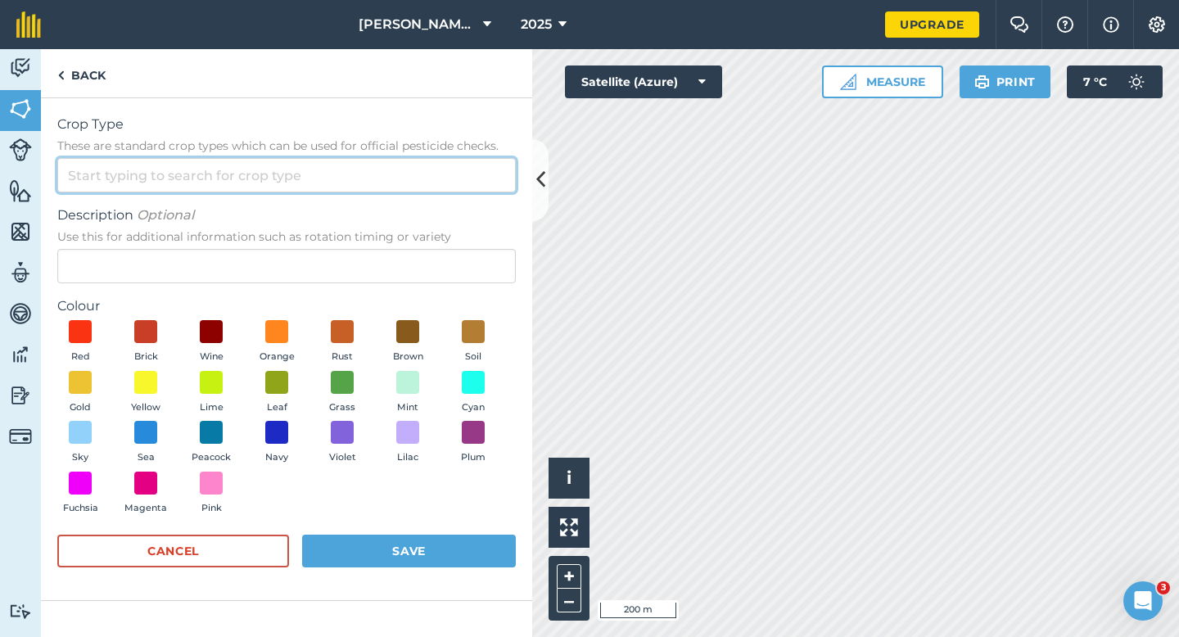
click at [442, 180] on input "Crop Type These are standard crop types which can be used for official pesticid…" at bounding box center [286, 175] width 459 height 34
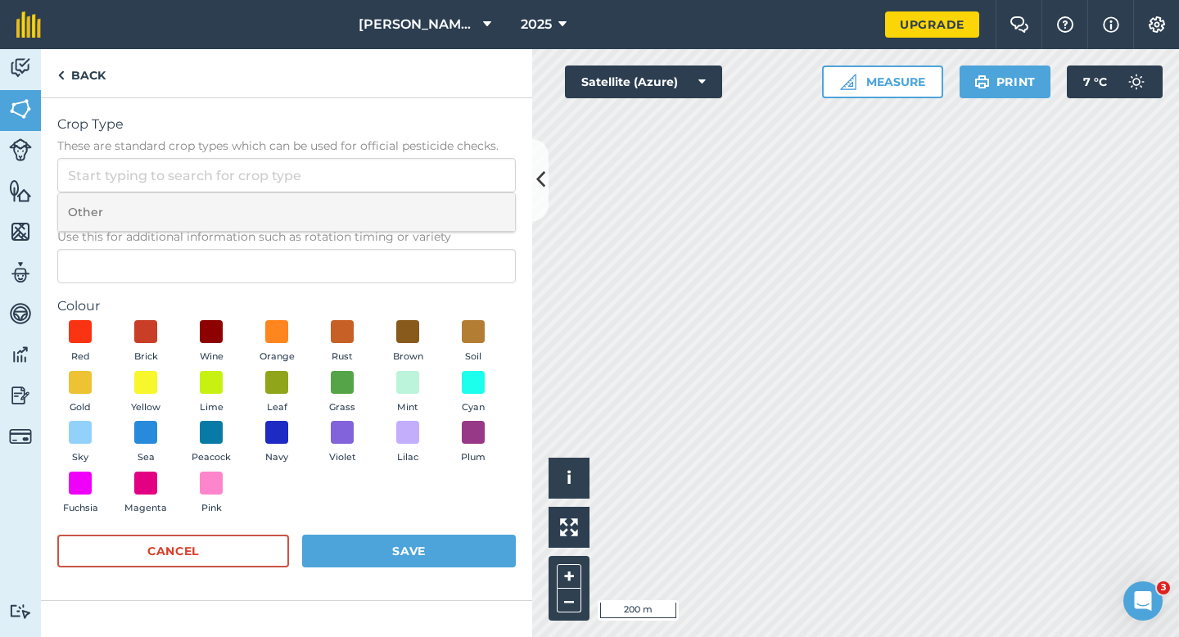
click at [442, 206] on li "Other" at bounding box center [286, 212] width 457 height 38
type input "Other"
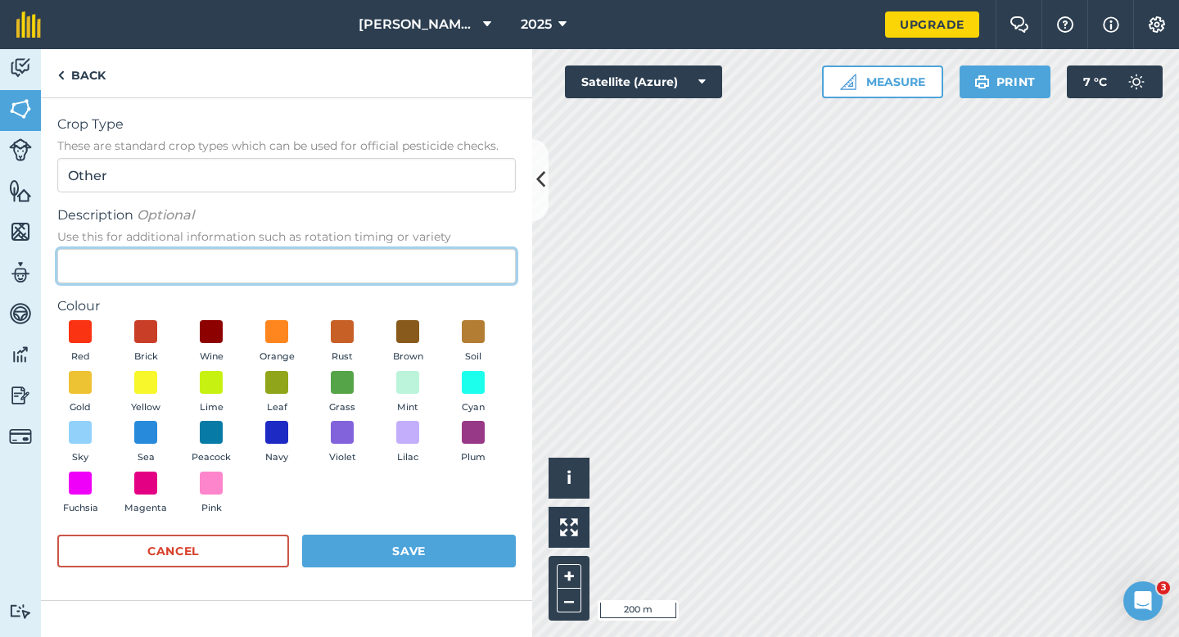
click at [390, 261] on input "Description Optional Use this for additional information such as rotation timin…" at bounding box center [286, 266] width 459 height 34
click at [99, 261] on input "Grasss Seed" at bounding box center [286, 266] width 459 height 34
type input "Grass Seed"
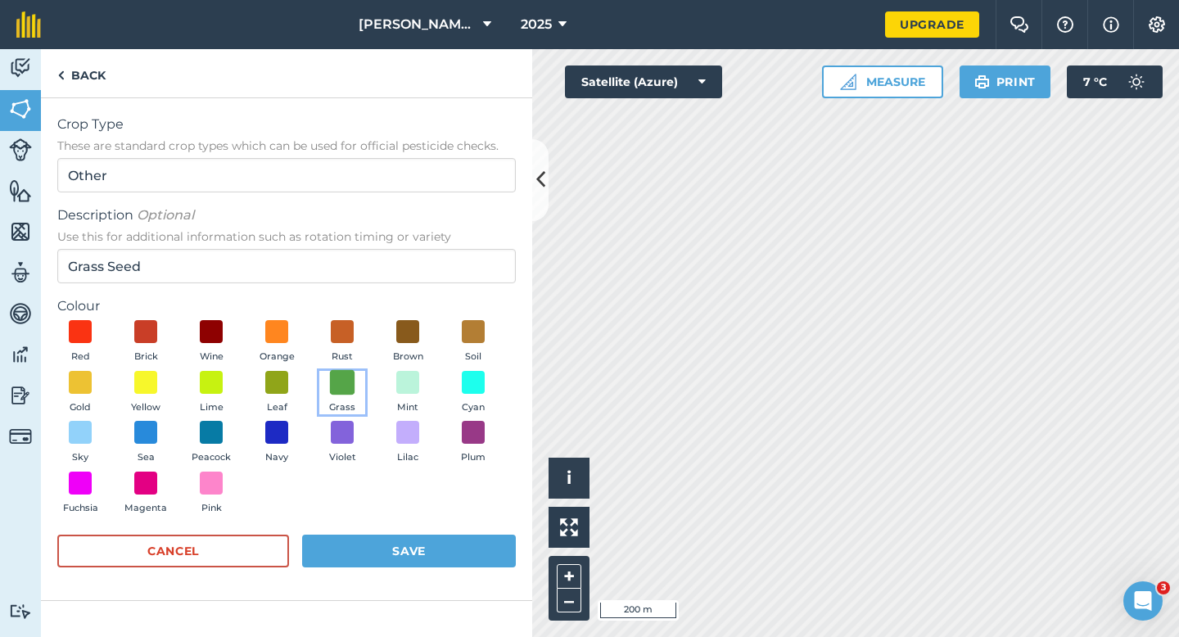
click at [337, 389] on span at bounding box center [342, 381] width 25 height 25
click at [362, 525] on form "Crop Type These are standard crop types which can be used for official pesticid…" at bounding box center [286, 349] width 459 height 469
click at [378, 547] on button "Save" at bounding box center [409, 551] width 214 height 33
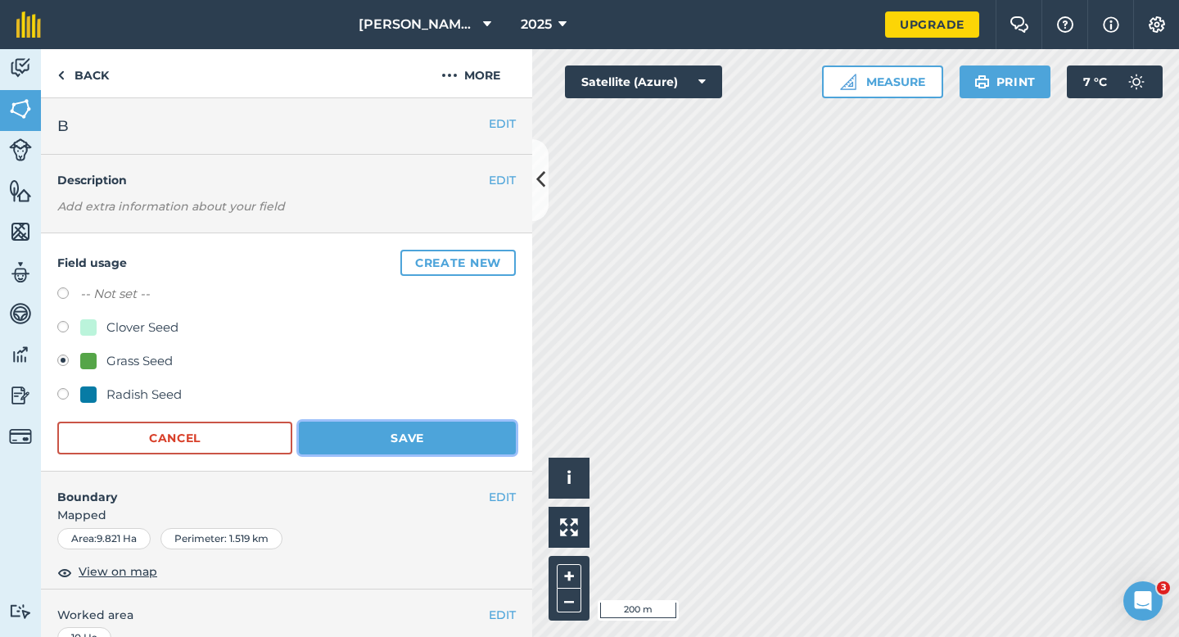
click at [442, 441] on button "Save" at bounding box center [407, 438] width 217 height 33
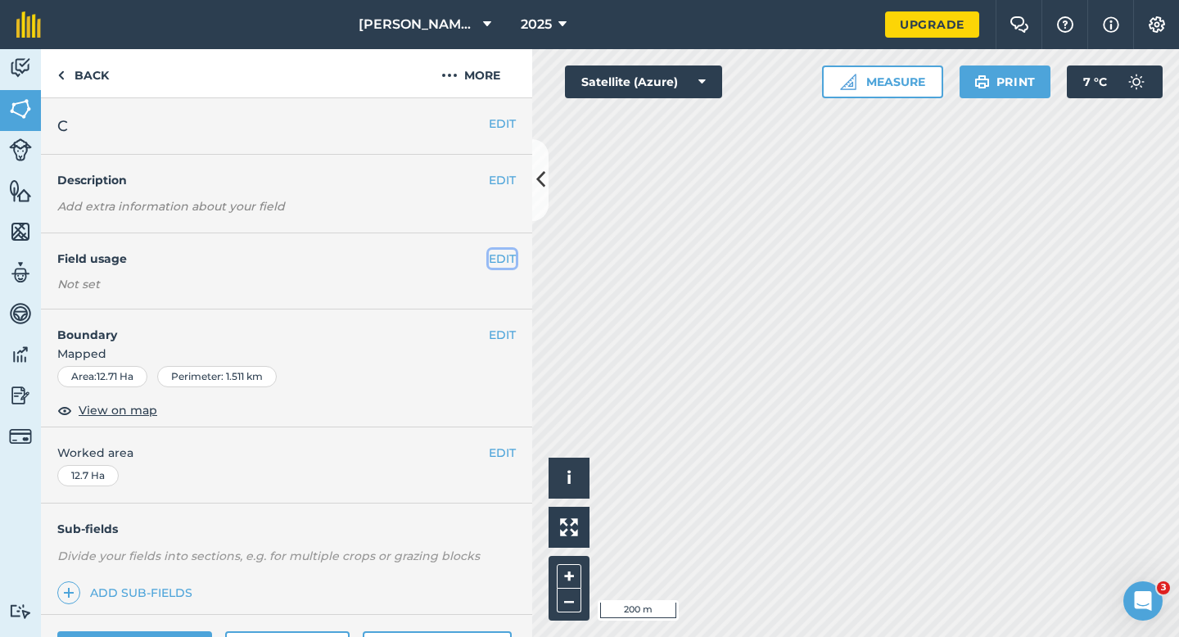
click at [500, 256] on button "EDIT" at bounding box center [502, 259] width 27 height 18
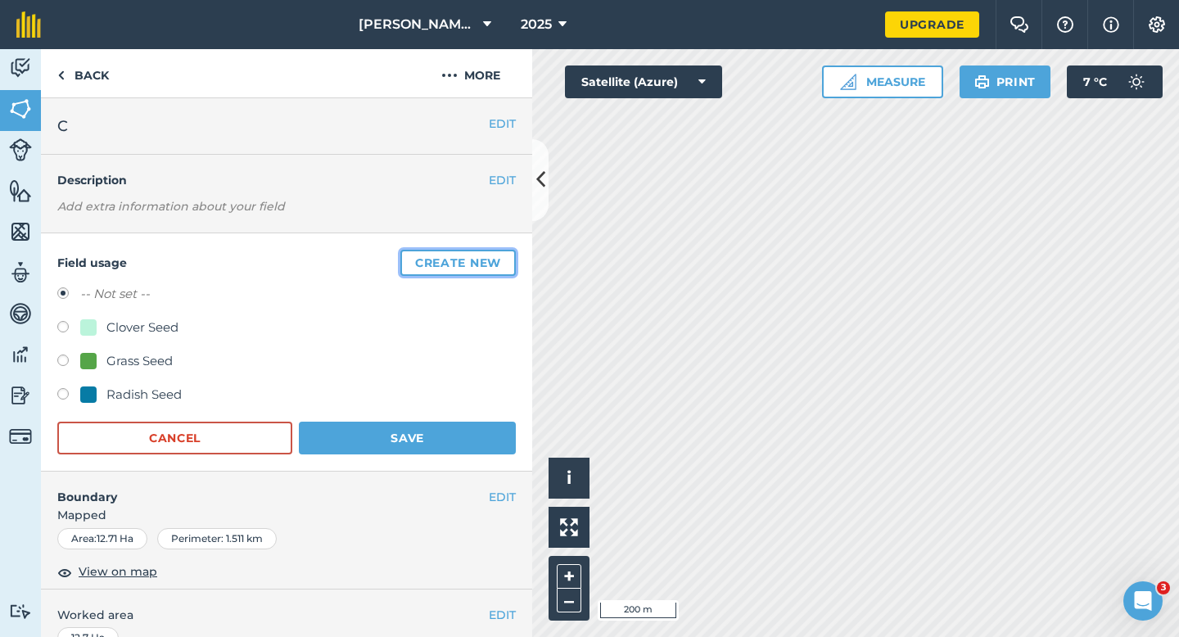
click at [500, 256] on button "Create new" at bounding box center [457, 263] width 115 height 26
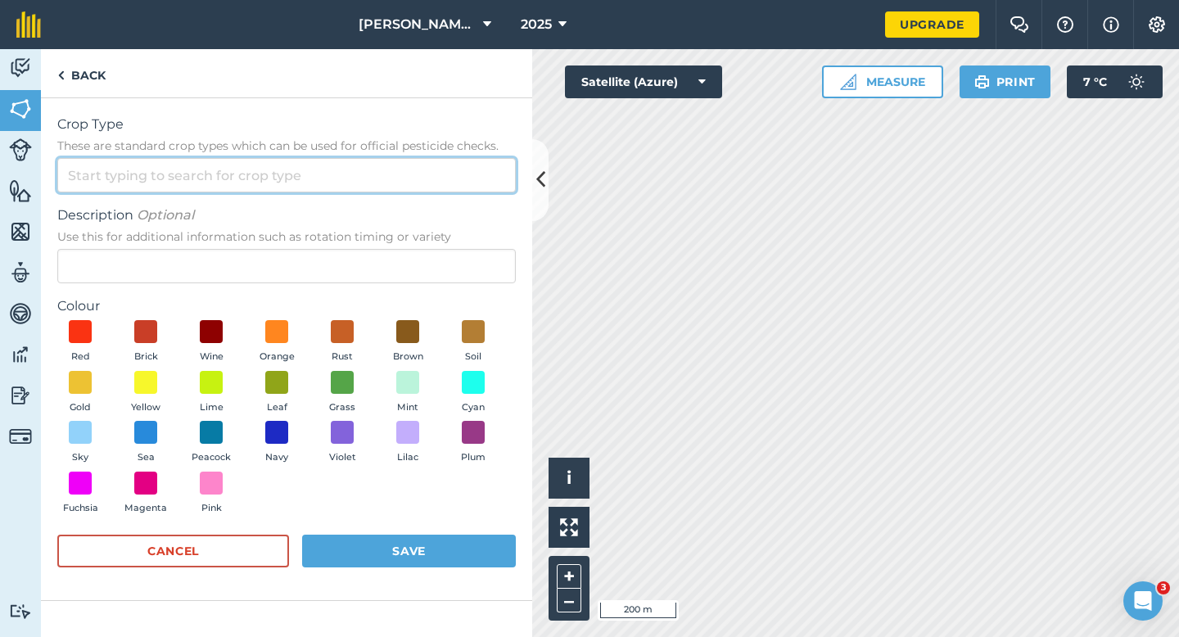
click at [443, 186] on input "Crop Type These are standard crop types which can be used for official pesticid…" at bounding box center [286, 175] width 459 height 34
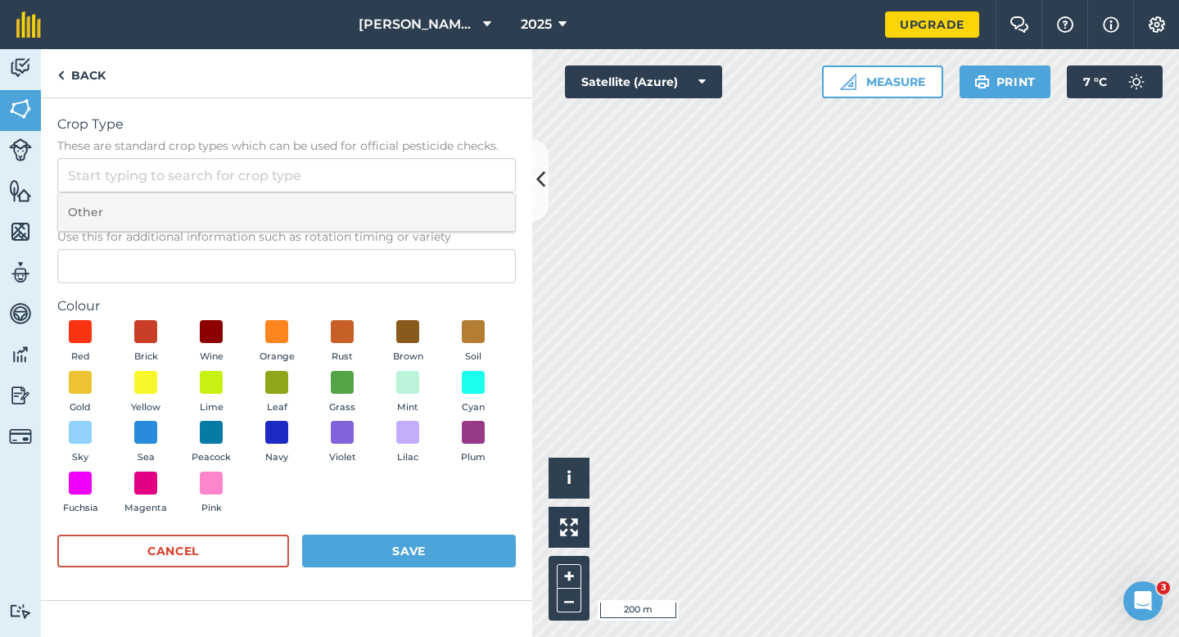
click at [443, 199] on li "Other" at bounding box center [286, 212] width 457 height 38
type input "Other"
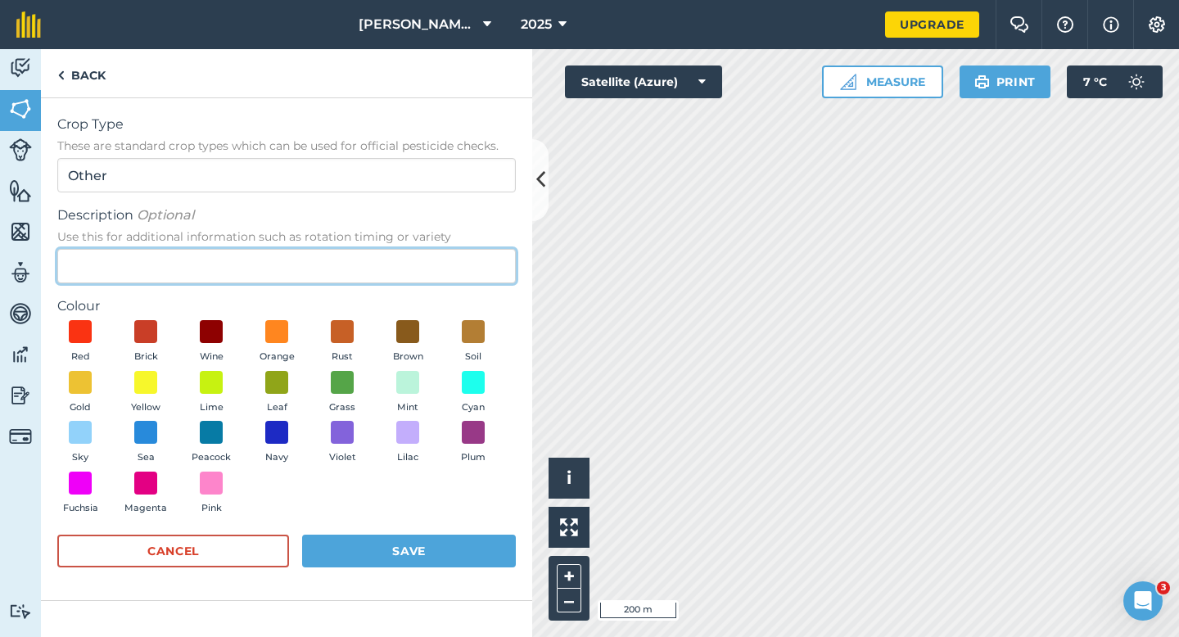
click at [439, 274] on input "Description Optional Use this for additional information such as rotation timin…" at bounding box center [286, 266] width 459 height 34
type input "Wheat"
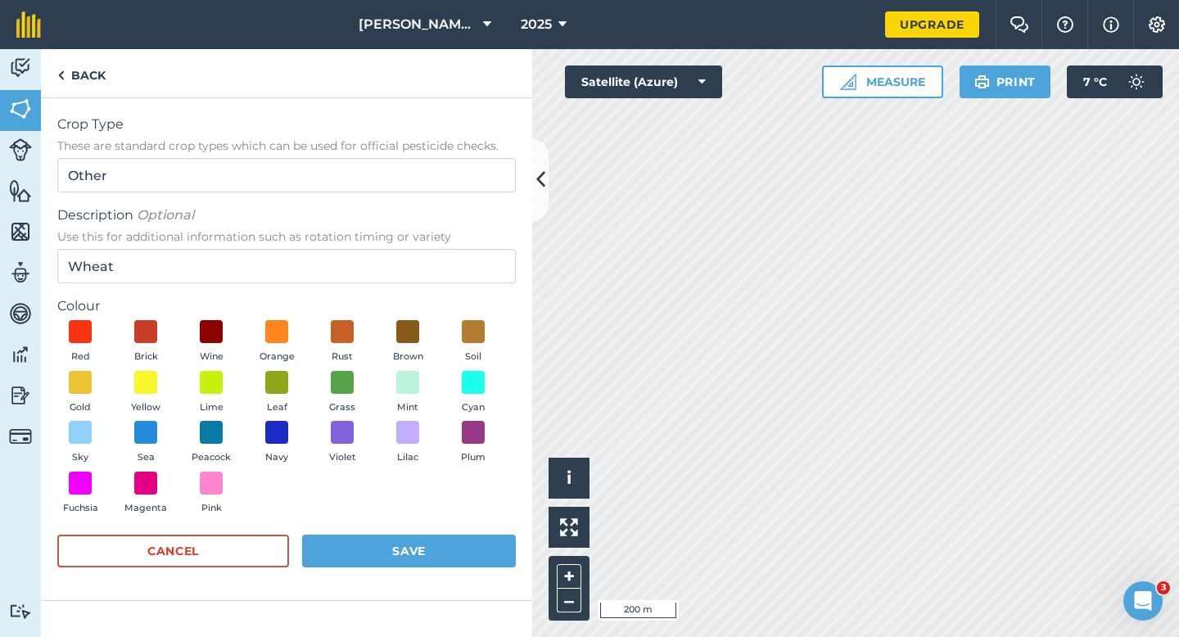
click at [111, 391] on div "Red Brick Wine Orange Rust Brown Soil Gold Yellow Lime Leaf Grass Mint Cyan Sky…" at bounding box center [286, 420] width 459 height 201
click at [83, 389] on span at bounding box center [80, 381] width 25 height 25
click at [441, 538] on button "Save" at bounding box center [409, 551] width 214 height 33
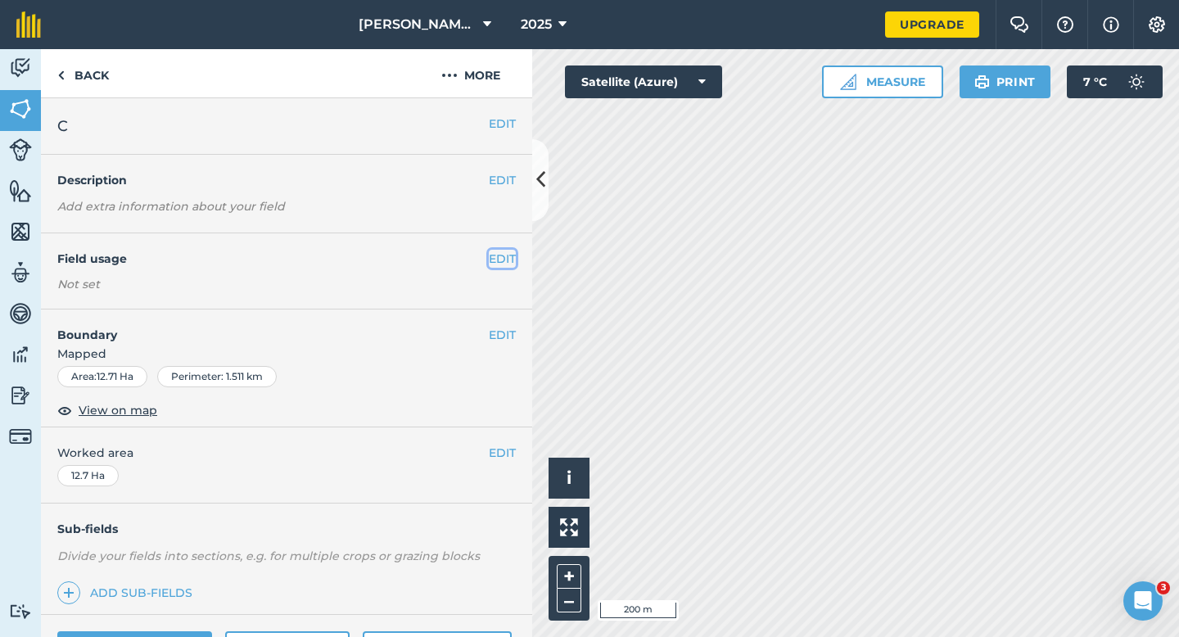
click at [501, 264] on button "EDIT" at bounding box center [502, 259] width 27 height 18
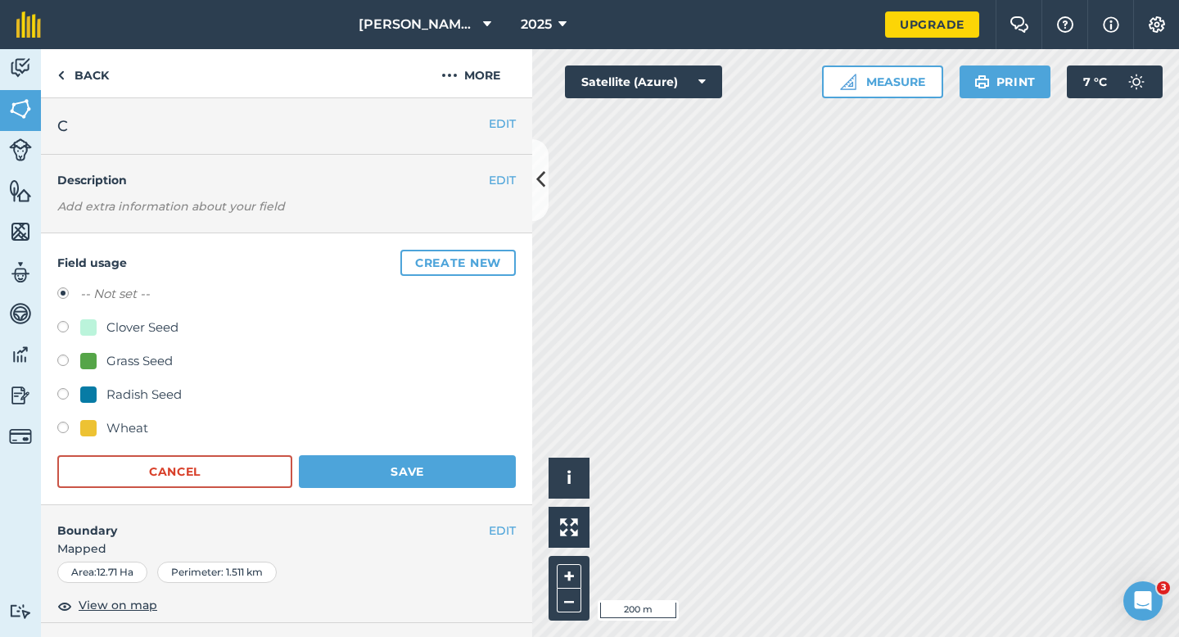
click at [142, 429] on div "Wheat" at bounding box center [127, 428] width 42 height 20
radio input "true"
radio input "false"
click at [358, 465] on button "Save" at bounding box center [407, 471] width 217 height 33
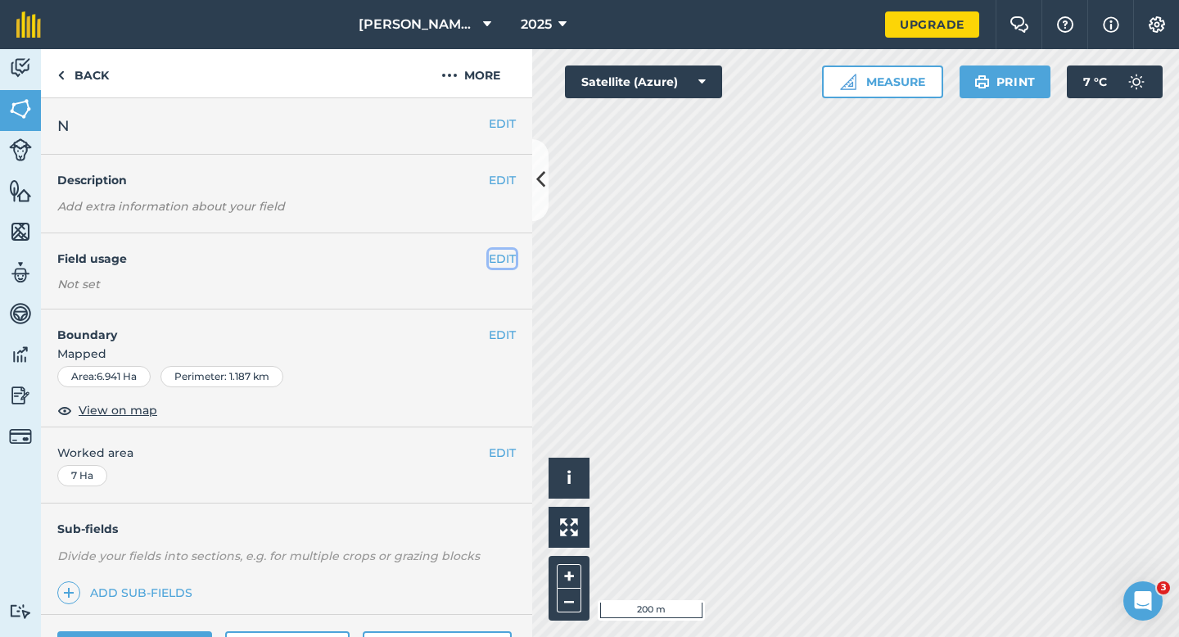
click at [494, 255] on button "EDIT" at bounding box center [502, 259] width 27 height 18
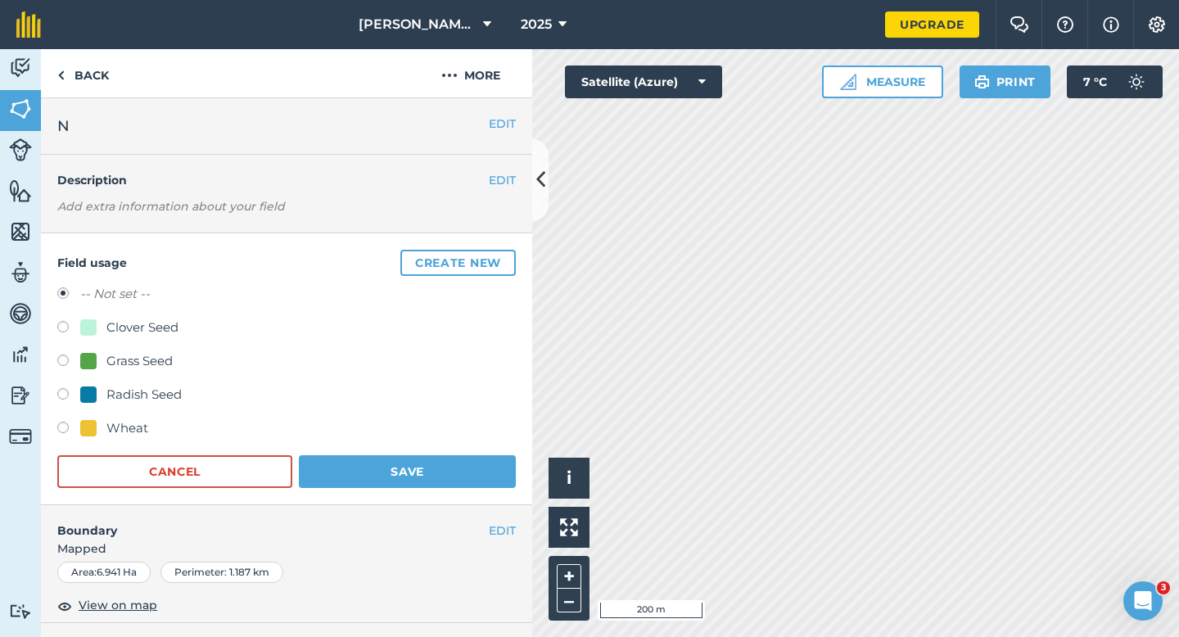
click at [147, 368] on div "Grass Seed" at bounding box center [139, 361] width 66 height 20
radio input "true"
radio input "false"
click at [359, 477] on button "Save" at bounding box center [407, 471] width 217 height 33
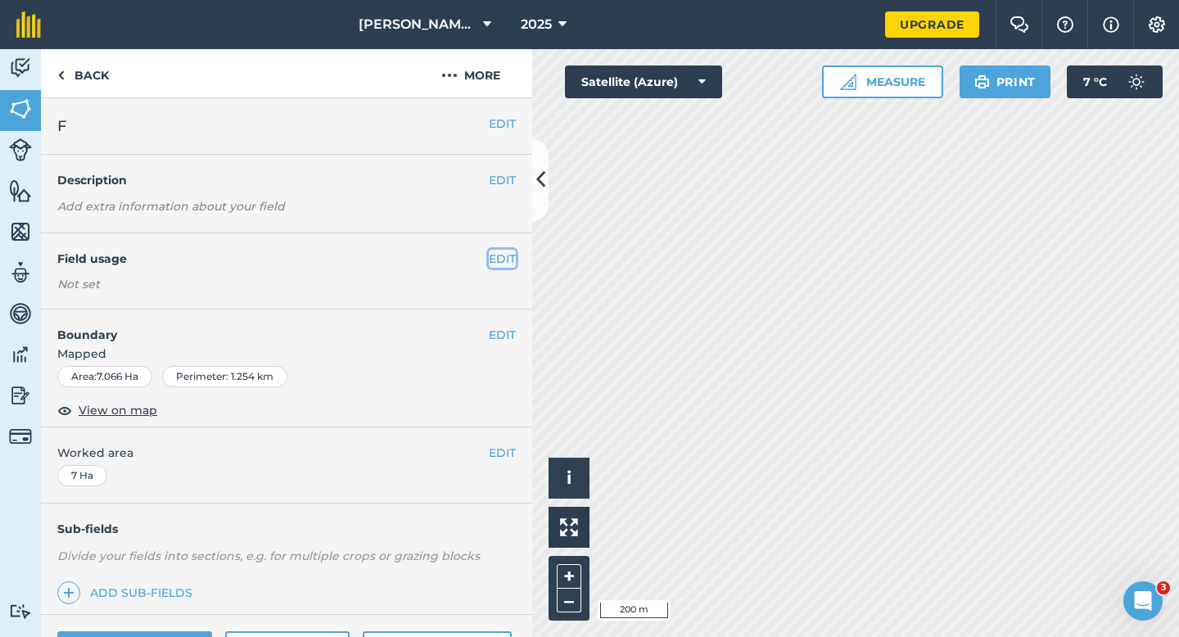
click at [491, 262] on button "EDIT" at bounding box center [502, 259] width 27 height 18
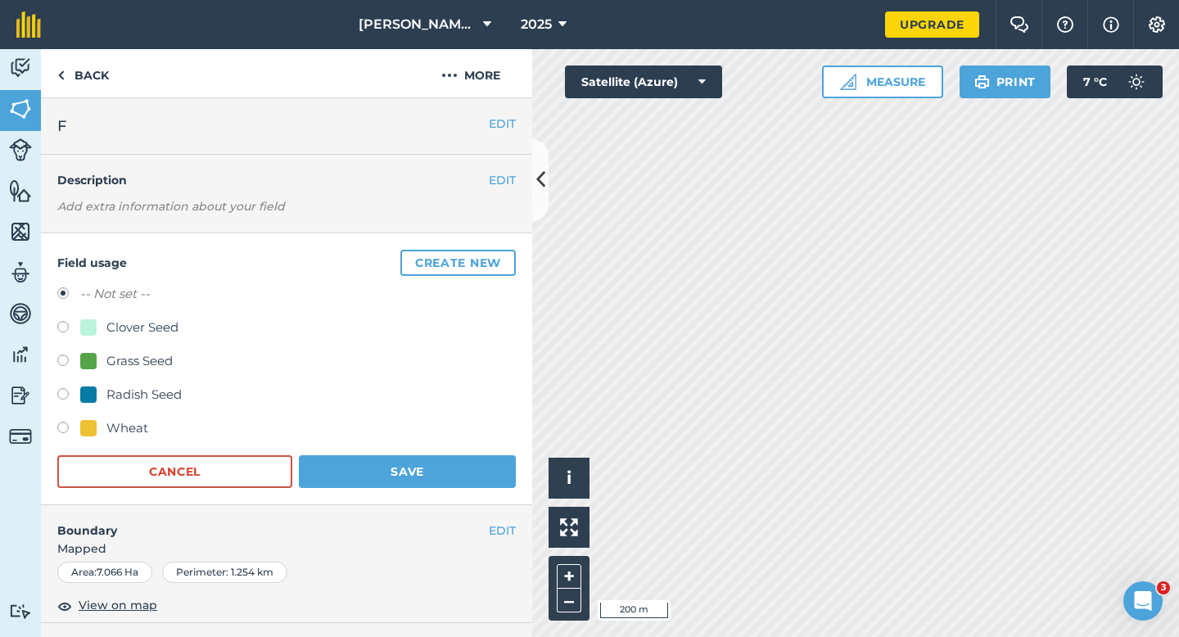
click at [147, 358] on div "Grass Seed" at bounding box center [139, 361] width 66 height 20
radio input "true"
radio input "false"
click at [382, 460] on button "Save" at bounding box center [407, 471] width 217 height 33
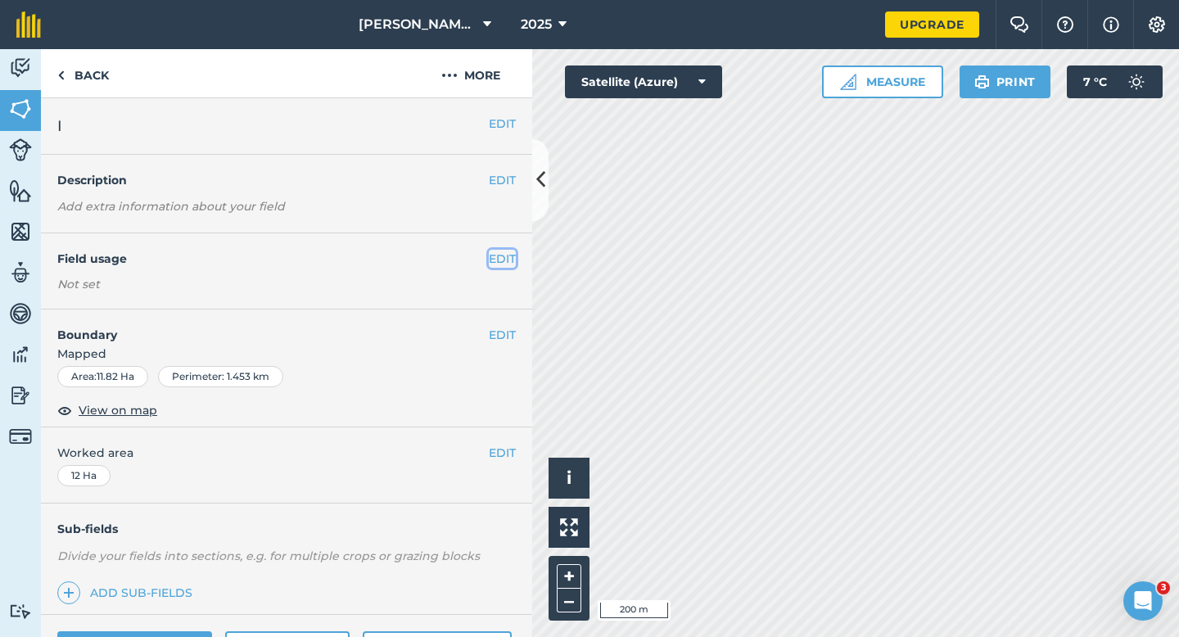
click at [491, 251] on button "EDIT" at bounding box center [502, 259] width 27 height 18
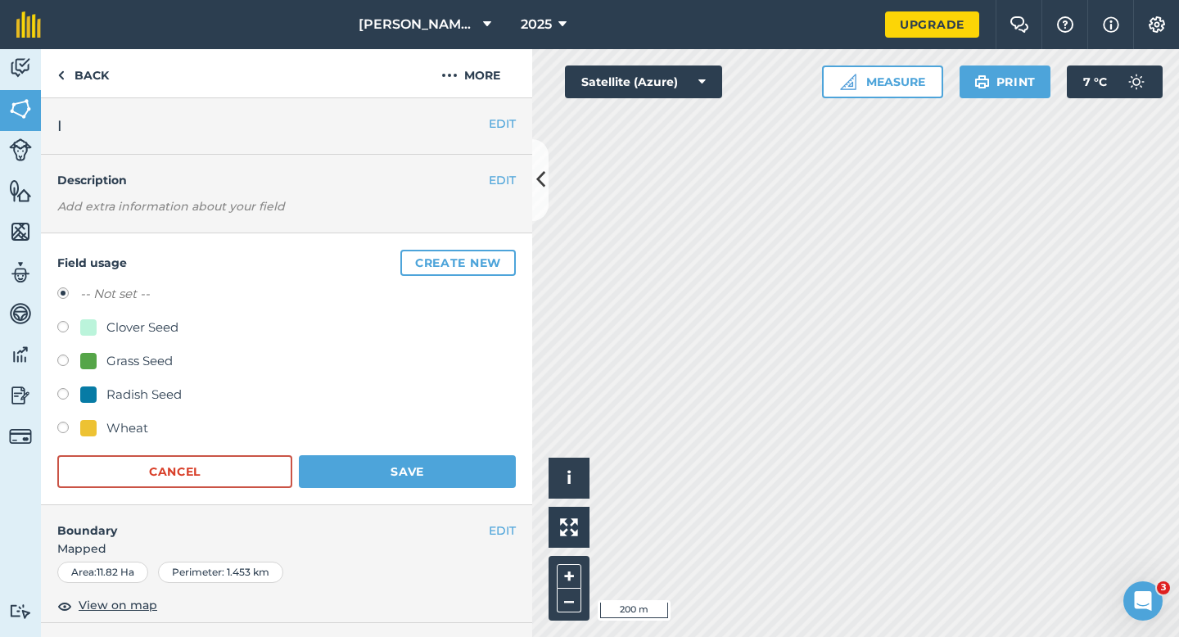
click at [147, 354] on div "Grass Seed" at bounding box center [139, 361] width 66 height 20
radio input "true"
radio input "false"
click at [357, 454] on form "-- Not set -- Clover Seed Grass Seed Radish Seed Wheat Cancel Save" at bounding box center [286, 386] width 459 height 204
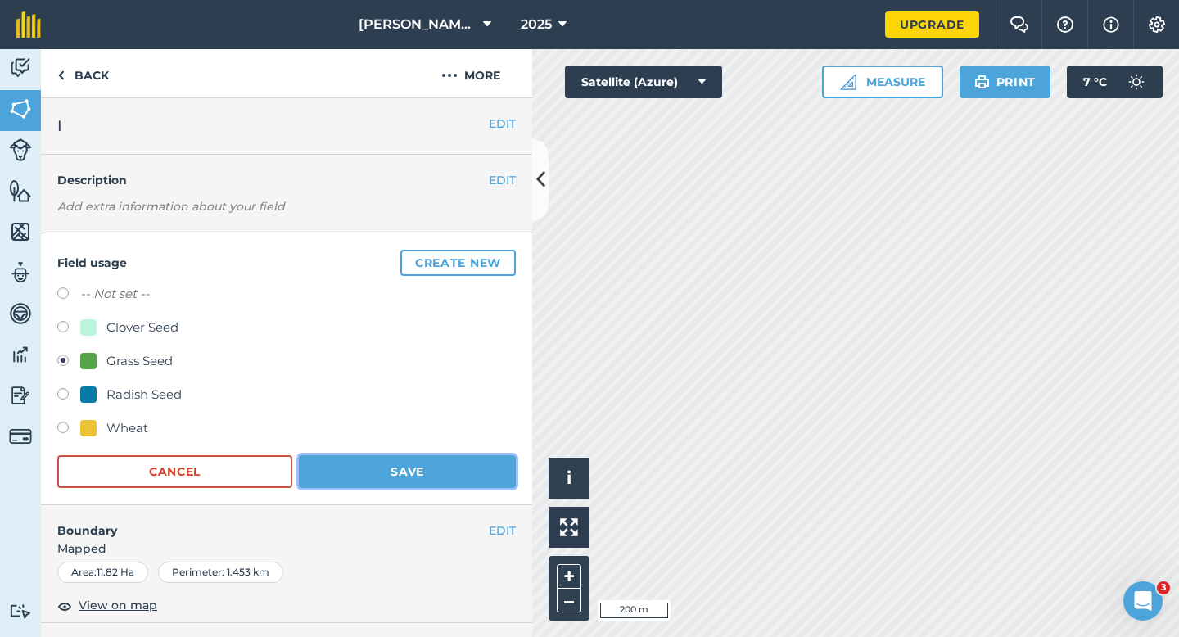
click at [460, 458] on button "Save" at bounding box center [407, 471] width 217 height 33
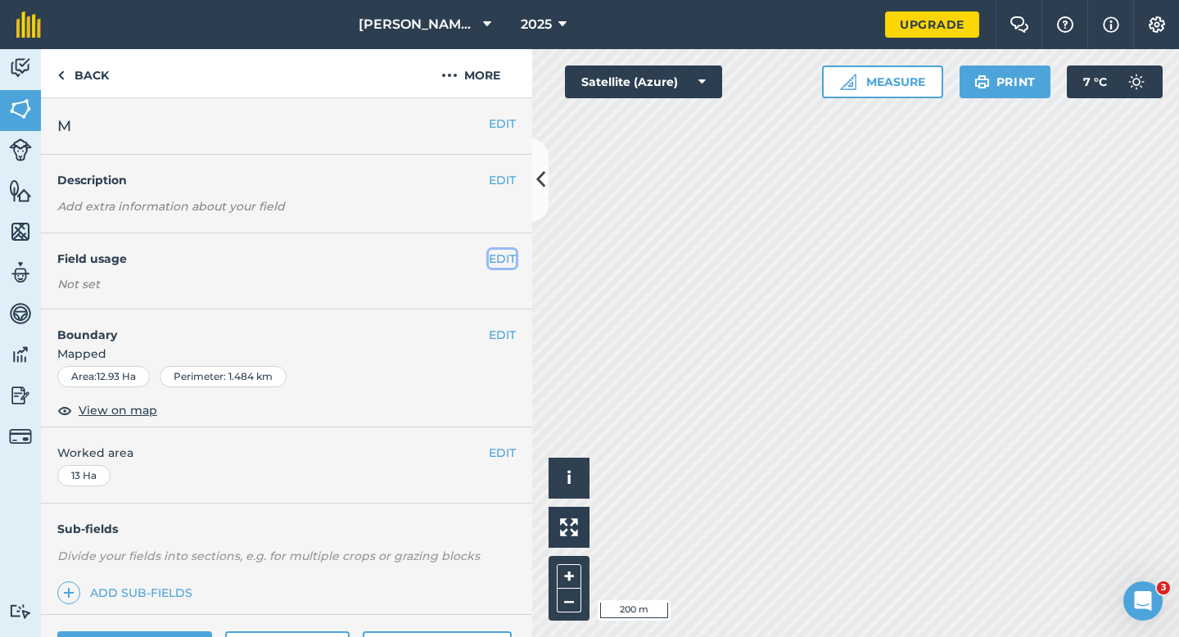
click at [504, 260] on button "EDIT" at bounding box center [502, 259] width 27 height 18
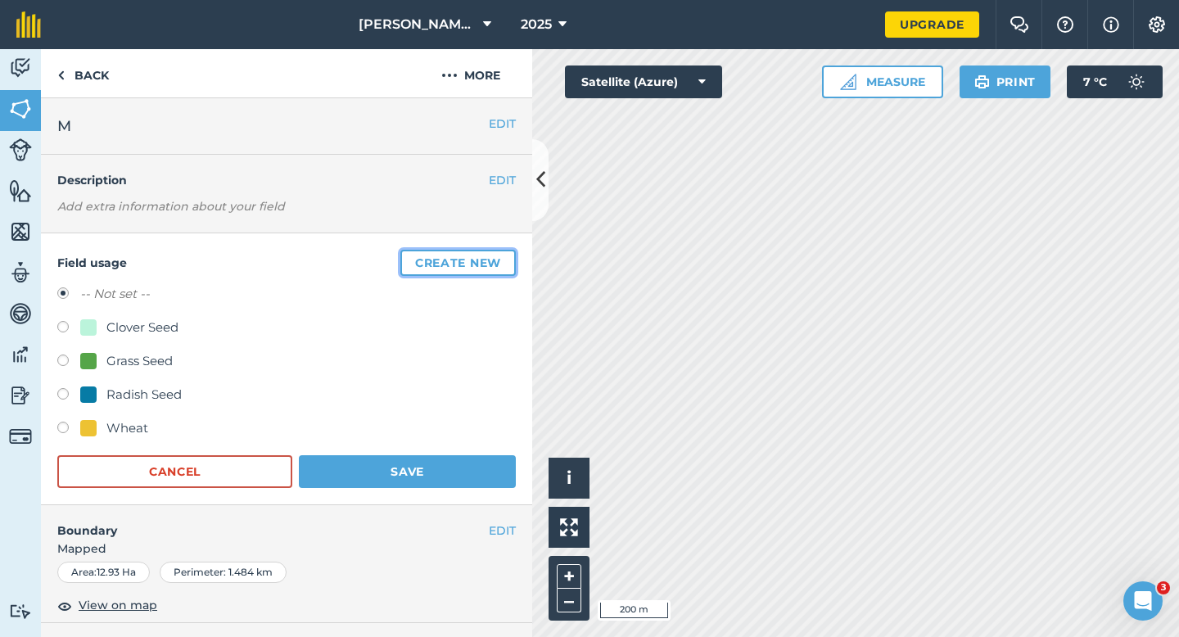
click at [504, 260] on button "Create new" at bounding box center [457, 263] width 115 height 26
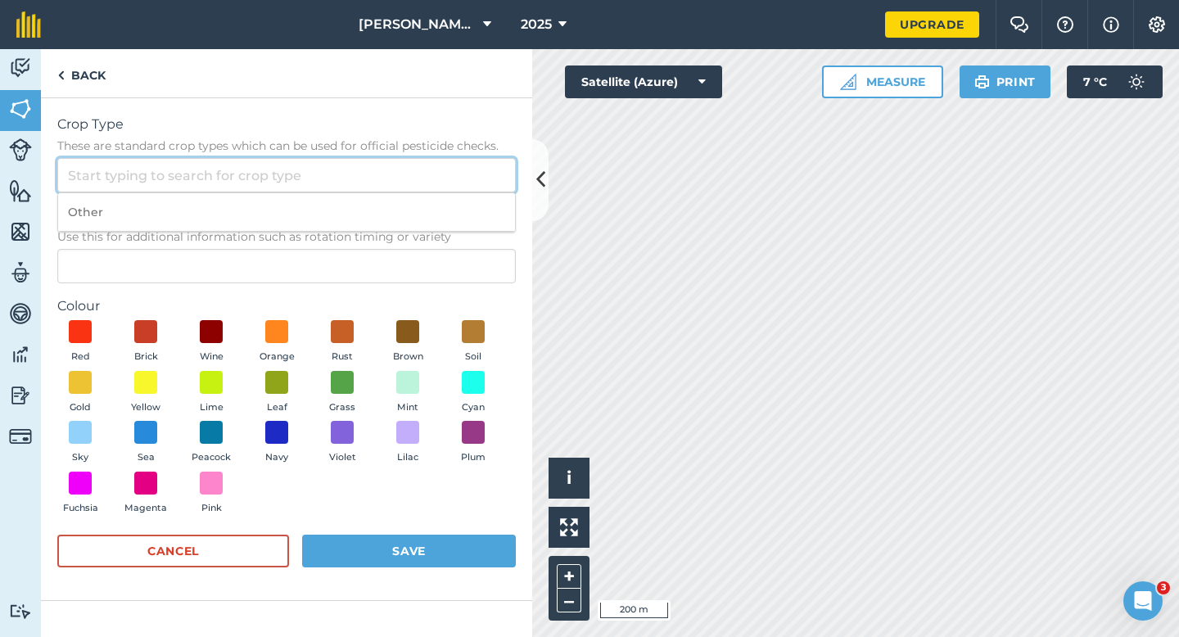
click at [459, 181] on input "Crop Type These are standard crop types which can be used for official pesticid…" at bounding box center [286, 175] width 459 height 34
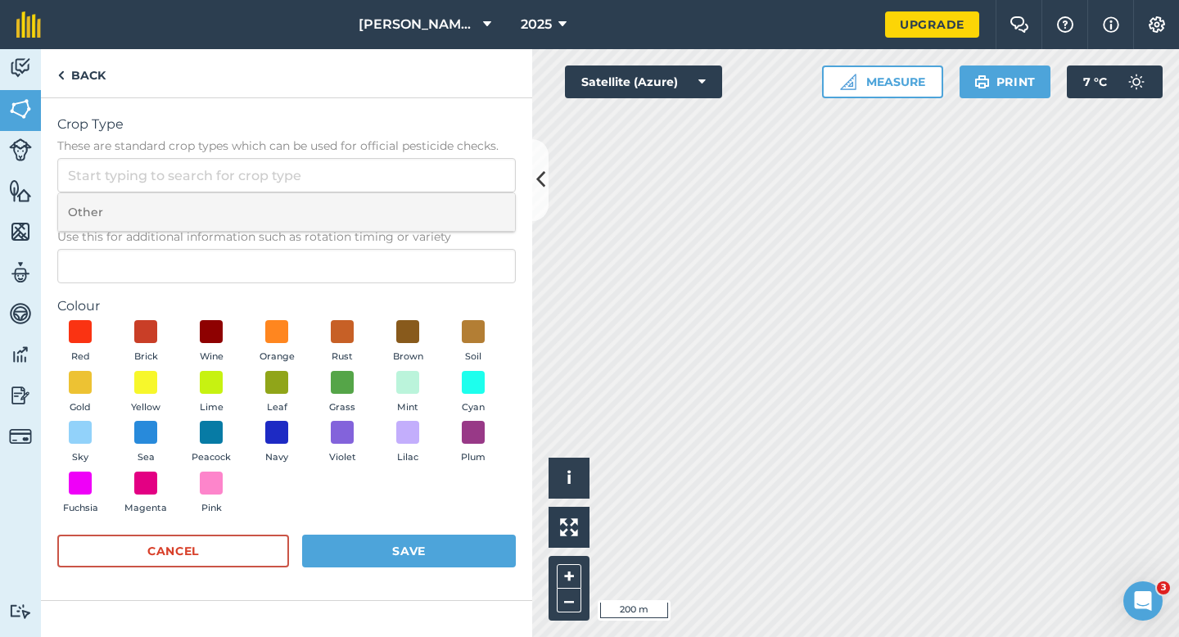
click at [459, 197] on li "Other" at bounding box center [286, 212] width 457 height 38
type input "Other"
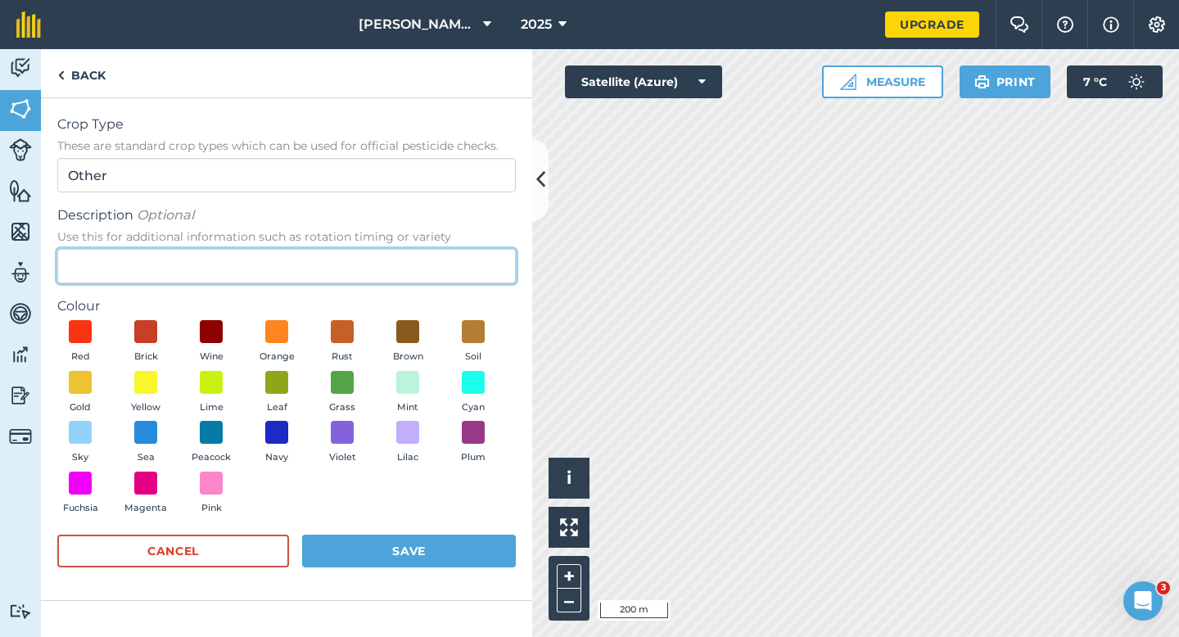
click at [409, 276] on input "Description Optional Use this for additional information such as rotation timin…" at bounding box center [286, 266] width 459 height 34
type input "Watties Peas"
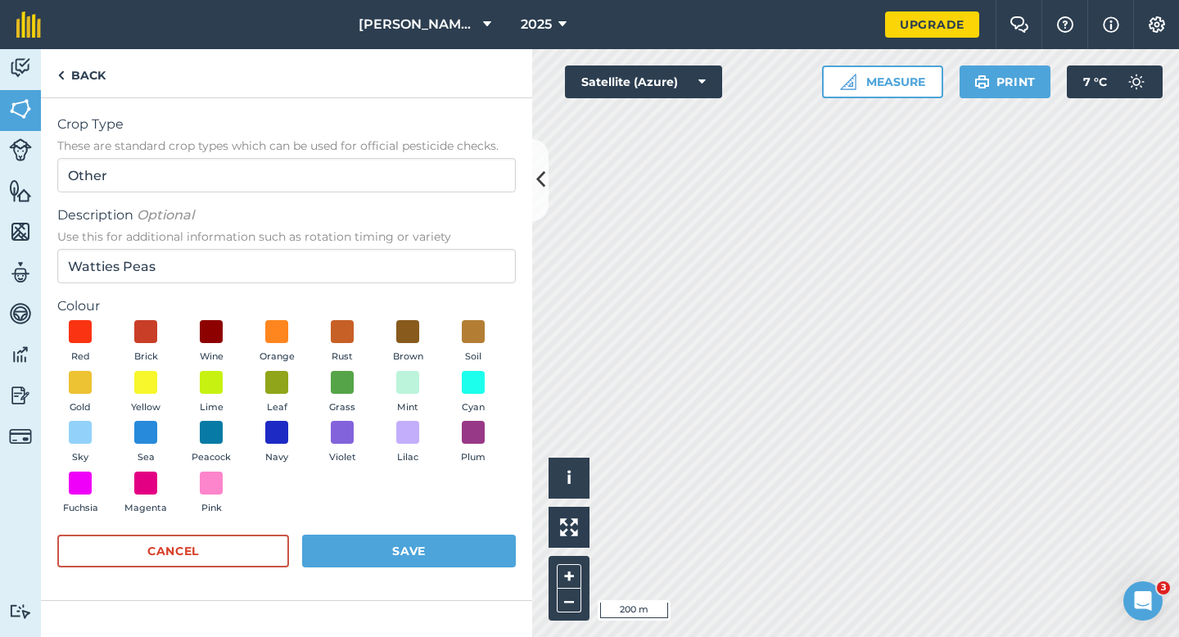
click at [278, 368] on div "Red Brick Wine Orange Rust Brown Soil Gold Yellow Lime Leaf Grass Mint Cyan Sky…" at bounding box center [286, 420] width 459 height 201
click at [283, 389] on span at bounding box center [277, 381] width 25 height 25
click at [392, 542] on button "Save" at bounding box center [409, 551] width 214 height 33
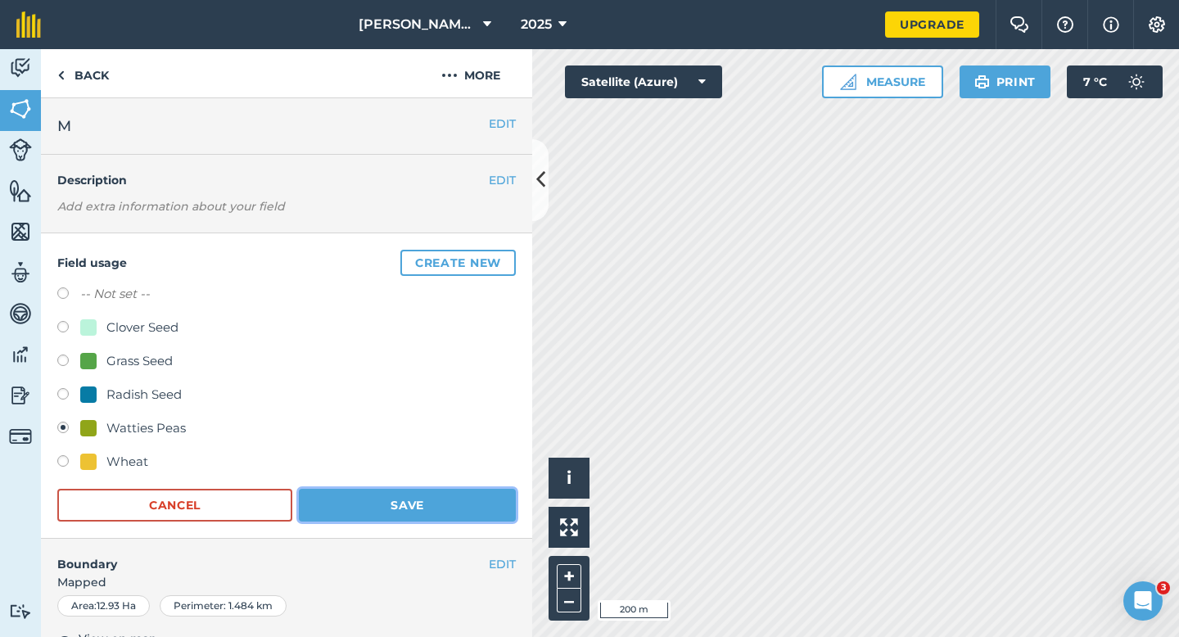
click at [427, 491] on button "Save" at bounding box center [407, 505] width 217 height 33
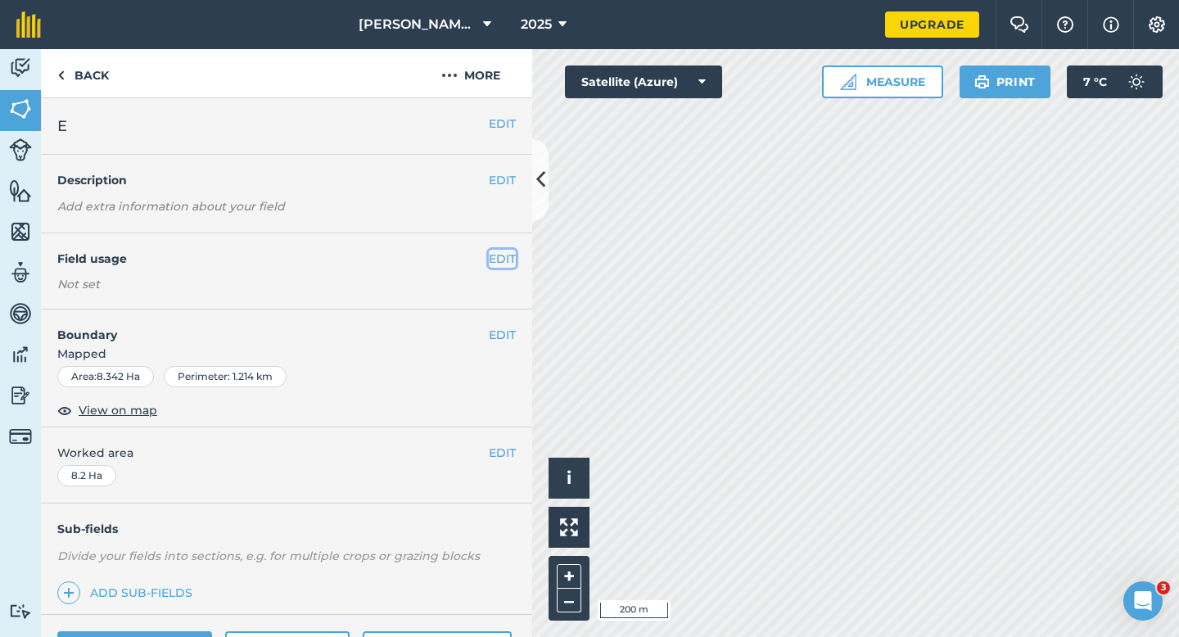
click at [491, 255] on button "EDIT" at bounding box center [502, 259] width 27 height 18
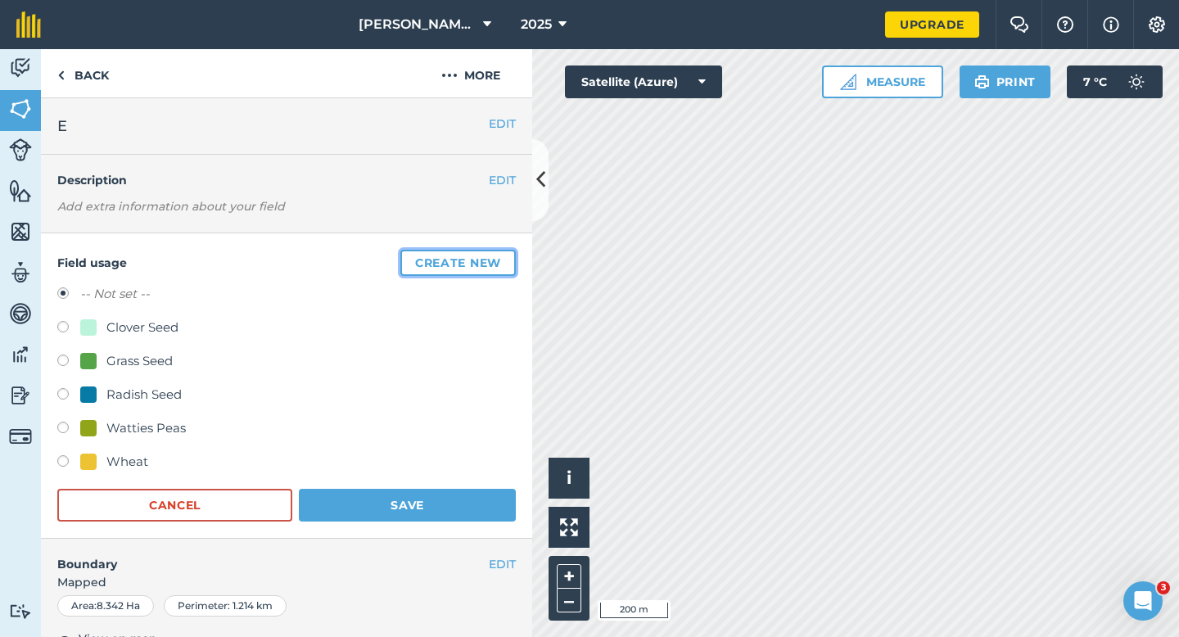
click at [491, 255] on button "Create new" at bounding box center [457, 263] width 115 height 26
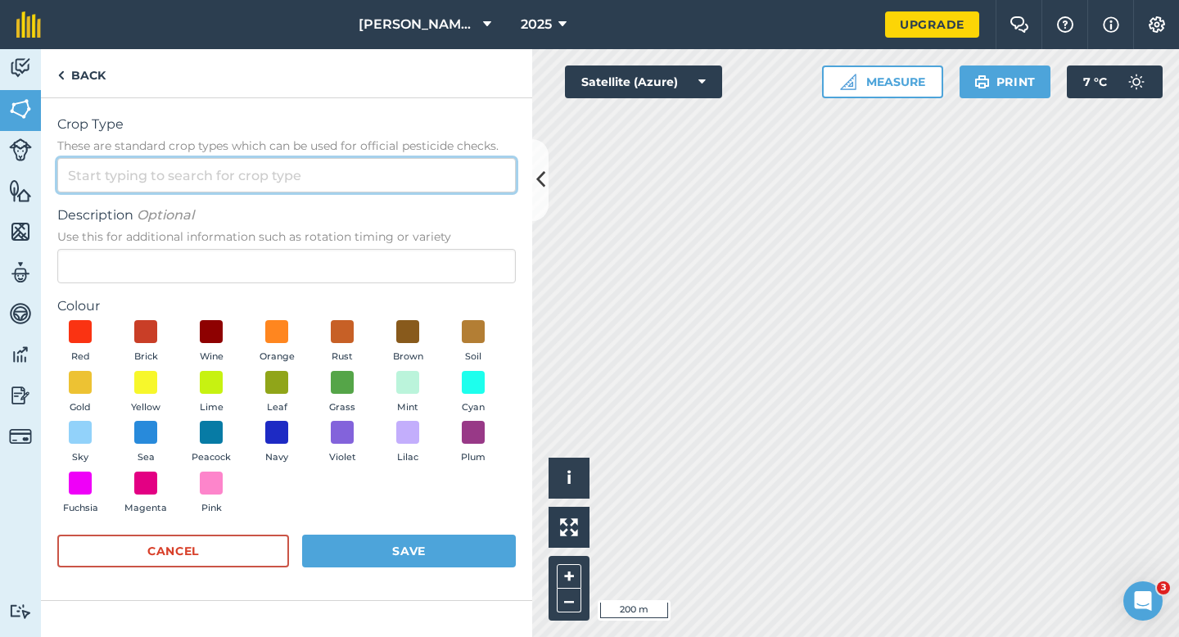
click at [445, 160] on input "Crop Type These are standard crop types which can be used for official pesticid…" at bounding box center [286, 175] width 459 height 34
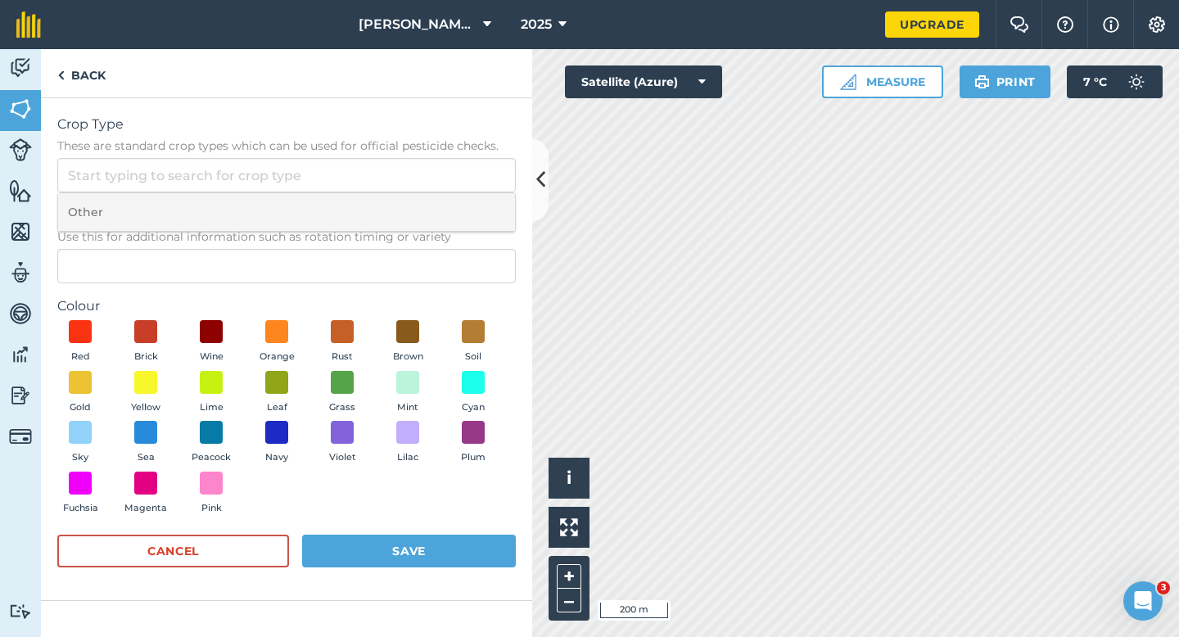
click at [442, 205] on li "Other" at bounding box center [286, 212] width 457 height 38
type input "Other"
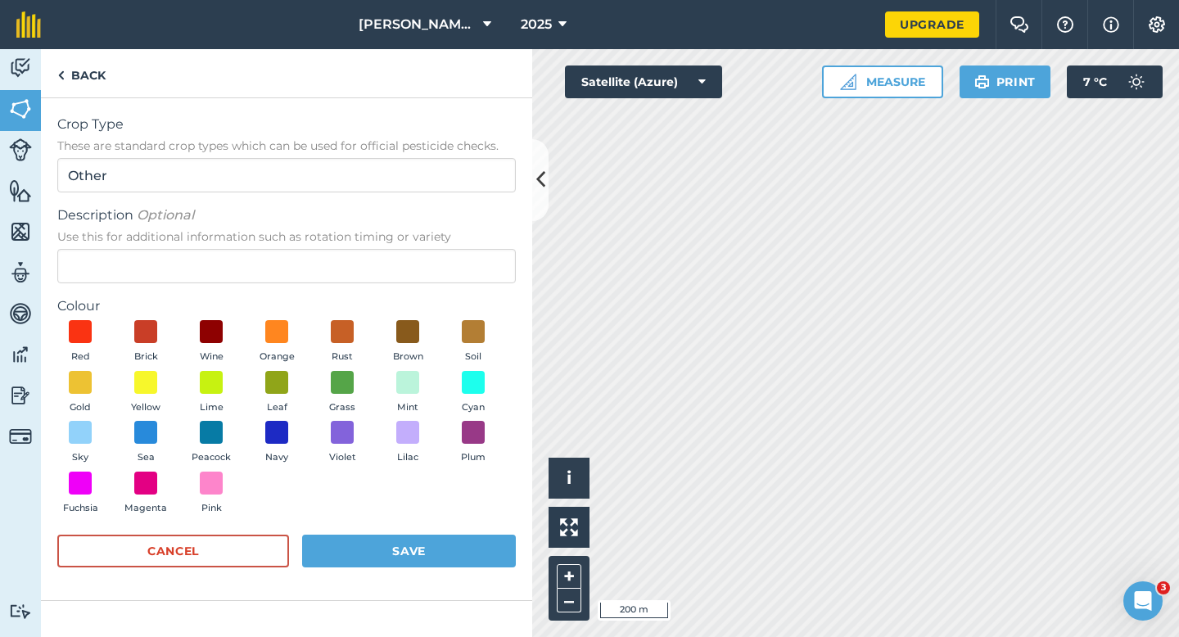
click at [436, 245] on div "Description Optional Use this for additional information such as rotation timin…" at bounding box center [286, 245] width 459 height 78
click at [435, 246] on div "Description Optional Use this for additional information such as rotation timin…" at bounding box center [286, 245] width 459 height 78
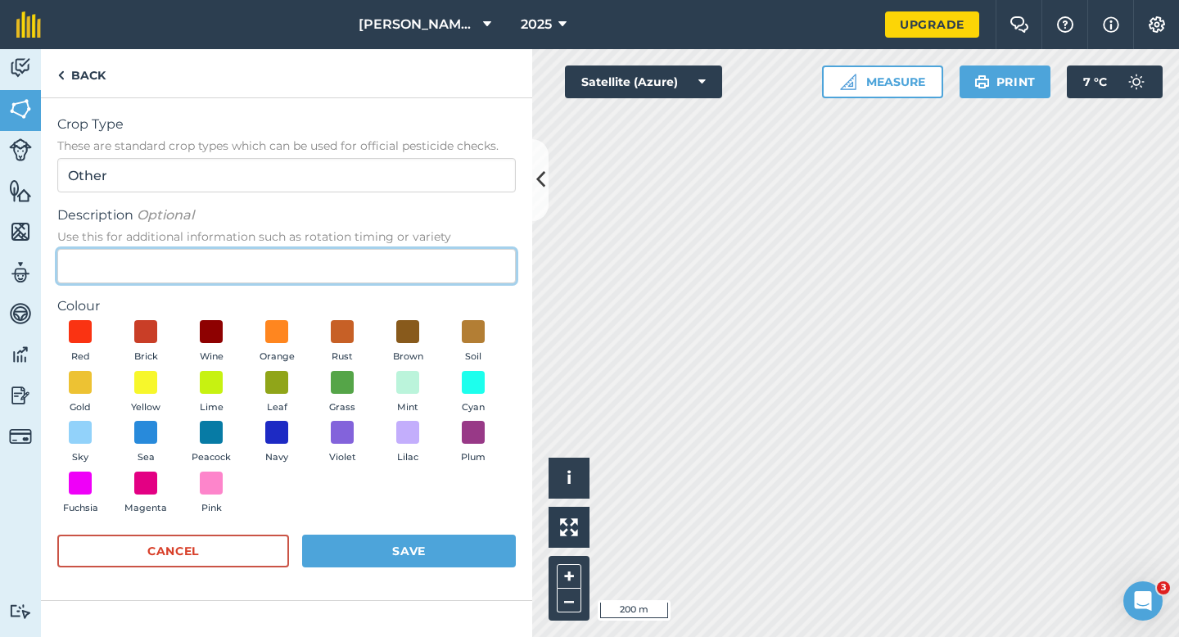
click at [433, 251] on input "Description Optional Use this for additional information such as rotation timin…" at bounding box center [286, 266] width 459 height 34
type input "Watties Beans"
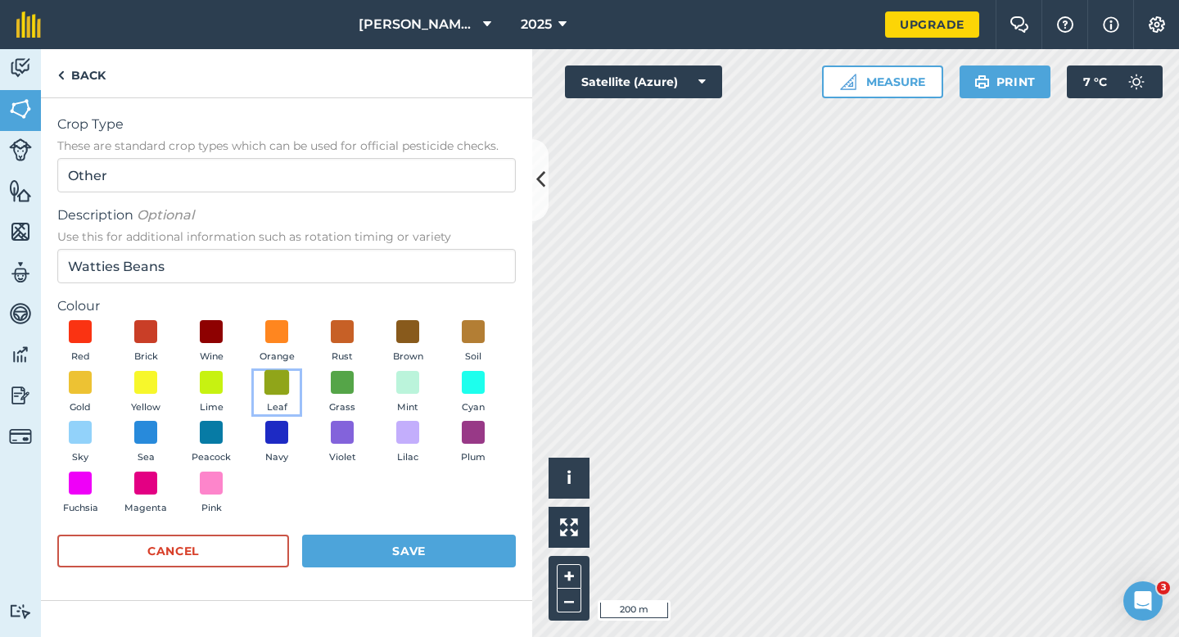
click at [275, 393] on span at bounding box center [277, 381] width 25 height 25
click at [396, 550] on button "Save" at bounding box center [409, 551] width 214 height 33
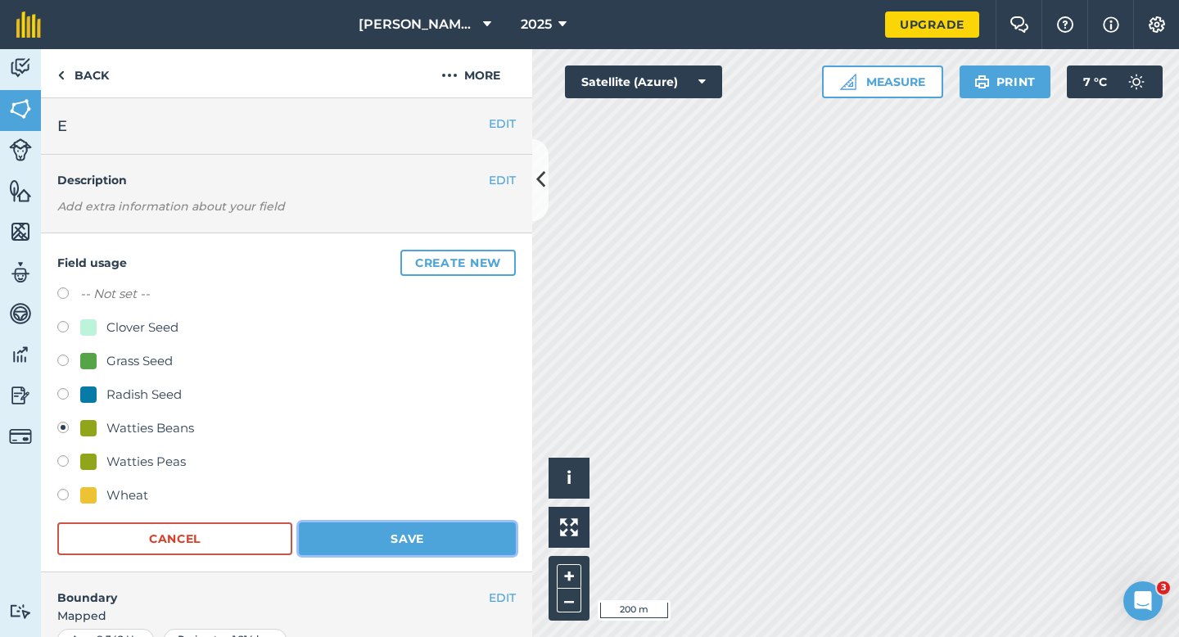
click at [433, 534] on button "Save" at bounding box center [407, 538] width 217 height 33
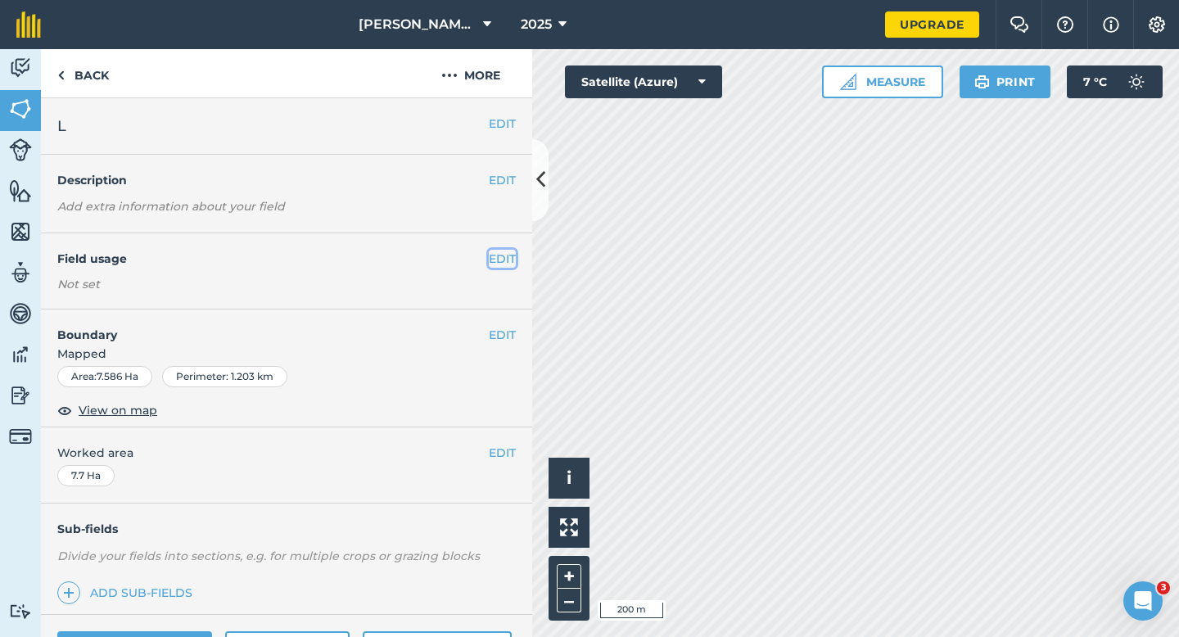
click at [505, 262] on button "EDIT" at bounding box center [502, 259] width 27 height 18
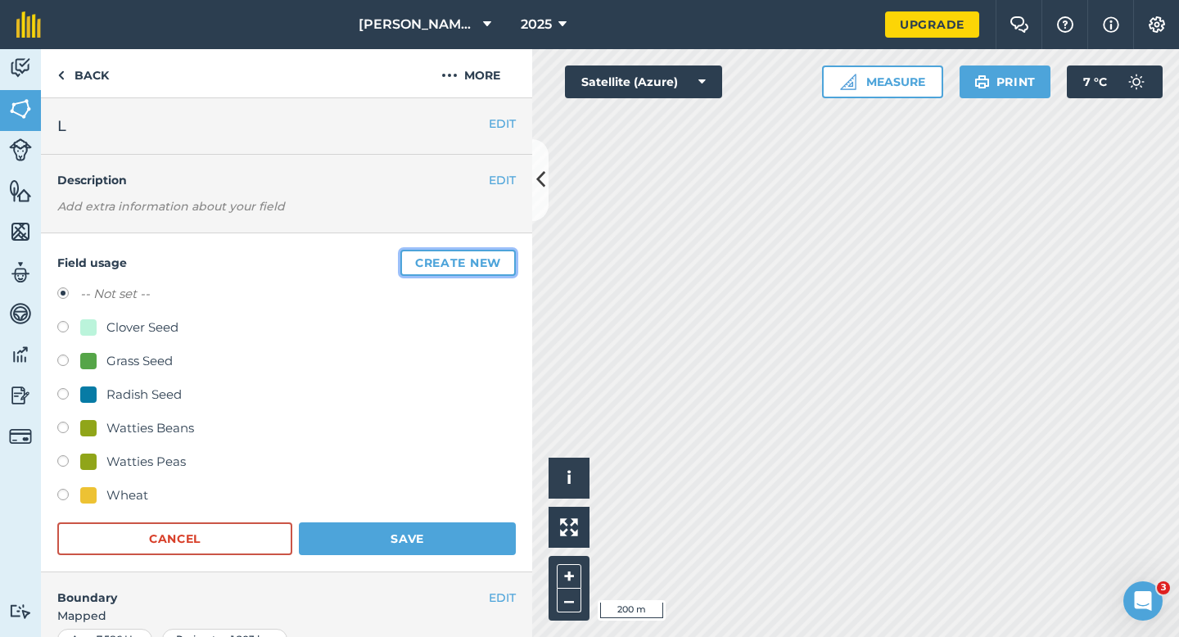
click at [505, 262] on button "Create new" at bounding box center [457, 263] width 115 height 26
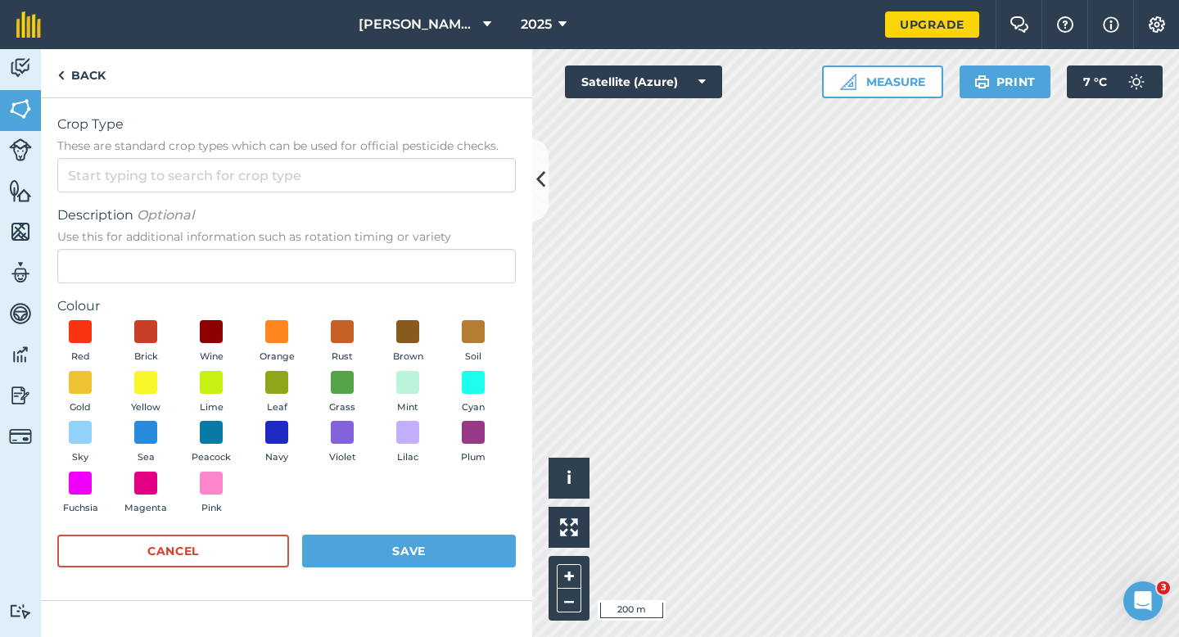
click at [465, 194] on form "Crop Type These are standard crop types which can be used for official pesticid…" at bounding box center [286, 349] width 459 height 469
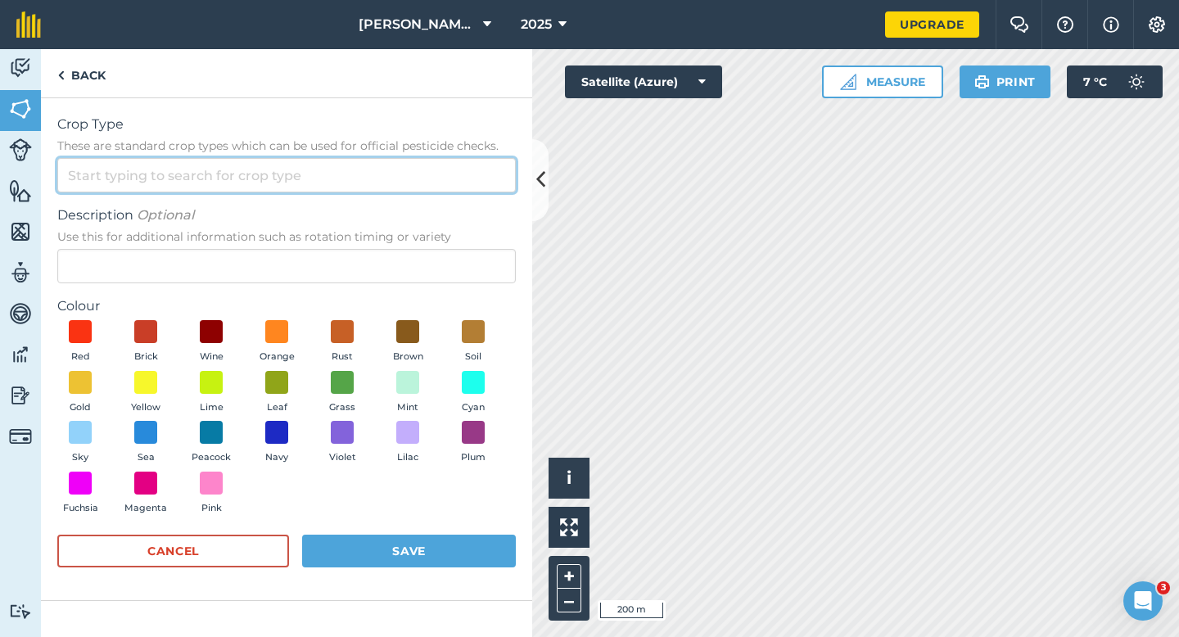
click at [465, 189] on input "Crop Type These are standard crop types which can be used for official pesticid…" at bounding box center [286, 175] width 459 height 34
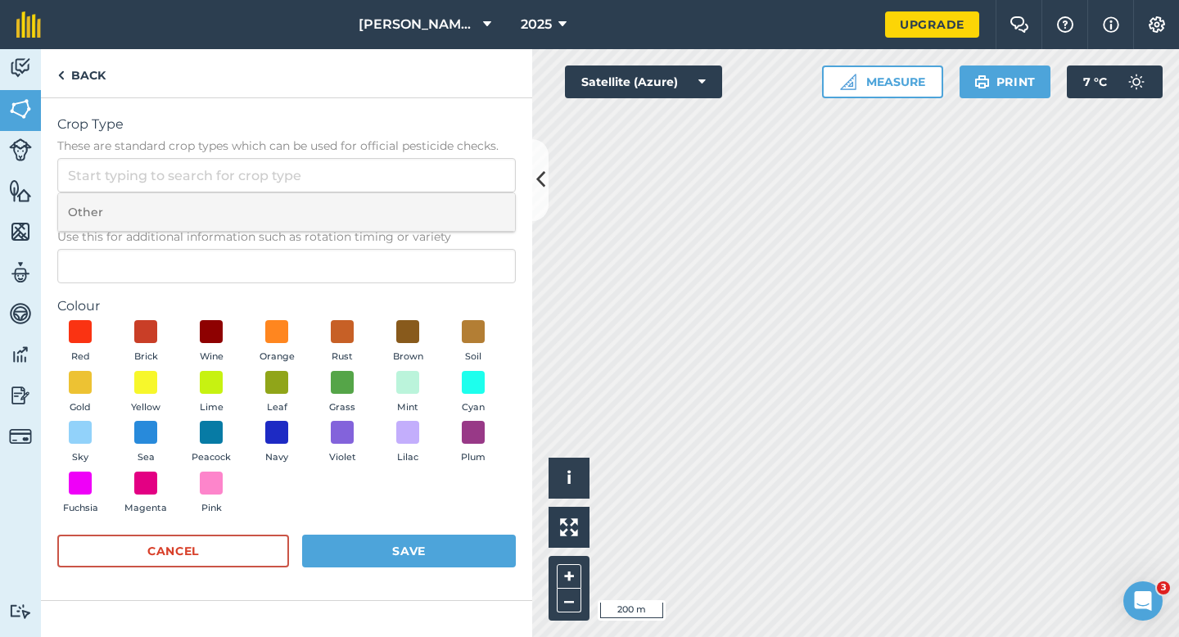
click at [465, 208] on li "Other" at bounding box center [286, 212] width 457 height 38
type input "Other"
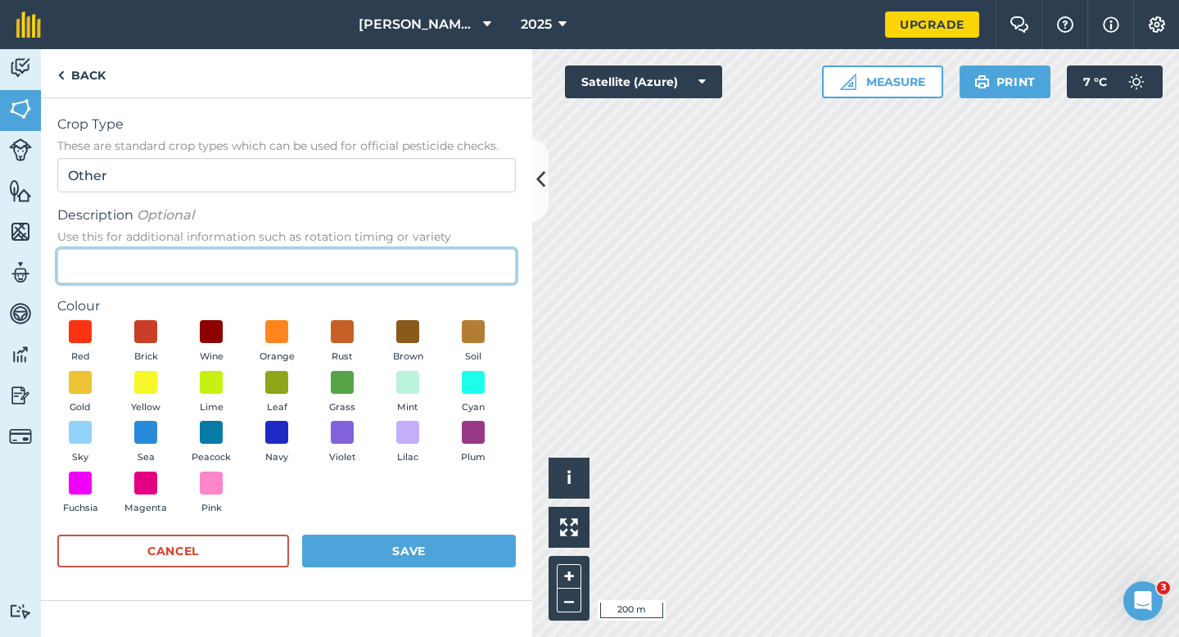
click at [465, 256] on input "Description Optional Use this for additional information such as rotation timin…" at bounding box center [286, 266] width 459 height 34
type input "Barley"
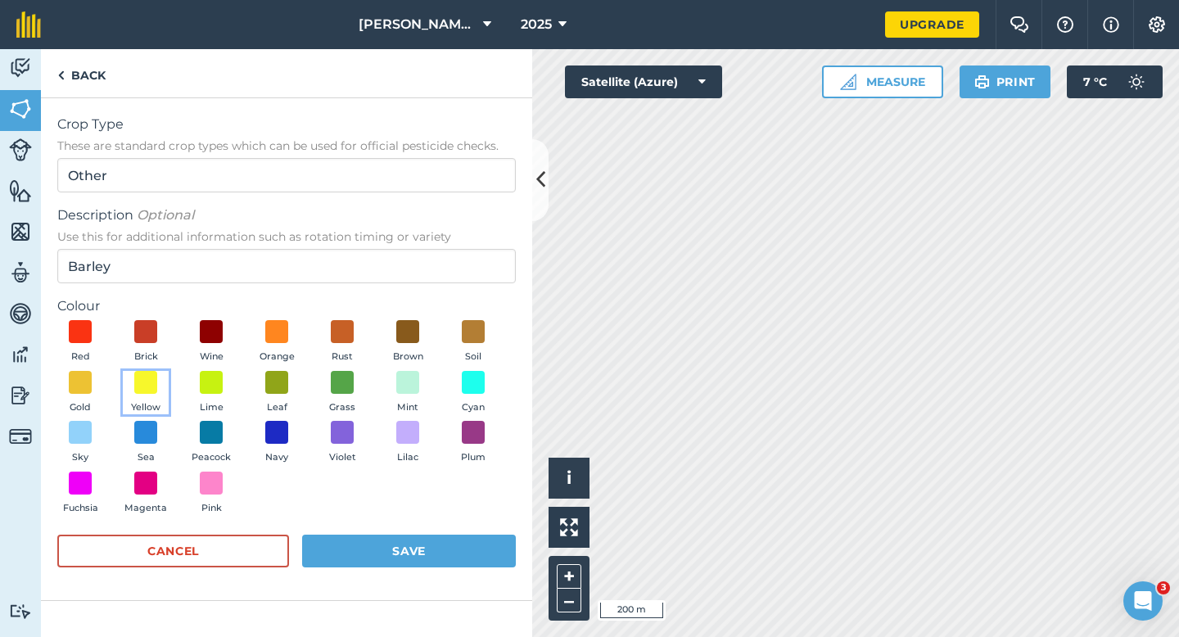
click at [152, 396] on button "Yellow" at bounding box center [146, 393] width 46 height 44
click at [378, 530] on form "Crop Type These are standard crop types which can be used for official pesticid…" at bounding box center [286, 349] width 459 height 469
click at [378, 540] on button "Save" at bounding box center [409, 551] width 214 height 33
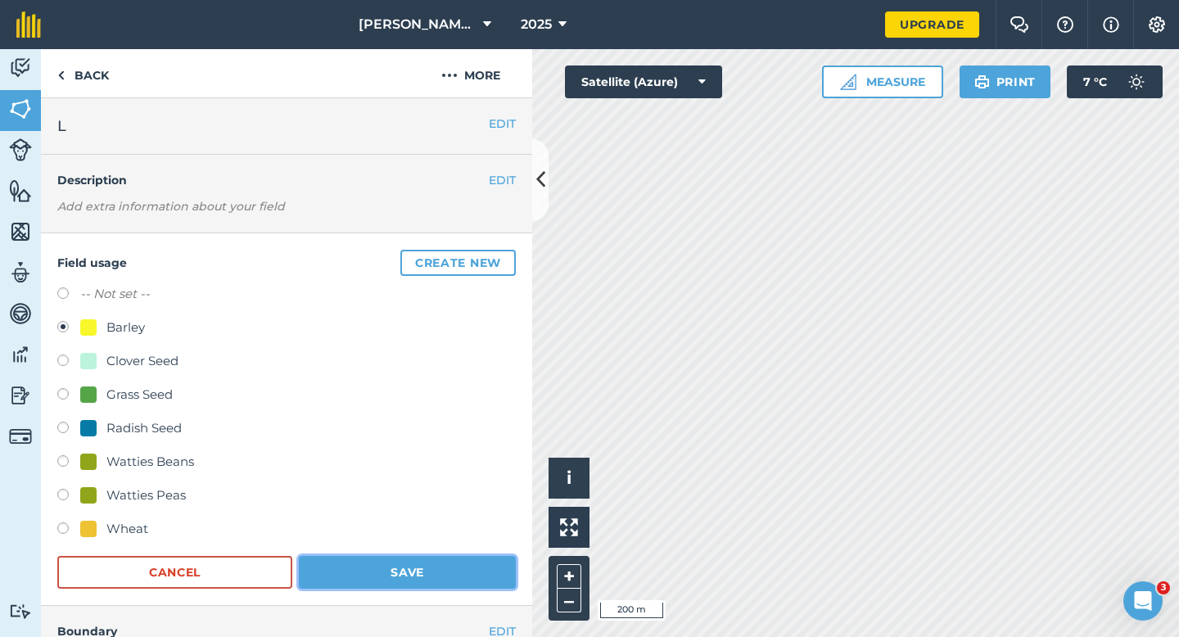
click at [438, 572] on button "Save" at bounding box center [407, 572] width 217 height 33
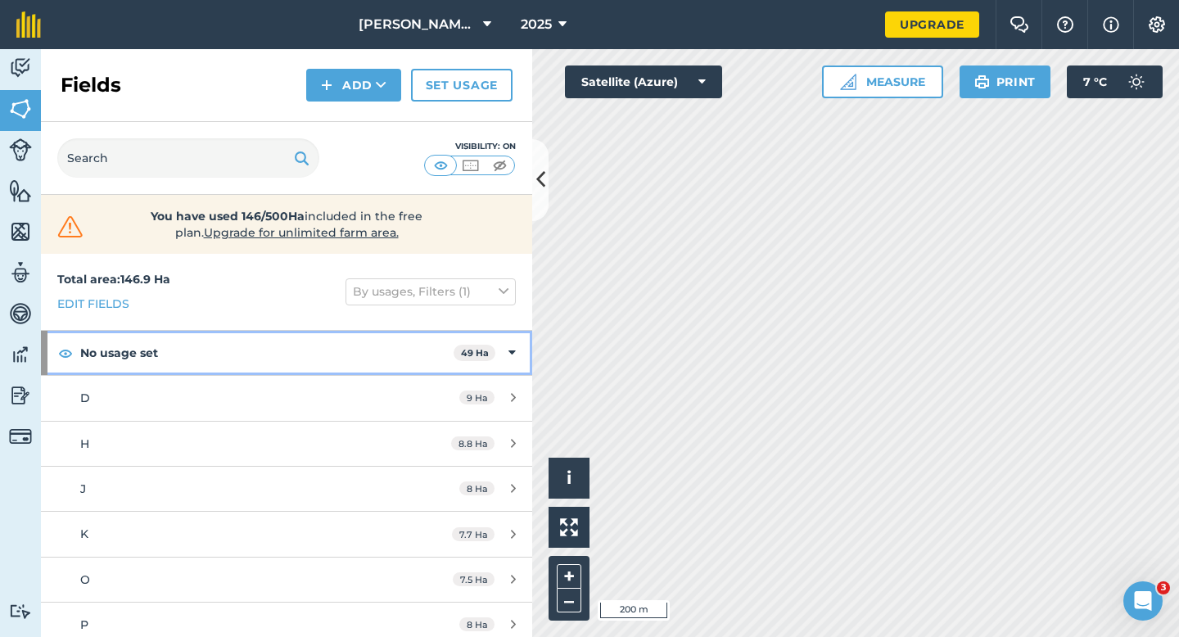
click at [513, 353] on icon at bounding box center [512, 353] width 7 height 18
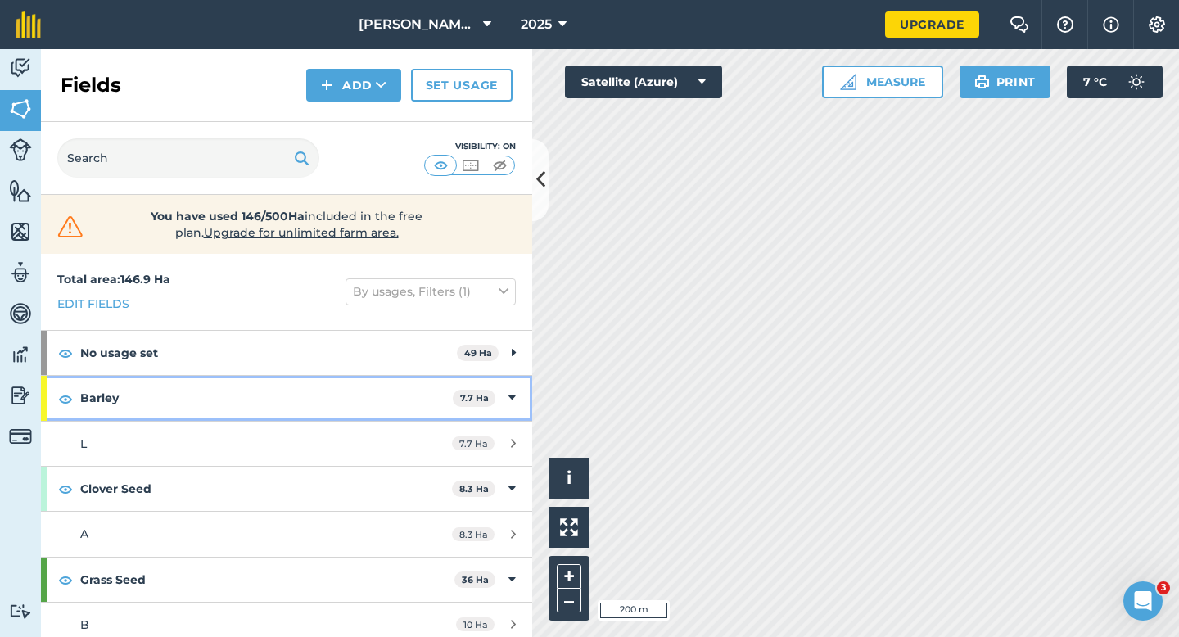
click at [509, 406] on icon at bounding box center [512, 398] width 7 height 18
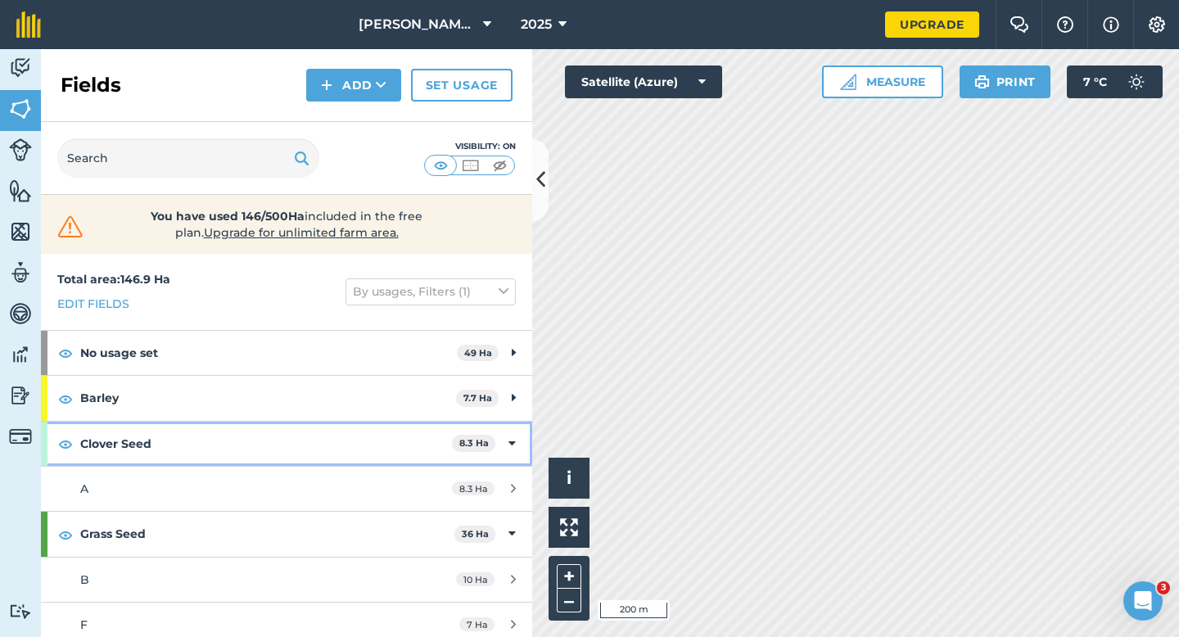
click at [510, 435] on icon at bounding box center [512, 444] width 7 height 18
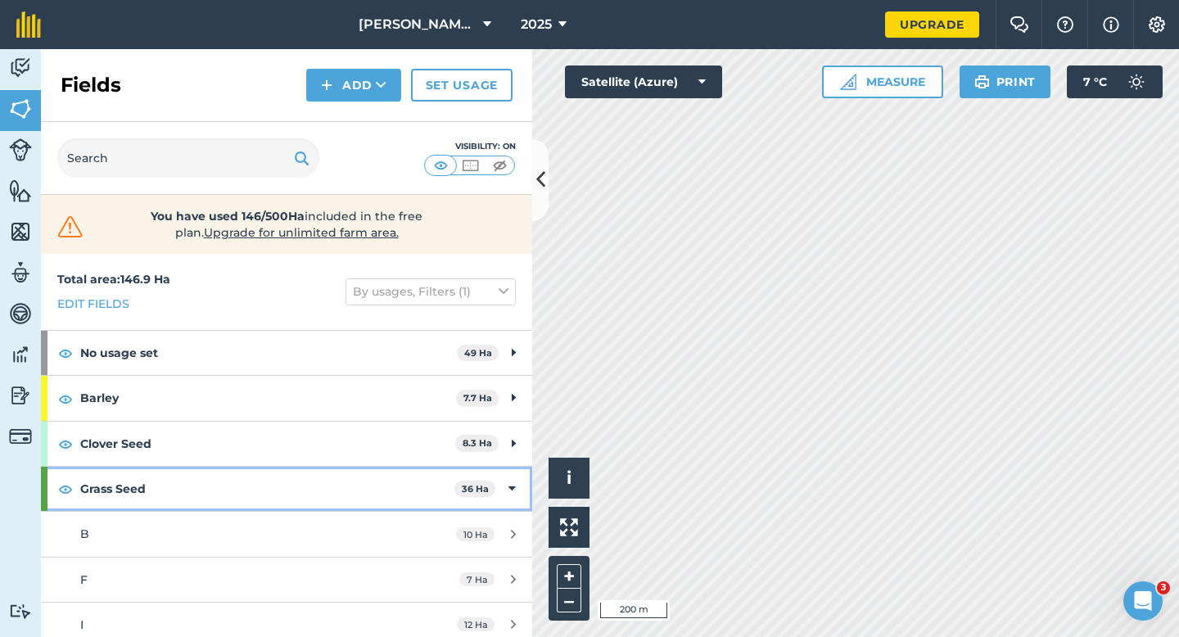
click at [512, 485] on icon at bounding box center [512, 489] width 7 height 18
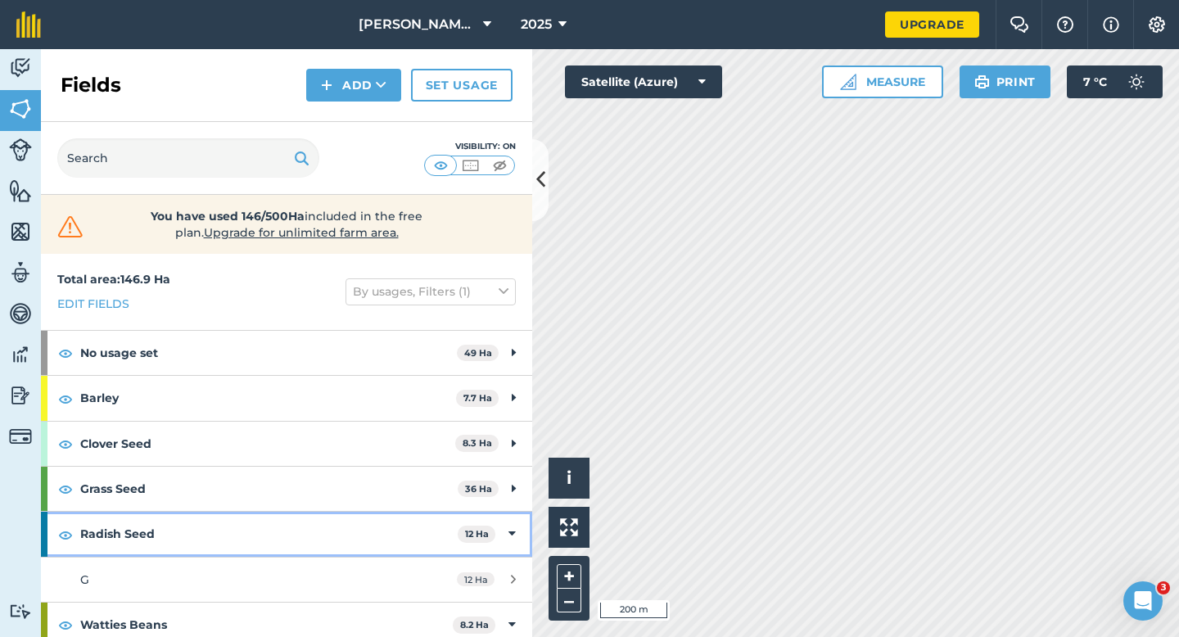
click at [504, 522] on div "Radish Seed 12 Ha" at bounding box center [286, 534] width 491 height 44
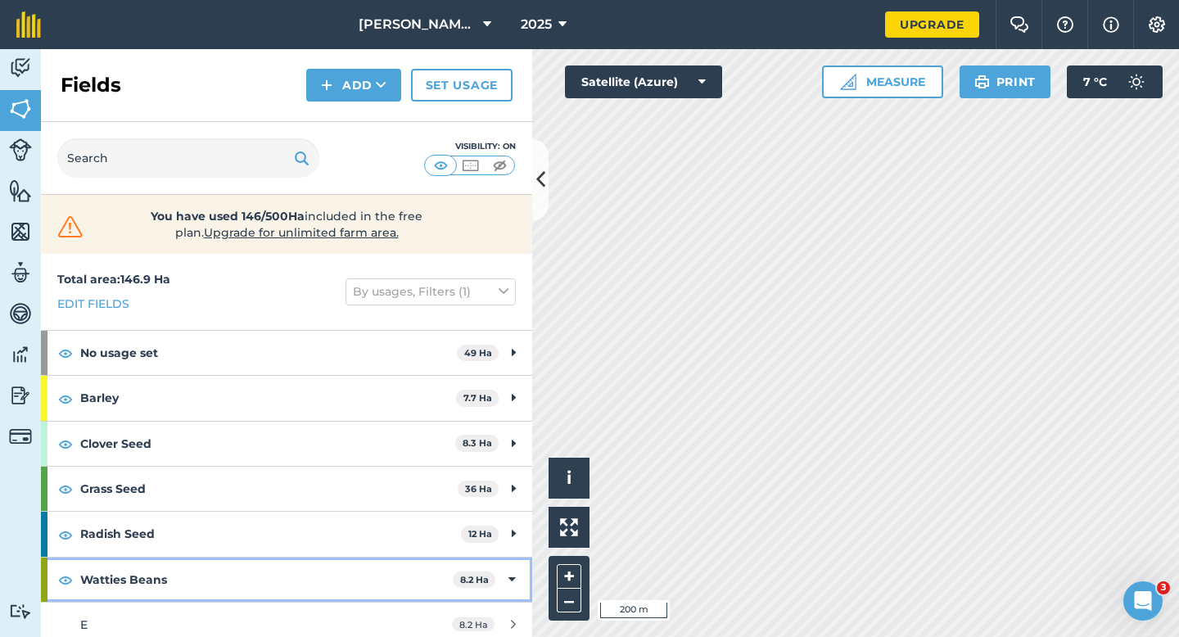
click at [508, 563] on div "Watties Beans 8.2 Ha" at bounding box center [286, 580] width 491 height 44
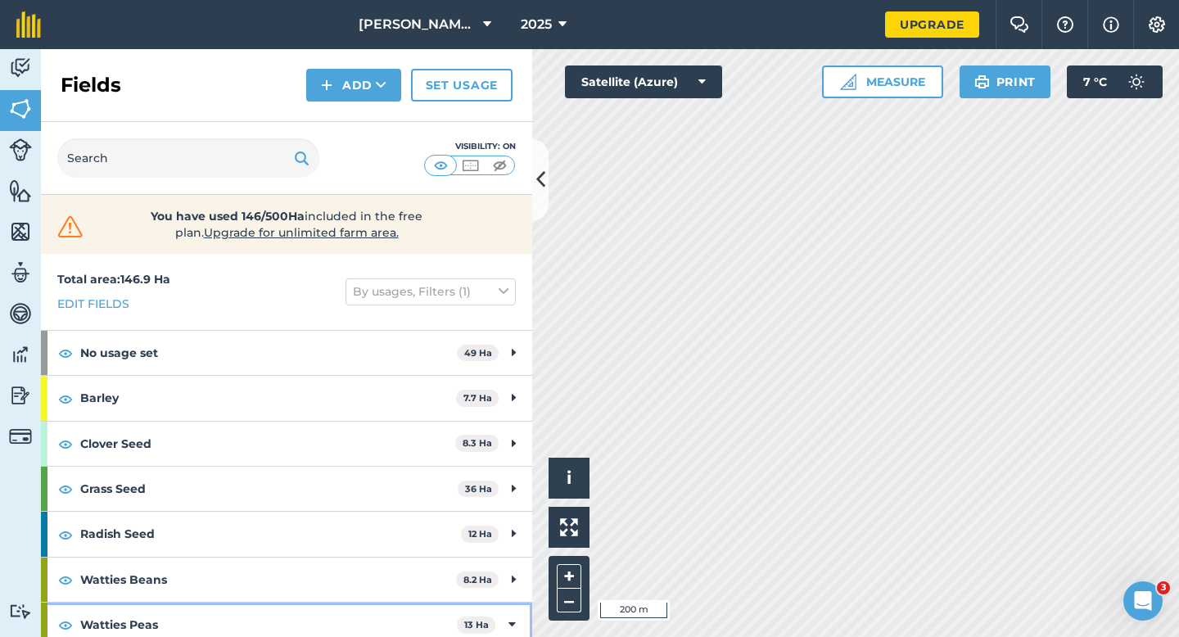
click at [516, 620] on div "Watties Peas 13 Ha" at bounding box center [286, 625] width 491 height 44
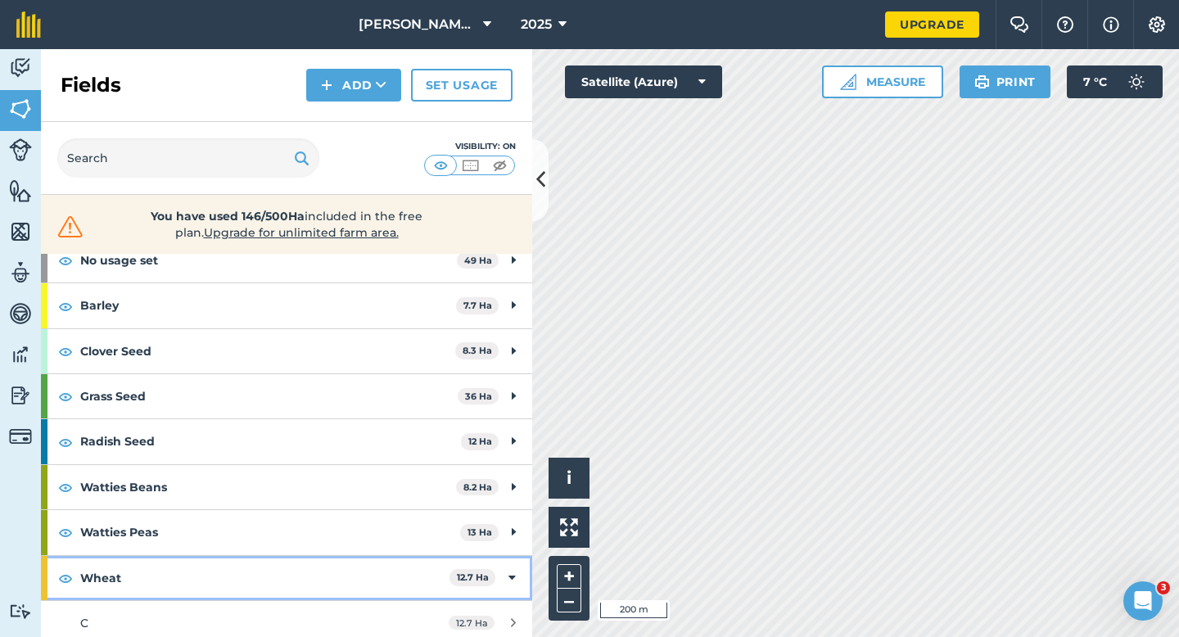
click at [508, 572] on div "Wheat 12.7 Ha" at bounding box center [286, 578] width 491 height 44
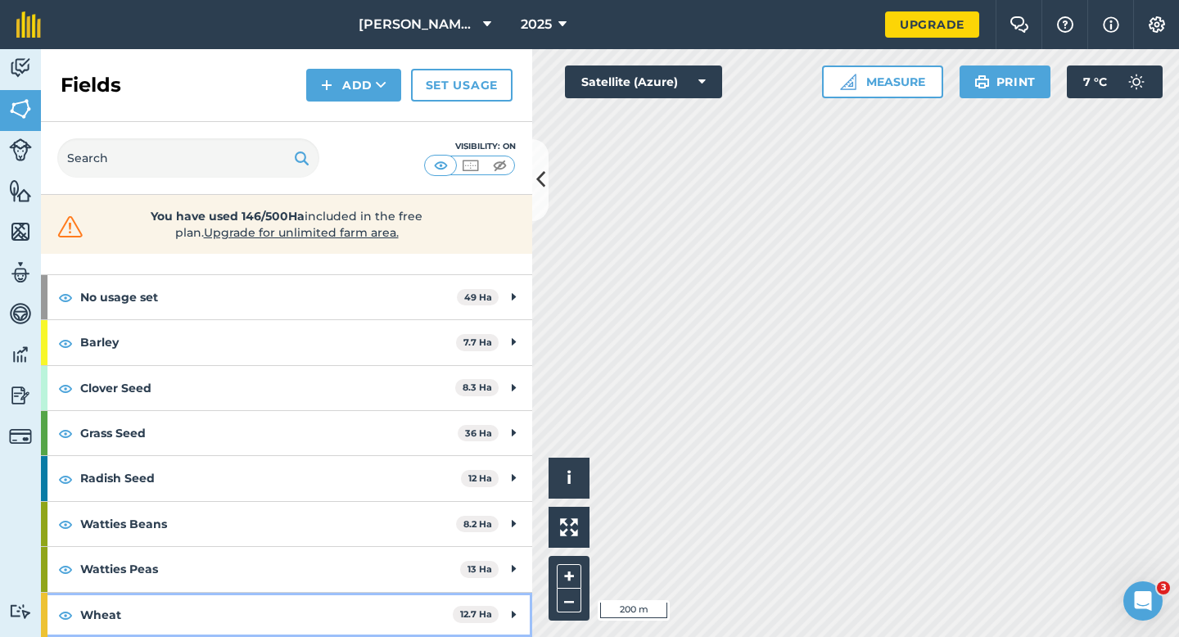
scroll to position [56, 0]
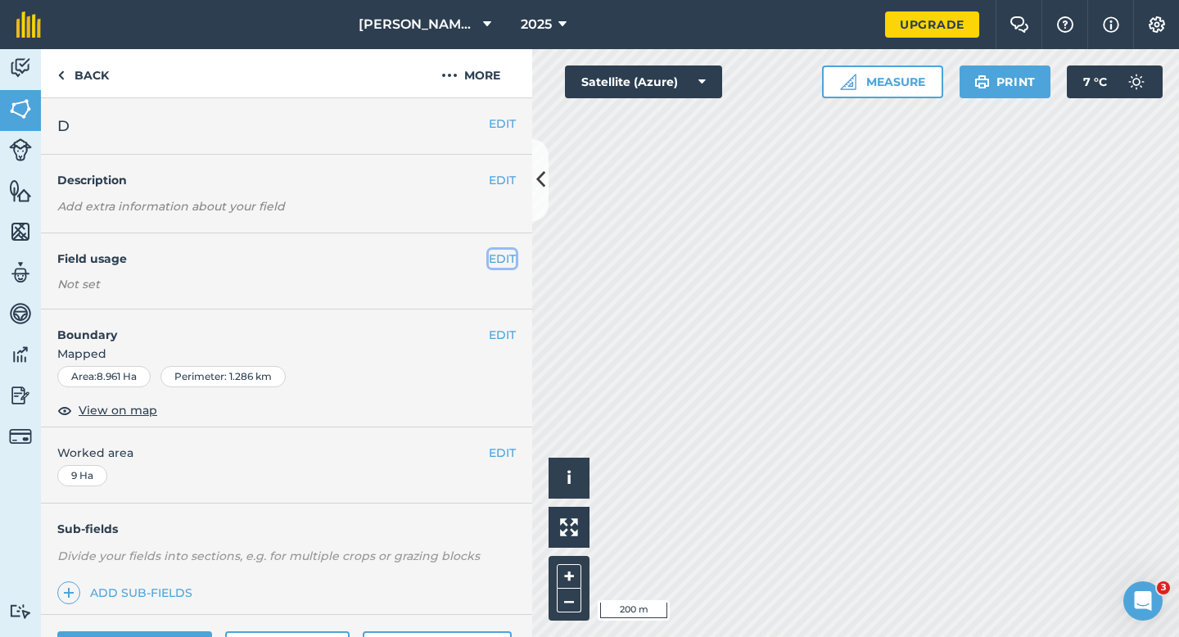
click at [500, 259] on button "EDIT" at bounding box center [502, 259] width 27 height 18
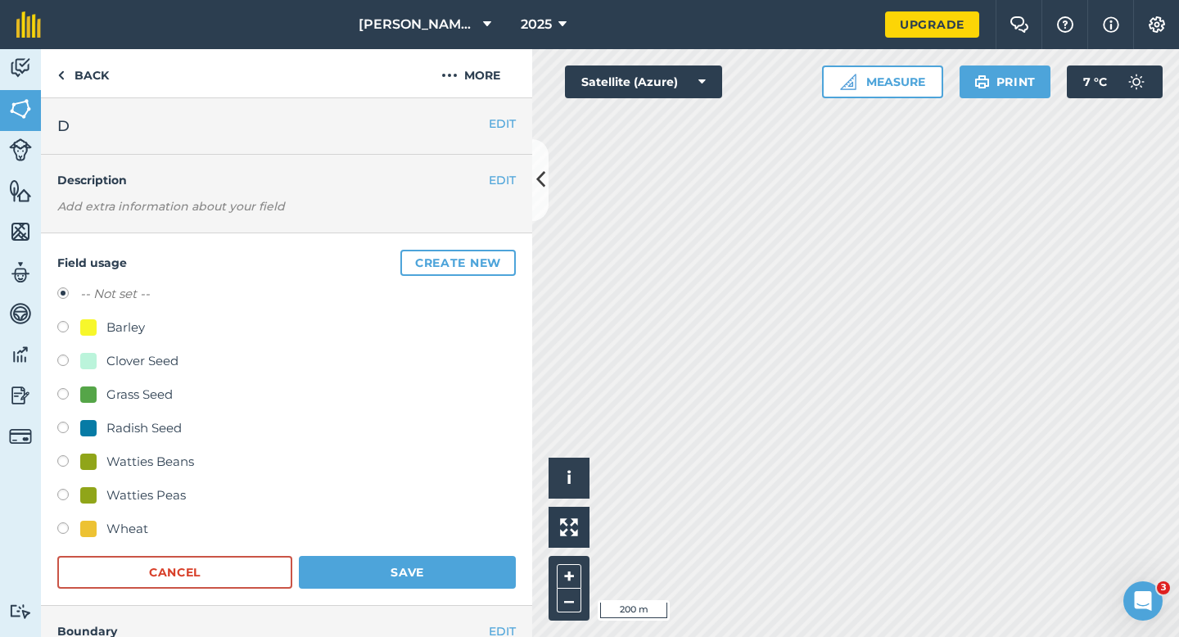
click at [106, 363] on div "Clover Seed" at bounding box center [142, 361] width 72 height 20
radio input "true"
radio input "false"
click at [414, 573] on button "Save" at bounding box center [407, 572] width 217 height 33
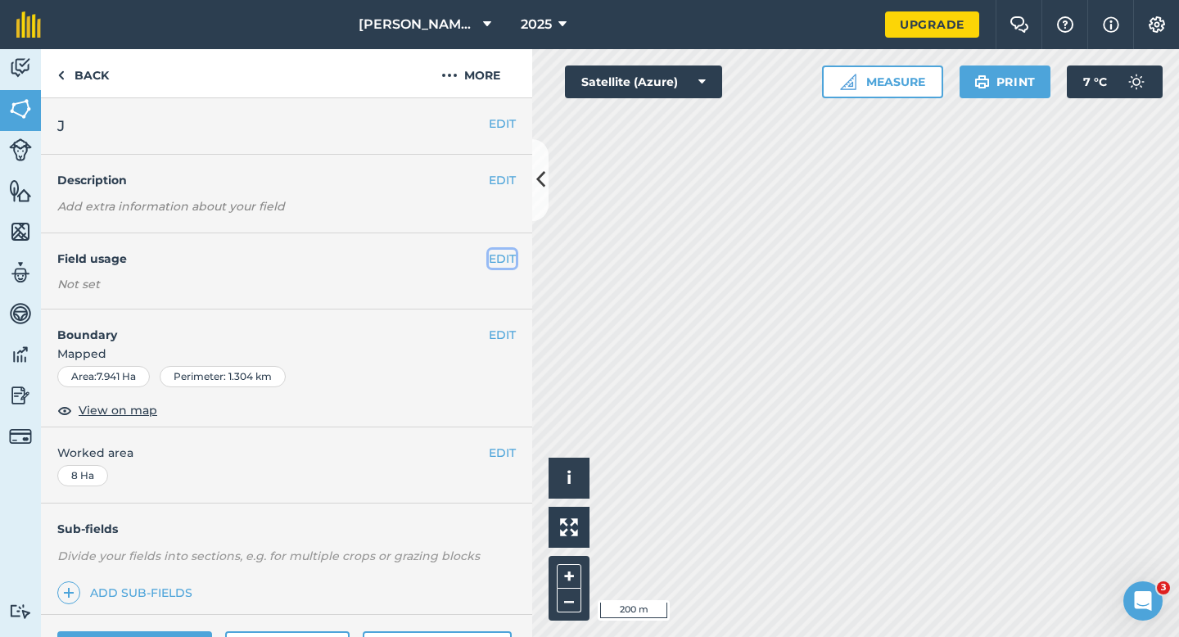
click at [502, 260] on button "EDIT" at bounding box center [502, 259] width 27 height 18
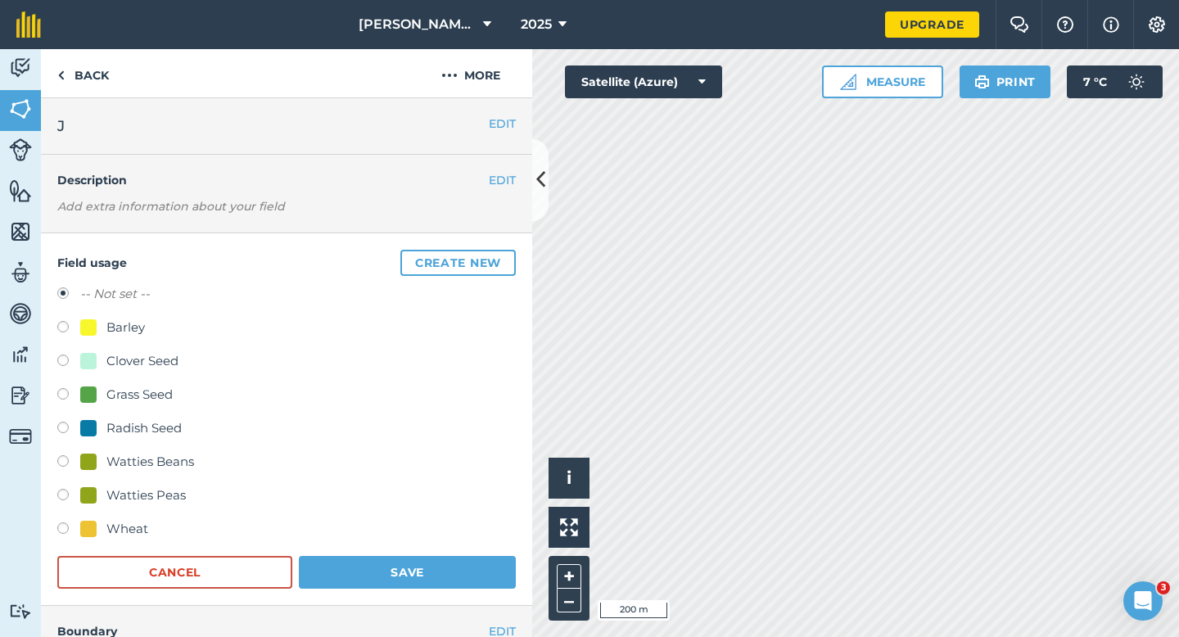
click at [89, 360] on div at bounding box center [88, 361] width 16 height 16
radio input "true"
radio input "false"
click at [364, 563] on button "Save" at bounding box center [407, 572] width 217 height 33
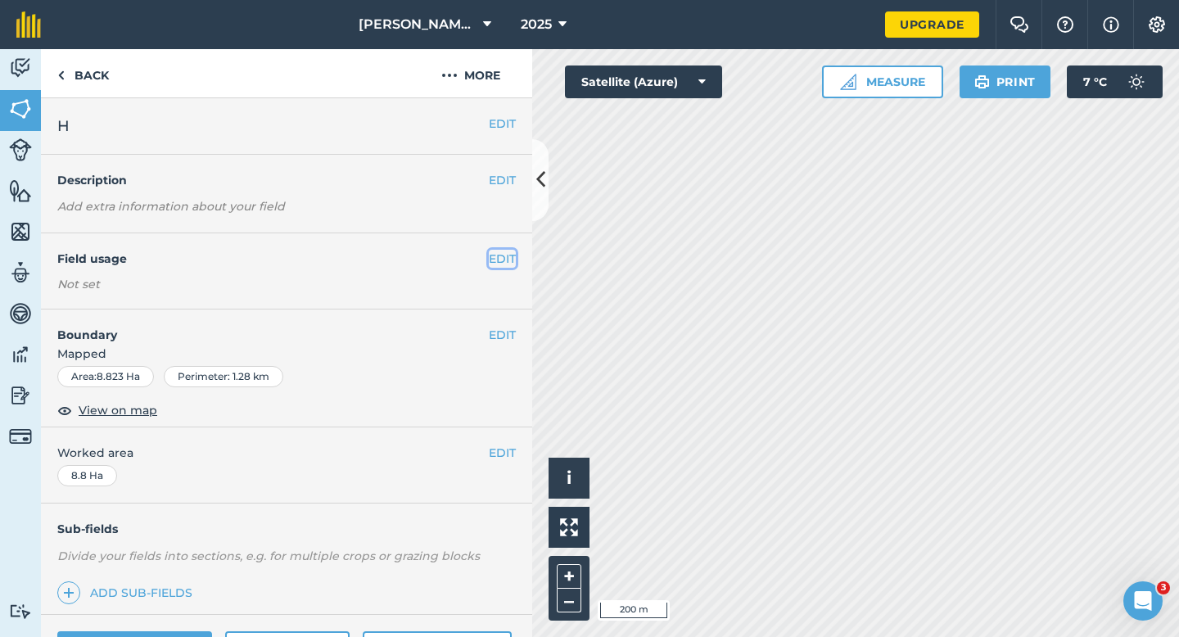
click at [500, 260] on button "EDIT" at bounding box center [502, 259] width 27 height 18
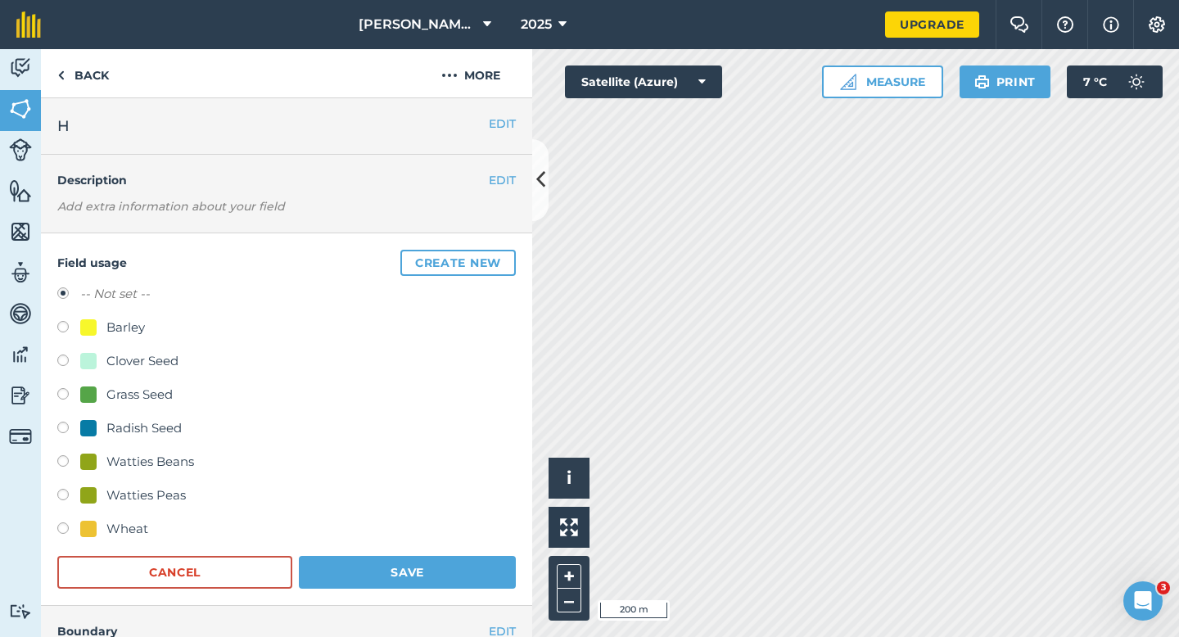
click at [120, 518] on div "-- Not set -- Barley Clover Seed Grass Seed Radish Seed Watties Beans Watties P…" at bounding box center [286, 413] width 459 height 259
click at [120, 526] on div "Wheat" at bounding box center [127, 529] width 42 height 20
radio input "true"
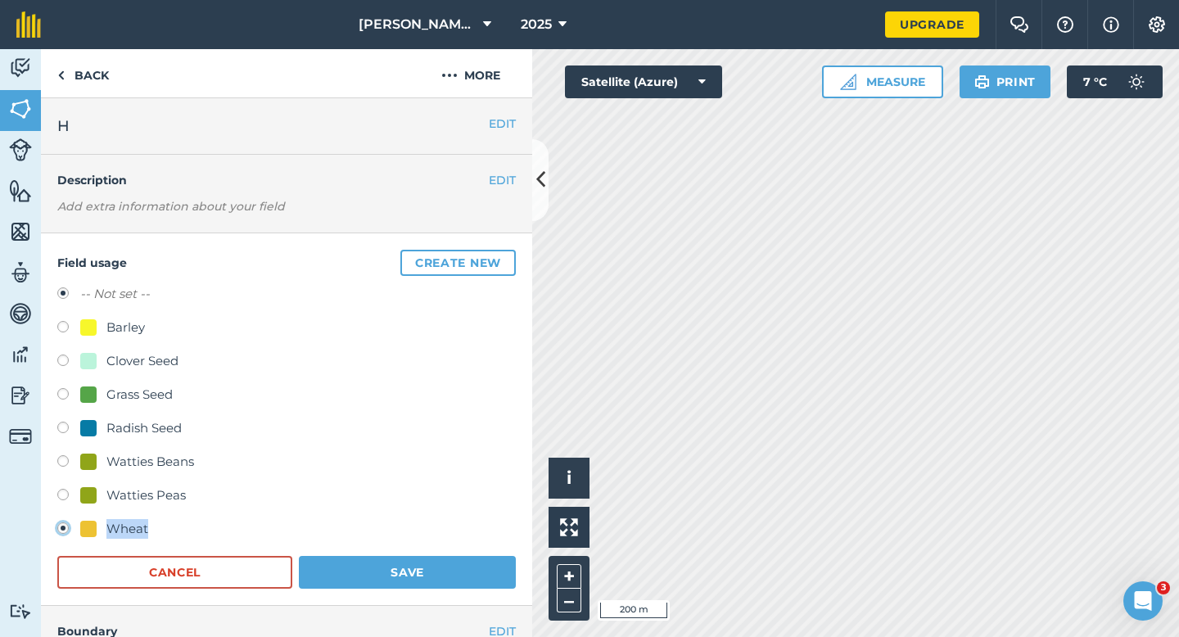
radio input "false"
click at [395, 583] on button "Save" at bounding box center [407, 572] width 217 height 33
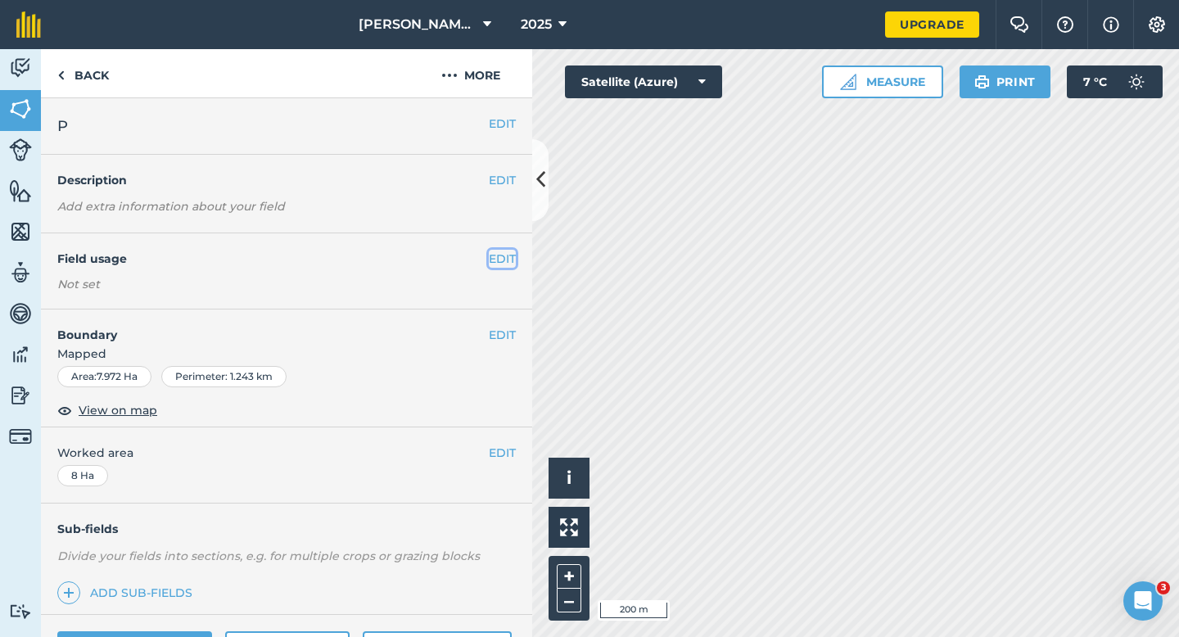
click at [496, 263] on button "EDIT" at bounding box center [502, 259] width 27 height 18
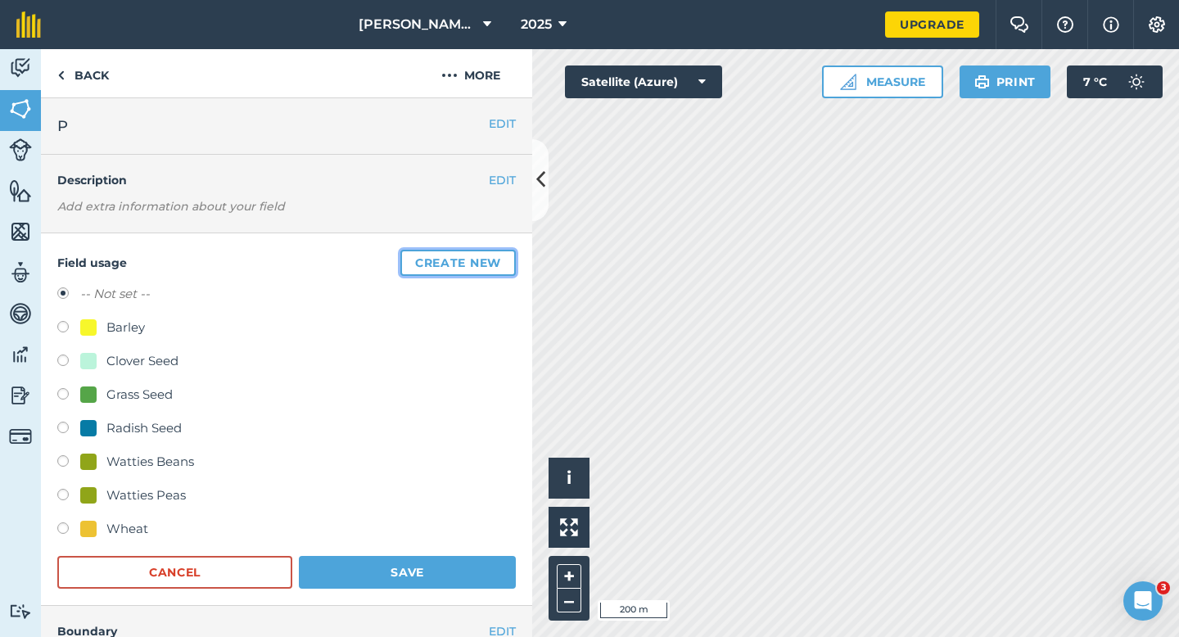
click at [496, 263] on button "Create new" at bounding box center [457, 263] width 115 height 26
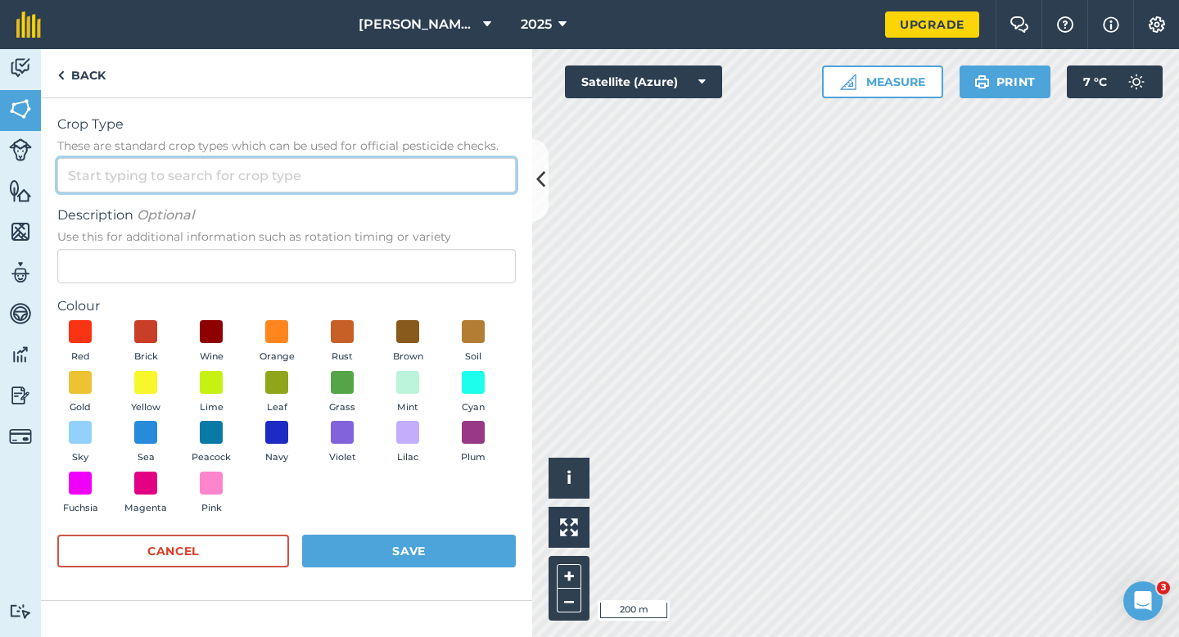
click at [412, 161] on input "Crop Type These are standard crop types which can be used for official pesticid…" at bounding box center [286, 175] width 459 height 34
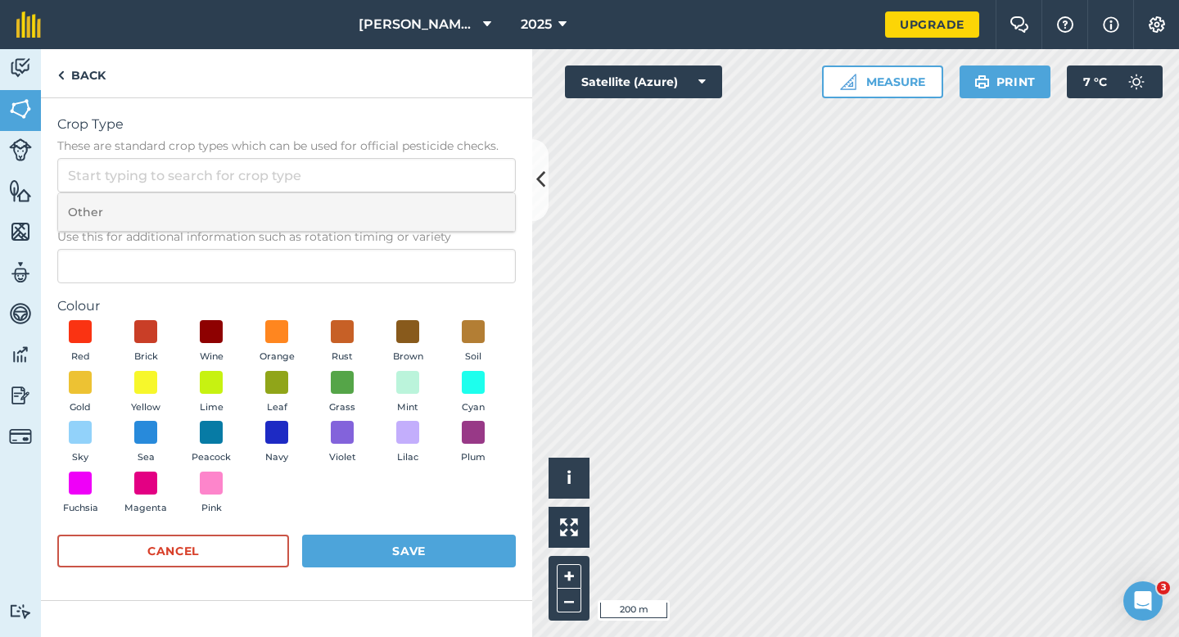
click at [412, 210] on li "Other" at bounding box center [286, 212] width 457 height 38
type input "Other"
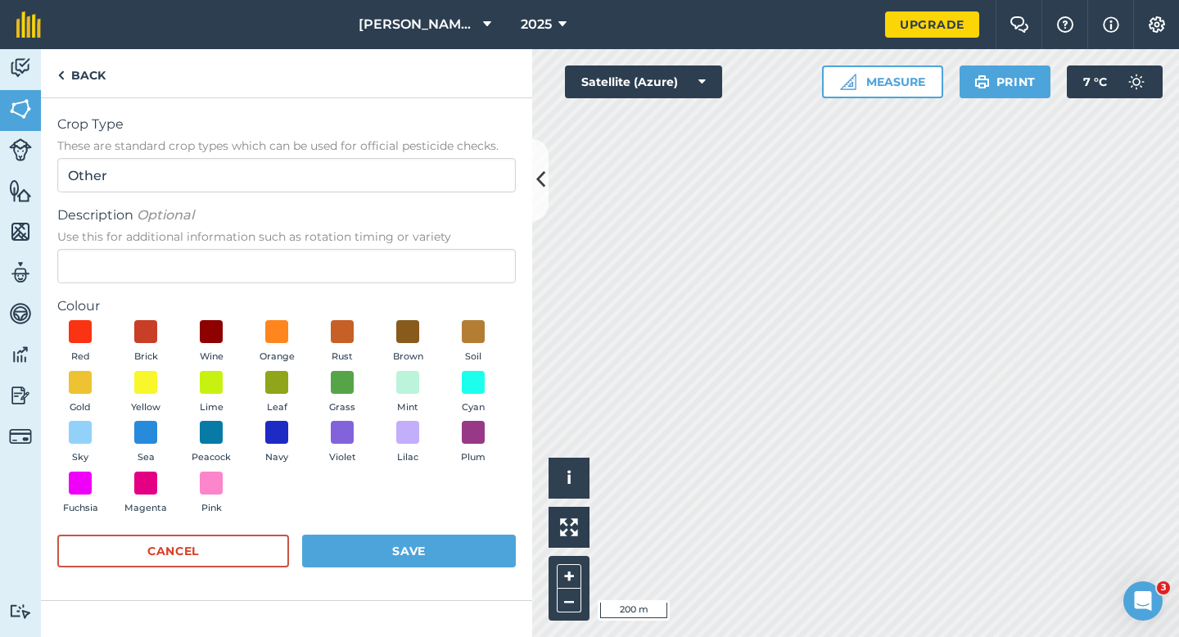
click at [405, 292] on form "Crop Type These are standard crop types which can be used for official pesticid…" at bounding box center [286, 349] width 459 height 469
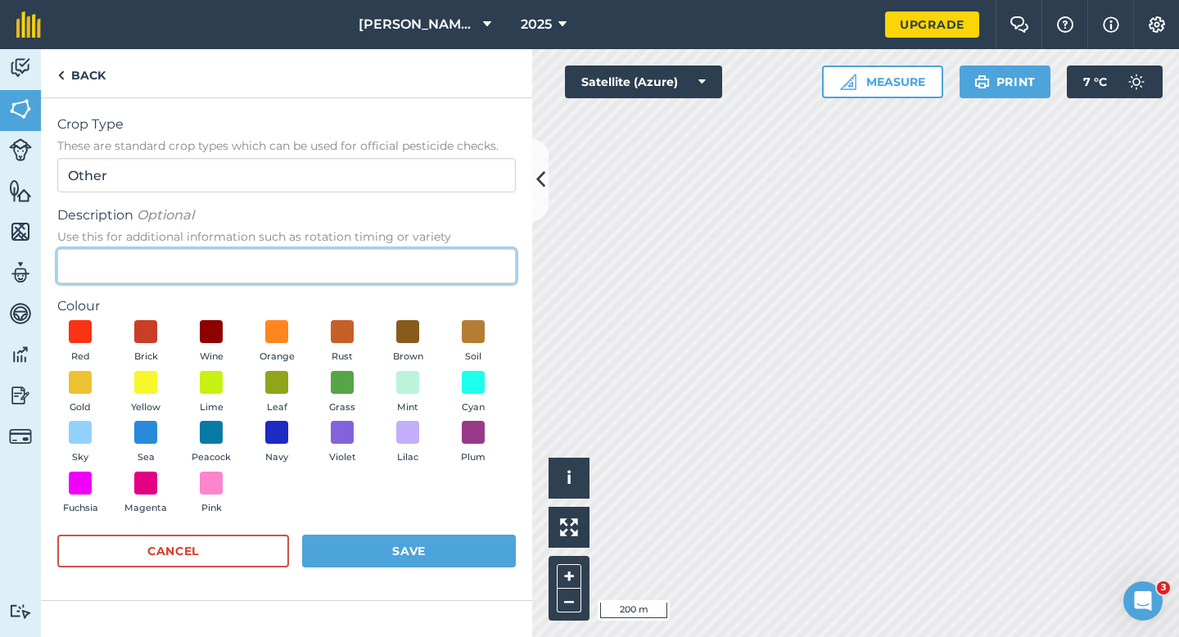
click at [405, 274] on input "Description Optional Use this for additional information such as rotation timin…" at bounding box center [286, 266] width 459 height 34
type input "Broad Bean Seed"
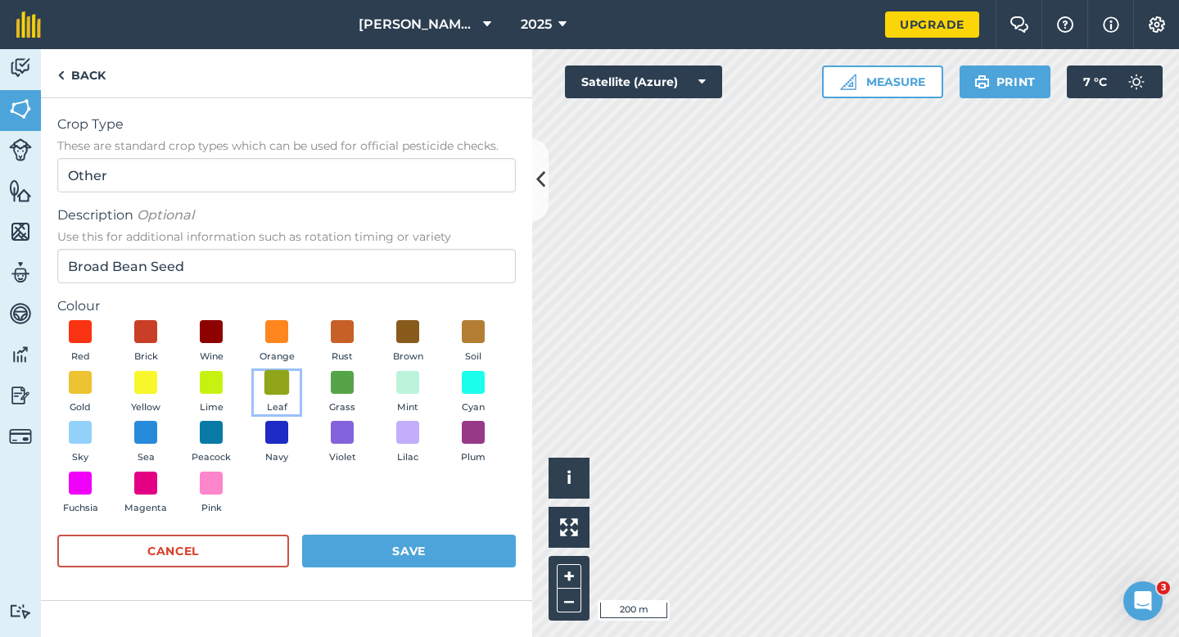
click at [265, 387] on span at bounding box center [277, 381] width 25 height 25
click at [366, 537] on button "Save" at bounding box center [409, 551] width 214 height 33
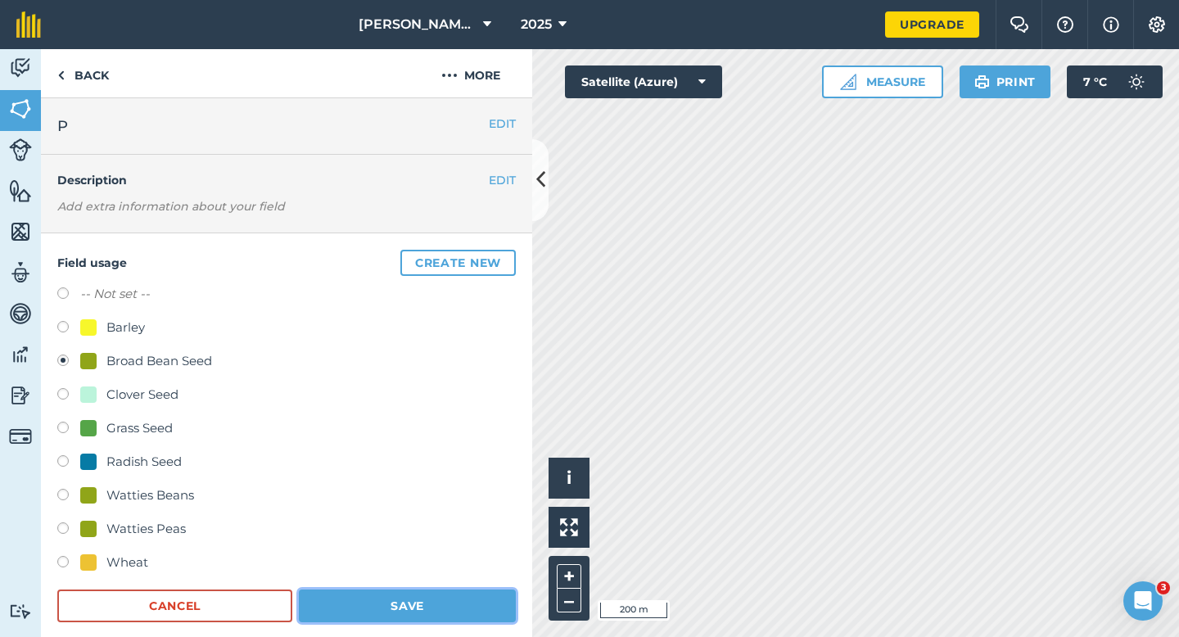
click at [442, 613] on button "Save" at bounding box center [407, 606] width 217 height 33
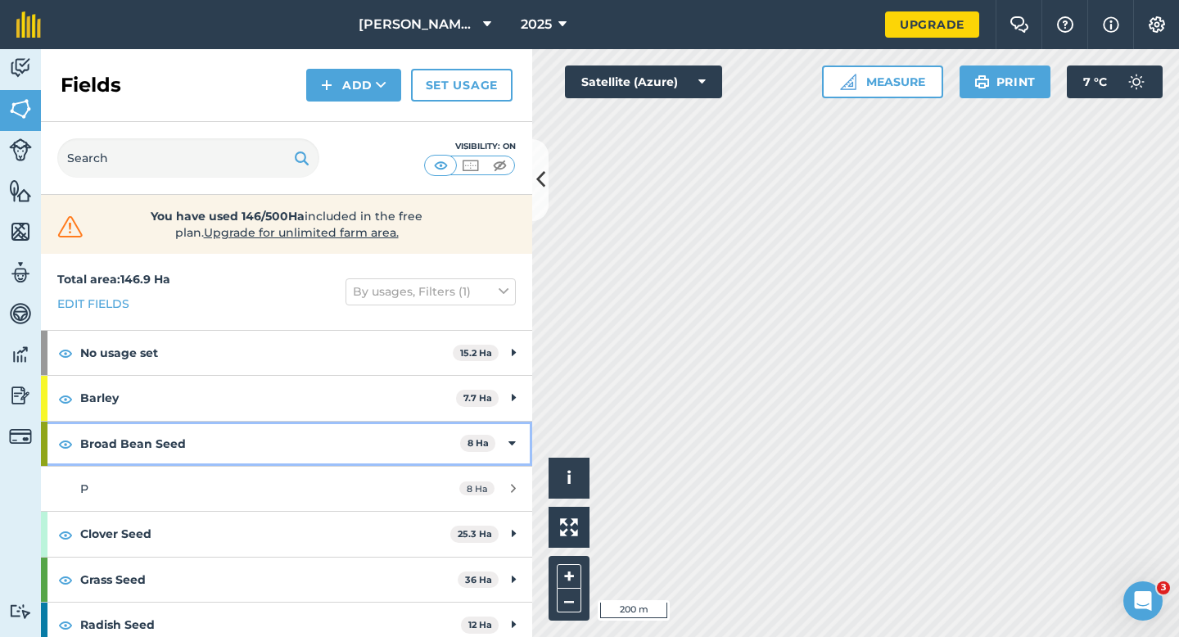
click at [498, 448] on div "Broad Bean Seed 8 Ha" at bounding box center [286, 444] width 491 height 44
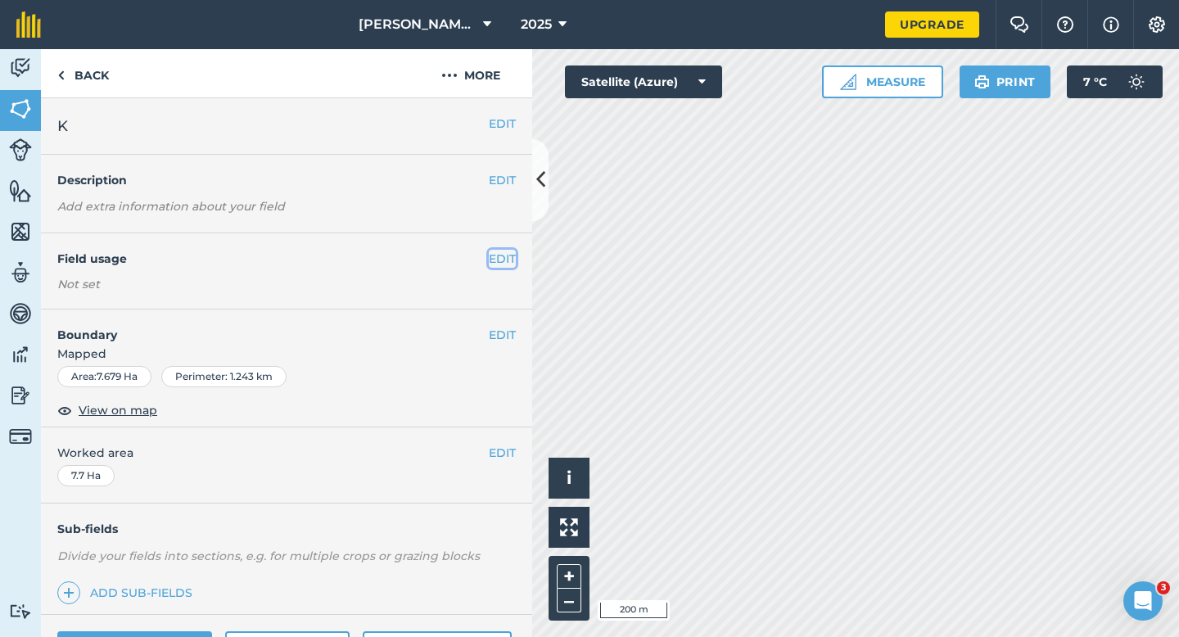
click at [502, 266] on button "EDIT" at bounding box center [502, 259] width 27 height 18
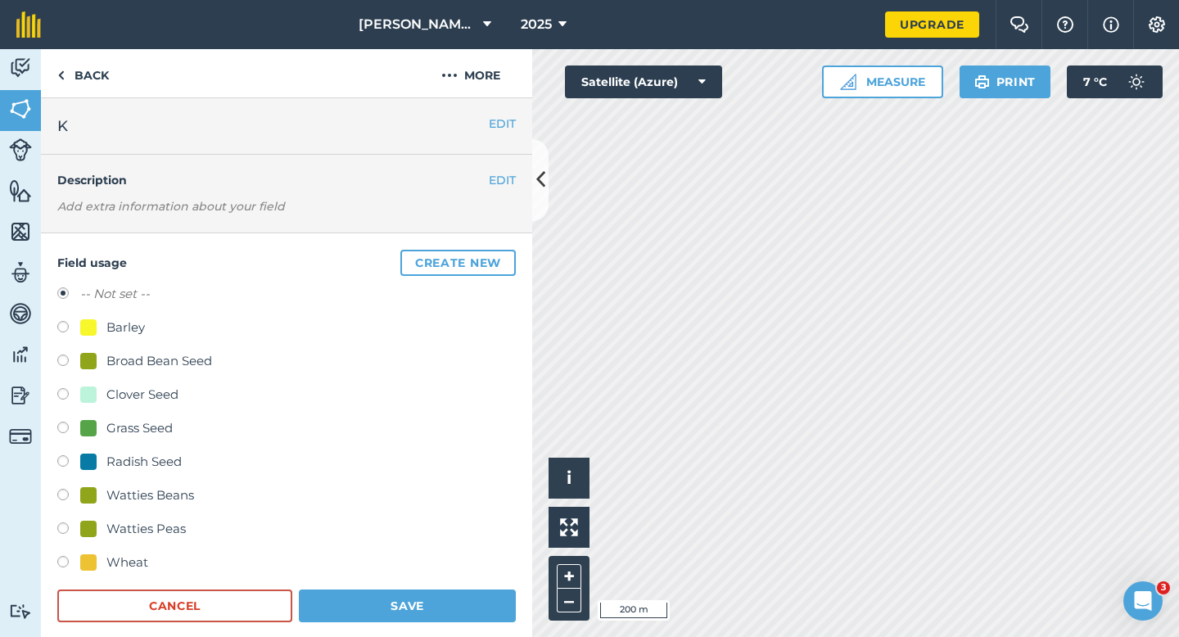
click at [132, 571] on div "Wheat" at bounding box center [127, 563] width 42 height 20
radio input "true"
radio input "false"
click at [360, 626] on div "Field usage Create new -- Not set -- Barley Broad Bean Seed Clover Seed Grass S…" at bounding box center [286, 436] width 491 height 406
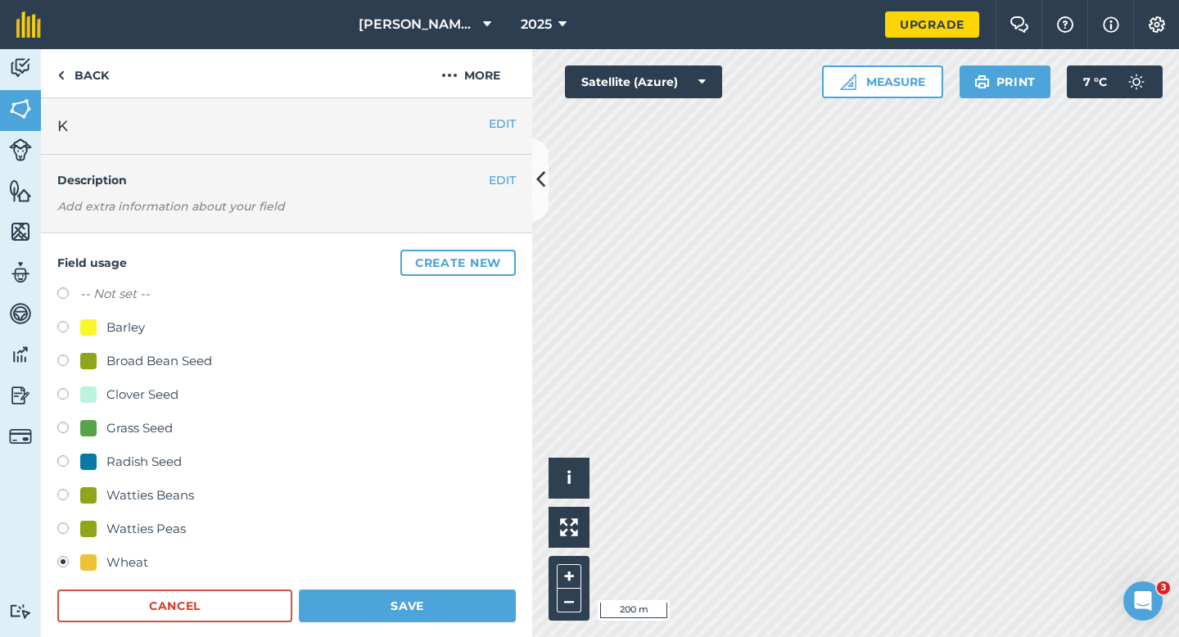
click at [472, 587] on form "-- Not set -- Barley Broad Bean Seed Clover Seed Grass Seed Radish Seed Watties…" at bounding box center [286, 453] width 459 height 338
click at [472, 590] on button "Save" at bounding box center [407, 606] width 217 height 33
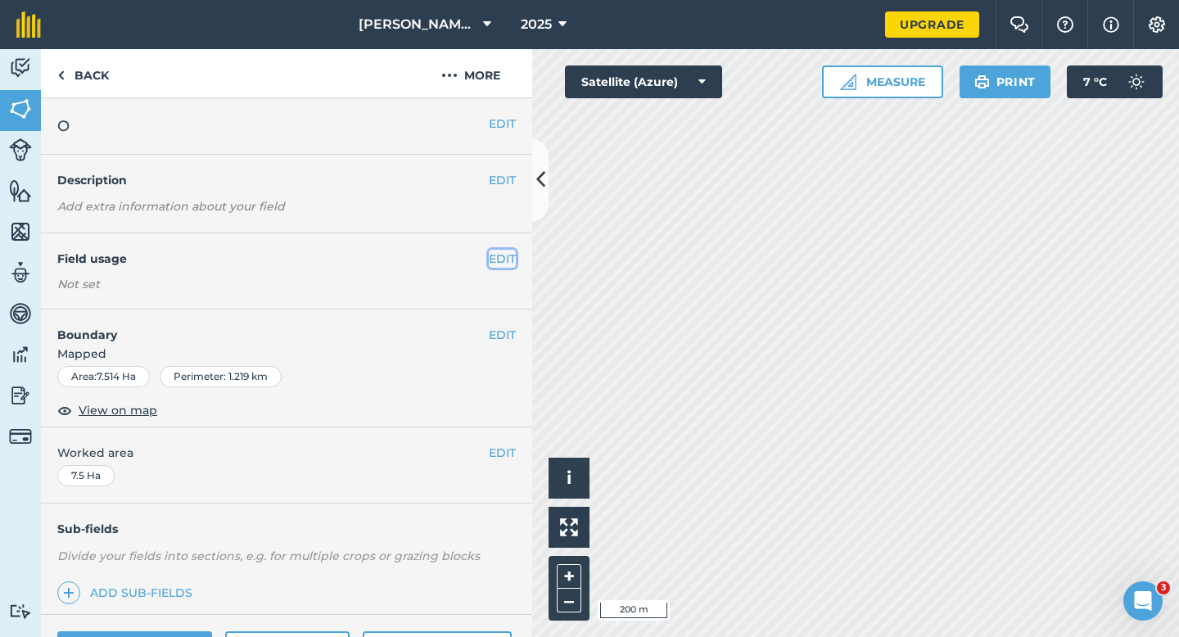
click at [502, 256] on button "EDIT" at bounding box center [502, 259] width 27 height 18
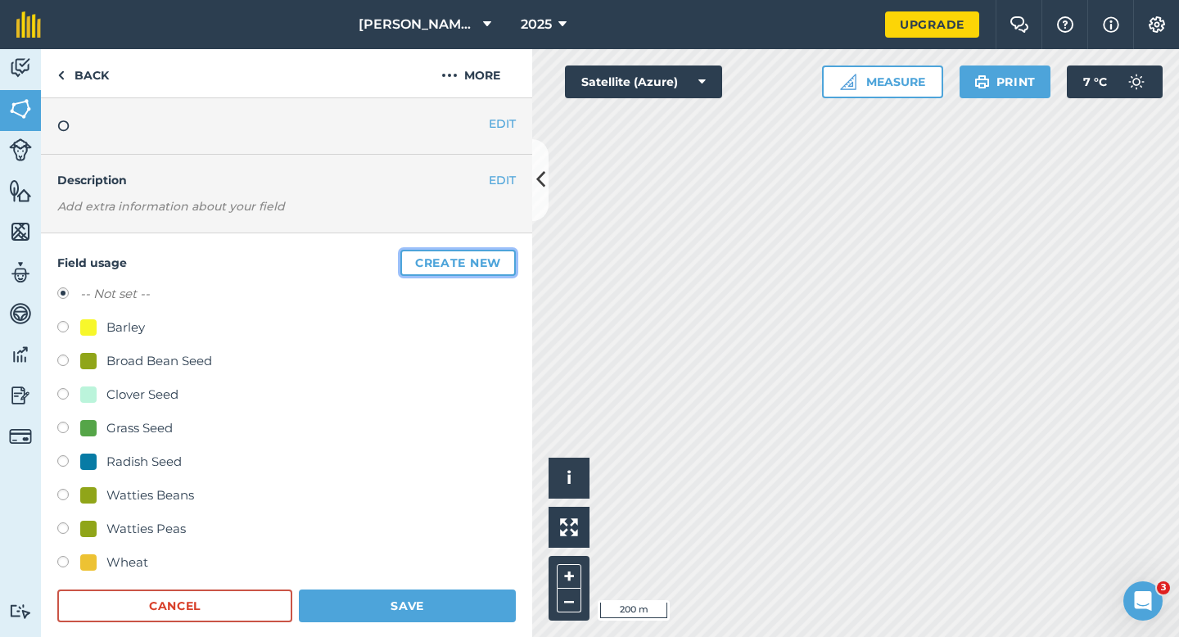
click at [502, 256] on button "Create new" at bounding box center [457, 263] width 115 height 26
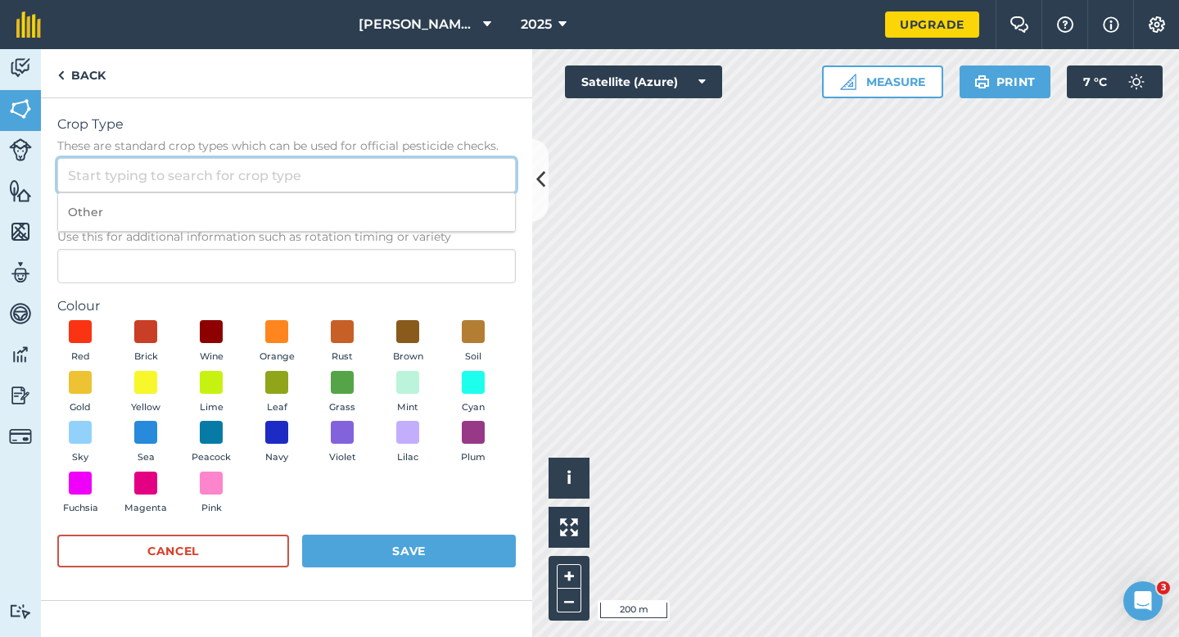
click at [419, 174] on input "Crop Type These are standard crop types which can be used for official pesticid…" at bounding box center [286, 175] width 459 height 34
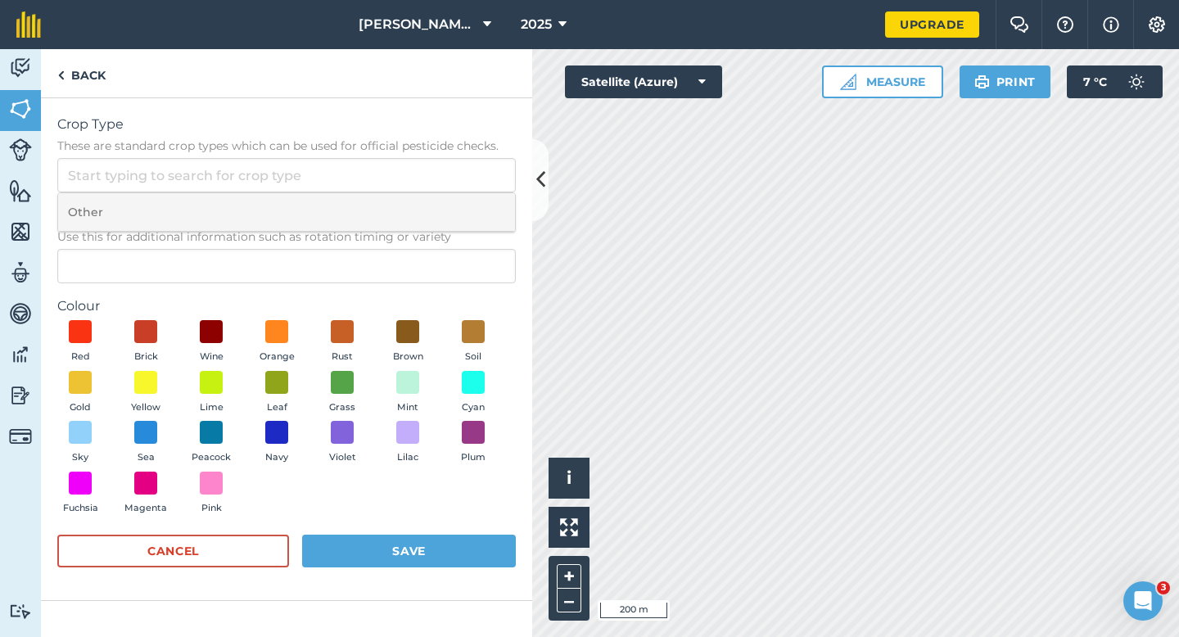
click at [419, 201] on li "Other" at bounding box center [286, 212] width 457 height 38
type input "Other"
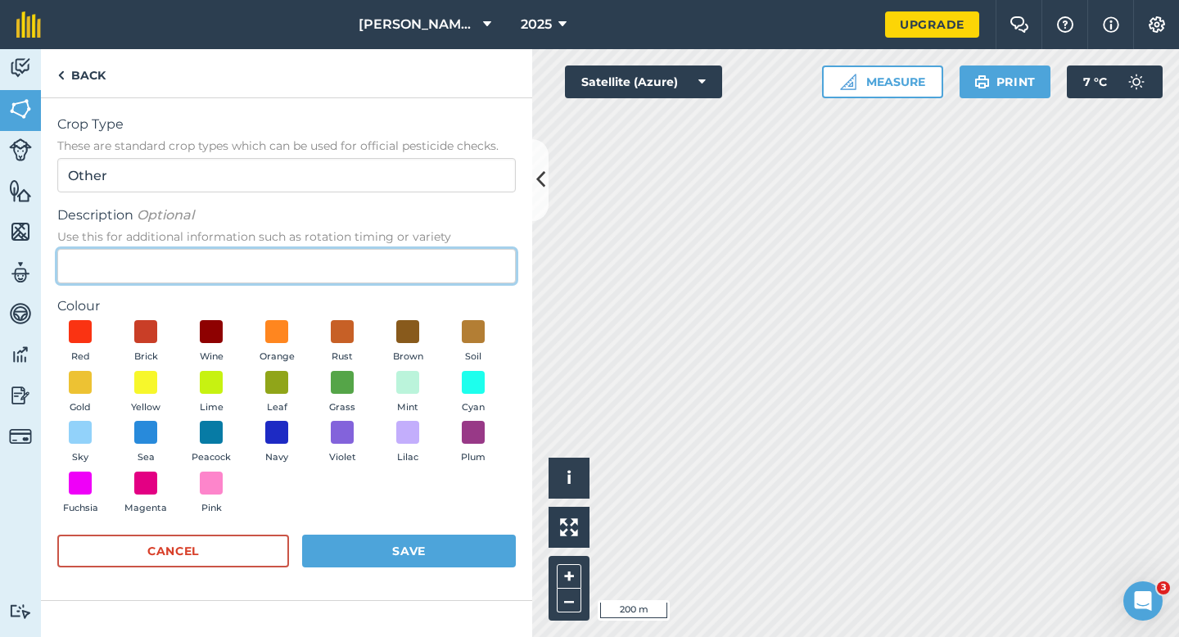
click at [419, 275] on input "Description Optional Use this for additional information such as rotation timin…" at bounding box center [286, 266] width 459 height 34
type input "Chard Seed"
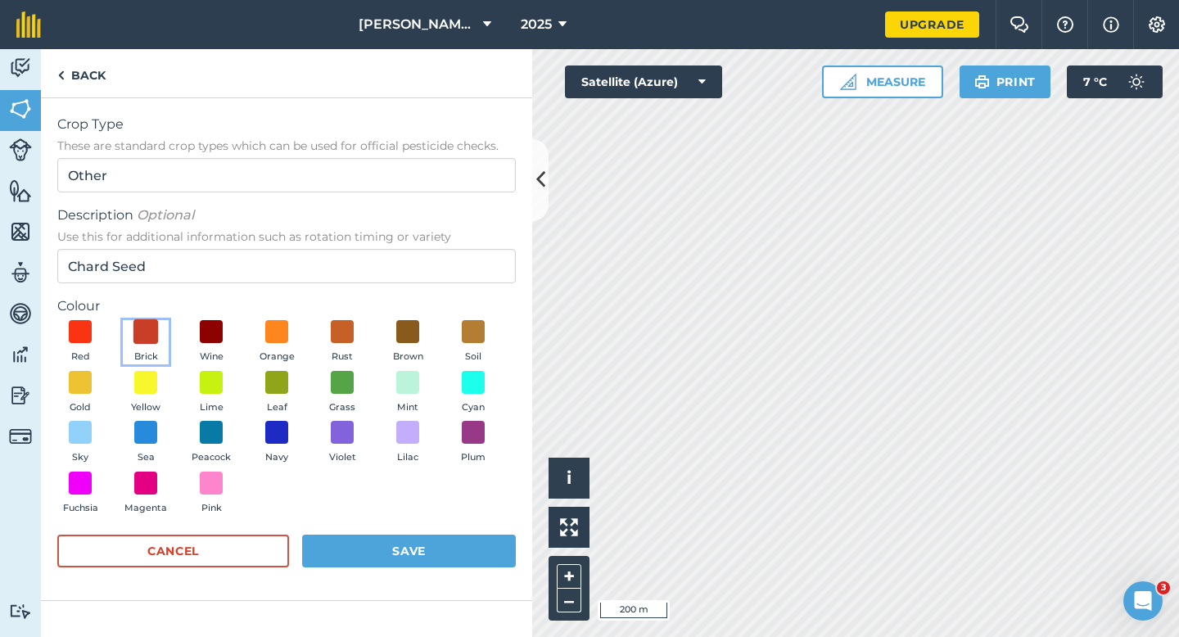
click at [139, 328] on span at bounding box center [145, 331] width 25 height 25
click at [397, 546] on button "Save" at bounding box center [409, 551] width 214 height 33
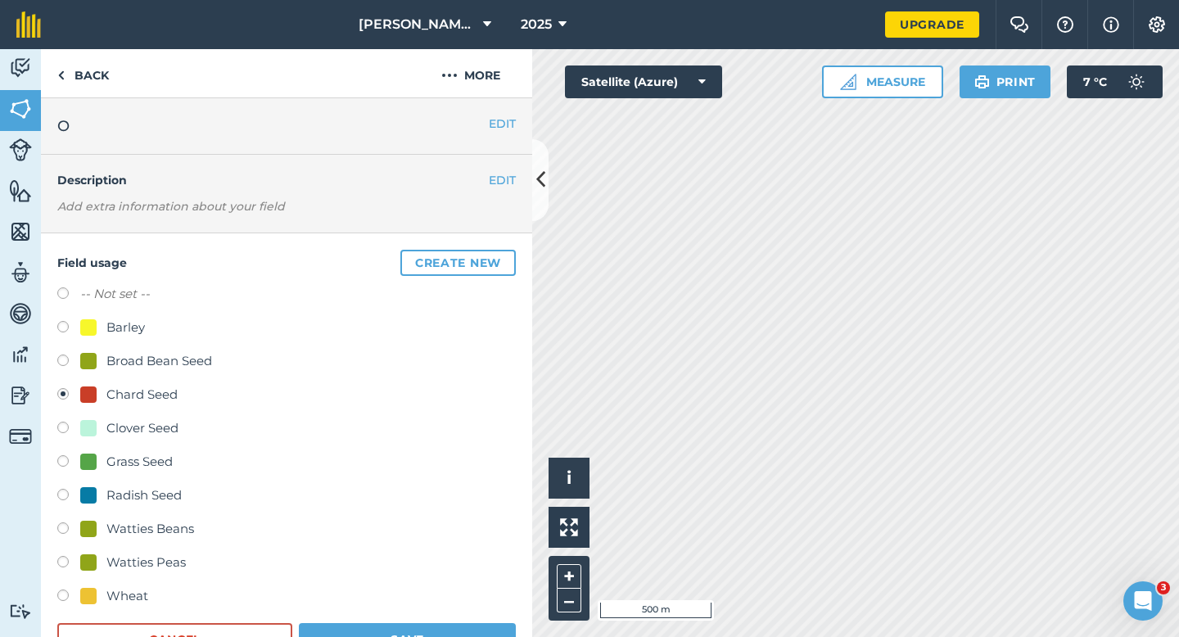
click at [448, 621] on form "-- Not set -- Barley Broad Bean Seed Chard Seed Clover Seed Grass Seed Radish S…" at bounding box center [286, 470] width 459 height 372
click at [449, 621] on form "-- Not set -- Barley Broad Bean Seed Chard Seed Clover Seed Grass Seed Radish S…" at bounding box center [286, 470] width 459 height 372
click at [449, 626] on button "Save" at bounding box center [407, 639] width 217 height 33
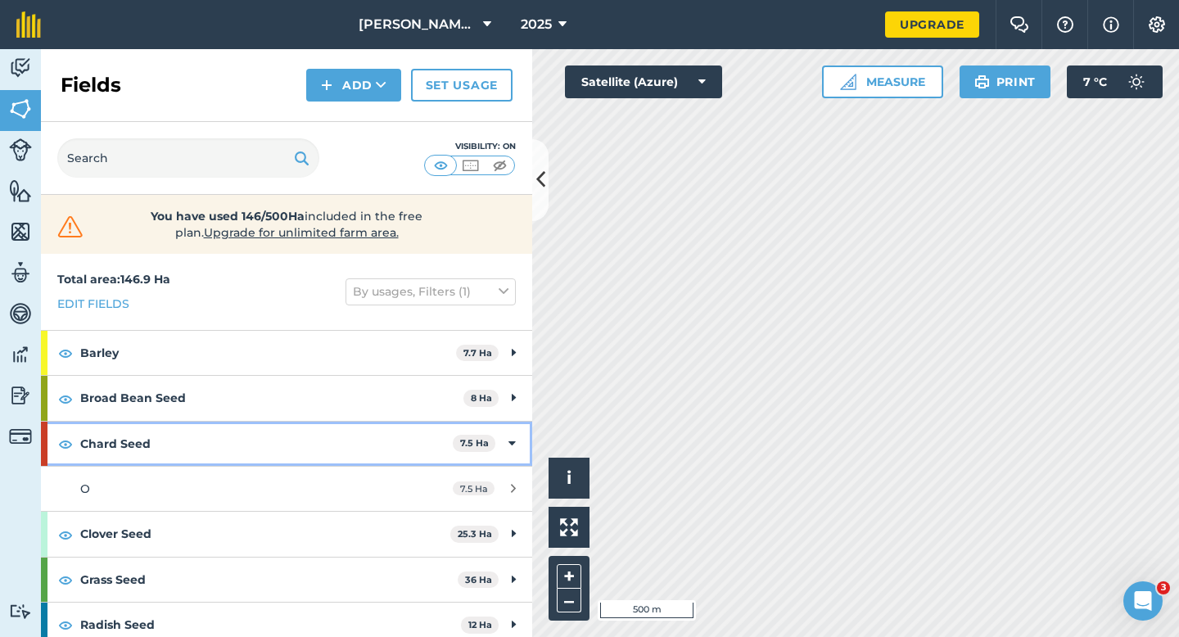
click at [511, 445] on icon at bounding box center [512, 444] width 7 height 18
